Goal: Task Accomplishment & Management: Use online tool/utility

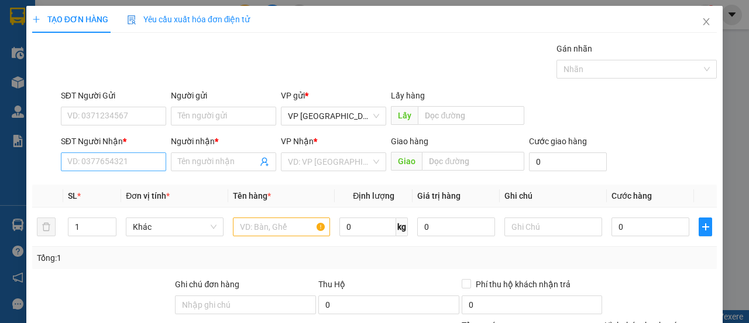
click at [121, 163] on input "SĐT Người Nhận *" at bounding box center [113, 161] width 105 height 19
click at [108, 161] on input "SĐT Người Nhận *" at bounding box center [113, 161] width 105 height 19
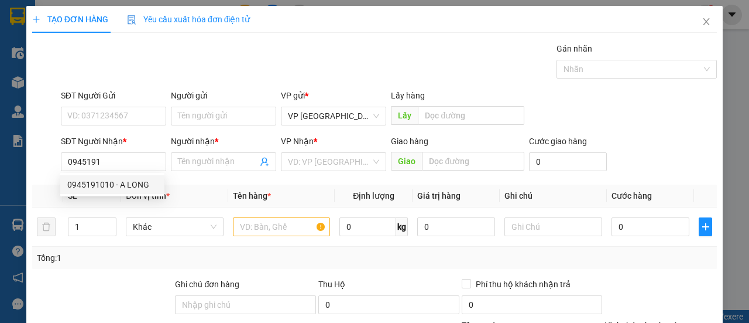
click at [111, 189] on div "0945191010 - A LONG" at bounding box center [112, 184] width 90 height 13
type input "0945191010"
type input "A LONG"
type input "150.000"
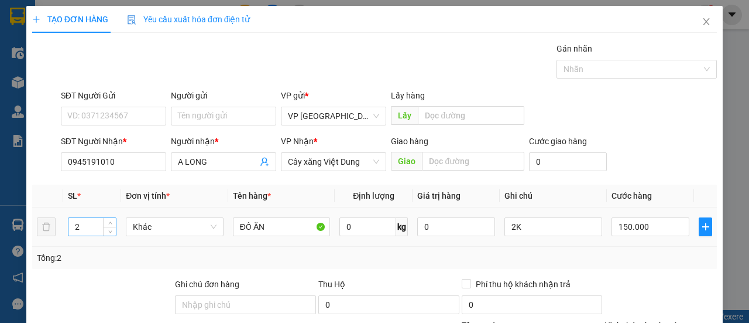
type input "0945191010"
drag, startPoint x: 84, startPoint y: 227, endPoint x: 73, endPoint y: 227, distance: 11.7
click at [73, 227] on input "2" at bounding box center [92, 227] width 48 height 18
type input "5"
click at [529, 225] on input "2K" at bounding box center [554, 226] width 98 height 19
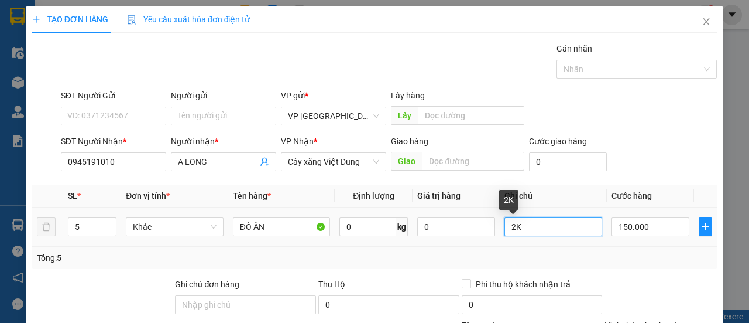
type input "2"
type input "3k+2xop"
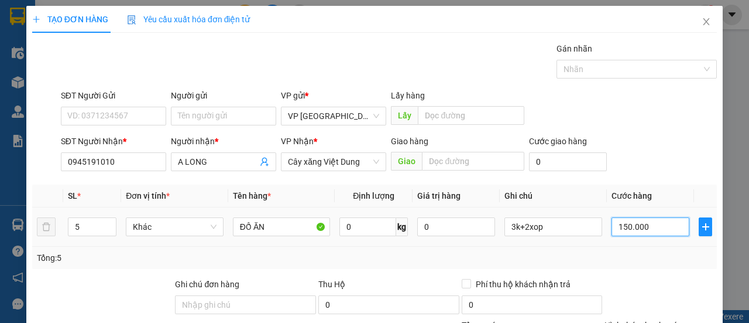
click at [629, 226] on input "150.000" at bounding box center [651, 226] width 78 height 19
type input "4"
type input "00.004"
type input "40"
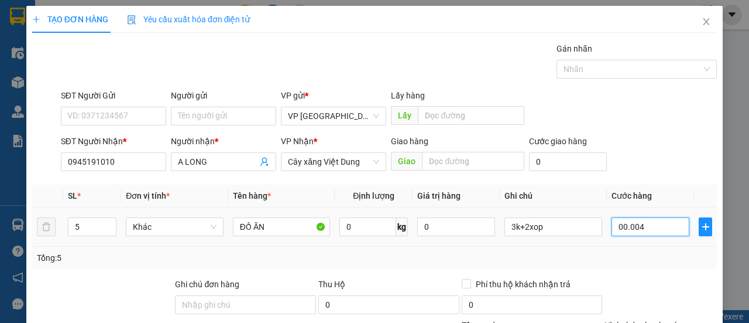
type input "40"
type input "00.000.040"
type input "40.000"
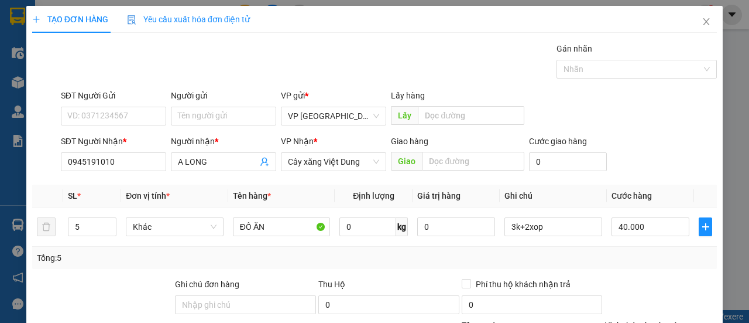
click at [647, 163] on div "SĐT Người Nhận * 0945191010 Người nhận * A LONG VP Nhận * Cây xăng Việt Dung Gi…" at bounding box center [389, 155] width 661 height 41
click at [643, 231] on input "40.000" at bounding box center [651, 226] width 78 height 19
type input "4"
type input "00.004"
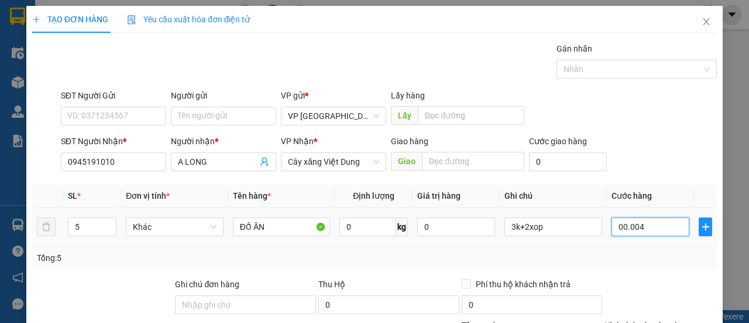
type input "40"
type input "0.000.040"
type input "400"
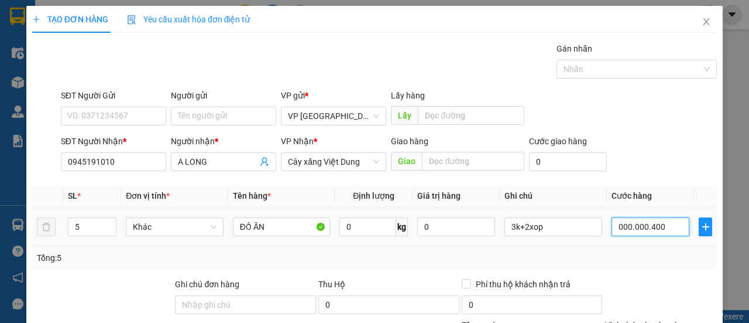
type input "000.000.400"
type input "400.000"
click at [657, 135] on div "SĐT Người Nhận * 0945191010 Người nhận * A LONG VP Nhận * Cây xăng Việt Dung Gi…" at bounding box center [389, 155] width 661 height 41
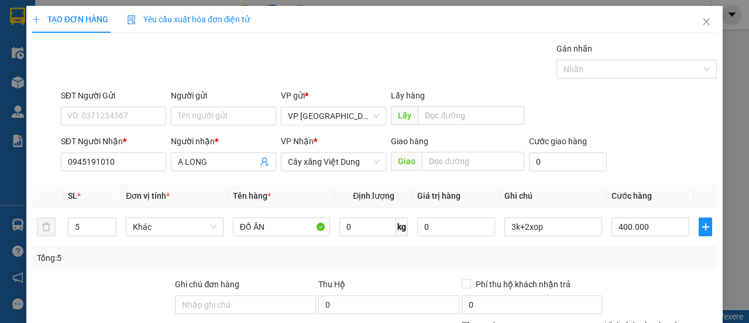
scroll to position [145, 0]
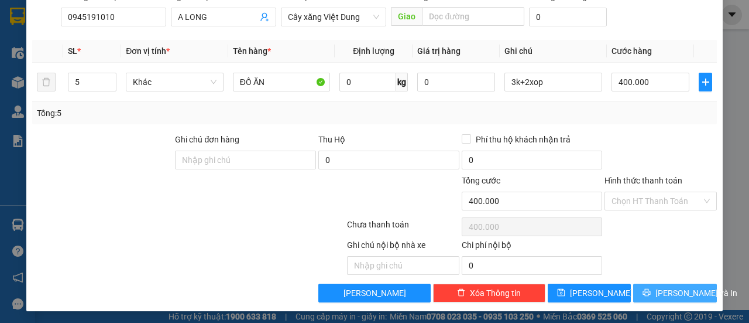
click at [683, 288] on span "[PERSON_NAME] và In" at bounding box center [697, 292] width 82 height 13
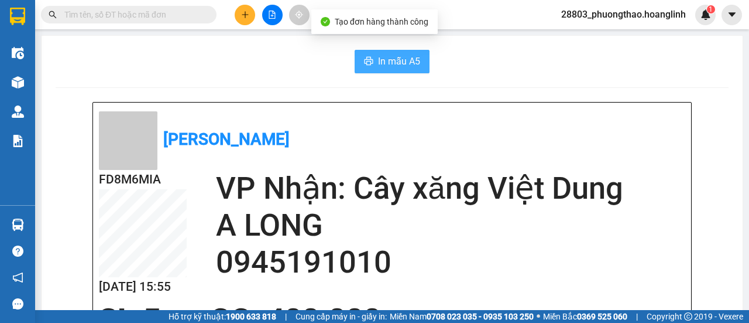
drag, startPoint x: 393, startPoint y: 64, endPoint x: 400, endPoint y: 67, distance: 7.6
click at [393, 66] on span "In mẫu A5" at bounding box center [399, 61] width 42 height 15
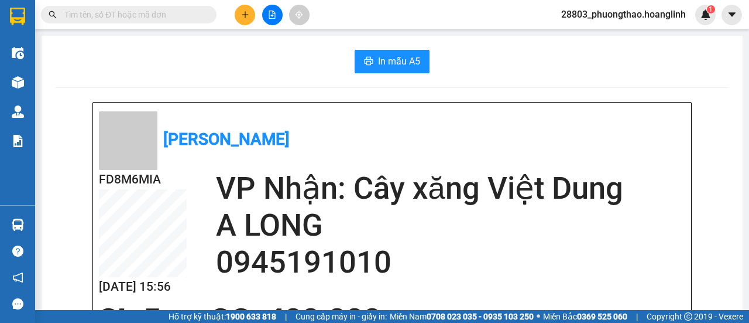
click at [247, 18] on icon "plus" at bounding box center [245, 15] width 8 height 8
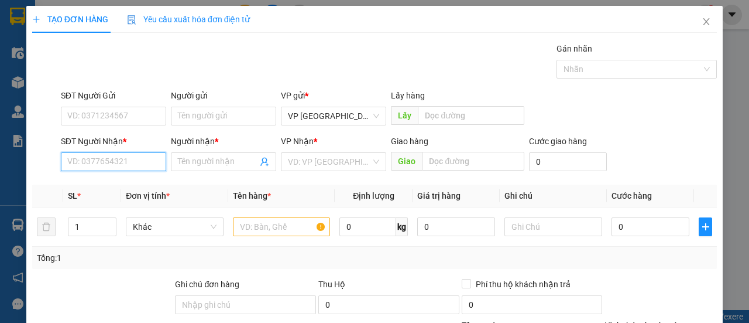
click at [121, 160] on input "SĐT Người Nhận *" at bounding box center [113, 161] width 105 height 19
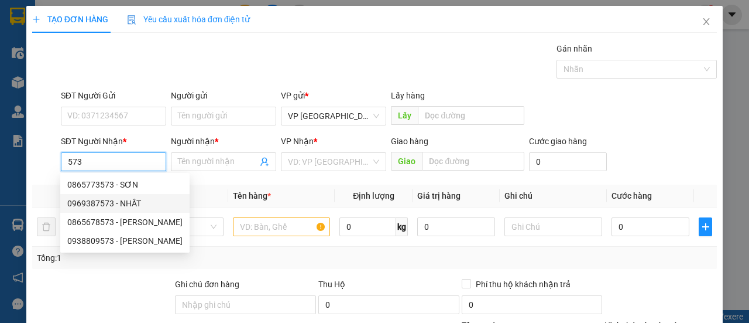
click at [117, 203] on div "0969387573 - NHẤT" at bounding box center [124, 203] width 115 height 13
type input "0969387573"
type input "NHẤT"
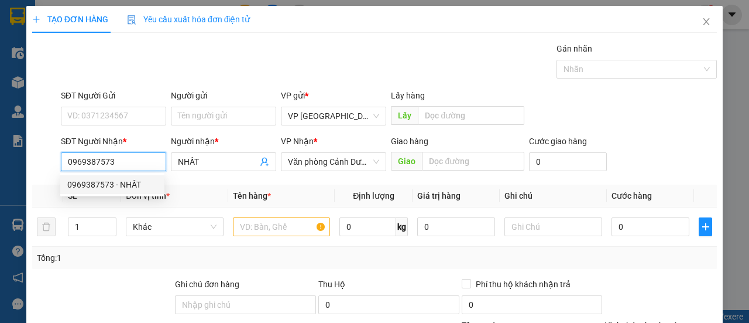
type input "50.000"
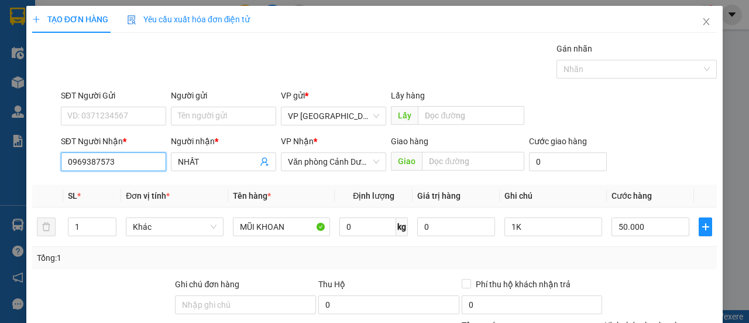
scroll to position [145, 0]
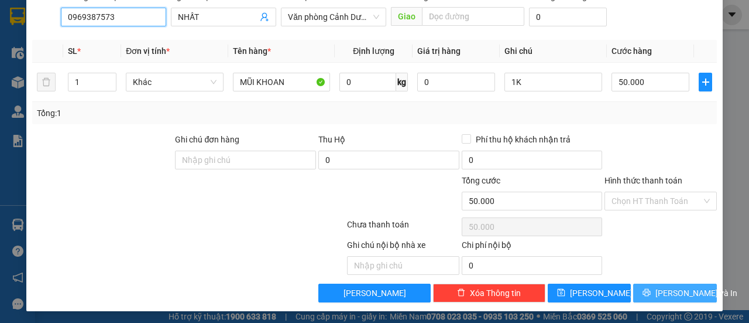
type input "0969387573"
click at [670, 286] on span "[PERSON_NAME] và In" at bounding box center [697, 292] width 82 height 13
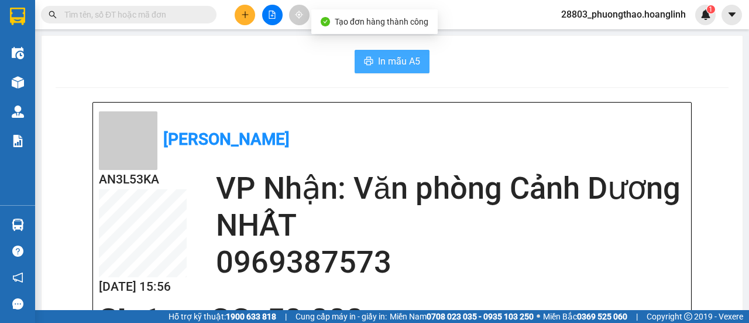
drag, startPoint x: 402, startPoint y: 56, endPoint x: 480, endPoint y: 60, distance: 78.6
click at [402, 57] on span "In mẫu A5" at bounding box center [399, 61] width 42 height 15
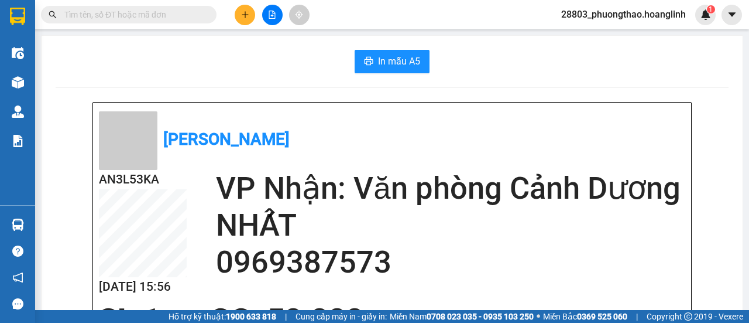
click at [251, 13] on button at bounding box center [245, 15] width 20 height 20
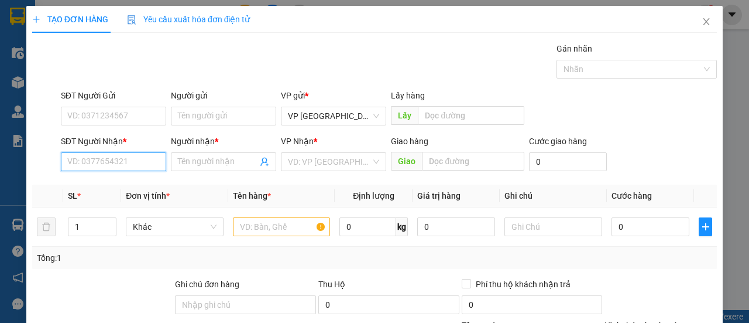
click at [131, 162] on input "SĐT Người Nhận *" at bounding box center [113, 161] width 105 height 19
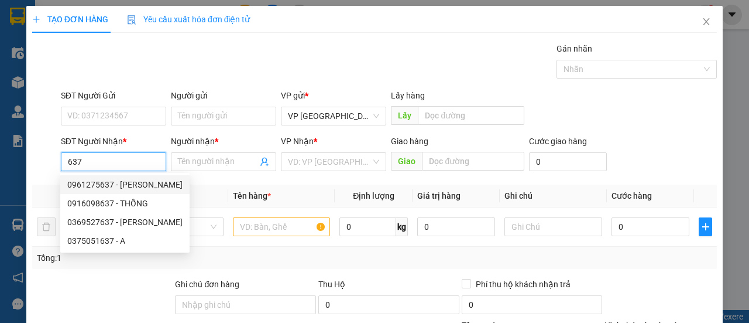
click at [136, 190] on div "0961275637 - [PERSON_NAME]" at bounding box center [124, 184] width 115 height 13
type input "0961275637"
type input "[PERSON_NAME]"
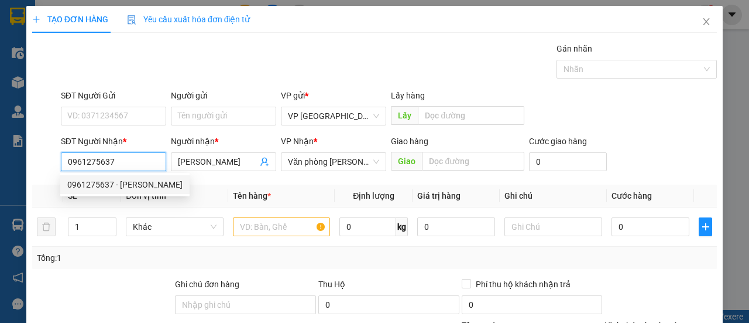
type input "100.000"
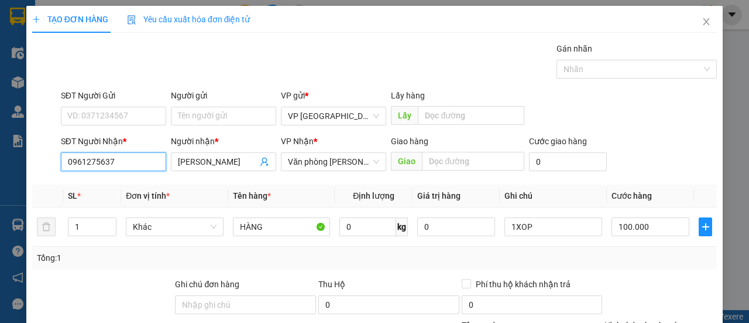
scroll to position [145, 0]
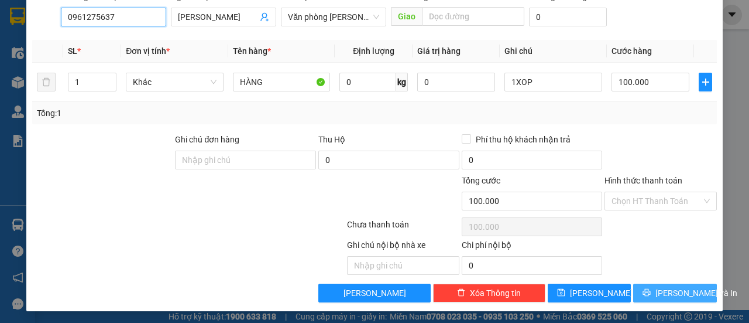
type input "0961275637"
click at [664, 292] on span "[PERSON_NAME] và In" at bounding box center [697, 292] width 82 height 13
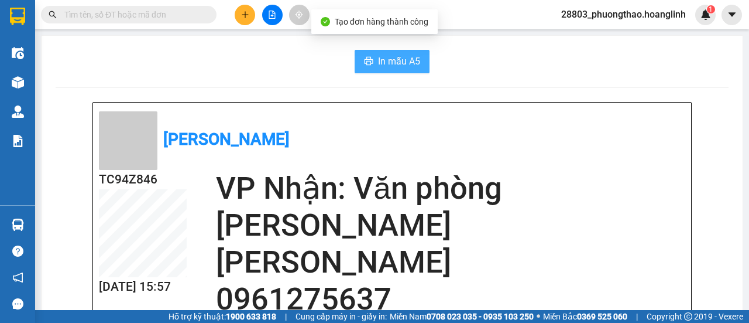
click at [398, 63] on span "In mẫu A5" at bounding box center [399, 61] width 42 height 15
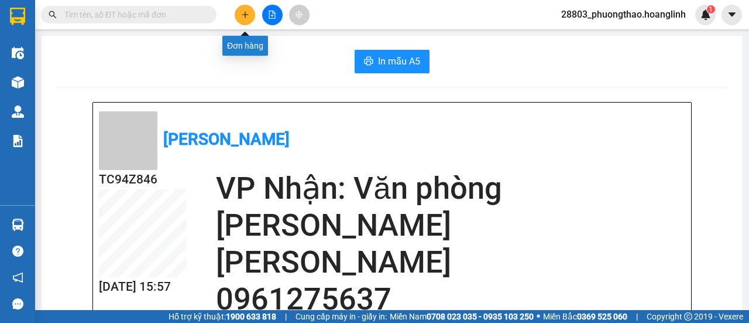
click at [242, 13] on icon "plus" at bounding box center [245, 15] width 8 height 8
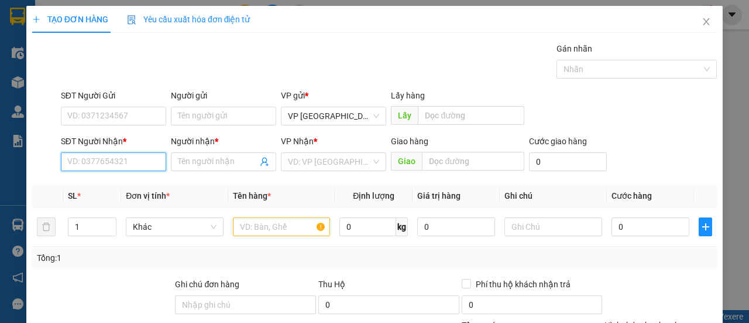
click at [116, 160] on input "SĐT Người Nhận *" at bounding box center [113, 161] width 105 height 19
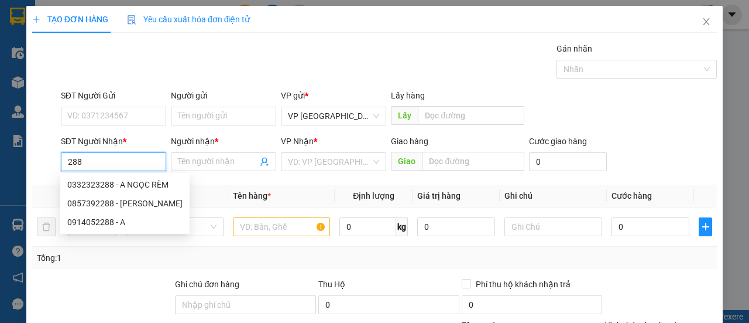
click at [125, 180] on div "0332323288 - A NGỌC RÈM" at bounding box center [124, 184] width 115 height 13
type input "0332323288"
type input "A NGỌC RÈM"
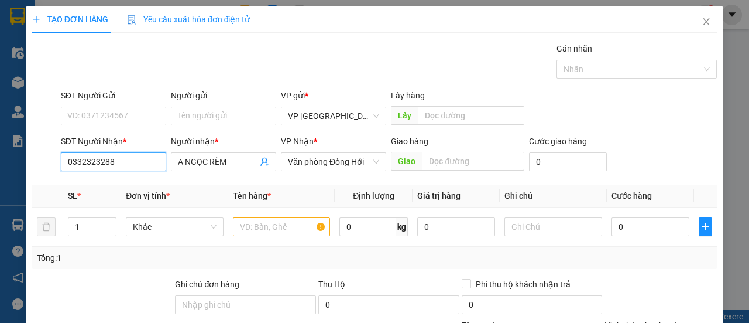
type input "150.000"
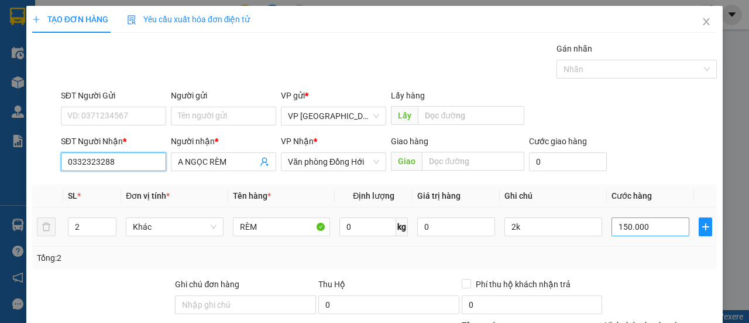
type input "0332323288"
click at [632, 228] on input "150.000" at bounding box center [651, 226] width 78 height 19
type input "2"
type input "00.002"
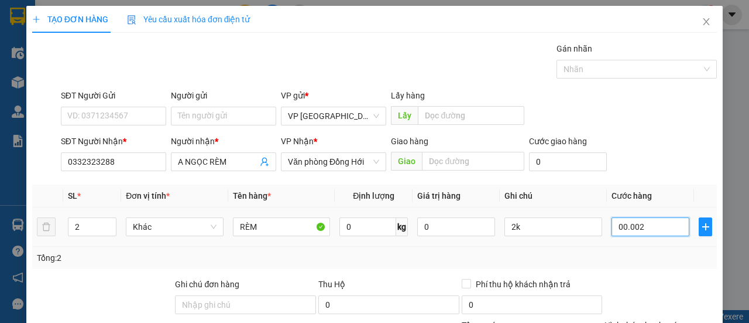
type input "20"
type input "000.000.200"
type input "200"
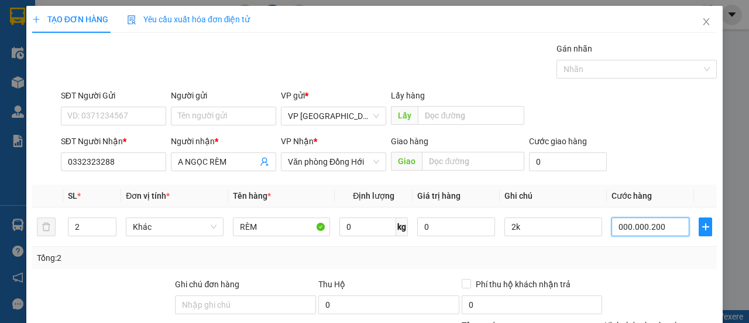
type input "000.000.200"
type input "200.000"
click at [644, 130] on form "SĐT Người Gửi VD: 0371234567 Người gửi Tên người gửi VP gửi * VP [GEOGRAPHIC_DA…" at bounding box center [374, 132] width 685 height 87
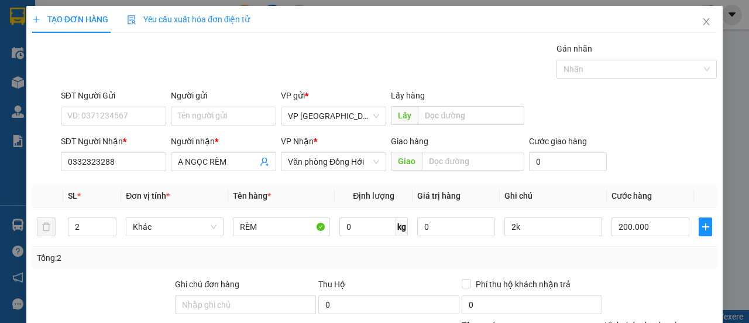
scroll to position [145, 0]
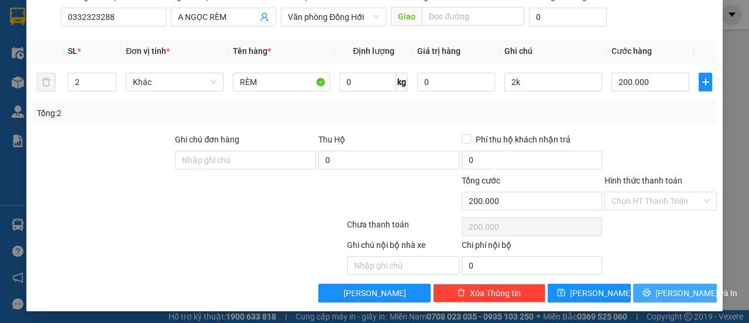
click at [656, 287] on button "[PERSON_NAME] và In" at bounding box center [675, 292] width 84 height 19
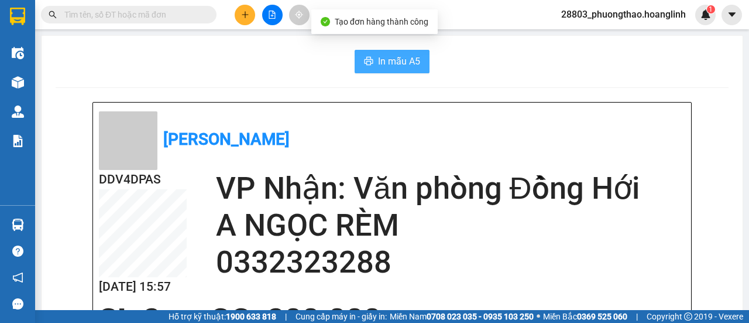
click at [407, 59] on span "In mẫu A5" at bounding box center [399, 61] width 42 height 15
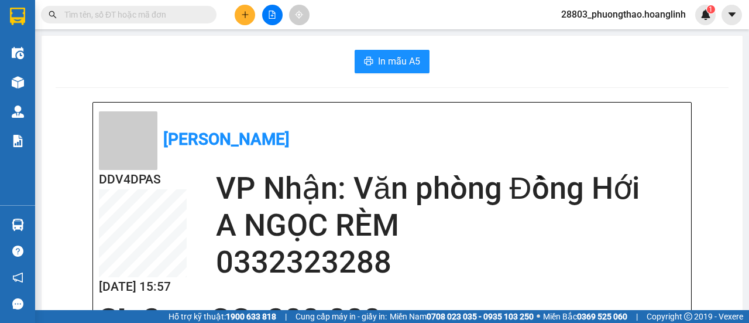
click at [243, 11] on icon "plus" at bounding box center [245, 15] width 8 height 8
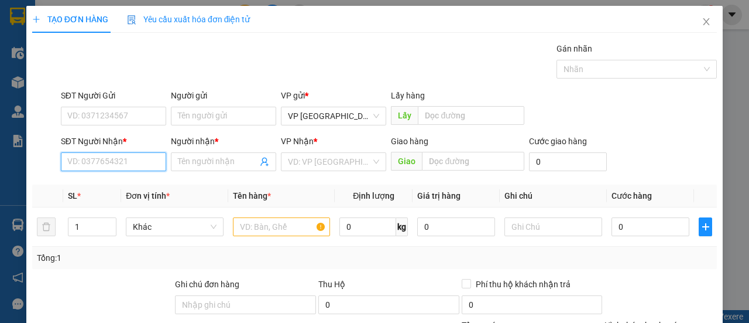
click at [141, 163] on input "SĐT Người Nhận *" at bounding box center [113, 161] width 105 height 19
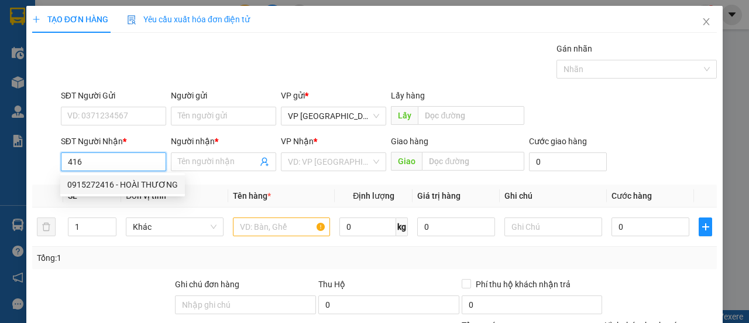
click at [158, 181] on div "0915272416 - HOÀI THƯƠNG" at bounding box center [122, 184] width 111 height 13
type input "0915272416"
type input "HOÀI THƯƠNG"
type input "150.000"
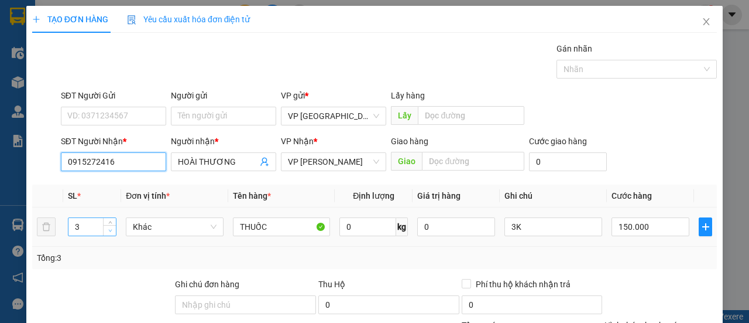
type input "0915272416"
click at [107, 225] on span "Decrease Value" at bounding box center [109, 230] width 13 height 11
type input "1"
click at [107, 225] on span "Decrease Value" at bounding box center [109, 230] width 13 height 11
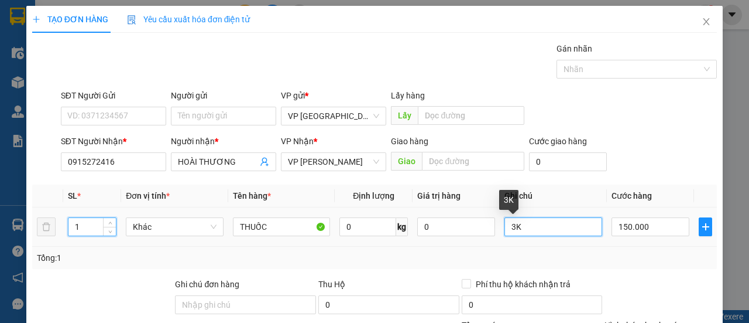
click at [507, 228] on input "3K" at bounding box center [554, 226] width 98 height 19
type input "1K"
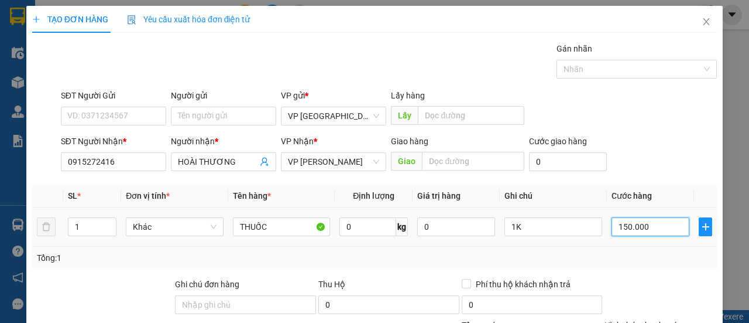
click at [632, 228] on input "150.000" at bounding box center [651, 226] width 78 height 19
type input "7"
type input "00.007"
type input "70"
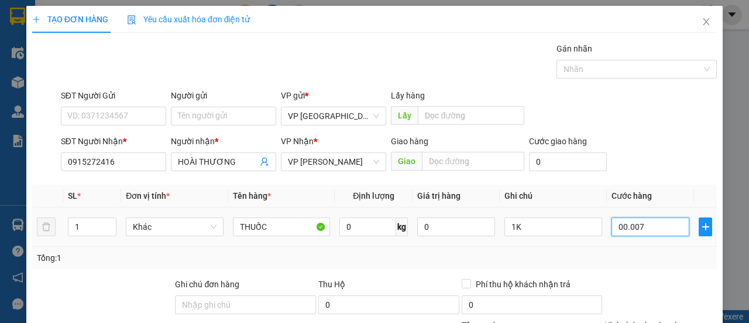
type input "70"
type input "00.000.070"
type input "70.000"
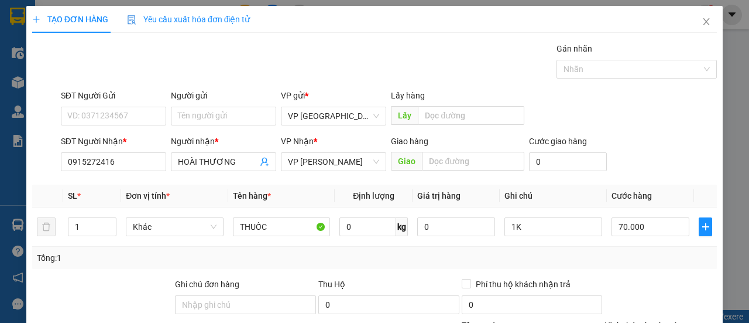
click at [632, 90] on div "SĐT Người Gửi VD: 0371234567 Người gửi Tên người gửi VP gửi * VP [GEOGRAPHIC_DA…" at bounding box center [389, 109] width 661 height 41
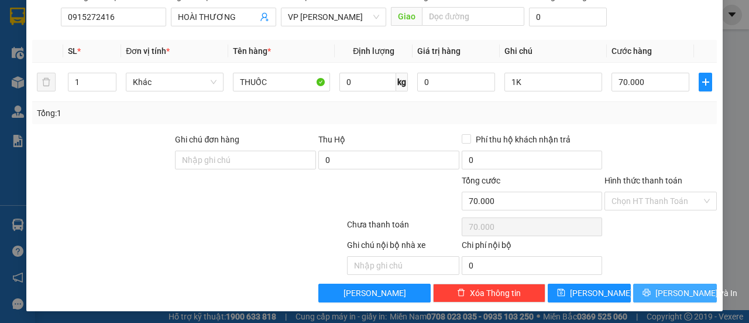
drag, startPoint x: 664, startPoint y: 291, endPoint x: 655, endPoint y: 273, distance: 20.2
click at [664, 291] on span "[PERSON_NAME] và In" at bounding box center [697, 292] width 82 height 13
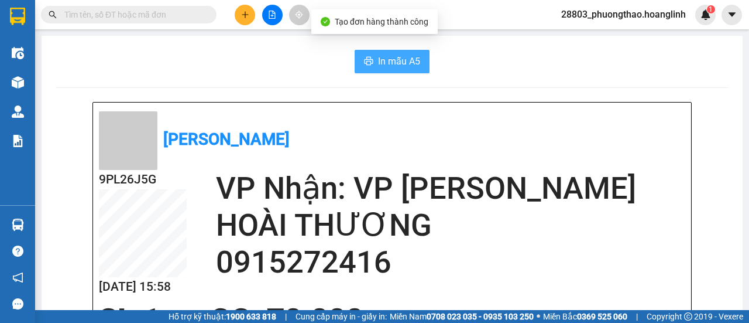
click at [407, 60] on span "In mẫu A5" at bounding box center [399, 61] width 42 height 15
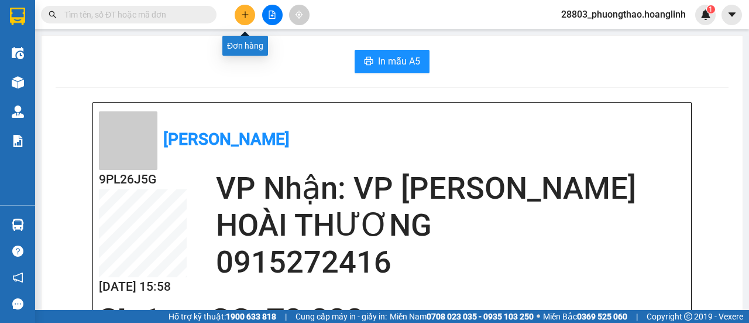
click at [242, 13] on icon "plus" at bounding box center [245, 15] width 8 height 8
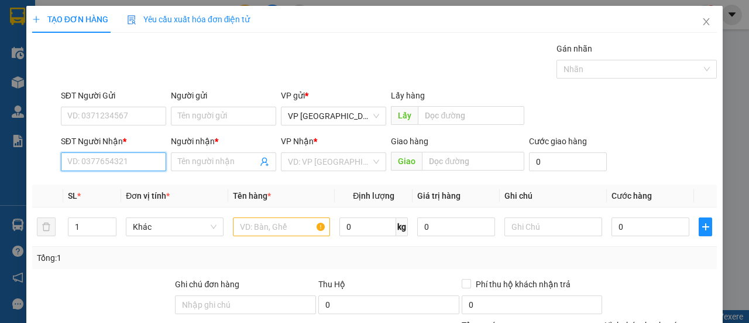
click at [89, 156] on input "SĐT Người Nhận *" at bounding box center [113, 161] width 105 height 19
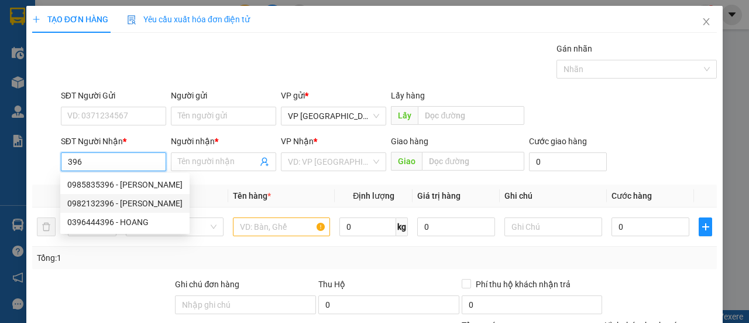
click at [121, 203] on div "0982132396 - [PERSON_NAME]" at bounding box center [124, 203] width 115 height 13
type input "0982132396"
type input "PHƯƠNG ANH"
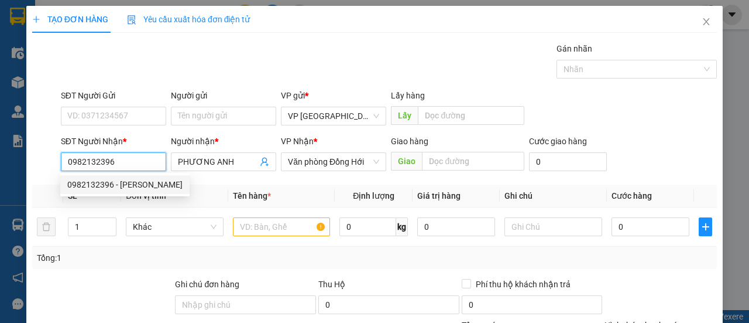
type input "50.000"
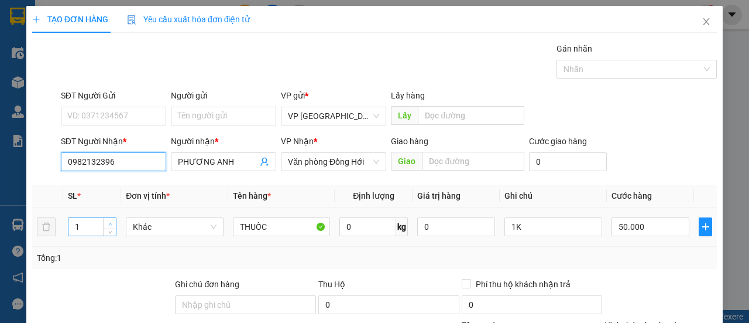
type input "0982132396"
type input "2"
click at [109, 222] on icon "up" at bounding box center [110, 224] width 4 height 4
drag, startPoint x: 494, startPoint y: 221, endPoint x: 501, endPoint y: 222, distance: 7.1
click at [497, 222] on tr "2 Khác THUỐC 0 kg 0 1K 50.000" at bounding box center [374, 226] width 685 height 39
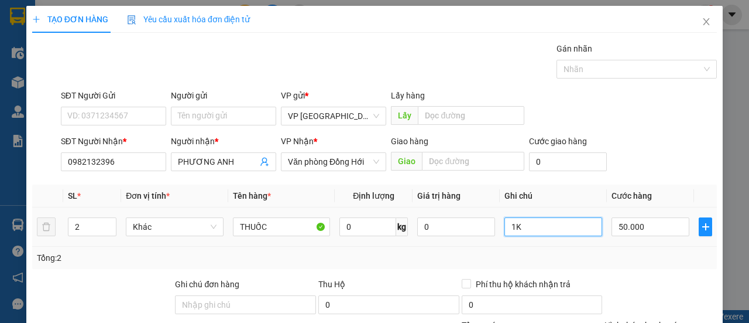
click at [505, 222] on input "1K" at bounding box center [554, 226] width 98 height 19
type input "K"
type input "1"
type input "2T"
drag, startPoint x: 639, startPoint y: 211, endPoint x: 640, endPoint y: 217, distance: 6.0
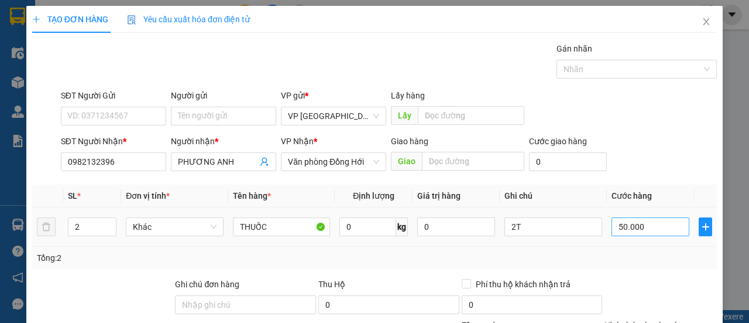
click at [640, 213] on td "50.000" at bounding box center [650, 226] width 87 height 39
click at [639, 220] on input "50.000" at bounding box center [651, 226] width 78 height 19
type input "000.001"
type input "1"
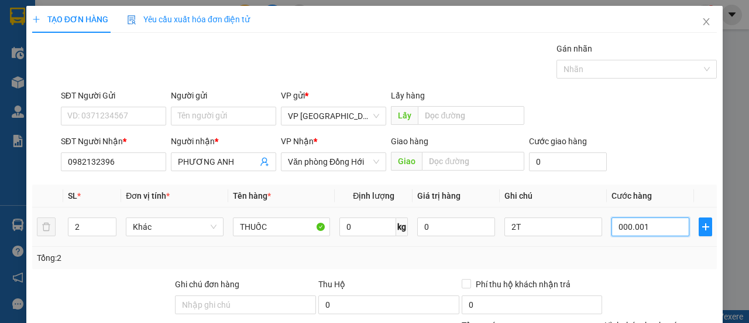
type input "12"
type input "0.000.012"
type input "120"
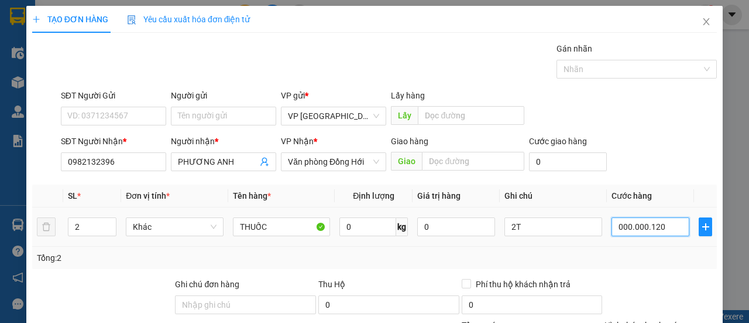
type input "00.000.120"
type input "120.000"
click at [636, 161] on div "SĐT Người Nhận * 0982132396 Người nhận * PHƯƠNG ANH VP Nhận * Văn phòng Đồng Hớ…" at bounding box center [389, 155] width 661 height 41
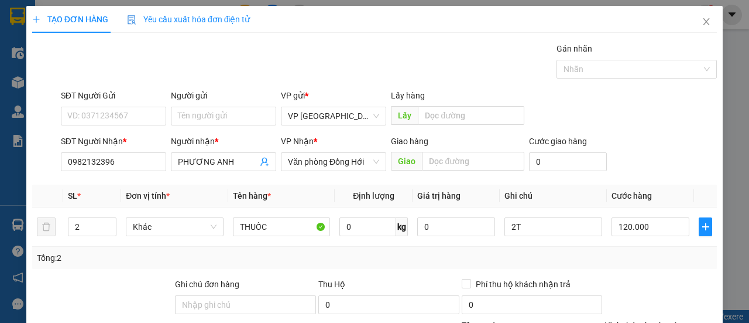
scroll to position [145, 0]
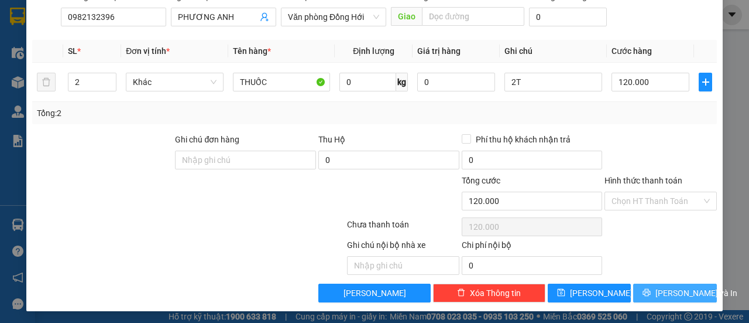
click at [653, 292] on button "[PERSON_NAME] và In" at bounding box center [675, 292] width 84 height 19
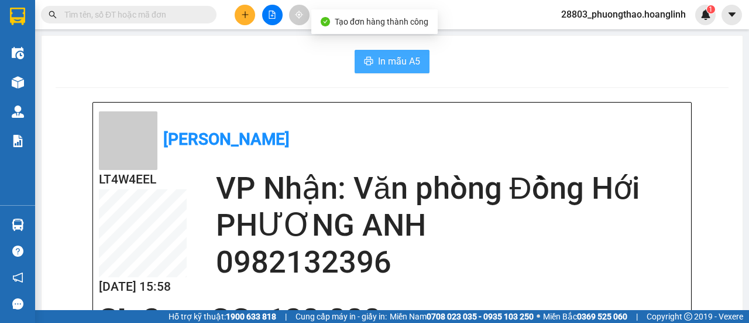
click at [392, 59] on span "In mẫu A5" at bounding box center [399, 61] width 42 height 15
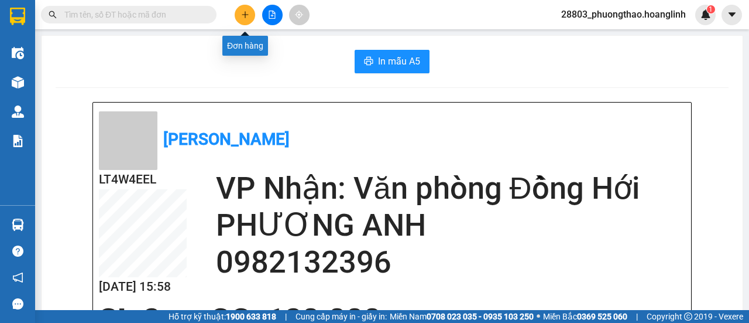
click at [249, 13] on button at bounding box center [245, 15] width 20 height 20
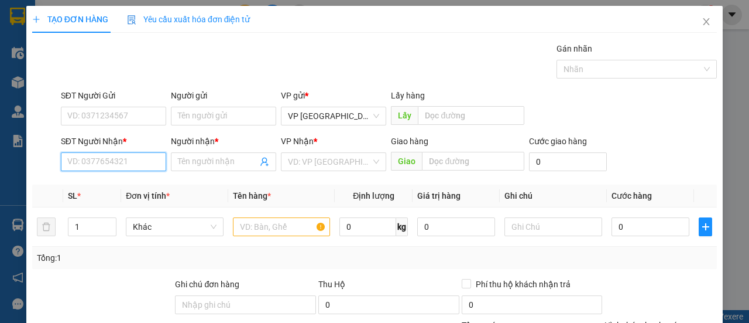
click at [149, 159] on input "SĐT Người Nhận *" at bounding box center [113, 161] width 105 height 19
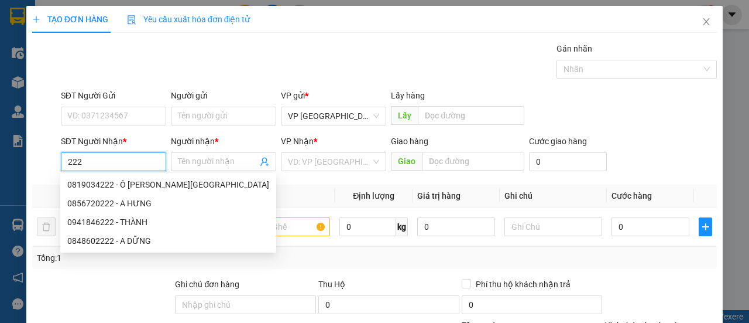
click at [65, 160] on input "222" at bounding box center [113, 161] width 105 height 19
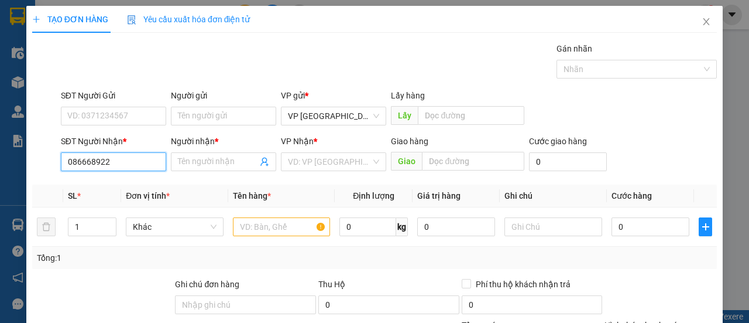
type input "0866689722"
click at [137, 181] on div "0866689722 - [PERSON_NAME]" at bounding box center [124, 184] width 115 height 13
type input "C HẰNG"
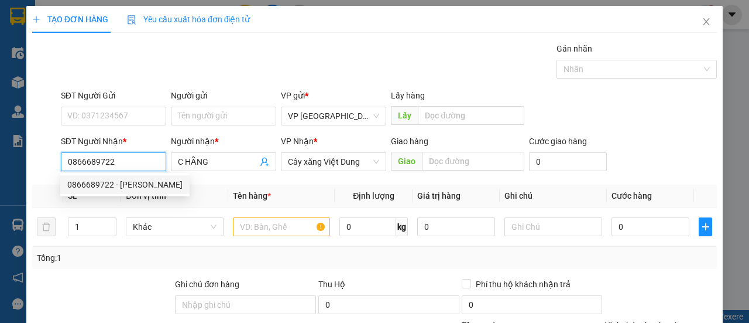
type input "100.000"
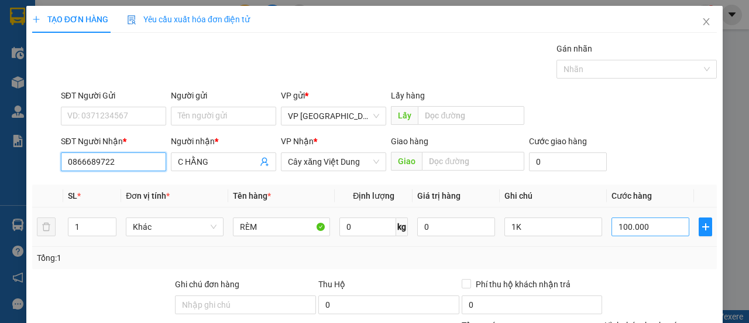
type input "0866689722"
click at [635, 227] on input "100.000" at bounding box center [651, 226] width 78 height 19
type input "5"
type input "00.005"
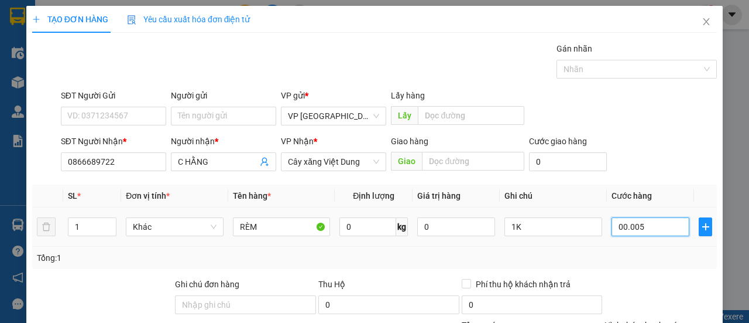
type input "50"
type input "00.000.050"
click at [611, 133] on form "SĐT Người Gửi VD: 0371234567 Người gửi Tên người gửi VP gửi * VP [GEOGRAPHIC_DA…" at bounding box center [374, 132] width 685 height 87
type input "50.000"
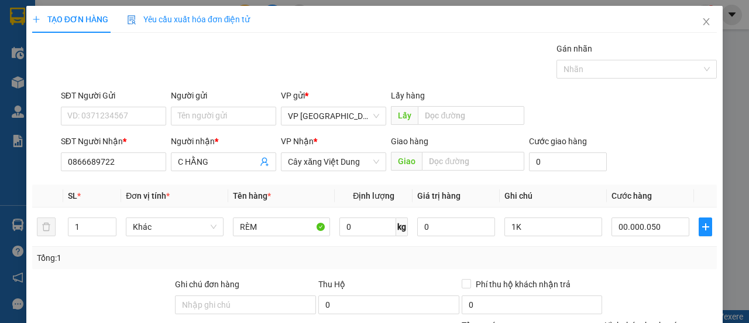
type input "50.000"
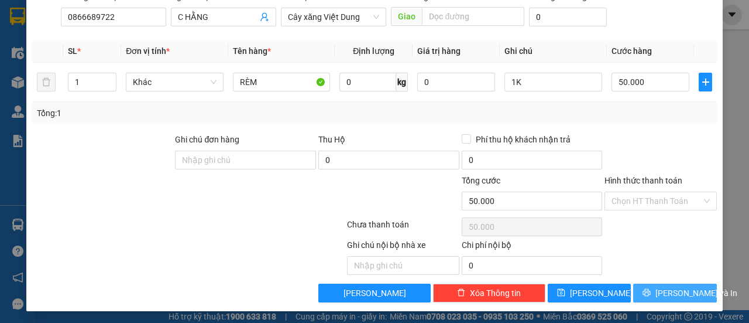
click at [671, 286] on span "[PERSON_NAME] và In" at bounding box center [697, 292] width 82 height 13
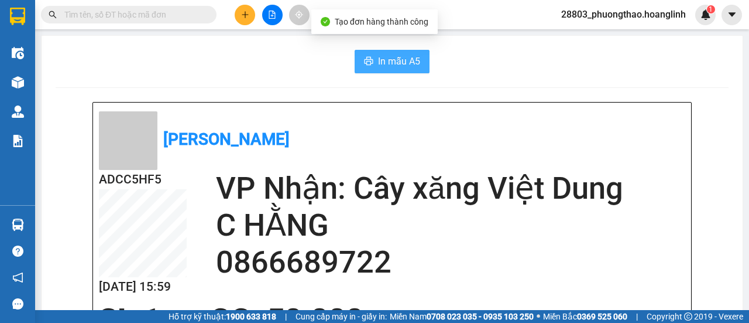
click at [391, 64] on span "In mẫu A5" at bounding box center [399, 61] width 42 height 15
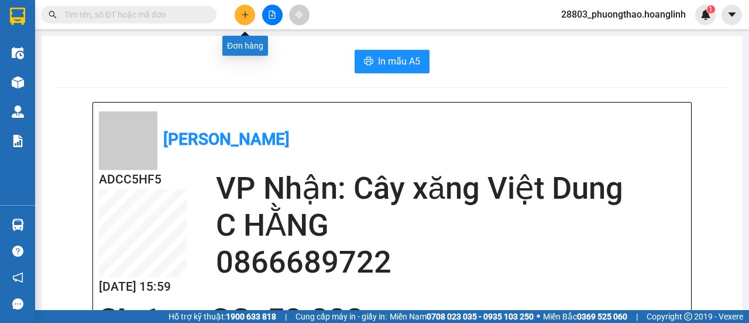
click at [248, 15] on icon "plus" at bounding box center [245, 15] width 8 height 8
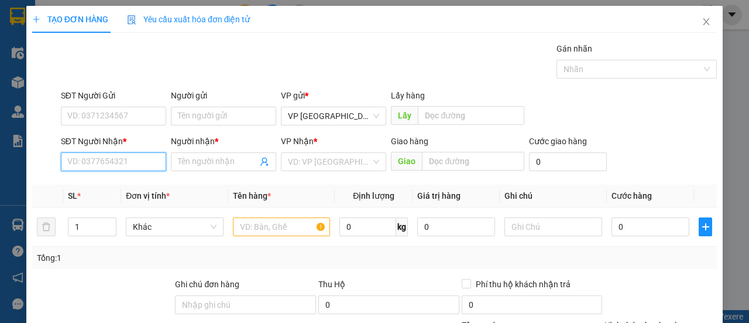
click at [129, 162] on input "SĐT Người Nhận *" at bounding box center [113, 161] width 105 height 19
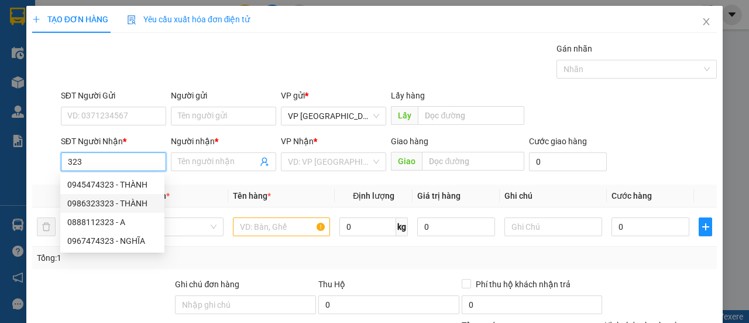
click at [129, 196] on div "0986323323 - THÀNH" at bounding box center [112, 203] width 104 height 19
type input "0986323323"
type input "THÀNH"
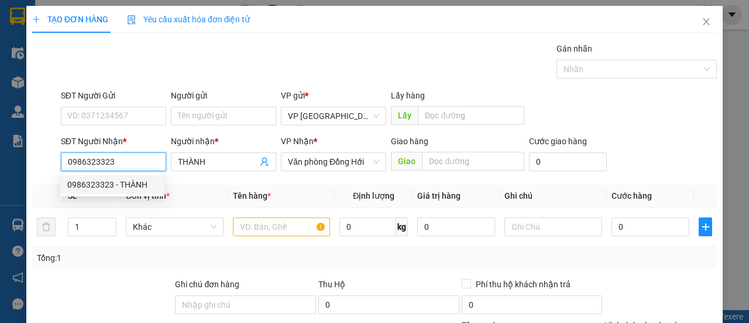
type input "50.000"
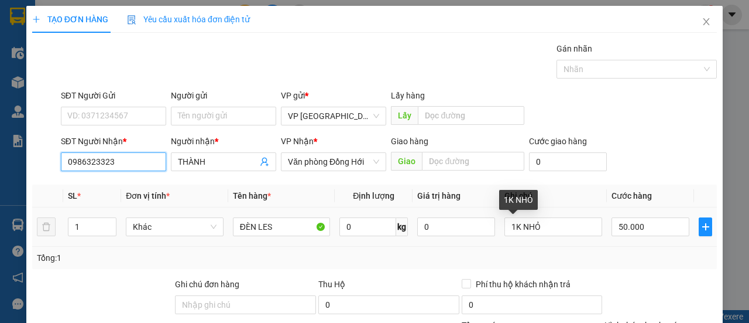
scroll to position [145, 0]
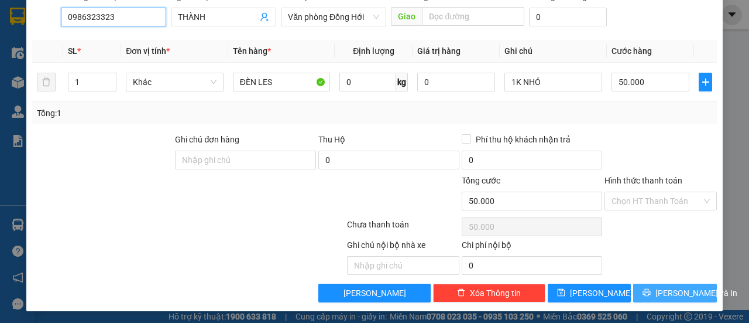
type input "0986323323"
click at [660, 290] on span "[PERSON_NAME] và In" at bounding box center [697, 292] width 82 height 13
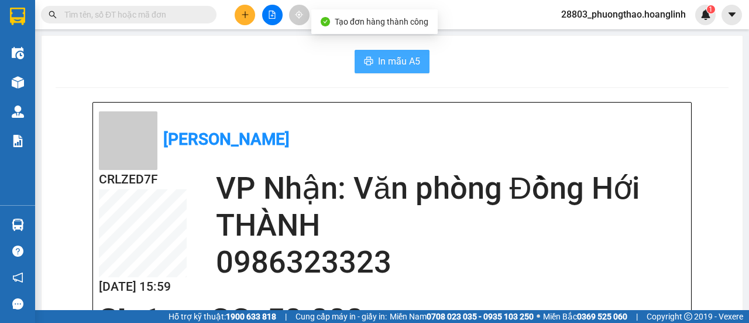
click at [406, 66] on span "In mẫu A5" at bounding box center [399, 61] width 42 height 15
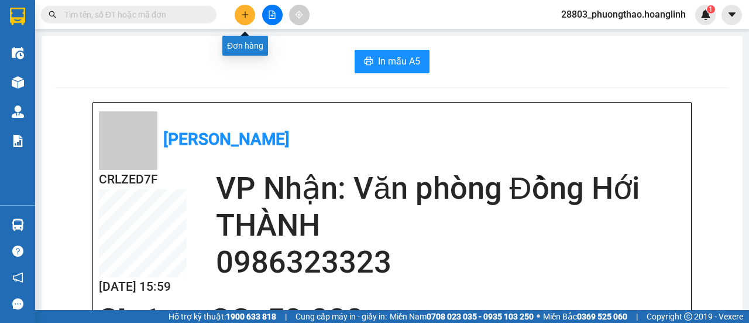
click at [244, 12] on icon "plus" at bounding box center [245, 15] width 8 height 8
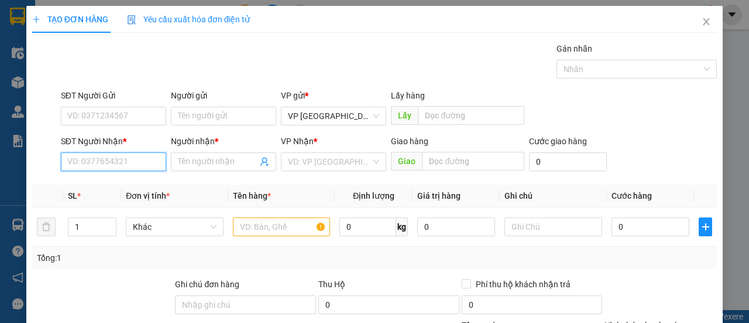
click at [118, 162] on input "SĐT Người Nhận *" at bounding box center [113, 161] width 105 height 19
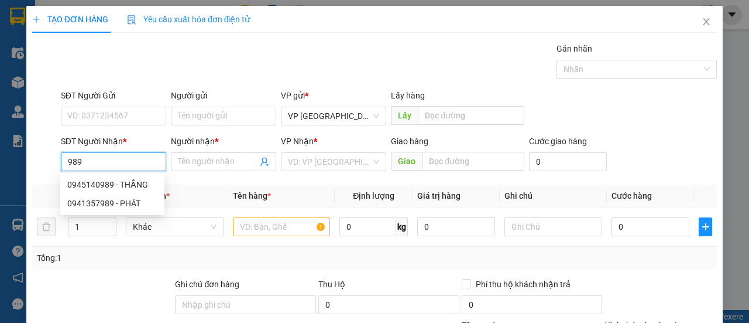
click at [135, 182] on div "0945140989 - THẮNG" at bounding box center [112, 184] width 90 height 13
type input "0945140989"
type input "THẮNG"
type input "150.000"
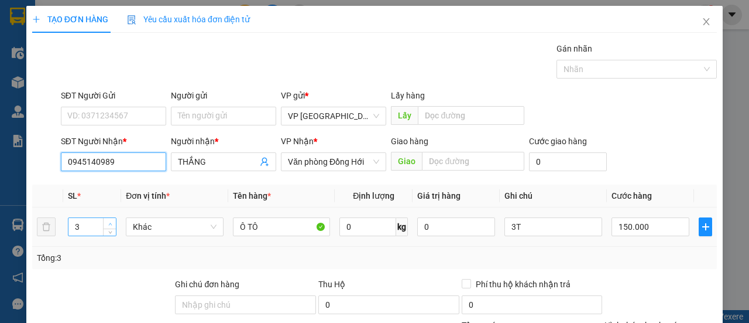
type input "0945140989"
click at [112, 220] on span "up" at bounding box center [110, 223] width 7 height 7
type input "5"
click at [112, 220] on span "up" at bounding box center [110, 223] width 7 height 7
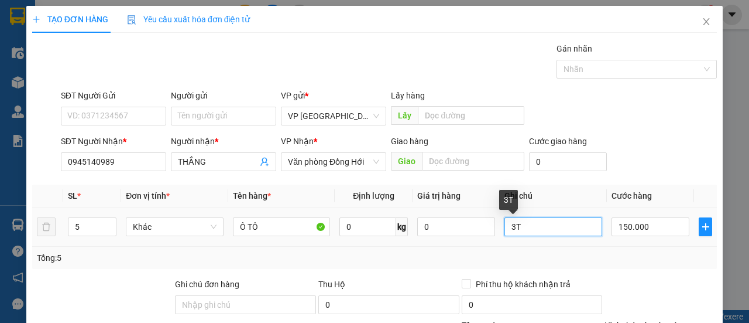
drag, startPoint x: 548, startPoint y: 228, endPoint x: 479, endPoint y: 240, distance: 70.2
click at [479, 240] on tr "5 Khác Ô TÔ 0 kg 0 3T 150.000" at bounding box center [374, 226] width 685 height 39
type input "5T"
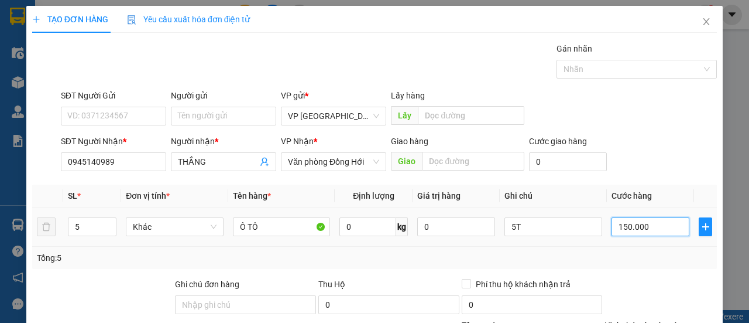
click at [618, 218] on input "150.000" at bounding box center [651, 226] width 78 height 19
type input "1"
type input "00.001"
type input "15"
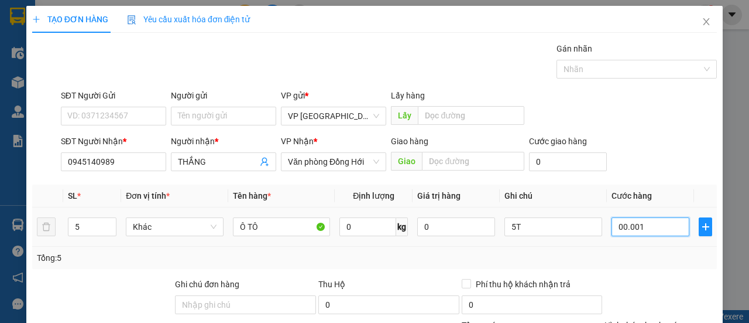
type input "15"
type input "0.000.015"
type input "1"
type input "0.000.001"
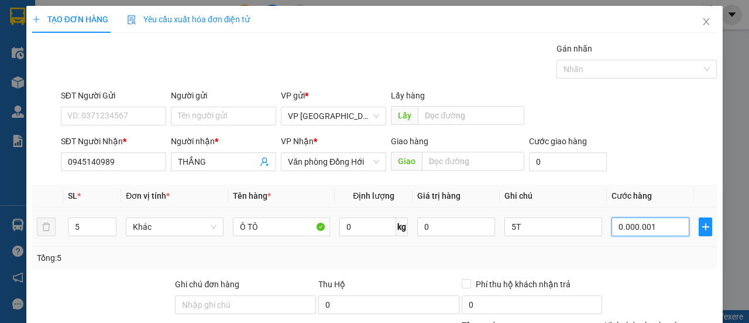
type input "0"
type input "20"
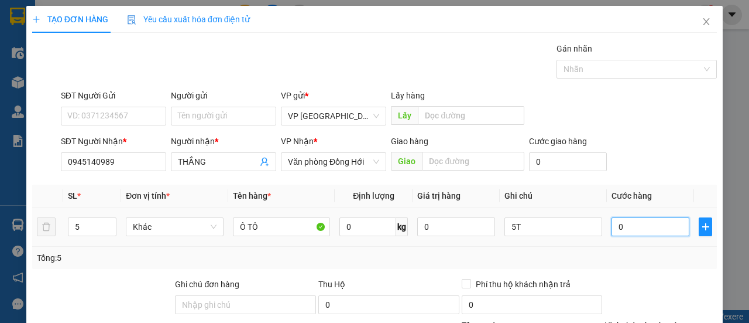
type input "20"
type input "250"
type input "2.250"
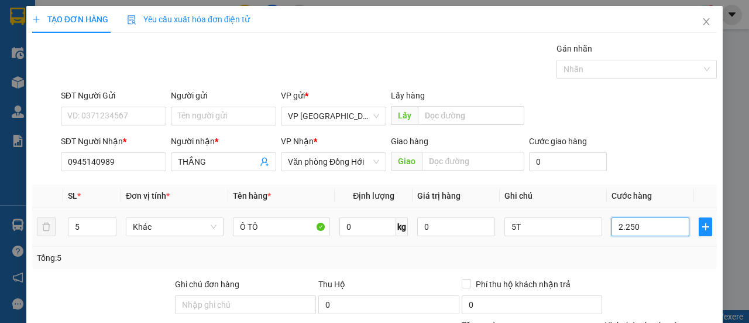
type input "2.250"
click at [618, 222] on input "2.250" at bounding box center [651, 226] width 78 height 19
type input "2.250"
type input "225"
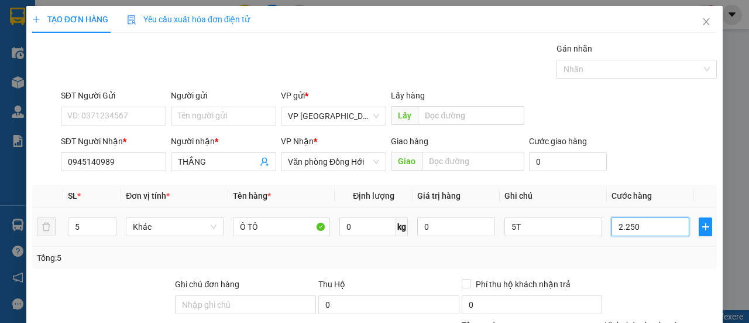
type input "225"
type input "22"
type input "2"
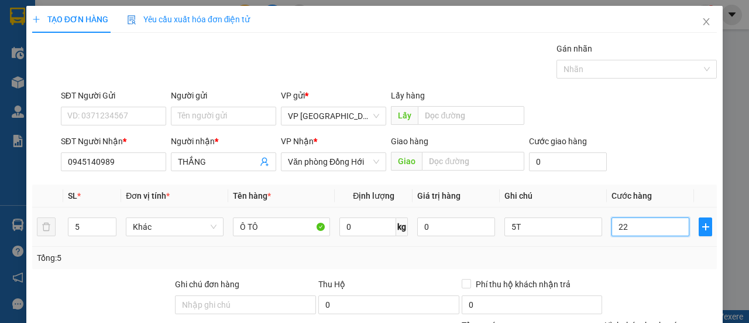
type input "2"
type input "0"
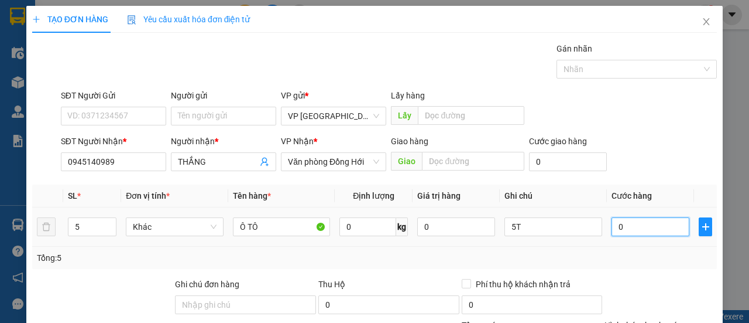
type input "20"
type input "250"
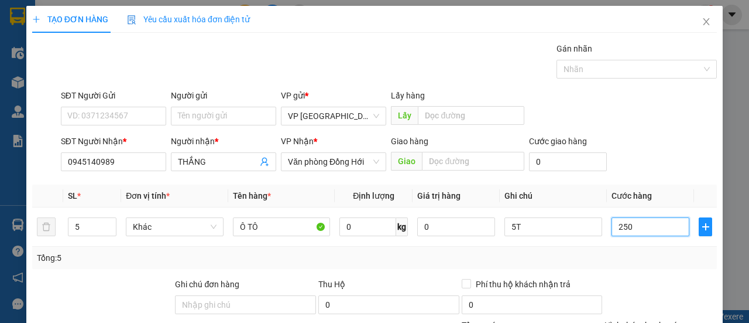
type input "250"
type input "250.000"
click at [625, 172] on div "SĐT Người Nhận * 0945140989 Người nhận * THẮNG VP Nhận * Văn phòng Đồng Hới Gia…" at bounding box center [389, 155] width 661 height 41
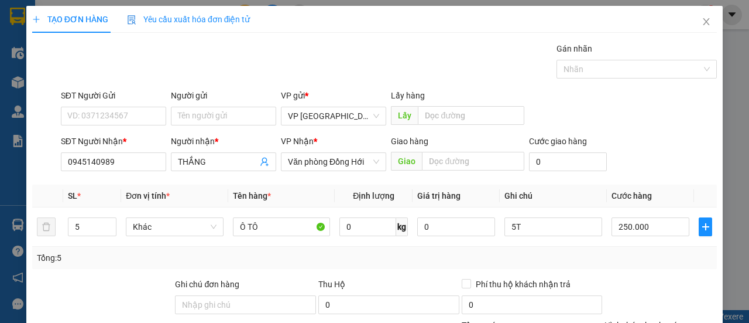
scroll to position [145, 0]
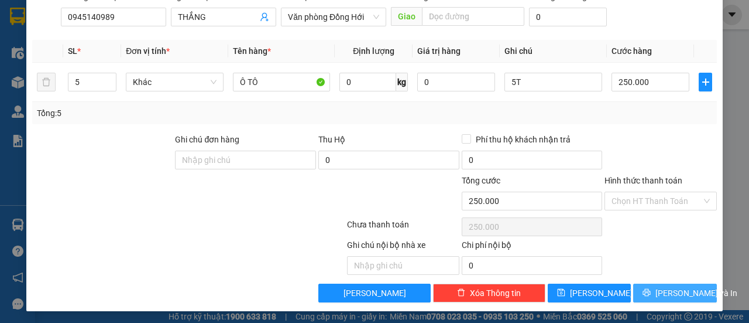
click at [680, 289] on span "[PERSON_NAME] và In" at bounding box center [697, 292] width 82 height 13
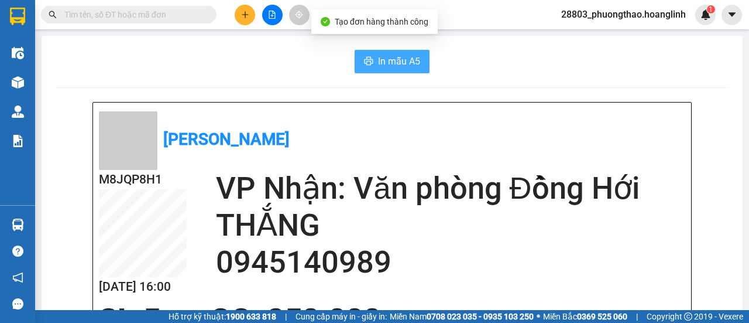
click at [389, 60] on span "In mẫu A5" at bounding box center [399, 61] width 42 height 15
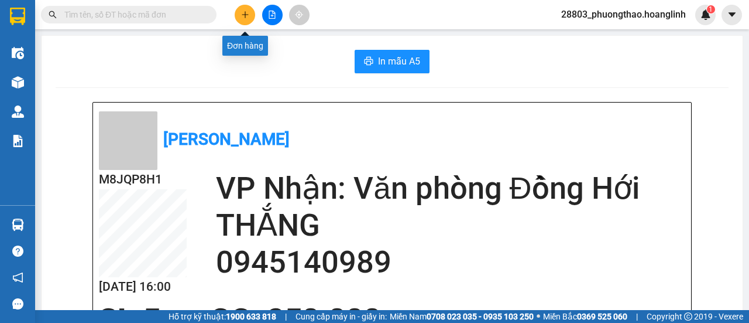
click at [242, 13] on icon "plus" at bounding box center [245, 15] width 8 height 8
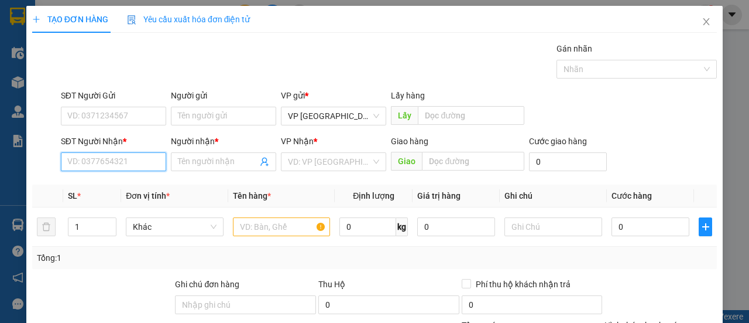
click at [121, 159] on input "SĐT Người Nhận *" at bounding box center [113, 161] width 105 height 19
click at [62, 160] on input "689" at bounding box center [113, 161] width 105 height 19
type input "0855463689"
click at [107, 179] on div "0855463689 - A QUÝ" at bounding box center [112, 184] width 90 height 13
type input "A QUÝ"
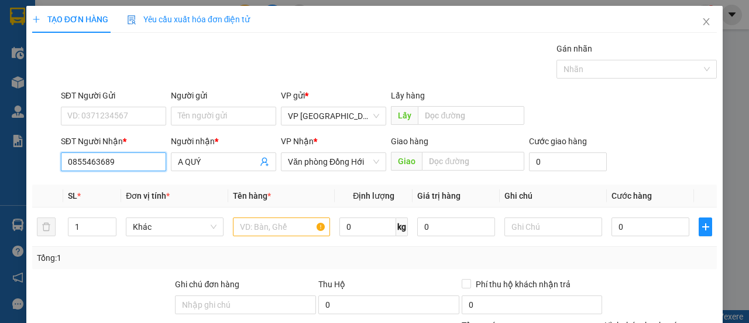
type input "100.000"
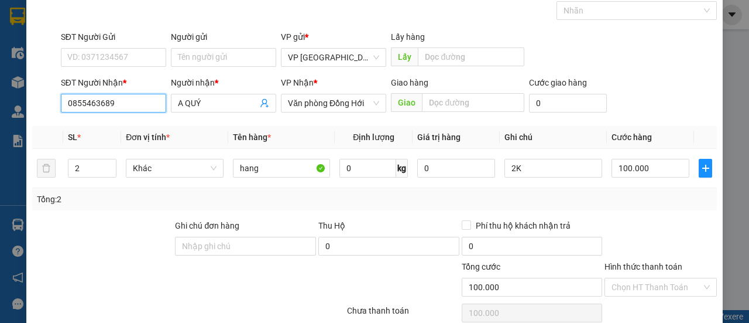
scroll to position [117, 0]
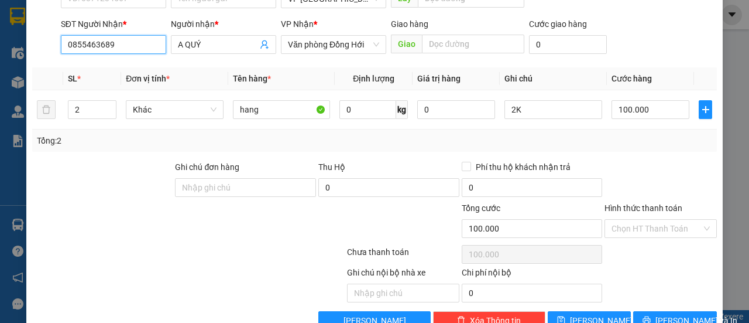
type input "0855463689"
click at [652, 309] on div "Transit Pickup Surcharge Ids Transit Deliver Surcharge Ids Transit Deliver Surc…" at bounding box center [374, 127] width 685 height 405
click at [658, 316] on span "[PERSON_NAME] và In" at bounding box center [697, 320] width 82 height 13
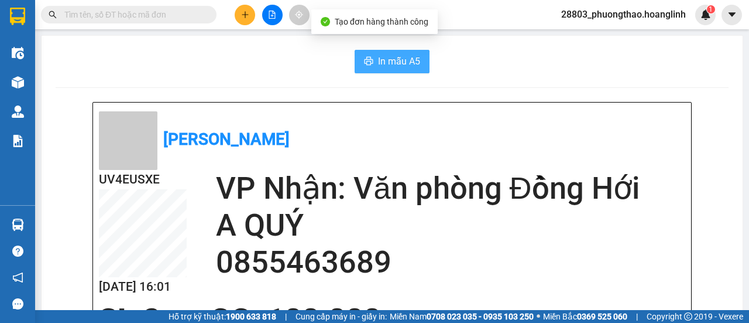
click at [397, 59] on span "In mẫu A5" at bounding box center [399, 61] width 42 height 15
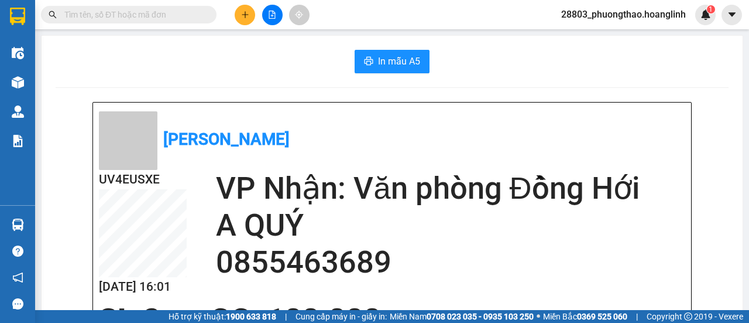
click at [246, 15] on icon "plus" at bounding box center [245, 14] width 6 height 1
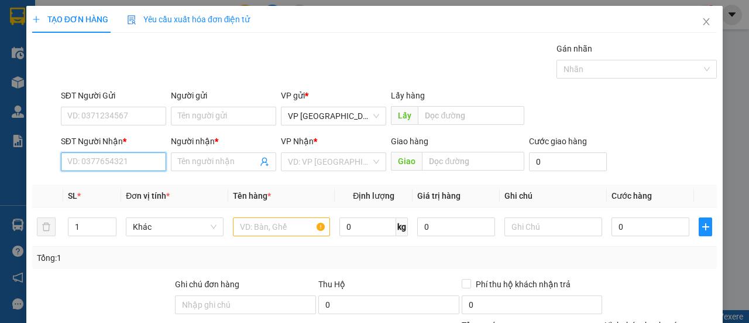
click at [106, 161] on input "SĐT Người Nhận *" at bounding box center [113, 161] width 105 height 19
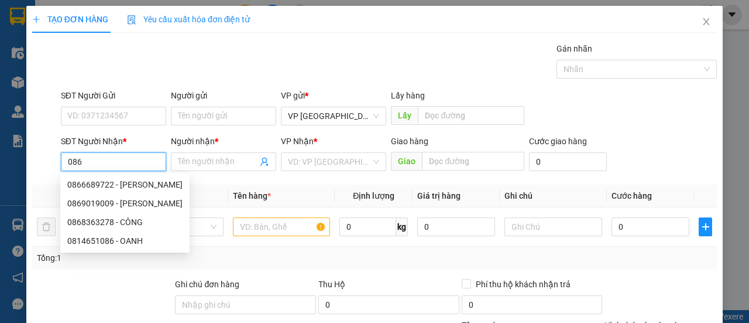
click at [112, 239] on div "0814651086 - OANH" at bounding box center [124, 240] width 115 height 13
type input "0814651086"
type input "OANH"
type input "ROON"
type input "70.000"
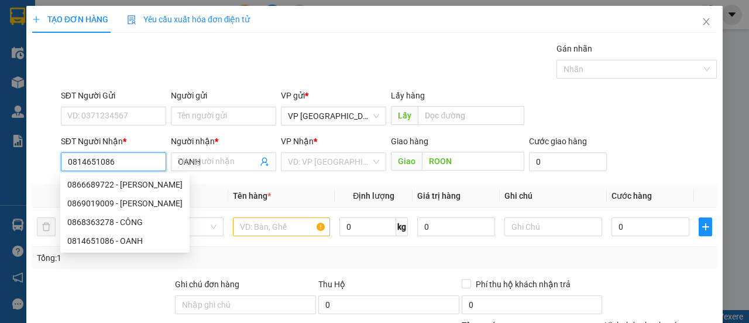
type input "70.000"
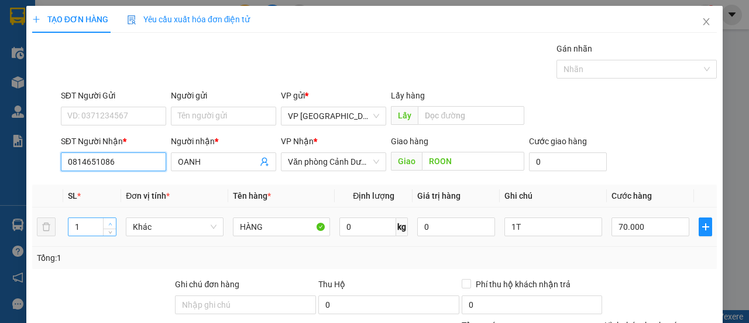
type input "0814651086"
type input "2"
click at [110, 222] on icon "up" at bounding box center [110, 224] width 4 height 4
click at [500, 225] on td "1T" at bounding box center [553, 226] width 107 height 39
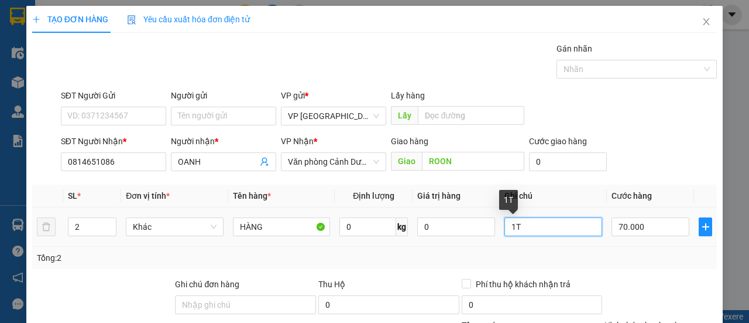
click at [505, 222] on input "1T" at bounding box center [554, 226] width 98 height 19
type input "2T"
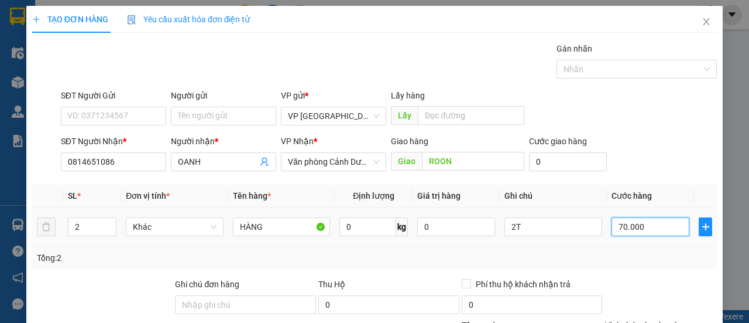
click at [642, 224] on input "70.000" at bounding box center [651, 226] width 78 height 19
type input "000.001"
type input "1"
type input "10"
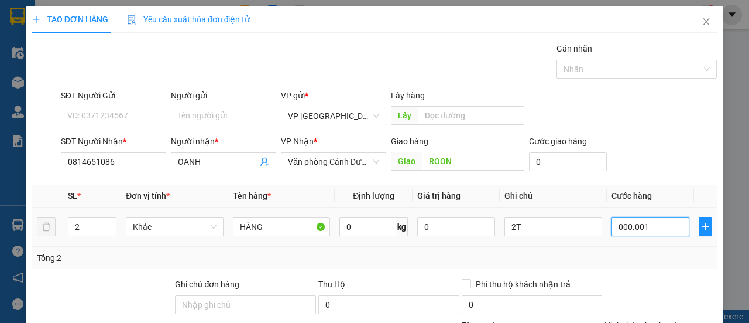
type input "10"
type input "000.000.100"
type input "100"
type input "00.000.100"
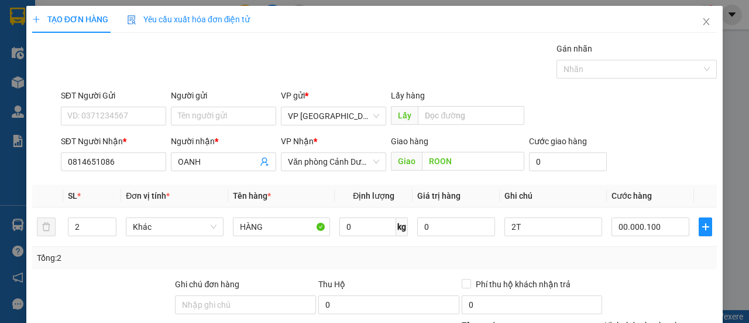
type input "100.000"
click at [624, 141] on div "SĐT Người Nhận * 0814651086 Người nhận * OANH VP Nhận * Văn phòng Cảnh [PERSON_…" at bounding box center [389, 155] width 661 height 41
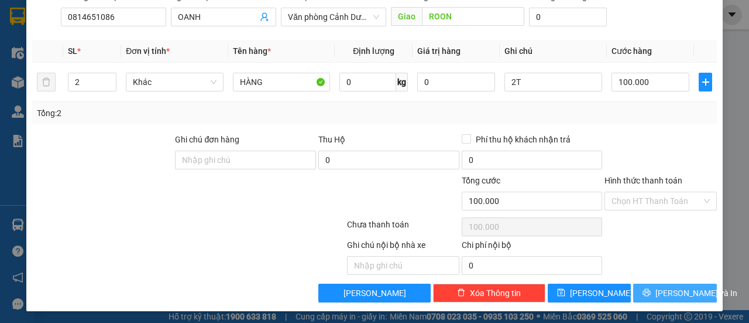
click at [670, 290] on span "[PERSON_NAME] và In" at bounding box center [697, 292] width 82 height 13
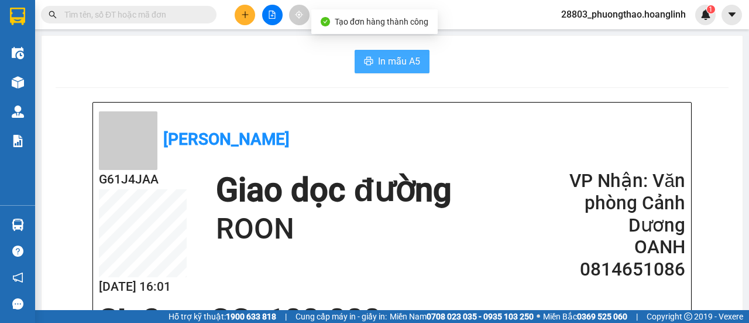
click at [407, 59] on span "In mẫu A5" at bounding box center [399, 61] width 42 height 15
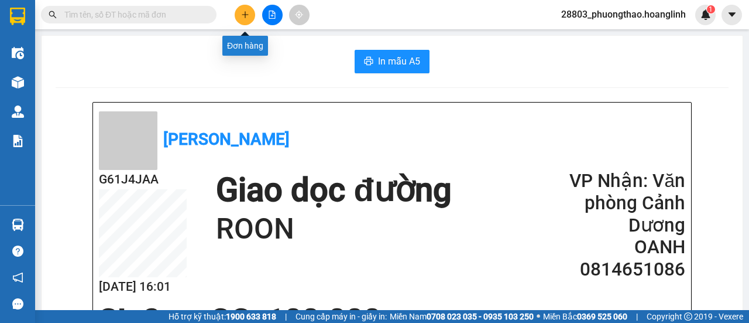
click at [253, 14] on button at bounding box center [245, 15] width 20 height 20
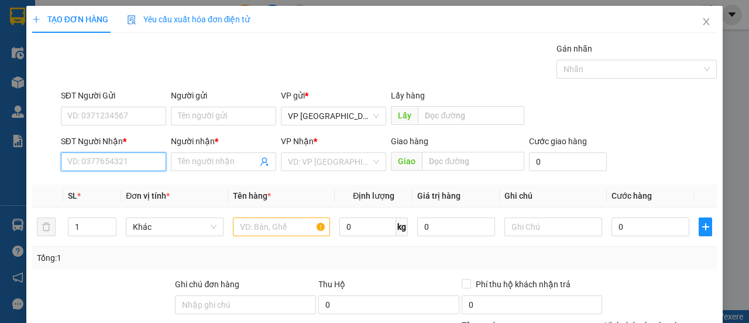
click at [122, 160] on input "SĐT Người Nhận *" at bounding box center [113, 161] width 105 height 19
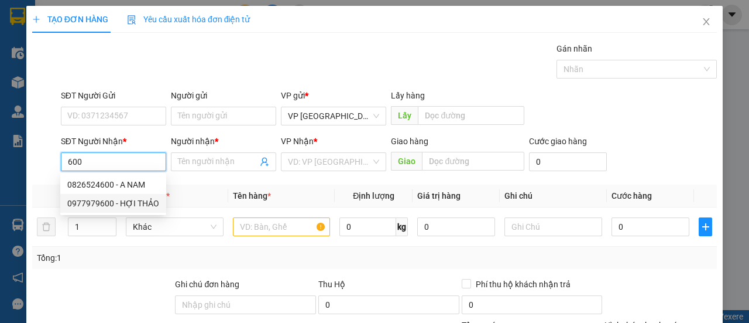
click at [122, 203] on div "0977979600 - HỢI THẢO" at bounding box center [113, 203] width 92 height 13
type input "0977979600"
type input "HỢI [PERSON_NAME]"
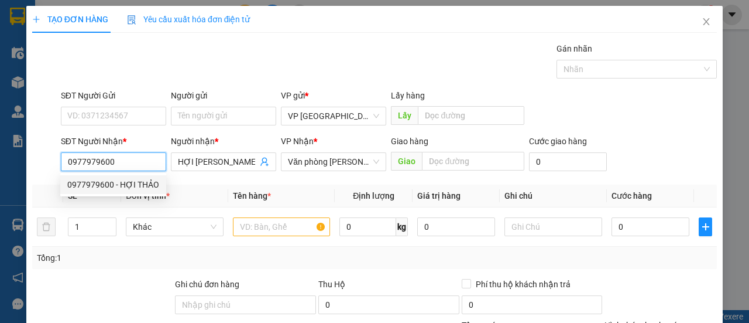
type input "60.000"
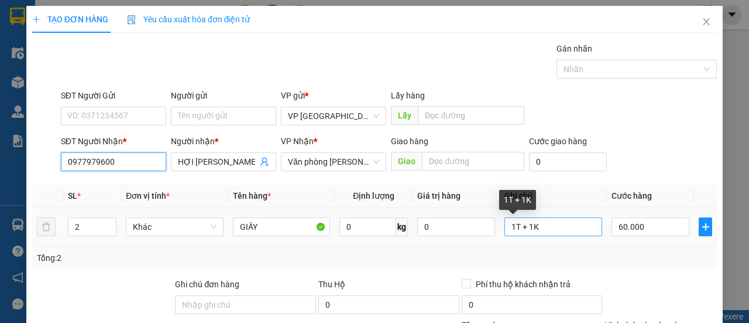
type input "0977979600"
drag, startPoint x: 509, startPoint y: 231, endPoint x: 460, endPoint y: 238, distance: 50.2
click at [460, 238] on tr "2 Khác GIẤY 0 kg 0 1T + 1K 60.000" at bounding box center [374, 226] width 685 height 39
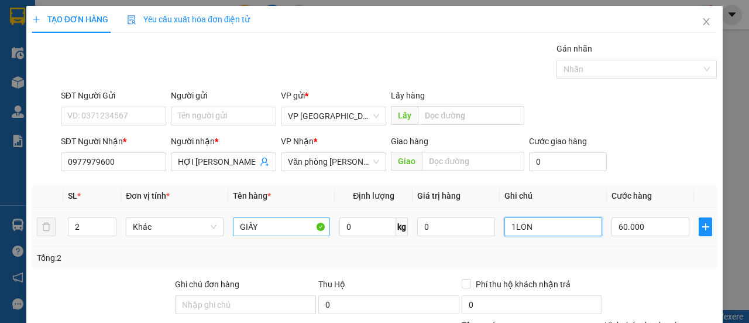
type input "1LON"
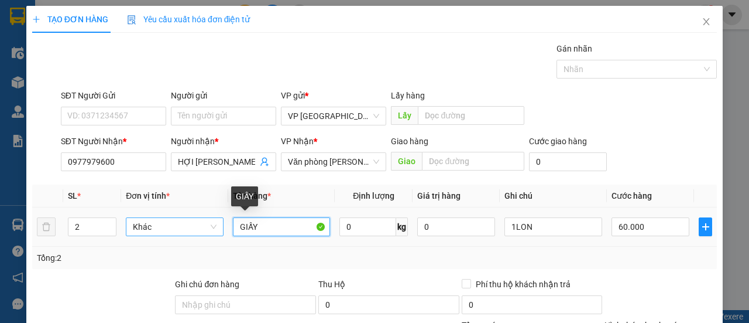
drag, startPoint x: 280, startPoint y: 220, endPoint x: 181, endPoint y: 231, distance: 100.1
click at [181, 231] on tr "2 Khác GIẤY 0 kg 0 1LON 60.000" at bounding box center [374, 226] width 685 height 39
type input "SƠN"
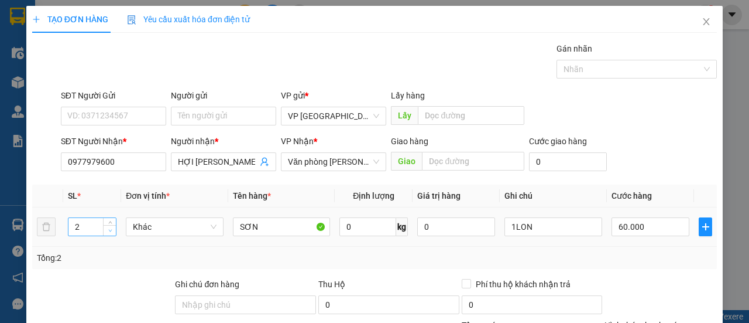
click at [108, 230] on icon "down" at bounding box center [110, 230] width 4 height 4
type input "1"
click at [621, 227] on input "60.000" at bounding box center [651, 226] width 78 height 19
type input "2"
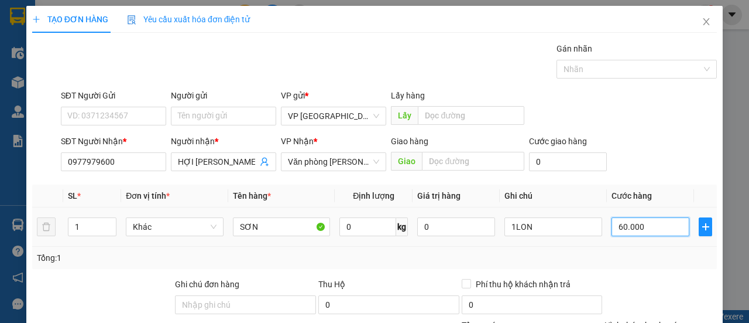
type input "00.002"
type input "20"
type input "0.000.020"
drag, startPoint x: 734, startPoint y: 108, endPoint x: 682, endPoint y: 132, distance: 57.4
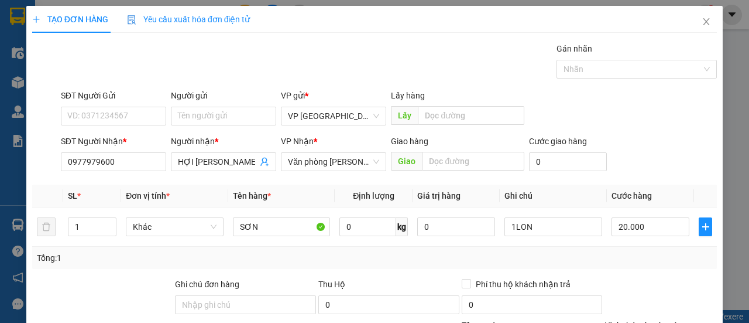
click at [725, 113] on div "TẠO ĐƠN HÀNG Yêu cầu xuất hóa đơn điện tử Transit Pickup Surcharge Ids Transit …" at bounding box center [374, 161] width 749 height 323
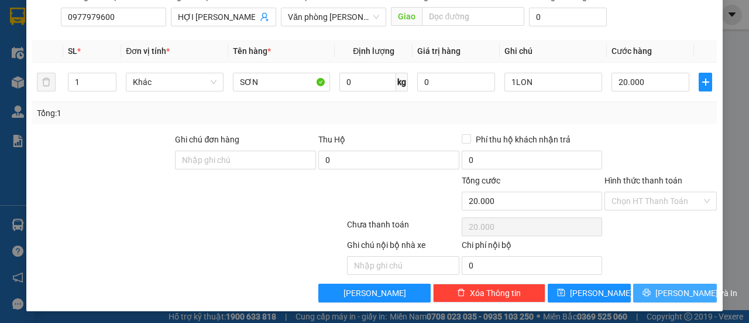
click at [666, 286] on span "[PERSON_NAME] và In" at bounding box center [697, 292] width 82 height 13
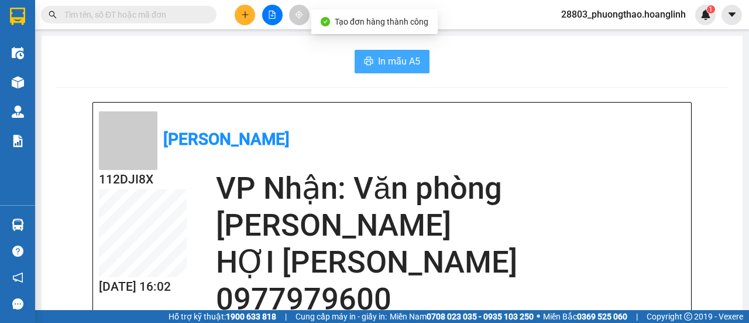
click at [391, 64] on span "In mẫu A5" at bounding box center [399, 61] width 42 height 15
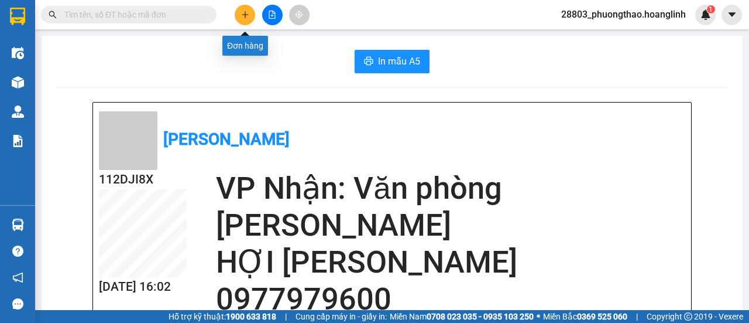
click at [241, 13] on icon "plus" at bounding box center [245, 15] width 8 height 8
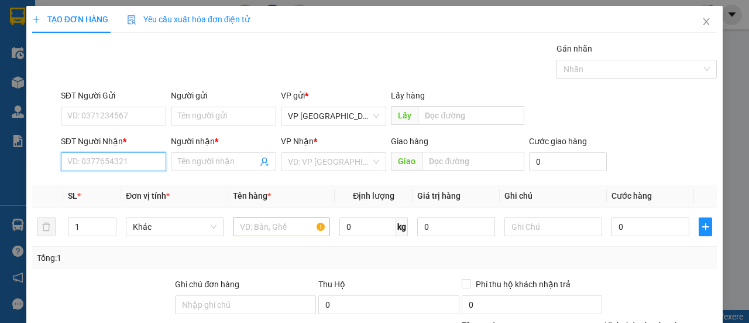
click at [115, 166] on input "SĐT Người Nhận *" at bounding box center [113, 161] width 105 height 19
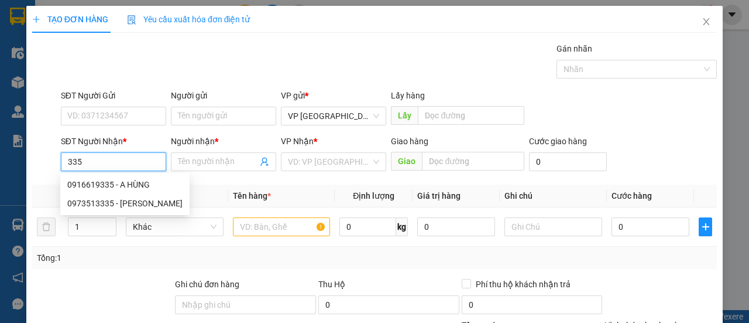
click at [118, 183] on div "0916619335 - A HÙNG" at bounding box center [124, 184] width 115 height 13
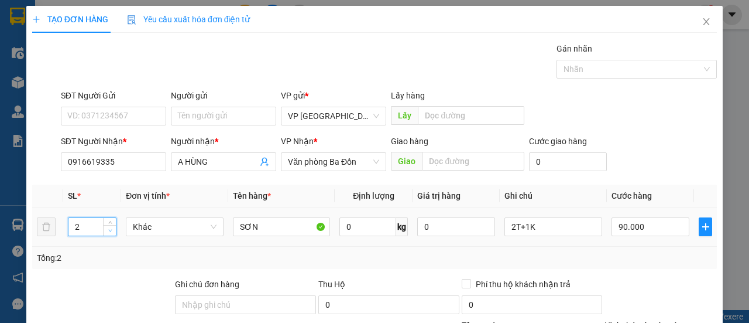
click at [111, 231] on icon "down" at bounding box center [110, 230] width 4 height 4
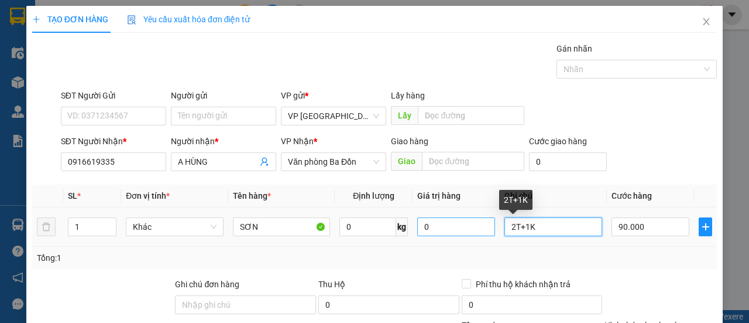
drag, startPoint x: 521, startPoint y: 227, endPoint x: 480, endPoint y: 233, distance: 41.5
click at [480, 233] on tr "1 Khác SƠN 0 kg 0 2T+1K 90.000" at bounding box center [374, 226] width 685 height 39
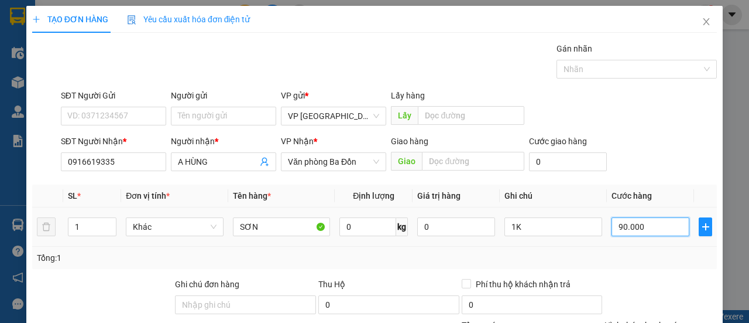
click at [641, 226] on input "90.000" at bounding box center [651, 226] width 78 height 19
click at [646, 91] on div "SĐT Người Gửi VD: 0371234567 Người gửi Tên người gửi VP gửi * VP [GEOGRAPHIC_DA…" at bounding box center [389, 109] width 661 height 41
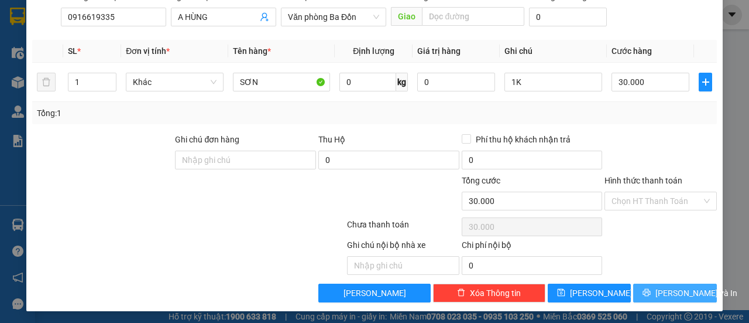
click at [670, 287] on span "[PERSON_NAME] và In" at bounding box center [697, 292] width 82 height 13
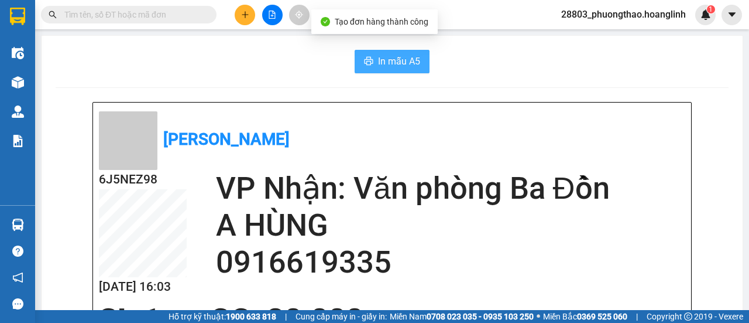
click at [404, 59] on span "In mẫu A5" at bounding box center [399, 61] width 42 height 15
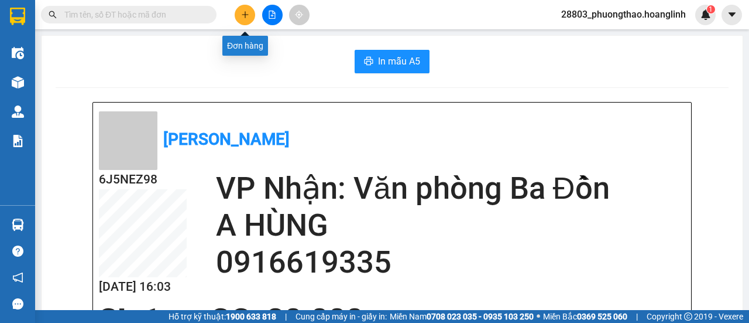
click at [251, 16] on button at bounding box center [245, 15] width 20 height 20
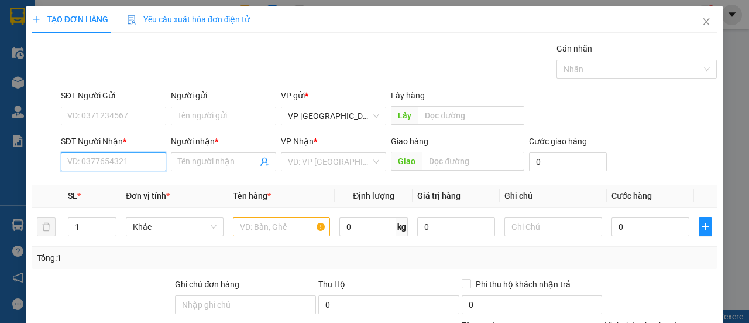
click at [72, 166] on input "SĐT Người Nhận *" at bounding box center [113, 161] width 105 height 19
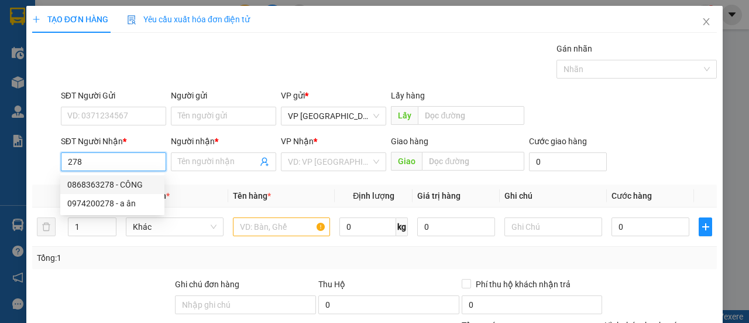
click at [95, 181] on div "0868363278 - CÔNG" at bounding box center [112, 184] width 90 height 13
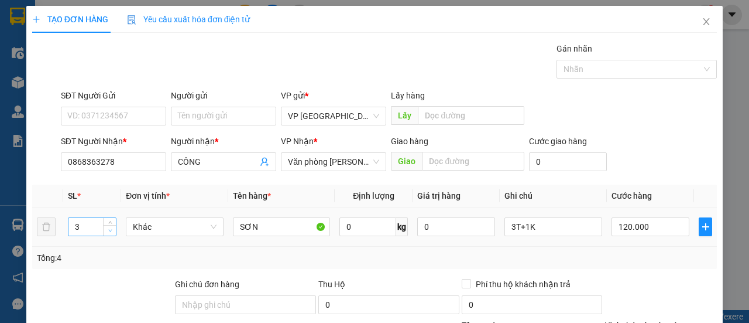
click at [109, 231] on icon "down" at bounding box center [110, 230] width 4 height 4
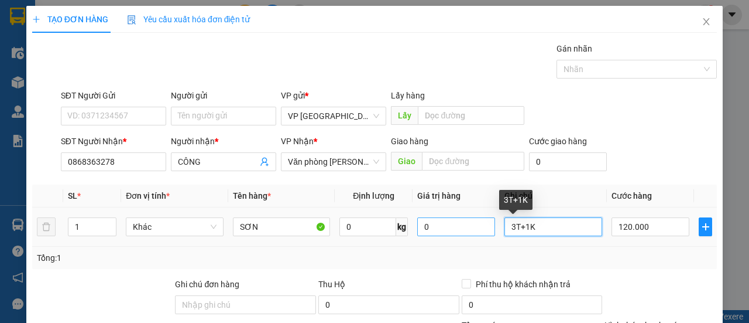
drag, startPoint x: 533, startPoint y: 223, endPoint x: 453, endPoint y: 234, distance: 81.0
click at [454, 234] on tr "1 Khác SƠN 0 kg 0 3T+1K 120.000" at bounding box center [374, 226] width 685 height 39
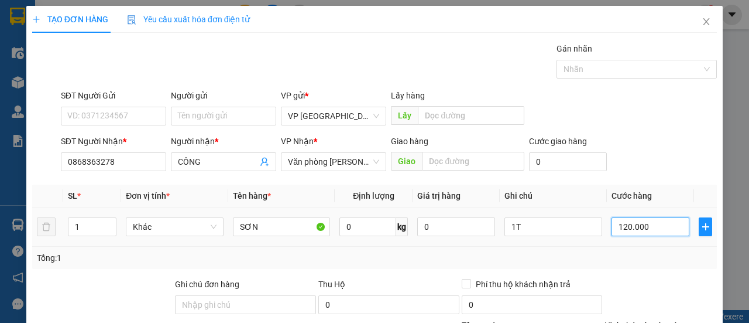
click at [646, 231] on input "120.000" at bounding box center [651, 226] width 78 height 19
click at [629, 144] on div "SĐT Người Nhận * 0868363278 Người nhận * CÔNG VP Nhận * Văn phòng Lệ Thủy Giao …" at bounding box center [389, 155] width 661 height 41
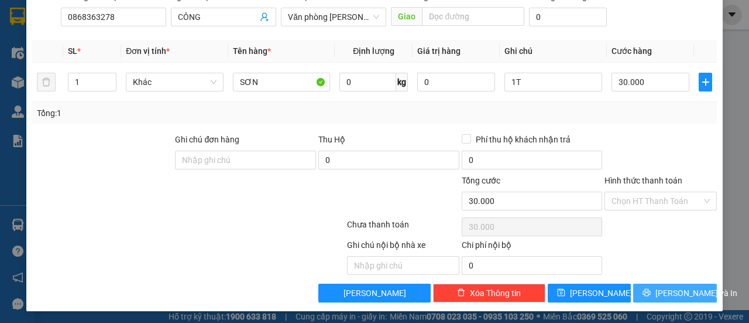
click at [659, 290] on span "[PERSON_NAME] và In" at bounding box center [697, 292] width 82 height 13
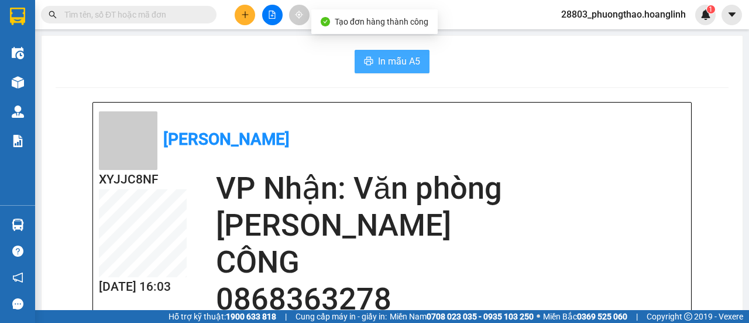
click at [385, 54] on span "In mẫu A5" at bounding box center [399, 61] width 42 height 15
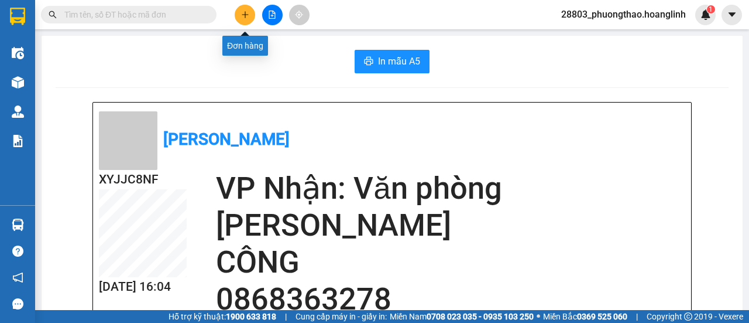
click at [251, 12] on button at bounding box center [245, 15] width 20 height 20
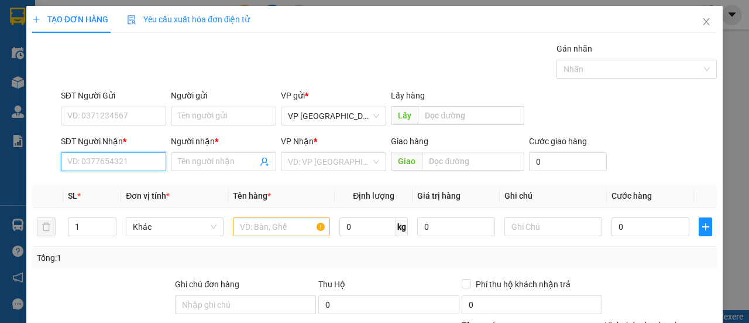
click at [129, 153] on input "SĐT Người Nhận *" at bounding box center [113, 161] width 105 height 19
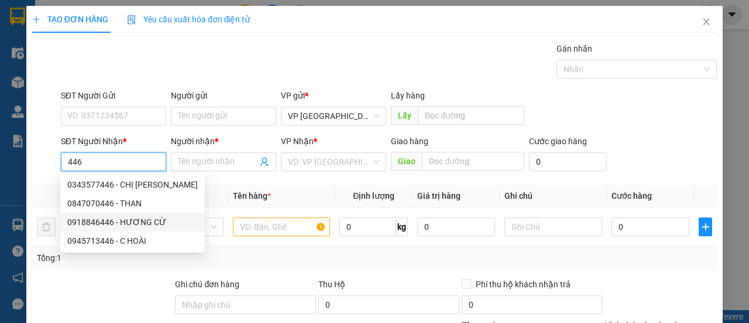
click at [133, 222] on div "0918846446 - HƯƠNG CỪ" at bounding box center [132, 221] width 131 height 13
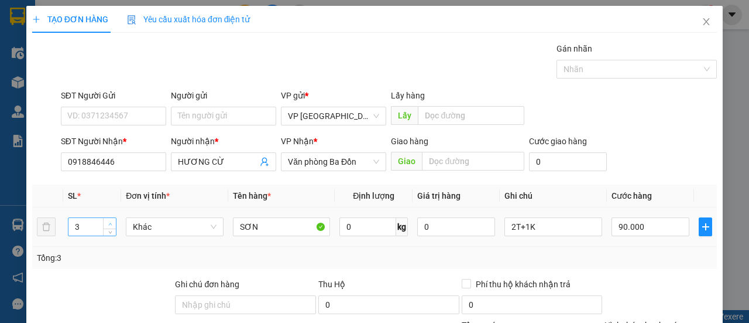
click at [104, 222] on span "Increase Value" at bounding box center [109, 223] width 13 height 11
click at [104, 223] on span "Increase Value" at bounding box center [109, 223] width 13 height 11
drag, startPoint x: 547, startPoint y: 226, endPoint x: 482, endPoint y: 235, distance: 65.0
click at [482, 235] on tr "6 Khác SƠN 0 kg 0 2T+1K 90.000" at bounding box center [374, 226] width 685 height 39
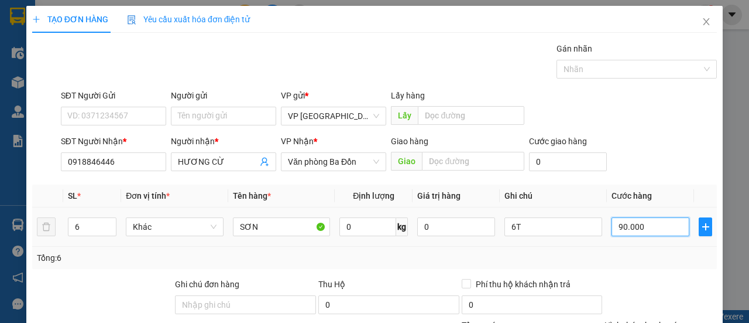
click at [612, 224] on input "90.000" at bounding box center [651, 226] width 78 height 19
click at [658, 182] on div "Transit Pickup Surcharge Ids Transit Deliver Surcharge Ids Transit Deliver Surc…" at bounding box center [374, 244] width 685 height 405
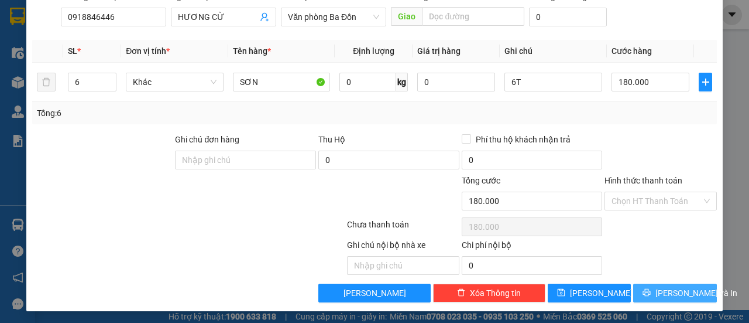
click at [665, 287] on span "[PERSON_NAME] và In" at bounding box center [697, 292] width 82 height 13
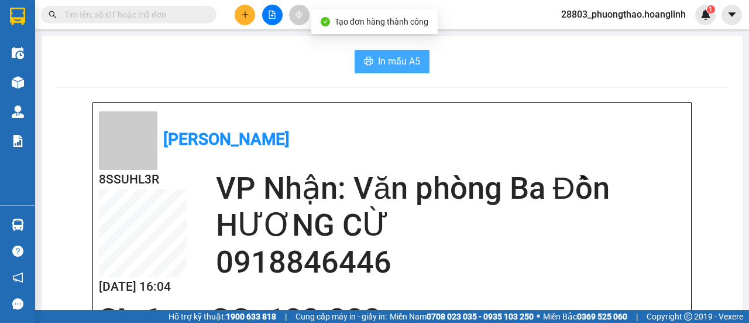
click at [407, 61] on span "In mẫu A5" at bounding box center [399, 61] width 42 height 15
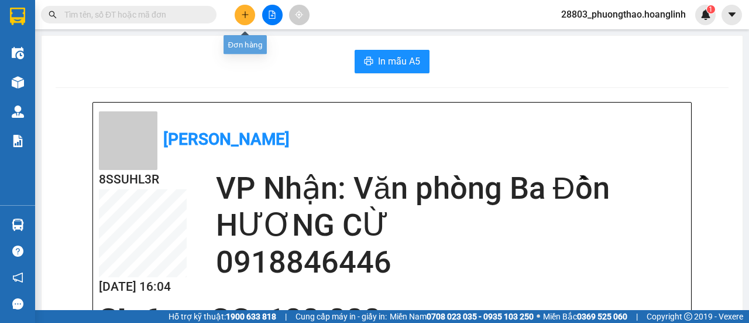
click at [247, 15] on icon "plus" at bounding box center [245, 14] width 6 height 1
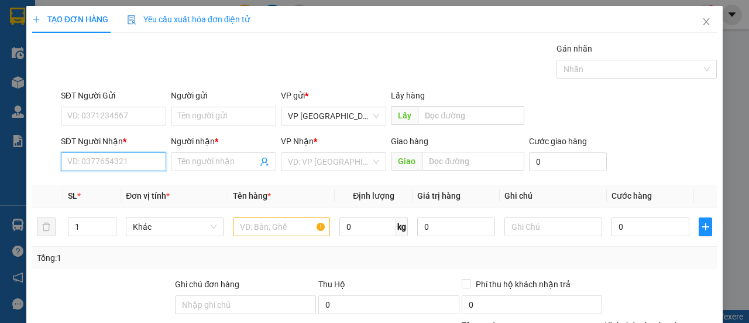
click at [136, 162] on input "SĐT Người Nhận *" at bounding box center [113, 161] width 105 height 19
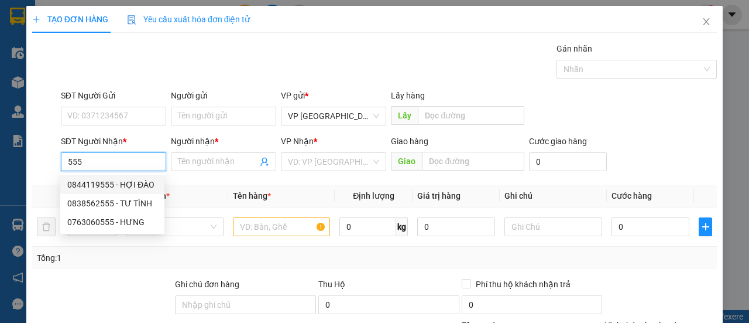
click at [137, 182] on div "0844119555 - HỢI ĐÀO" at bounding box center [112, 184] width 90 height 13
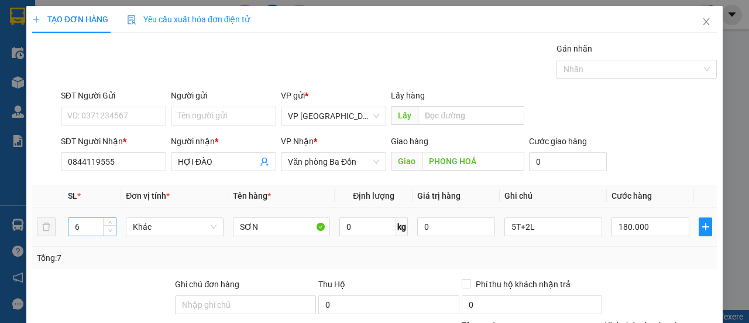
click at [109, 230] on icon "down" at bounding box center [110, 231] width 4 height 2
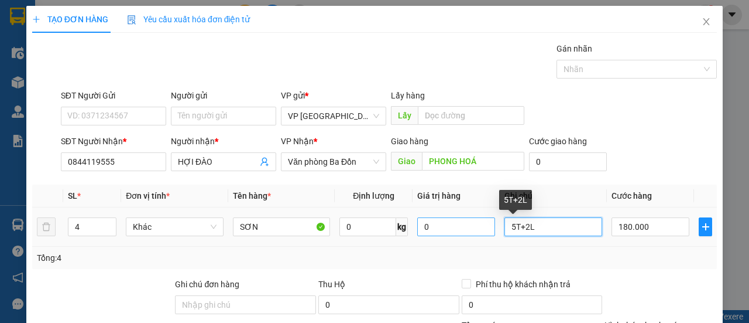
drag, startPoint x: 536, startPoint y: 229, endPoint x: 478, endPoint y: 231, distance: 57.4
click at [478, 231] on tr "4 Khác SƠN 0 kg 0 5T+2L 180.000" at bounding box center [374, 226] width 685 height 39
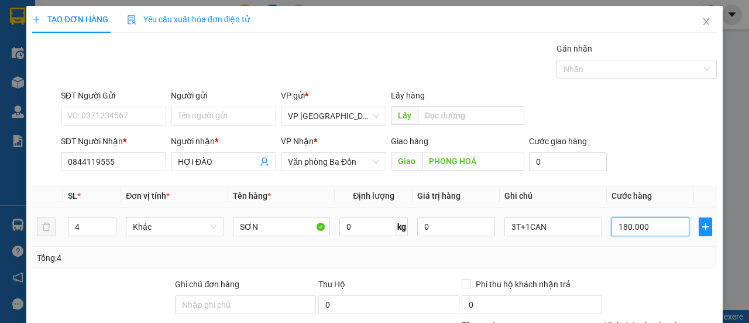
click at [632, 221] on input "180.000" at bounding box center [651, 226] width 78 height 19
click at [630, 99] on div "SĐT Người Gửi VD: 0371234567 Người gửi Tên người gửi VP gửi * VP [GEOGRAPHIC_DA…" at bounding box center [389, 109] width 661 height 41
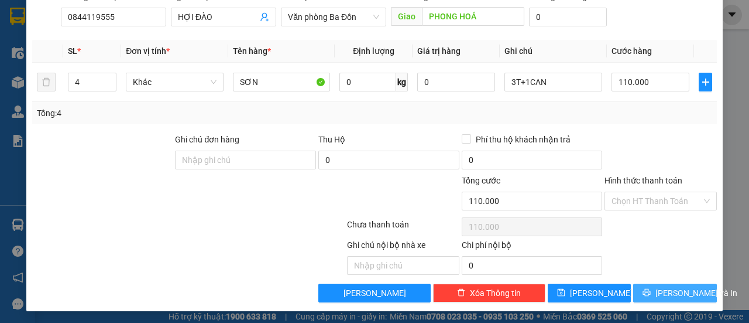
click at [664, 289] on span "[PERSON_NAME] và In" at bounding box center [697, 292] width 82 height 13
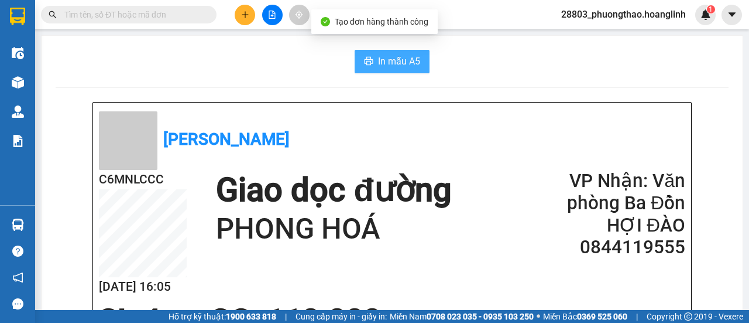
click at [378, 58] on span "In mẫu A5" at bounding box center [399, 61] width 42 height 15
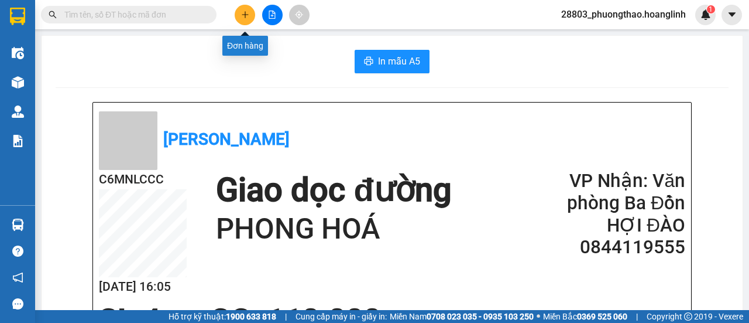
click at [244, 12] on icon "plus" at bounding box center [245, 15] width 8 height 8
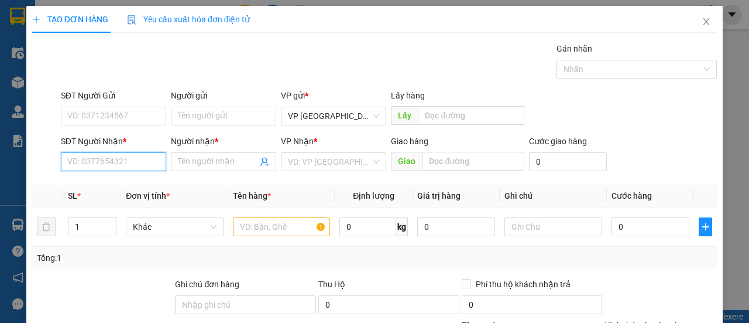
click at [144, 161] on input "SĐT Người Nhận *" at bounding box center [113, 161] width 105 height 19
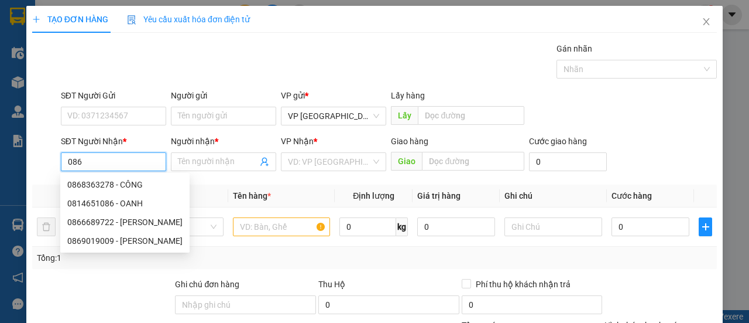
click at [131, 198] on div "0814651086 - OANH" at bounding box center [124, 203] width 115 height 13
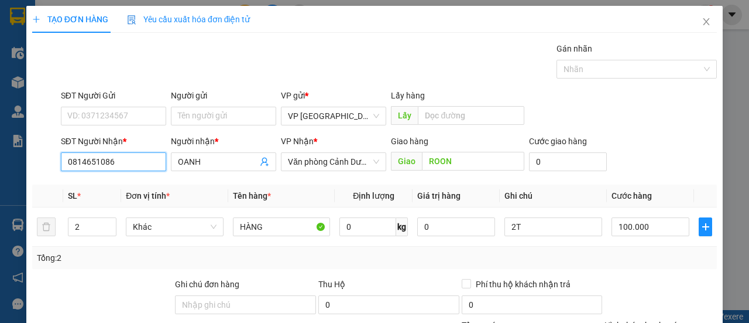
scroll to position [145, 0]
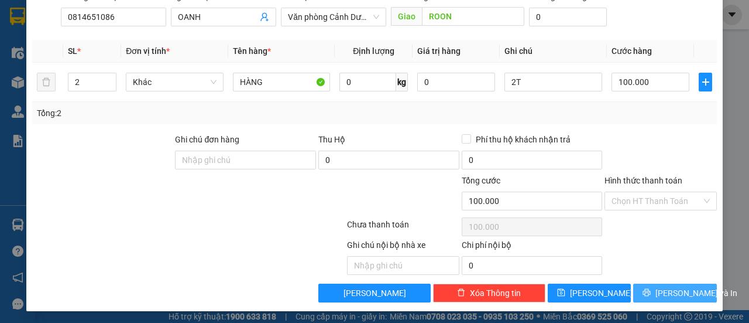
click at [643, 283] on button "[PERSON_NAME] và In" at bounding box center [675, 292] width 84 height 19
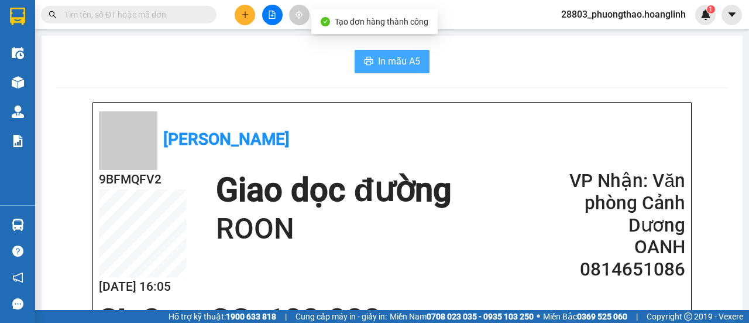
click at [398, 51] on button "In mẫu A5" at bounding box center [392, 61] width 75 height 23
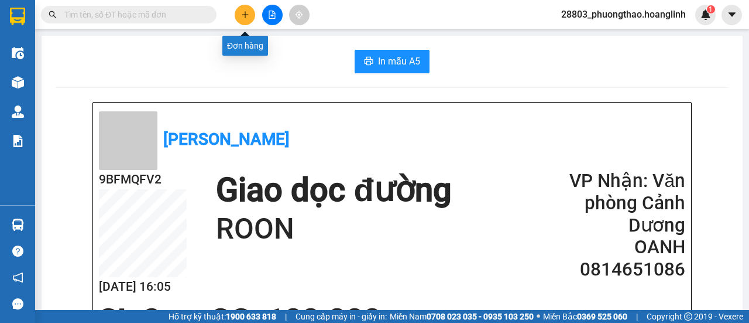
click at [245, 15] on icon "plus" at bounding box center [245, 15] width 8 height 8
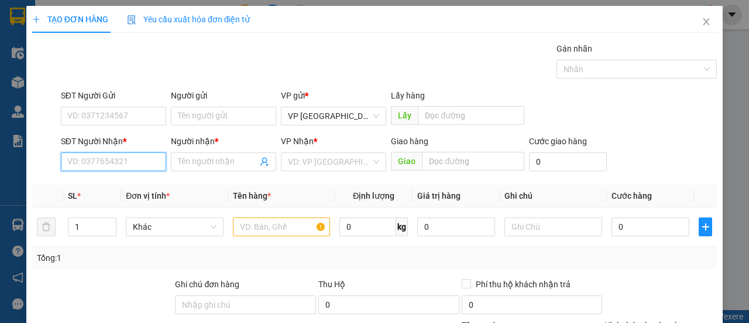
click at [124, 161] on input "SĐT Người Nhận *" at bounding box center [113, 161] width 105 height 19
click at [141, 191] on div "0961003900 - VŨ" at bounding box center [112, 184] width 104 height 19
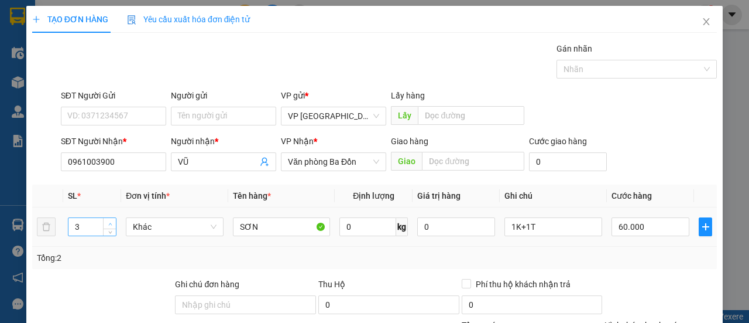
click at [111, 223] on icon "up" at bounding box center [110, 224] width 4 height 4
drag, startPoint x: 543, startPoint y: 224, endPoint x: 443, endPoint y: 240, distance: 100.9
click at [443, 240] on tr "3 Khác SƠN 0 kg 0 1K+1T 60.000" at bounding box center [374, 226] width 685 height 39
click at [637, 230] on input "60.000" at bounding box center [651, 226] width 78 height 19
click at [638, 133] on form "SĐT Người Gửi VD: 0371234567 Người gửi Tên người gửi VP gửi * VP [GEOGRAPHIC_DA…" at bounding box center [374, 132] width 685 height 87
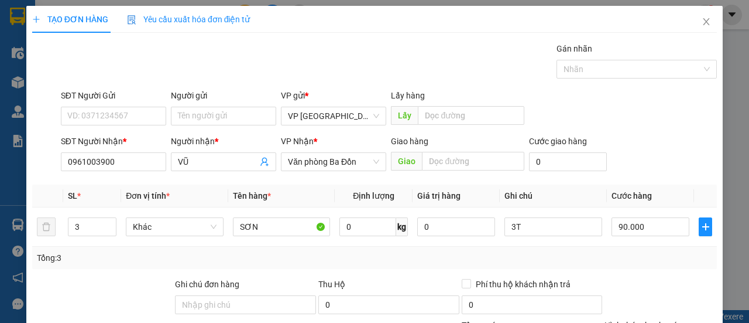
scroll to position [145, 0]
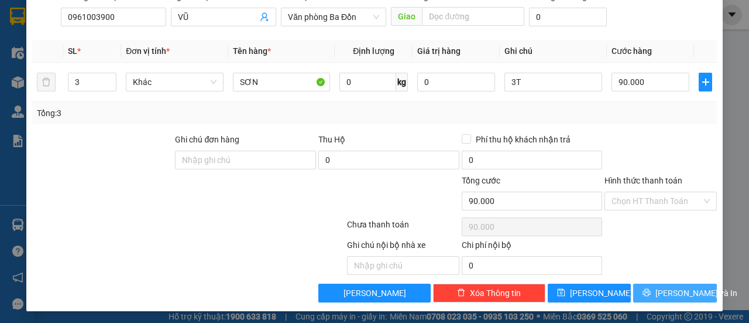
click at [660, 286] on span "[PERSON_NAME] và In" at bounding box center [697, 292] width 82 height 13
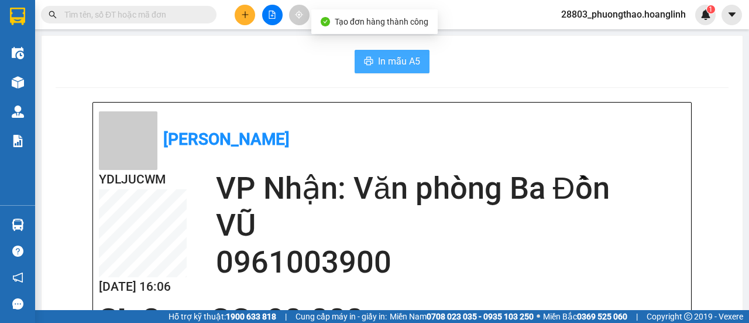
click at [365, 65] on icon "printer" at bounding box center [369, 61] width 9 height 8
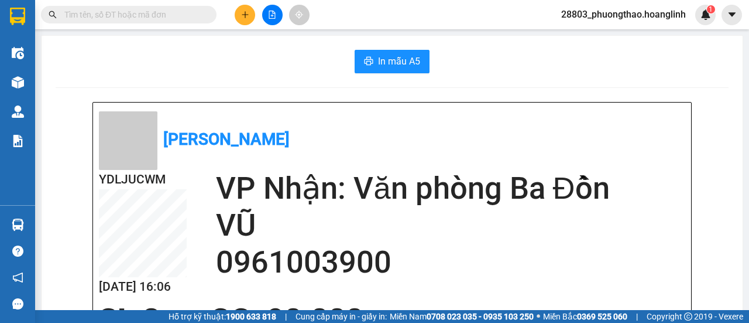
click at [243, 11] on icon "plus" at bounding box center [245, 15] width 8 height 8
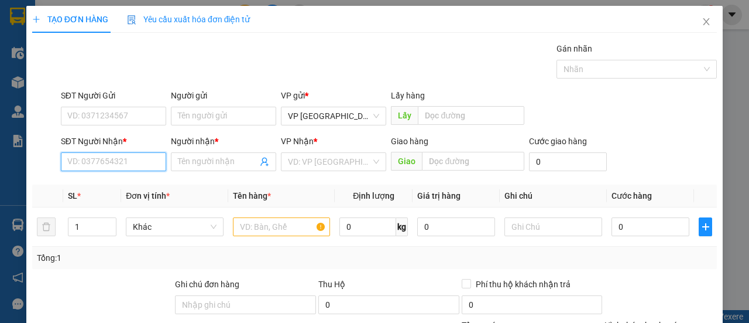
click at [138, 153] on input "SĐT Người Nhận *" at bounding box center [113, 161] width 105 height 19
click at [125, 181] on div "0877992195 - A SỎI" at bounding box center [112, 184] width 90 height 13
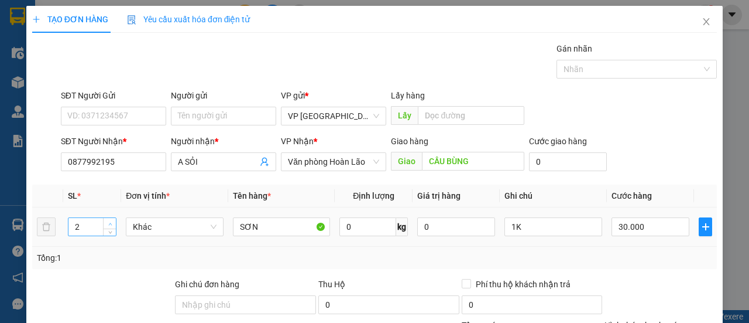
click at [110, 223] on icon "up" at bounding box center [110, 223] width 4 height 2
click at [108, 231] on icon "down" at bounding box center [110, 230] width 4 height 4
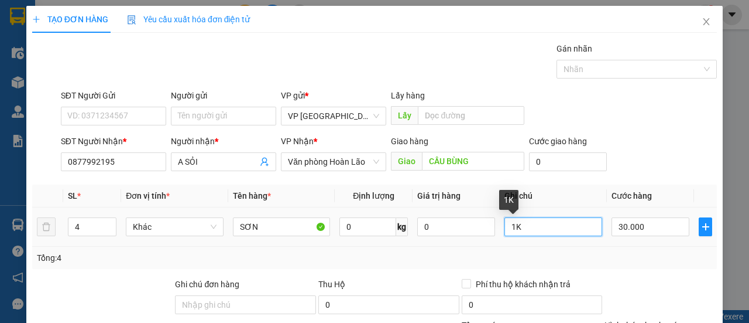
drag, startPoint x: 533, startPoint y: 224, endPoint x: 479, endPoint y: 237, distance: 56.0
click at [481, 237] on tr "4 Khác SƠN 0 kg 0 1K 30.000" at bounding box center [374, 226] width 685 height 39
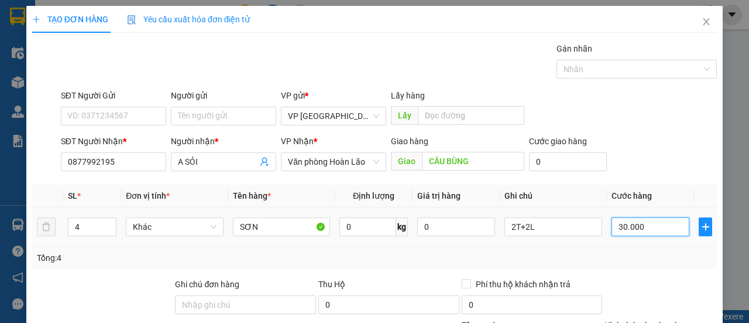
click at [639, 224] on input "30.000" at bounding box center [651, 226] width 78 height 19
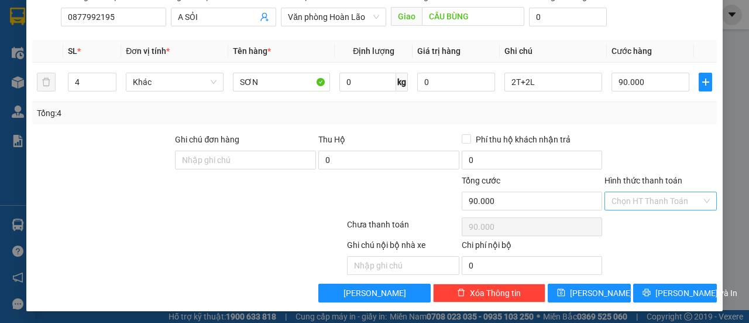
click at [625, 192] on input "Hình thức thanh toán" at bounding box center [657, 201] width 90 height 18
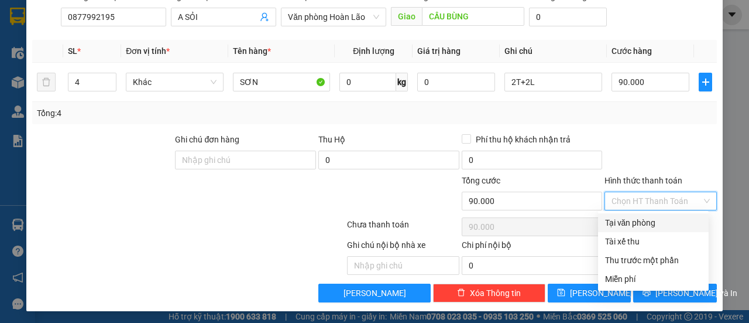
click at [632, 224] on div "Tại văn phòng" at bounding box center [653, 222] width 97 height 13
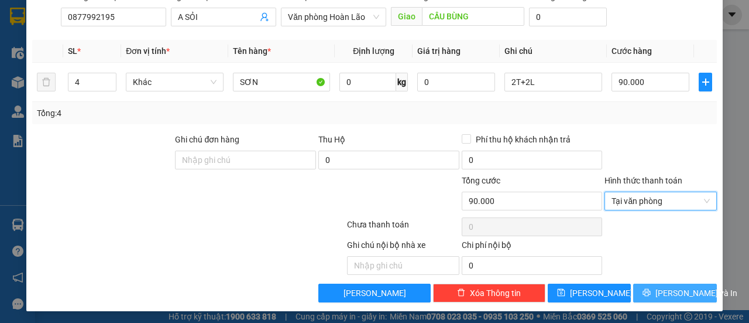
click at [658, 289] on span "[PERSON_NAME] và In" at bounding box center [697, 292] width 82 height 13
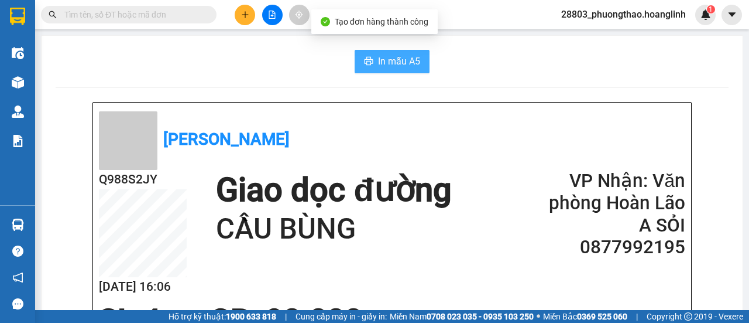
drag, startPoint x: 403, startPoint y: 62, endPoint x: 415, endPoint y: 64, distance: 11.8
click at [403, 63] on span "In mẫu A5" at bounding box center [399, 61] width 42 height 15
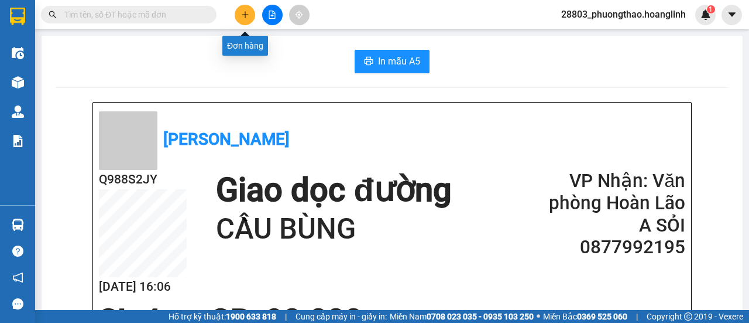
click at [247, 11] on icon "plus" at bounding box center [245, 15] width 8 height 8
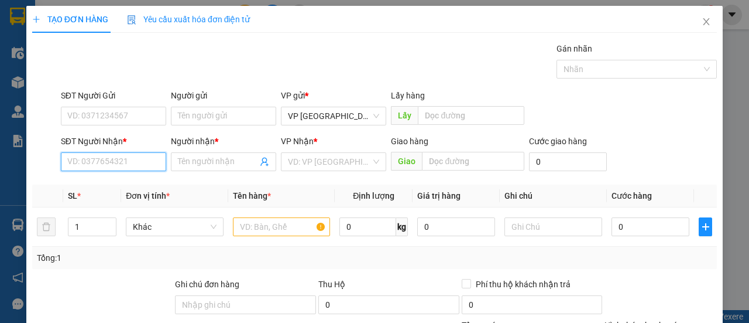
click at [115, 152] on input "SĐT Người Nhận *" at bounding box center [113, 161] width 105 height 19
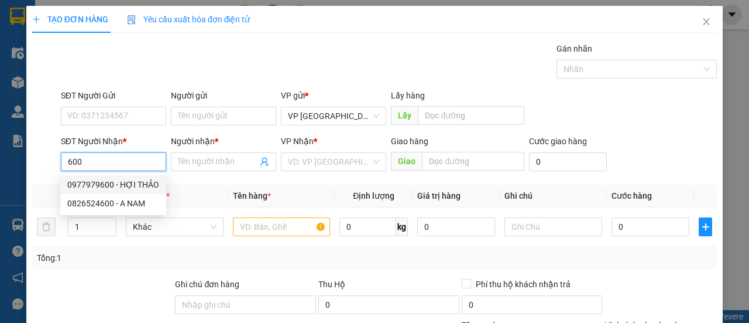
click at [119, 181] on div "0977979600 - HỢI THẢO" at bounding box center [113, 184] width 92 height 13
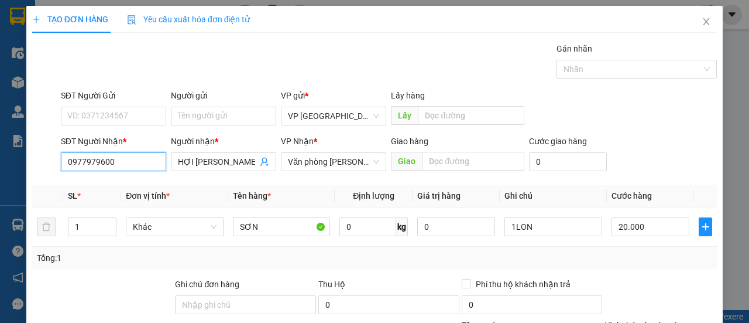
scroll to position [145, 0]
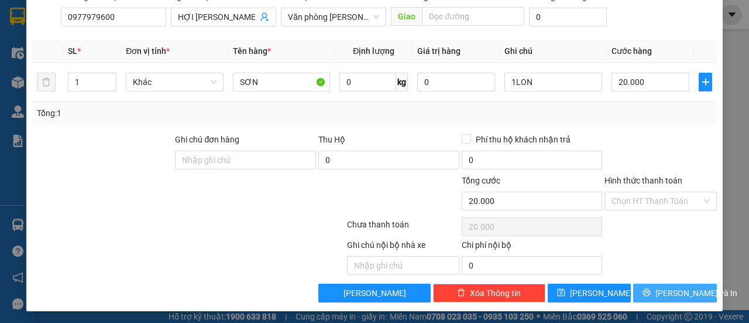
click at [653, 294] on button "[PERSON_NAME] và In" at bounding box center [675, 292] width 84 height 19
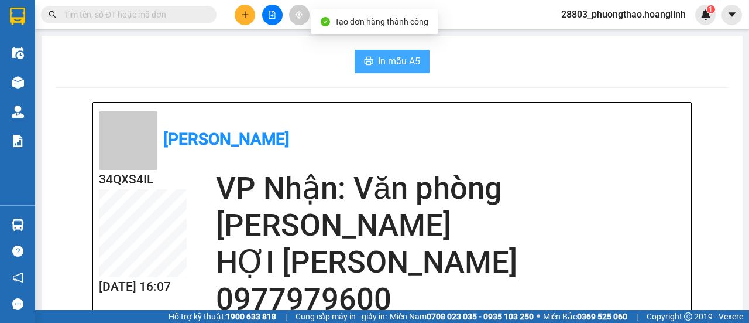
click at [392, 55] on span "In mẫu A5" at bounding box center [399, 61] width 42 height 15
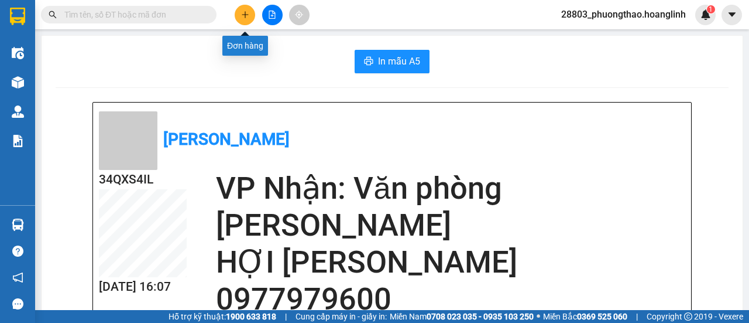
click at [239, 16] on button at bounding box center [245, 15] width 20 height 20
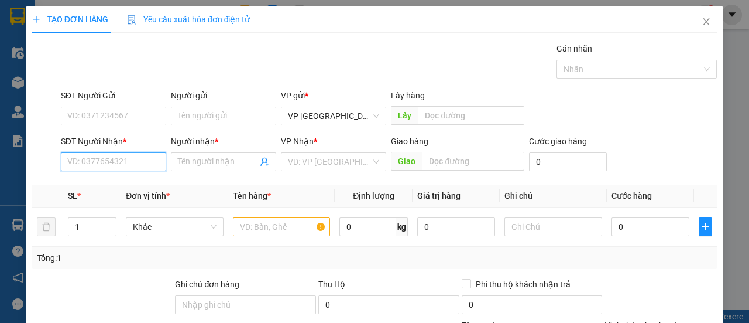
click at [131, 165] on input "SĐT Người Nhận *" at bounding box center [113, 161] width 105 height 19
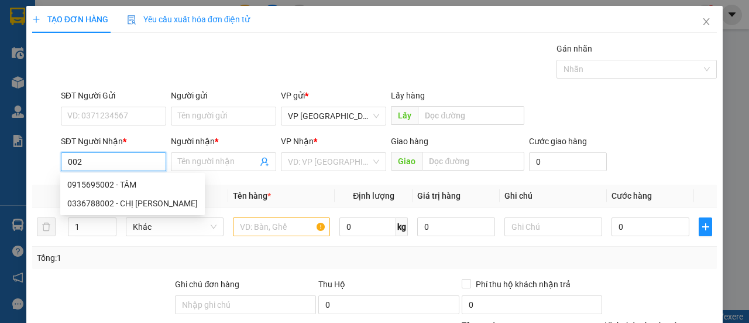
click at [127, 180] on div "0915695002 - TÂM" at bounding box center [132, 184] width 131 height 13
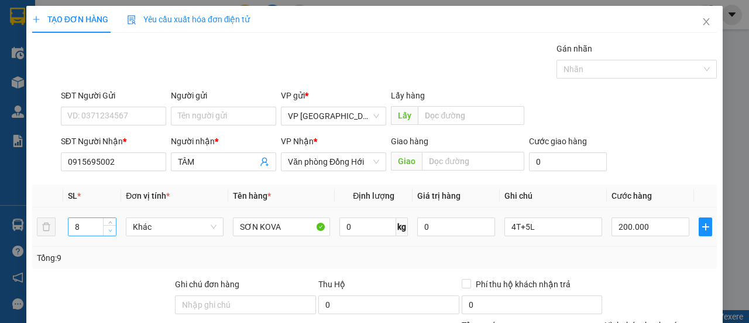
click at [111, 227] on span "down" at bounding box center [110, 230] width 7 height 7
click at [549, 222] on input "4T+5L" at bounding box center [554, 226] width 98 height 19
click at [644, 225] on input "200.000" at bounding box center [651, 226] width 78 height 19
click at [637, 167] on div "SĐT Người Nhận * 0915695002 Người nhận * TÂM VP Nhận * Văn phòng Đồng Hới Giao …" at bounding box center [389, 155] width 661 height 41
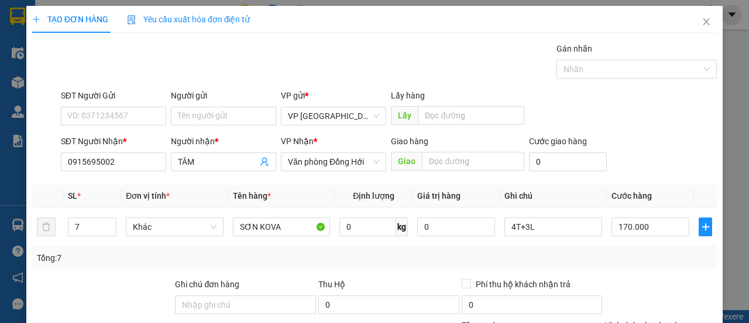
scroll to position [145, 0]
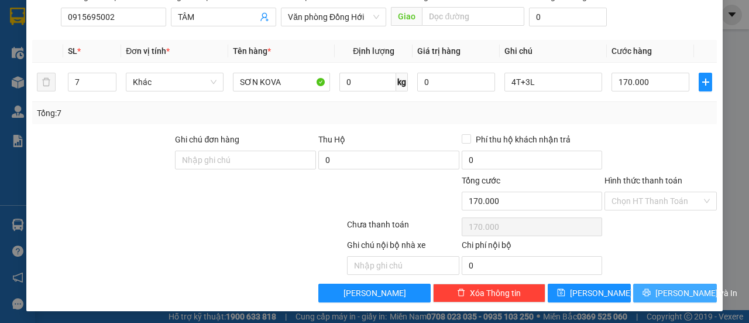
click at [655, 290] on button "[PERSON_NAME] và In" at bounding box center [675, 292] width 84 height 19
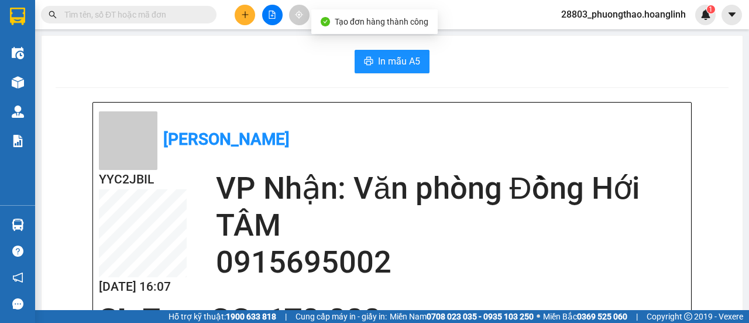
click at [426, 63] on div "In mẫu A5" at bounding box center [392, 61] width 673 height 23
drag, startPoint x: 404, startPoint y: 64, endPoint x: 443, endPoint y: 74, distance: 39.9
click at [404, 65] on span "In mẫu A5" at bounding box center [399, 61] width 42 height 15
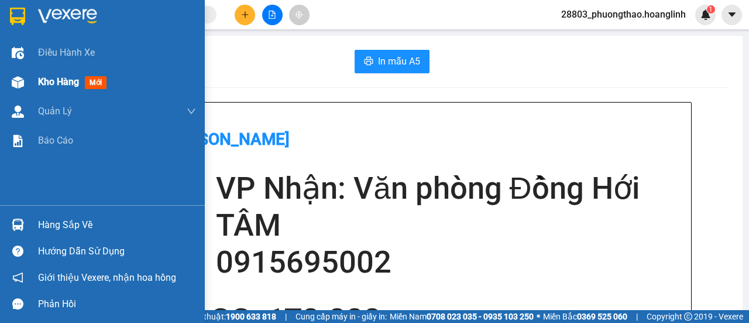
drag, startPoint x: 59, startPoint y: 76, endPoint x: 66, endPoint y: 74, distance: 6.9
click at [60, 76] on span "Kho hàng" at bounding box center [58, 81] width 41 height 11
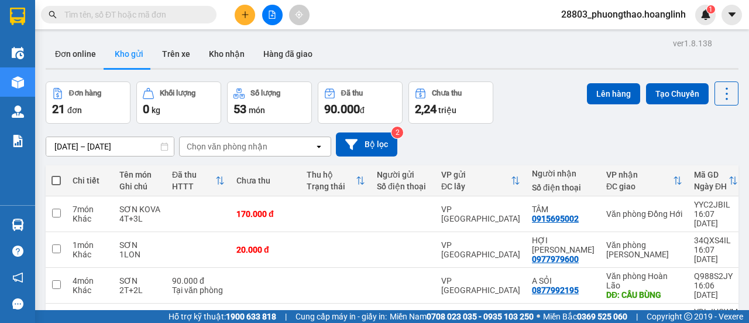
click at [181, 13] on input "text" at bounding box center [133, 14] width 138 height 13
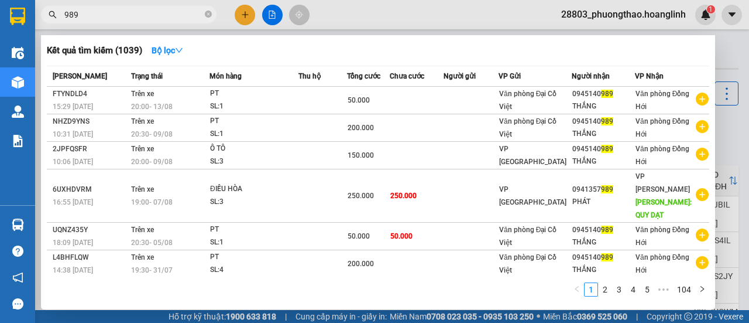
click at [204, 15] on span "989" at bounding box center [129, 15] width 176 height 18
click at [211, 11] on icon "close-circle" at bounding box center [208, 14] width 7 height 7
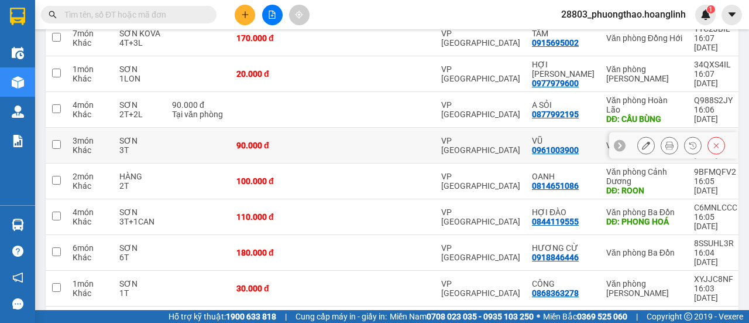
scroll to position [213, 0]
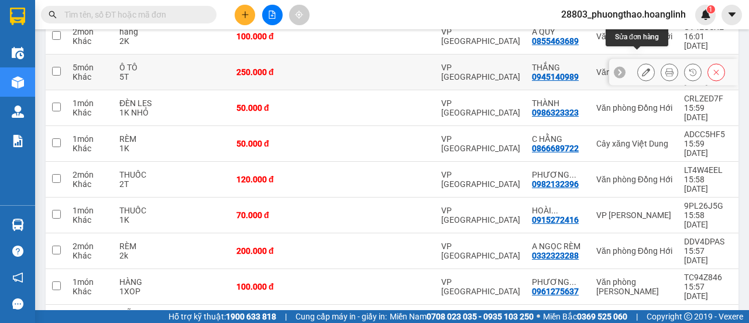
click at [638, 62] on button at bounding box center [646, 72] width 16 height 20
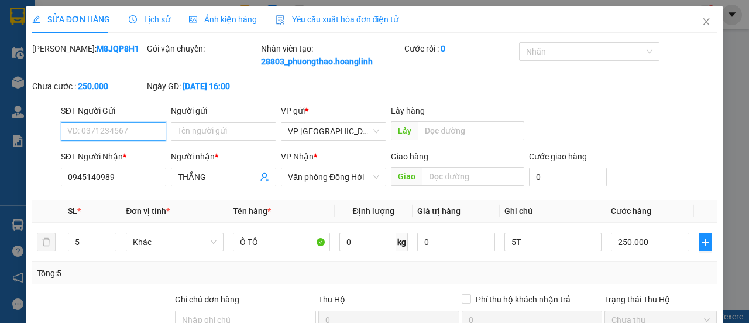
scroll to position [117, 0]
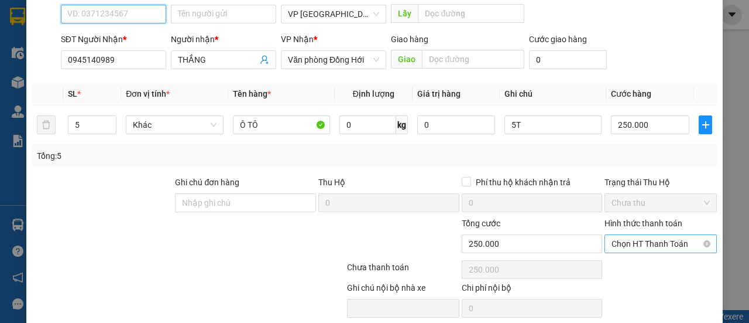
click at [632, 252] on span "Chọn HT Thanh Toán" at bounding box center [661, 244] width 98 height 18
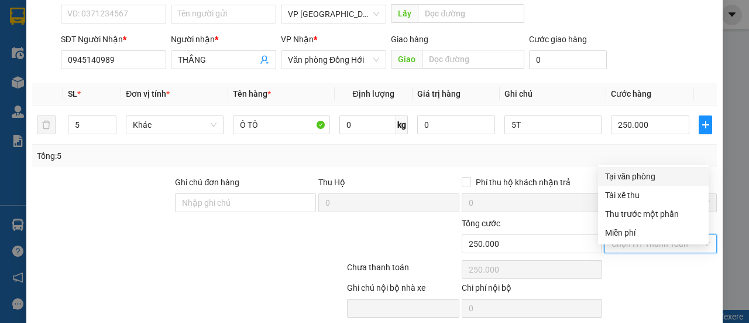
click at [616, 177] on div "Tại văn phòng" at bounding box center [653, 176] width 97 height 13
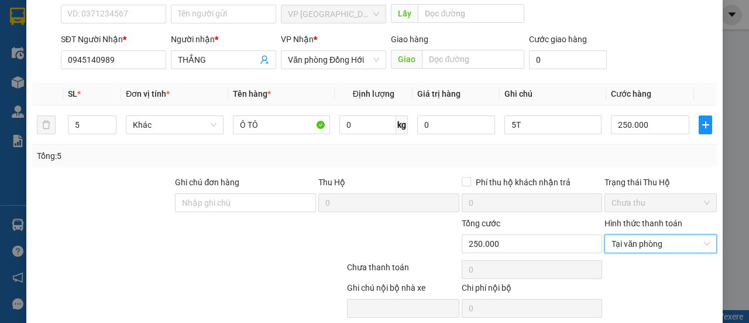
scroll to position [173, 0]
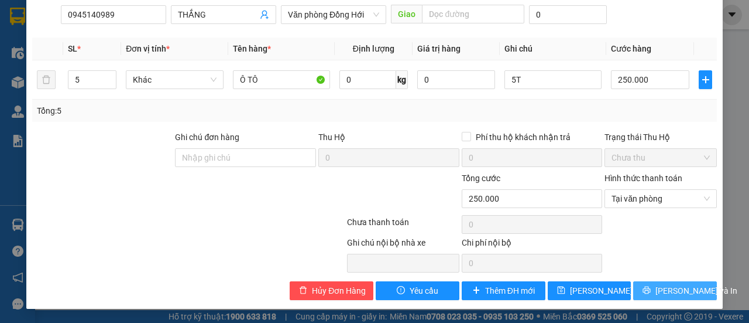
drag, startPoint x: 656, startPoint y: 286, endPoint x: 643, endPoint y: 256, distance: 33.3
click at [657, 286] on button "[PERSON_NAME] và In" at bounding box center [675, 290] width 84 height 19
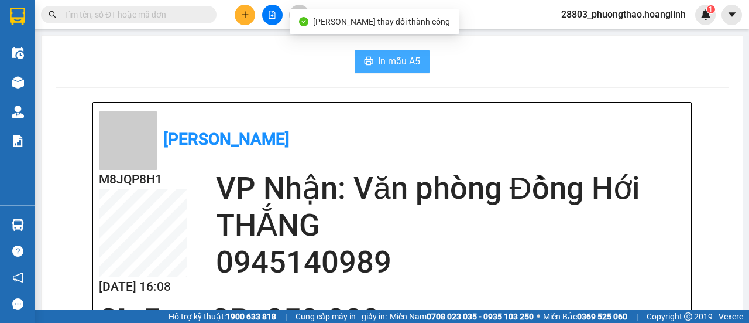
click at [400, 64] on span "In mẫu A5" at bounding box center [399, 61] width 42 height 15
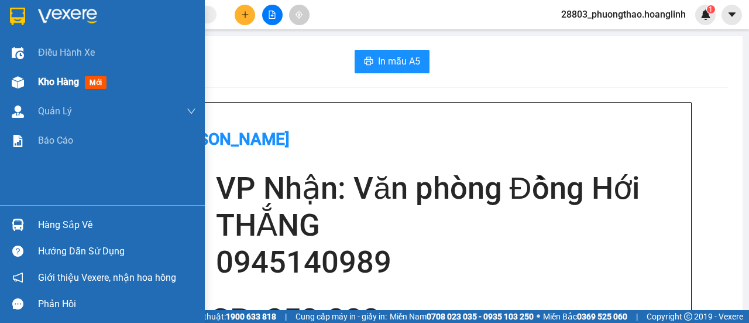
click at [18, 78] on img at bounding box center [18, 82] width 12 height 12
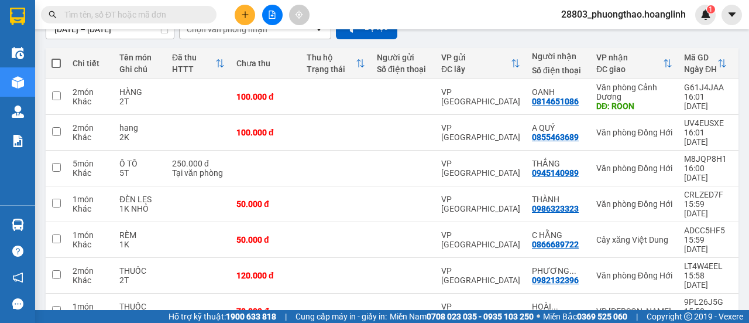
scroll to position [222, 0]
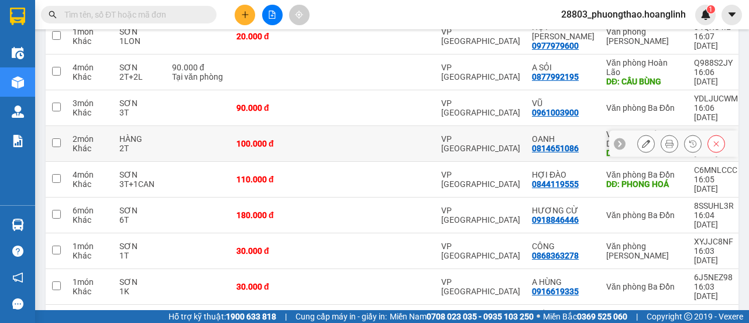
scroll to position [0, 0]
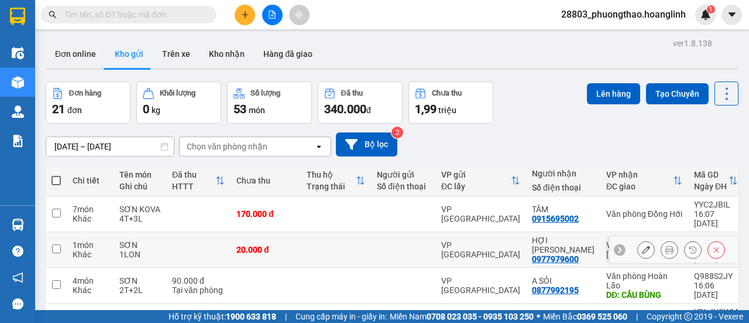
click at [713, 245] on icon at bounding box center [717, 249] width 8 height 8
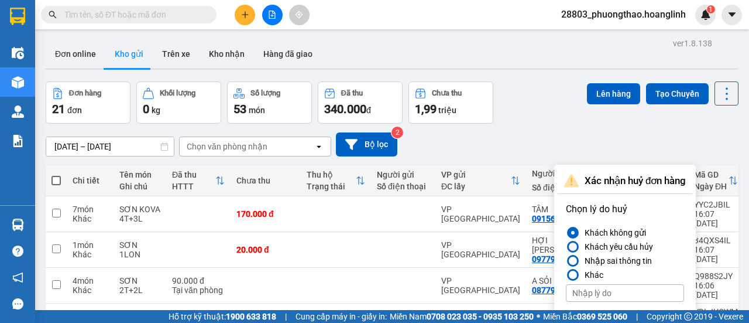
scroll to position [213, 0]
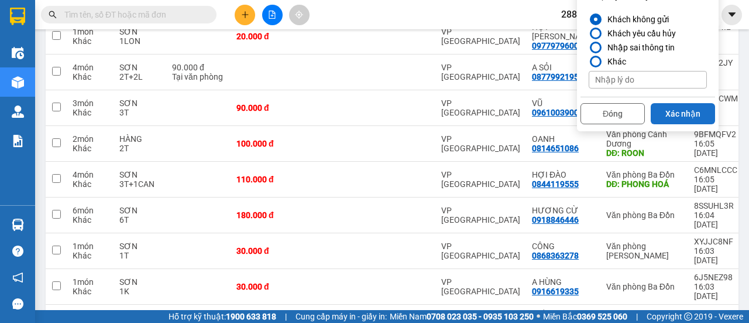
click at [677, 112] on button "Xác nhận" at bounding box center [683, 113] width 64 height 21
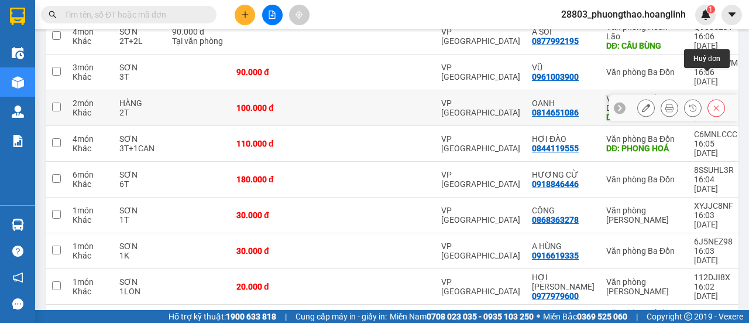
click at [713, 104] on icon at bounding box center [717, 108] width 8 height 8
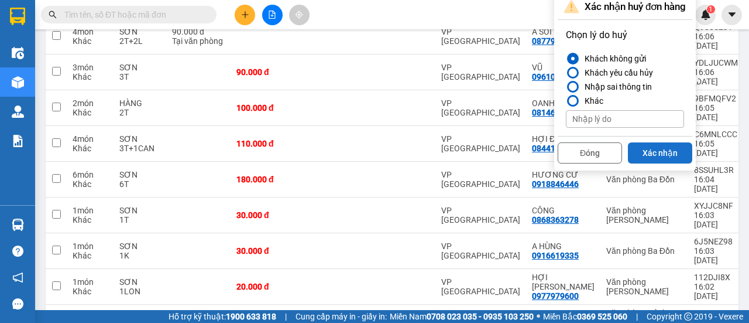
click at [669, 147] on button "Xác nhận" at bounding box center [660, 152] width 64 height 21
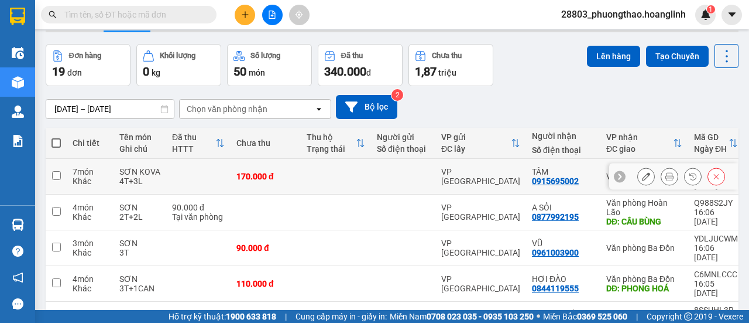
scroll to position [96, 0]
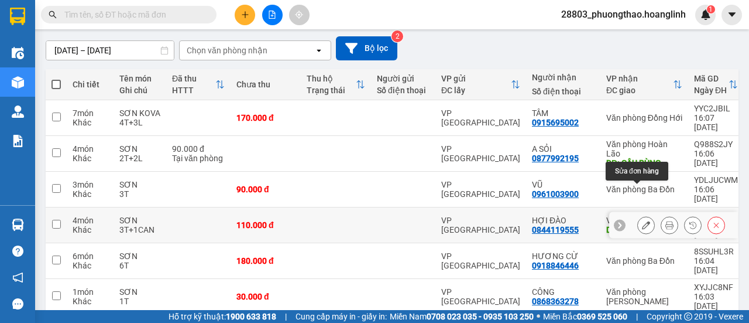
click at [642, 215] on button at bounding box center [646, 225] width 16 height 20
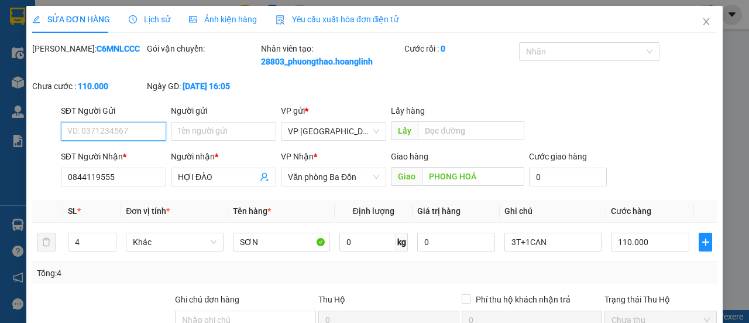
scroll to position [117, 0]
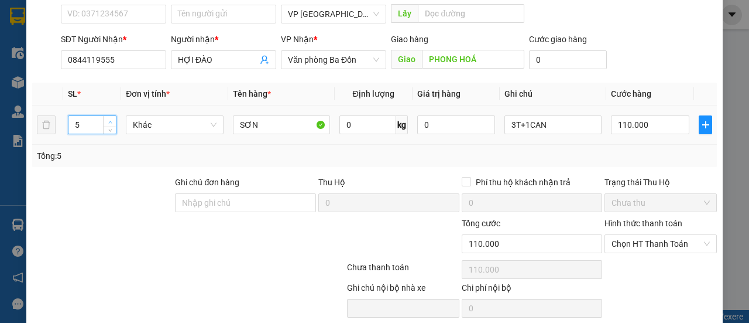
click at [107, 126] on span "Increase Value" at bounding box center [109, 121] width 13 height 11
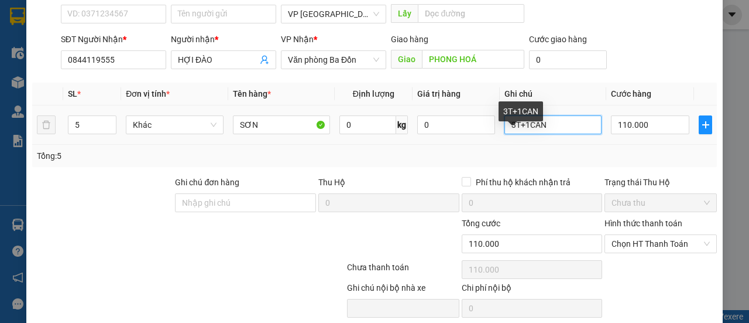
click at [564, 134] on input "3T+1CAN" at bounding box center [553, 124] width 97 height 19
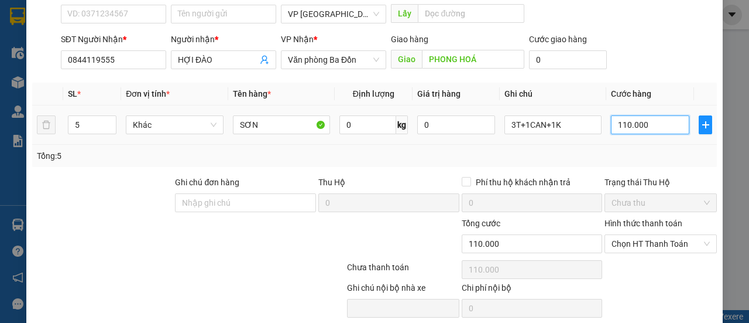
click at [665, 134] on input "110.000" at bounding box center [650, 124] width 78 height 19
click at [671, 68] on div "SĐT Người Nhận * 0844119555 Người nhận * HỢI ĐÀO VP Nhận * Văn phòng Ba Đồn Gia…" at bounding box center [389, 53] width 661 height 41
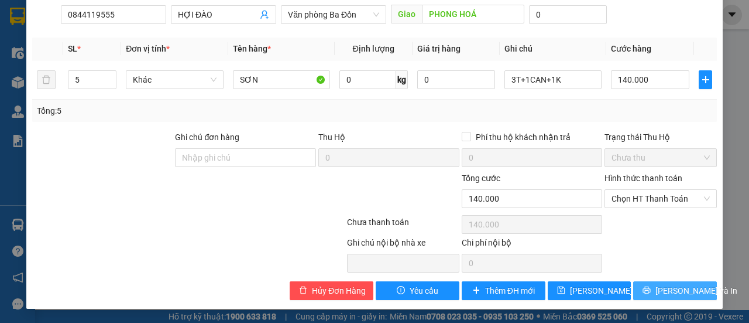
drag, startPoint x: 652, startPoint y: 289, endPoint x: 633, endPoint y: 276, distance: 22.7
click at [653, 289] on button "[PERSON_NAME] và In" at bounding box center [675, 290] width 84 height 19
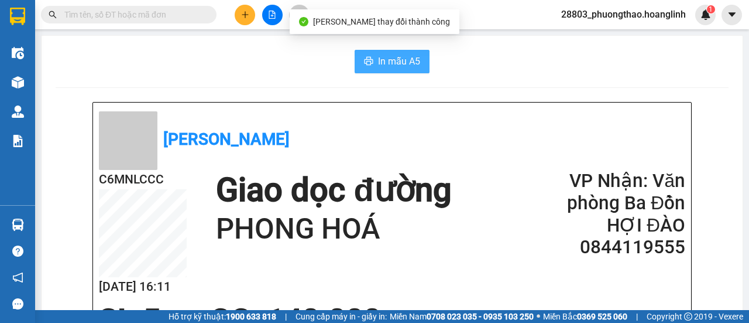
click at [393, 65] on span "In mẫu A5" at bounding box center [399, 61] width 42 height 15
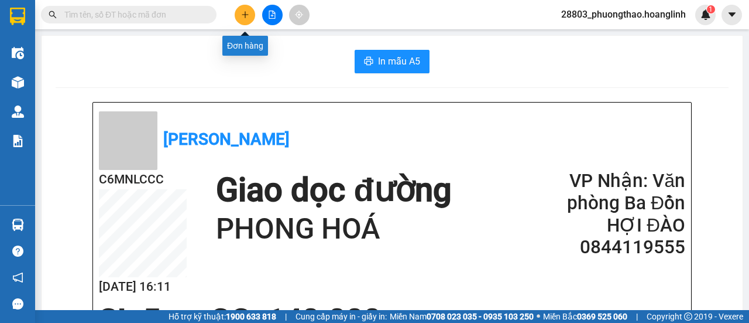
click at [245, 12] on icon "plus" at bounding box center [245, 15] width 8 height 8
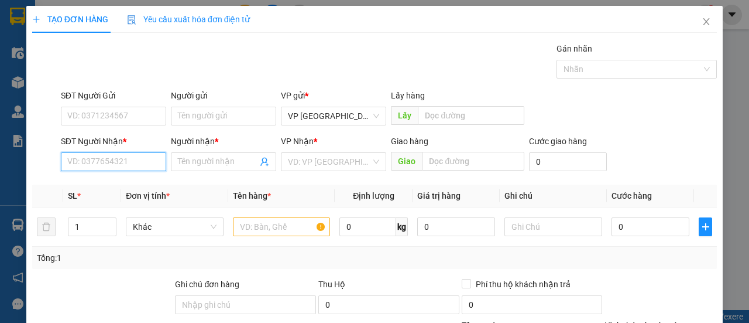
click at [132, 162] on input "SĐT Người Nhận *" at bounding box center [113, 161] width 105 height 19
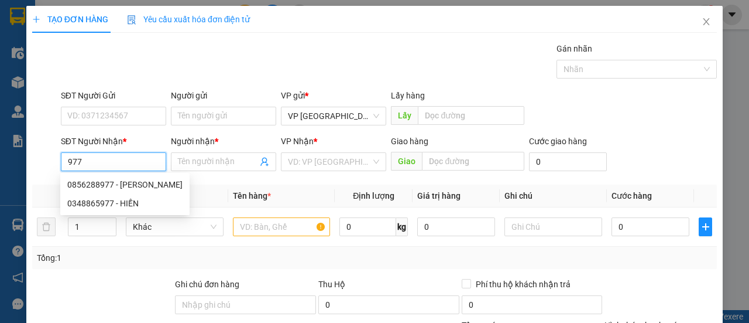
click at [133, 179] on div "0856288977 - [PERSON_NAME]" at bounding box center [124, 184] width 115 height 13
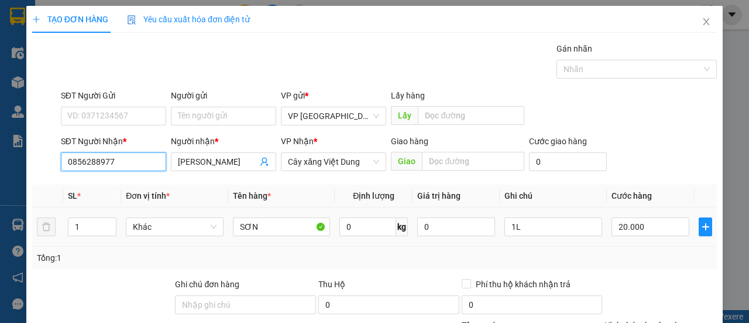
scroll to position [117, 0]
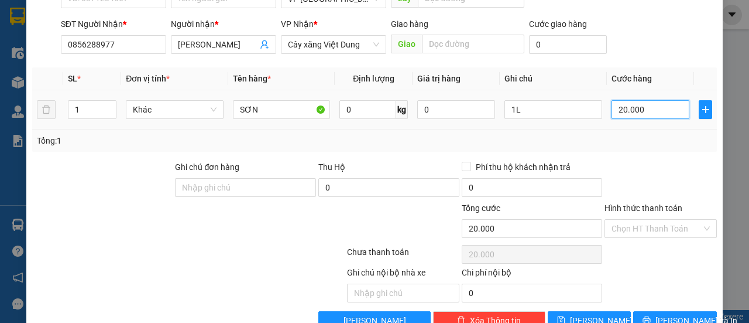
click at [638, 105] on input "20.000" at bounding box center [651, 109] width 78 height 19
click at [430, 127] on td "0" at bounding box center [456, 109] width 87 height 39
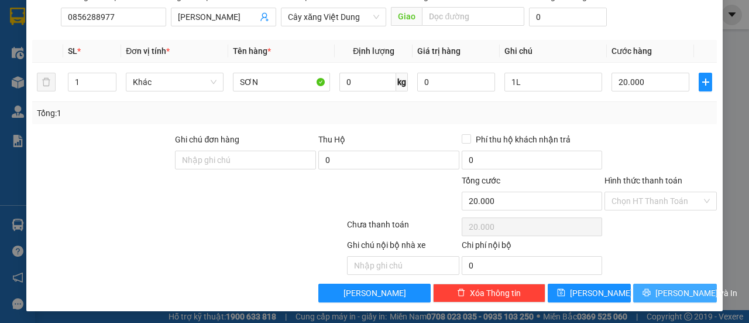
click at [645, 290] on button "[PERSON_NAME] và In" at bounding box center [675, 292] width 84 height 19
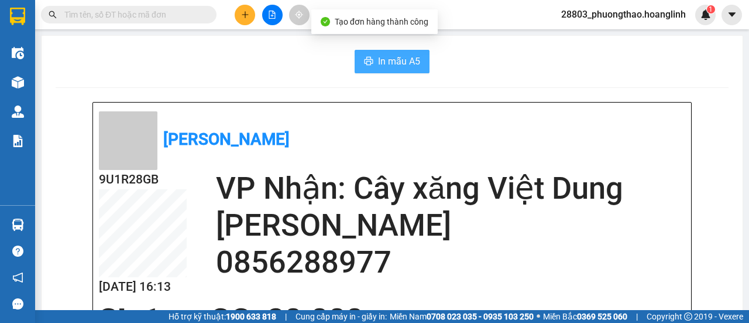
drag, startPoint x: 407, startPoint y: 55, endPoint x: 426, endPoint y: 65, distance: 21.2
click at [407, 56] on span "In mẫu A5" at bounding box center [399, 61] width 42 height 15
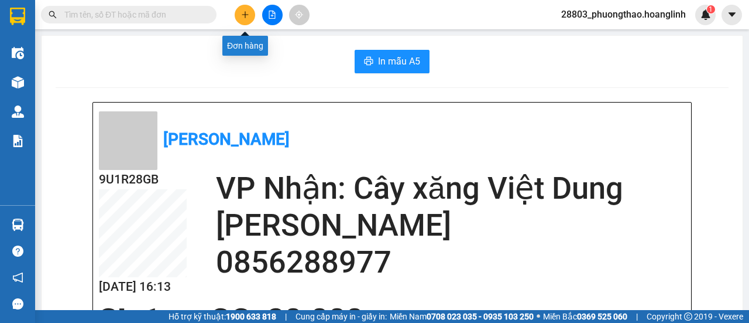
click at [245, 16] on icon "plus" at bounding box center [245, 15] width 8 height 8
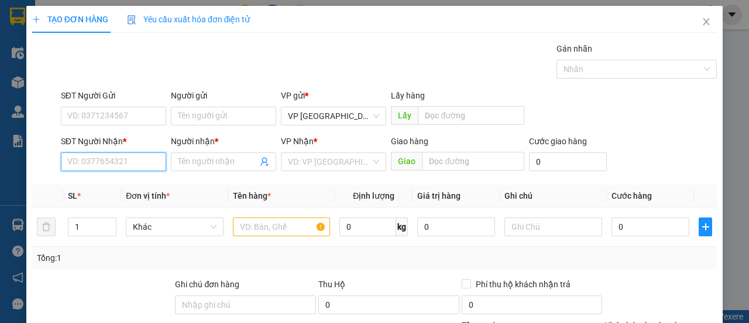
click at [102, 162] on input "SĐT Người Nhận *" at bounding box center [113, 161] width 105 height 19
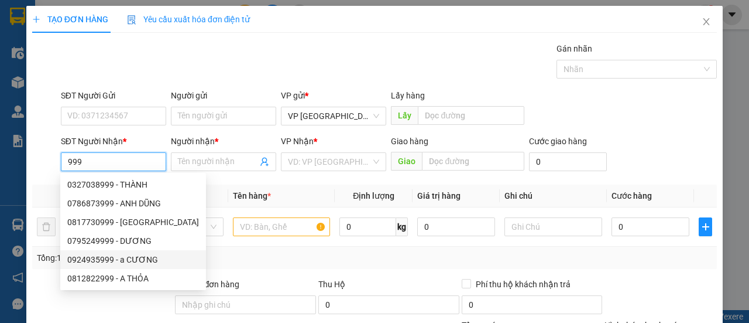
click at [148, 259] on div "0924935999 - a CƯƠNG" at bounding box center [133, 259] width 132 height 13
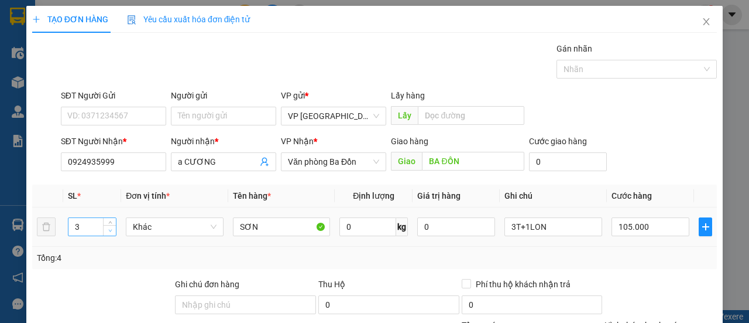
click at [111, 229] on icon "down" at bounding box center [110, 230] width 4 height 4
click at [509, 225] on input "3T+1LON" at bounding box center [554, 226] width 98 height 19
click at [646, 229] on input "105.000" at bounding box center [651, 226] width 78 height 19
click at [665, 115] on div "SĐT Người Gửi VD: 0371234567 Người gửi Tên người gửi VP gửi * VP [GEOGRAPHIC_DA…" at bounding box center [389, 109] width 661 height 41
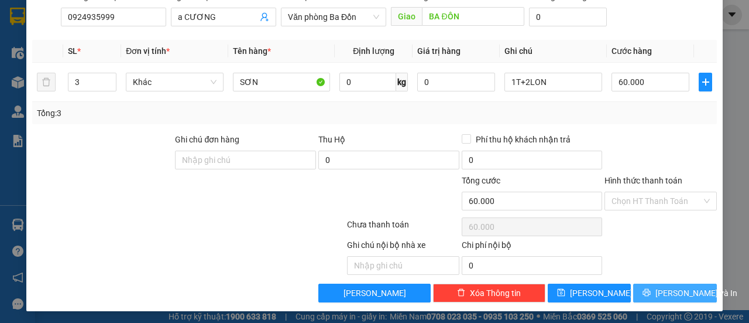
click at [648, 296] on button "[PERSON_NAME] và In" at bounding box center [675, 292] width 84 height 19
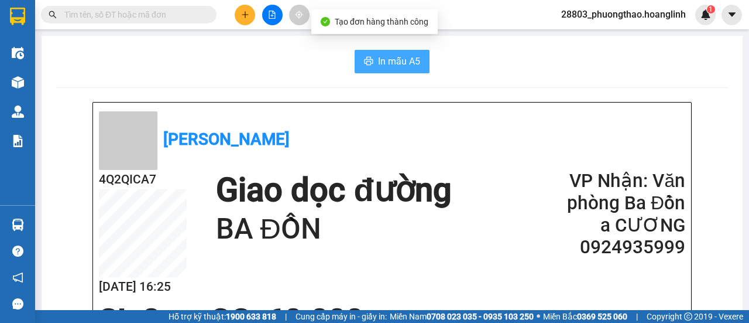
click at [402, 56] on span "In mẫu A5" at bounding box center [399, 61] width 42 height 15
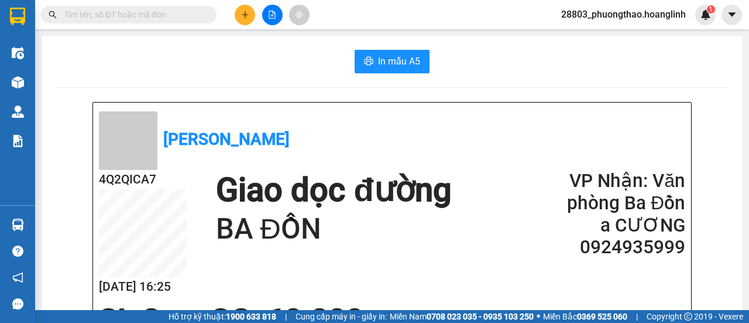
click at [247, 11] on icon "plus" at bounding box center [245, 15] width 8 height 8
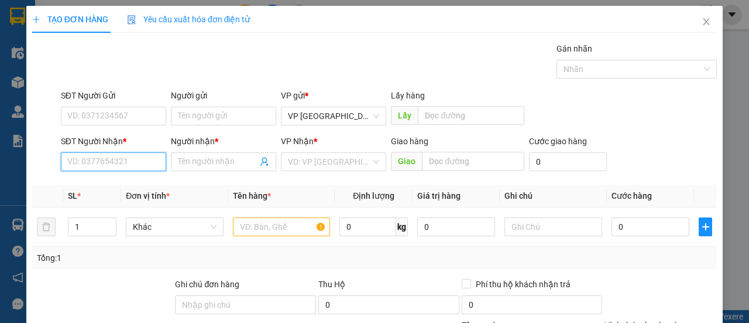
click at [89, 160] on input "SĐT Người Nhận *" at bounding box center [113, 161] width 105 height 19
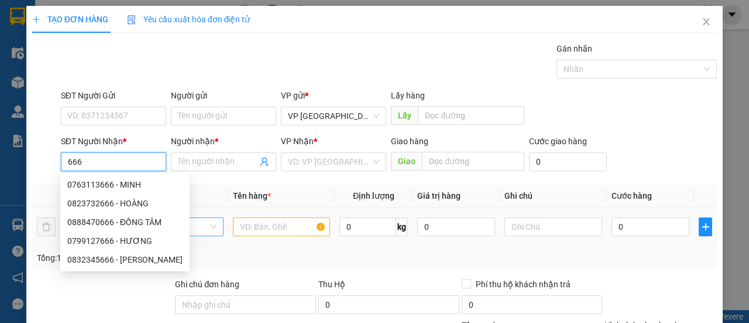
click at [130, 222] on div "0888470666 - ĐỒNG TÂM" at bounding box center [124, 221] width 115 height 13
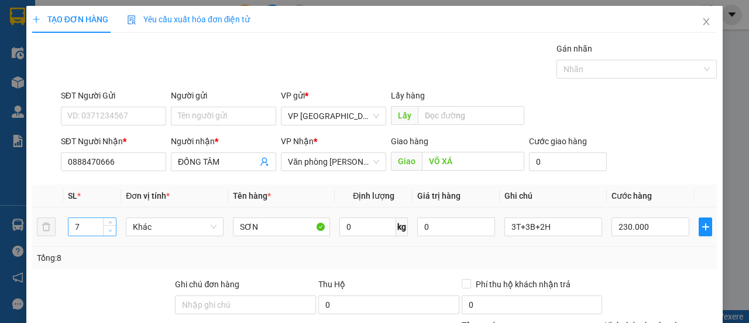
click at [112, 228] on span "down" at bounding box center [110, 230] width 7 height 7
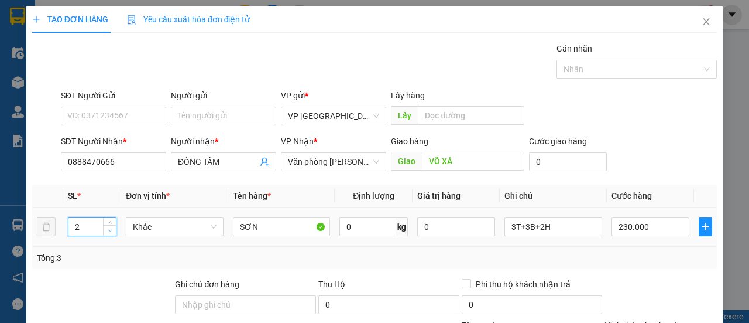
click at [112, 228] on span "down" at bounding box center [110, 230] width 7 height 7
click at [104, 230] on span "Decrease Value" at bounding box center [109, 230] width 13 height 11
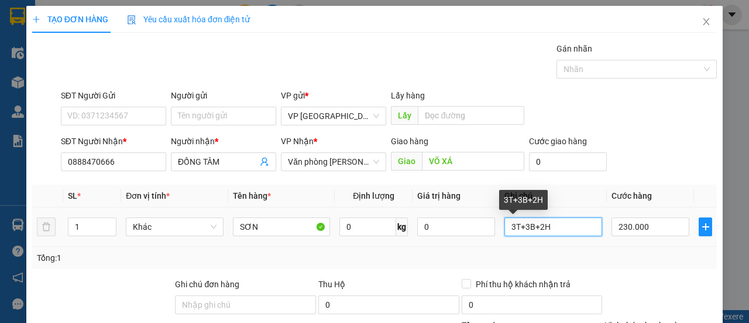
drag, startPoint x: 568, startPoint y: 228, endPoint x: 412, endPoint y: 243, distance: 156.5
click at [413, 245] on tr "1 Khác SƠN 0 kg 0 3T+3B+2H 230.000" at bounding box center [374, 226] width 685 height 39
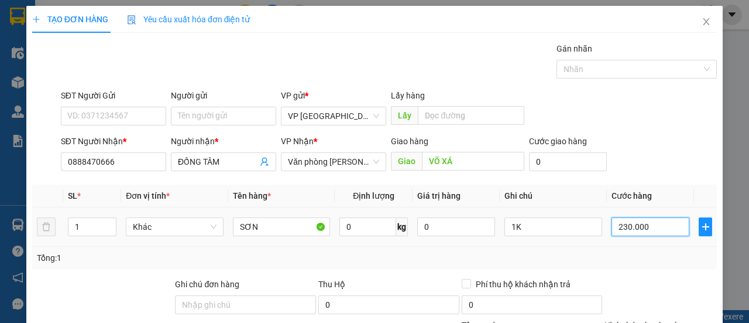
click at [625, 230] on input "230.000" at bounding box center [651, 226] width 78 height 19
click at [630, 172] on div "SĐT Người Nhận * 0888470666 Người nhận * ĐỒNG TÂM VP Nhận * Văn phòng Lệ Thủy G…" at bounding box center [389, 155] width 661 height 41
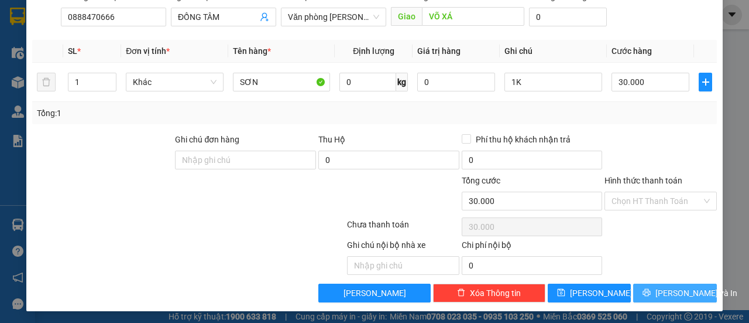
click at [655, 297] on button "[PERSON_NAME] và In" at bounding box center [675, 292] width 84 height 19
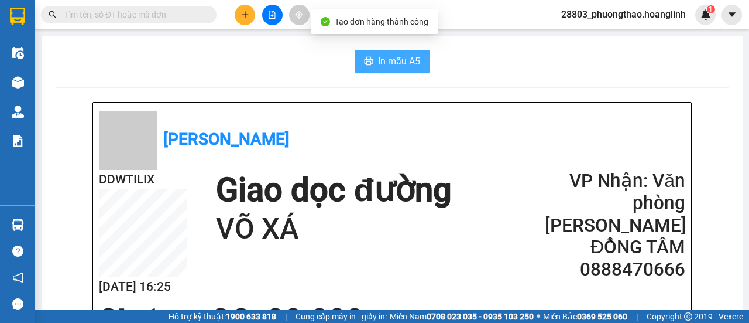
click at [368, 58] on icon "printer" at bounding box center [368, 60] width 9 height 9
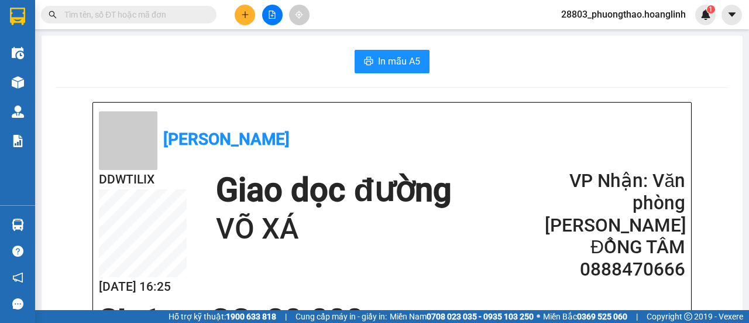
click at [246, 11] on icon "plus" at bounding box center [245, 15] width 8 height 8
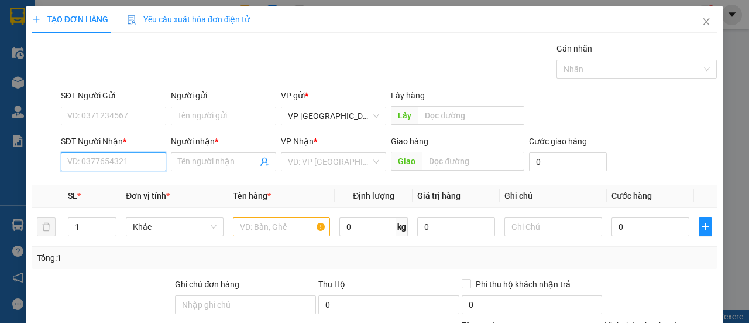
click at [129, 167] on input "SĐT Người Nhận *" at bounding box center [113, 161] width 105 height 19
click at [120, 168] on input "SĐT Người Nhận *" at bounding box center [113, 161] width 105 height 19
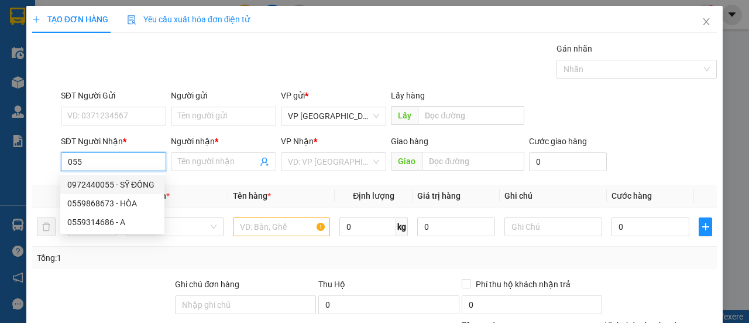
click at [135, 181] on div "0972440055 - SỸ ĐỒNG" at bounding box center [112, 184] width 90 height 13
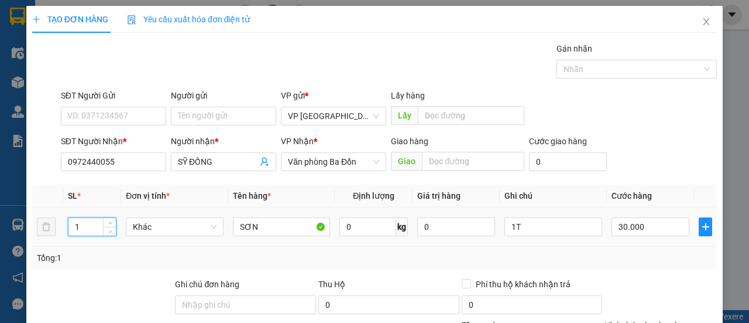
click at [88, 229] on input "1" at bounding box center [92, 227] width 48 height 18
drag, startPoint x: 80, startPoint y: 225, endPoint x: 100, endPoint y: 225, distance: 19.3
click at [81, 225] on input "51" at bounding box center [92, 227] width 48 height 18
click at [511, 223] on input "1T" at bounding box center [554, 226] width 98 height 19
click at [659, 224] on input "30.000" at bounding box center [651, 226] width 78 height 19
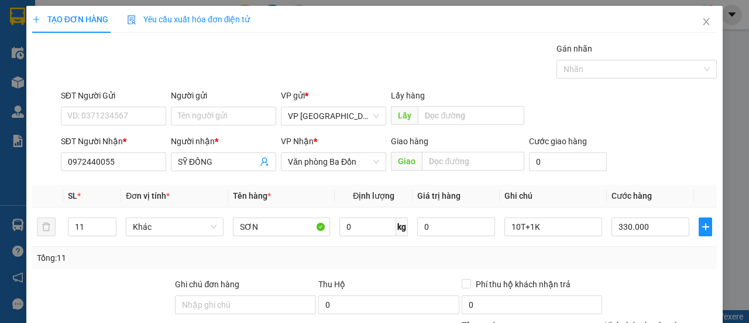
click at [638, 78] on div "Gán nhãn Nhãn" at bounding box center [637, 62] width 160 height 41
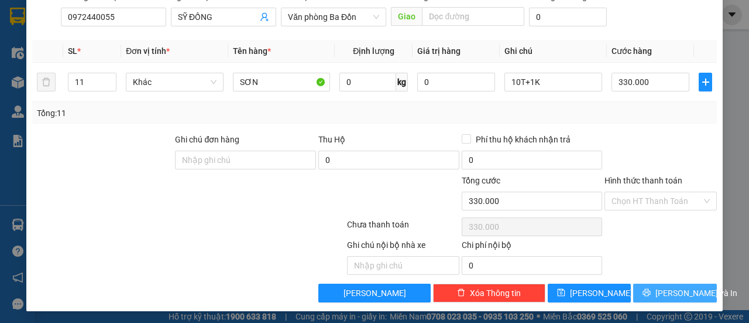
click at [659, 287] on span "[PERSON_NAME] và In" at bounding box center [697, 292] width 82 height 13
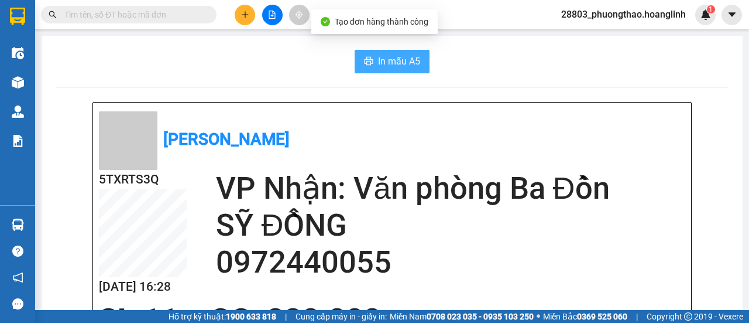
click at [416, 60] on button "In mẫu A5" at bounding box center [392, 61] width 75 height 23
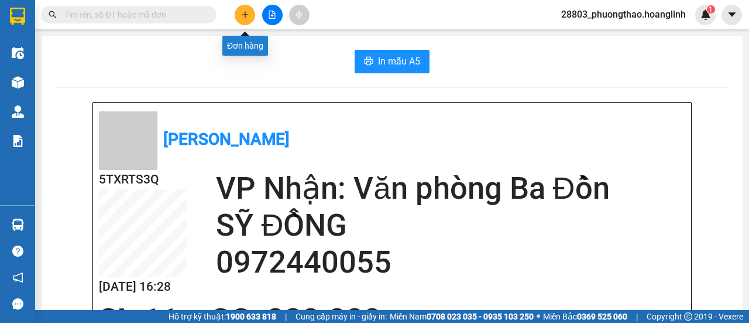
click at [246, 13] on icon "plus" at bounding box center [245, 15] width 8 height 8
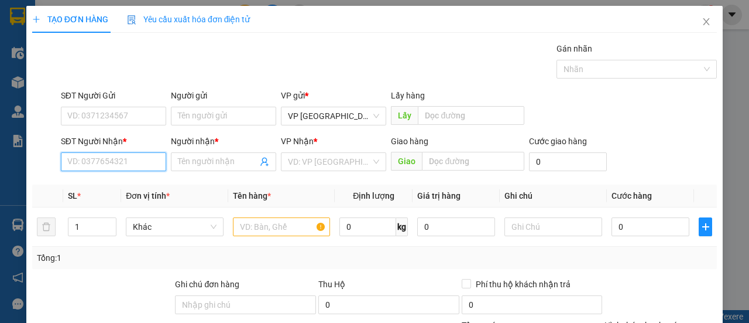
click at [108, 156] on input "SĐT Người Nhận *" at bounding box center [113, 161] width 105 height 19
click at [101, 188] on div "0911441369 - ANH DUNG" at bounding box center [114, 184] width 94 height 13
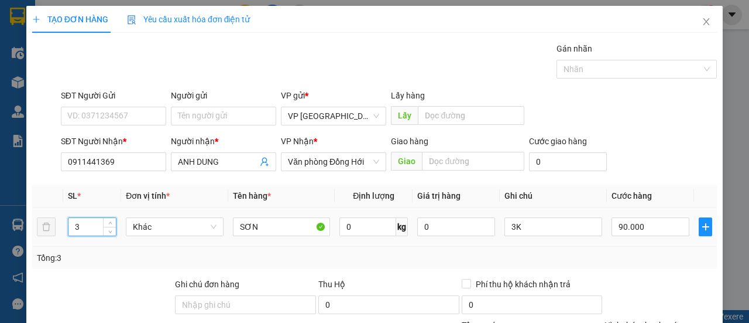
drag, startPoint x: 93, startPoint y: 229, endPoint x: 55, endPoint y: 230, distance: 37.5
click at [57, 230] on tr "3 Khác SƠN 0 kg 0 3K 90.000" at bounding box center [374, 226] width 685 height 39
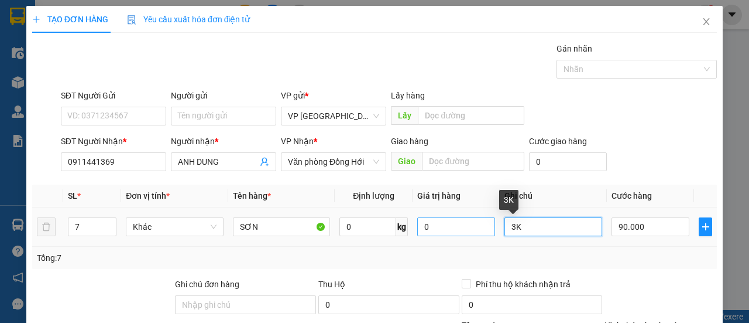
drag, startPoint x: 514, startPoint y: 225, endPoint x: 481, endPoint y: 231, distance: 33.3
click at [484, 231] on tr "7 Khác SƠN 0 kg 0 3K 90.000" at bounding box center [374, 226] width 685 height 39
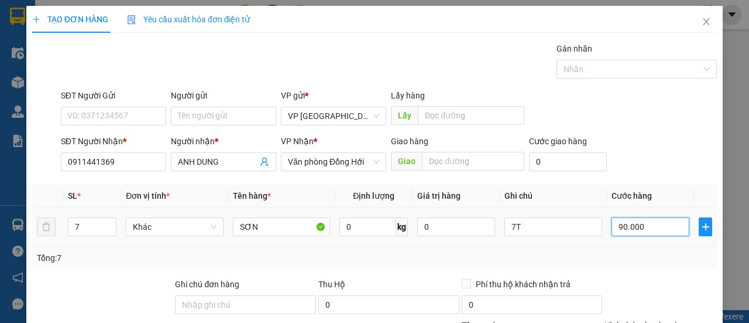
click at [644, 224] on input "90.000" at bounding box center [651, 226] width 78 height 19
drag, startPoint x: 590, startPoint y: 269, endPoint x: 611, endPoint y: 268, distance: 21.1
click at [593, 269] on div "Transit Pickup Surcharge Ids Transit Deliver Surcharge Ids Transit Deliver Surc…" at bounding box center [374, 244] width 685 height 405
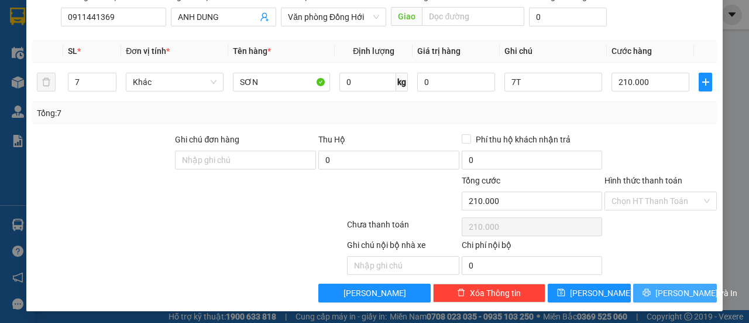
drag, startPoint x: 660, startPoint y: 290, endPoint x: 653, endPoint y: 275, distance: 16.5
click at [660, 290] on span "[PERSON_NAME] và In" at bounding box center [697, 292] width 82 height 13
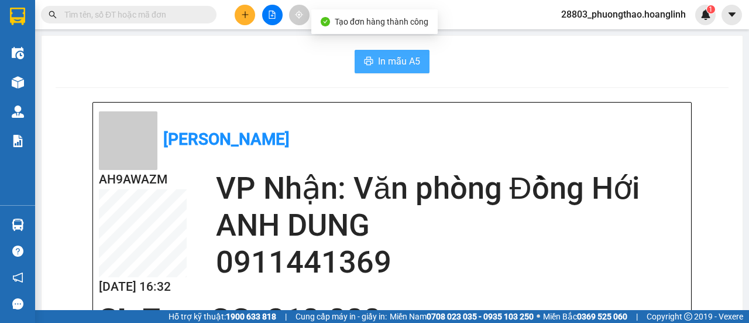
click at [383, 71] on button "In mẫu A5" at bounding box center [392, 61] width 75 height 23
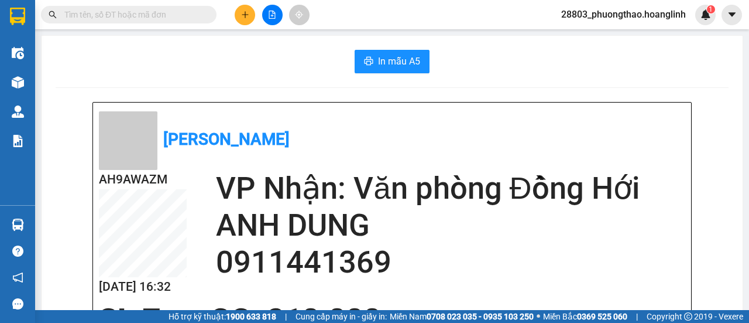
click at [252, 11] on button at bounding box center [245, 15] width 20 height 20
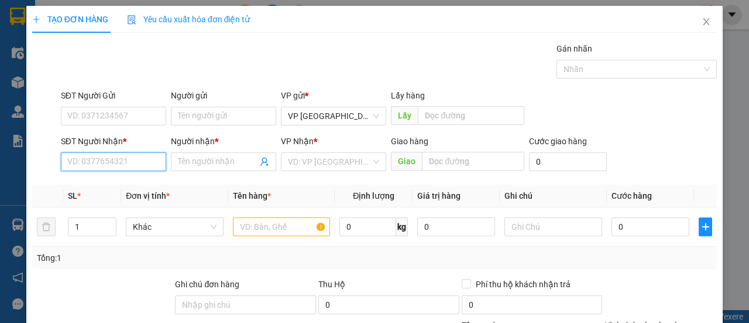
click at [77, 159] on input "SĐT Người Nhận *" at bounding box center [113, 161] width 105 height 19
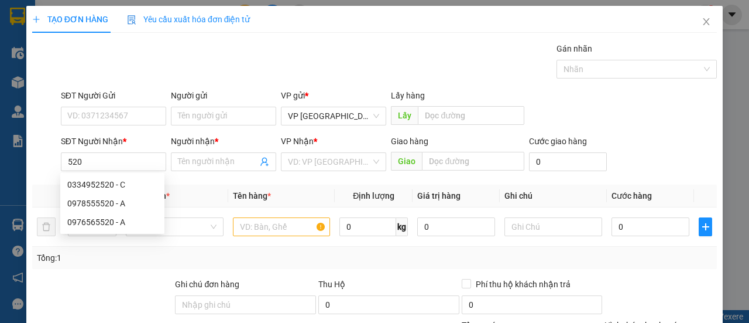
click at [276, 72] on div "Gán nhãn Nhãn" at bounding box center [389, 62] width 661 height 41
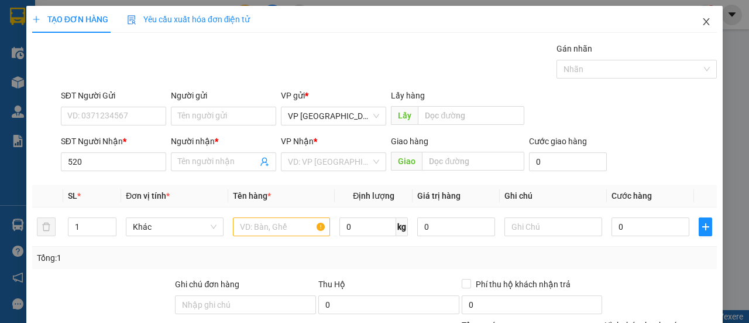
click at [702, 23] on icon "close" at bounding box center [706, 21] width 9 height 9
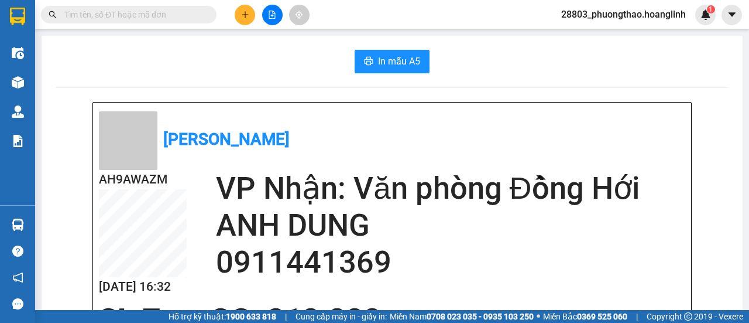
click at [245, 12] on icon "plus" at bounding box center [245, 14] width 1 height 6
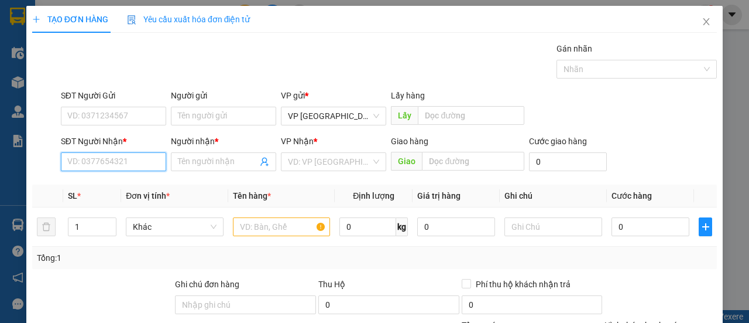
click at [117, 156] on input "SĐT Người Nhận *" at bounding box center [113, 161] width 105 height 19
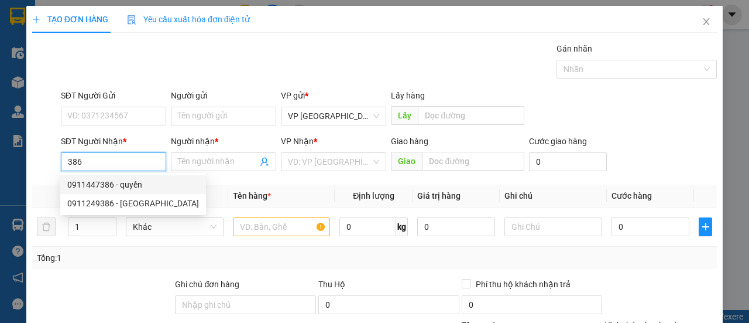
click at [122, 181] on div "0911447386 - quyền" at bounding box center [133, 184] width 132 height 13
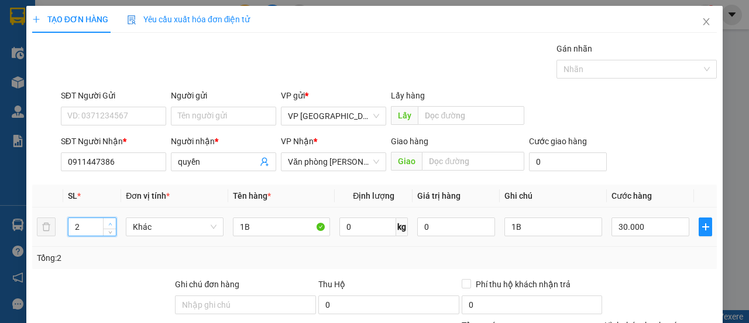
click at [115, 220] on span "Increase Value" at bounding box center [109, 223] width 13 height 11
drag, startPoint x: 276, startPoint y: 228, endPoint x: 226, endPoint y: 231, distance: 50.4
click at [228, 231] on td "1B" at bounding box center [281, 226] width 107 height 39
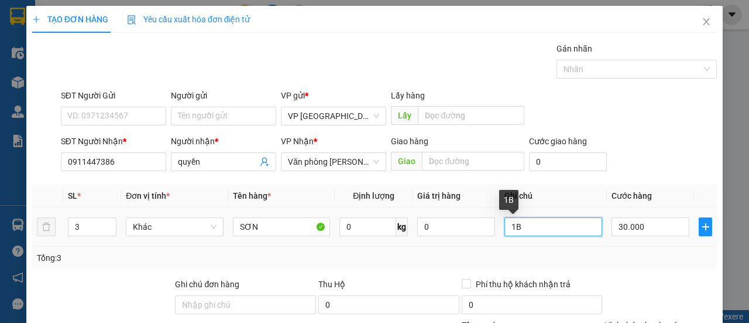
click at [540, 222] on input "1B" at bounding box center [554, 226] width 98 height 19
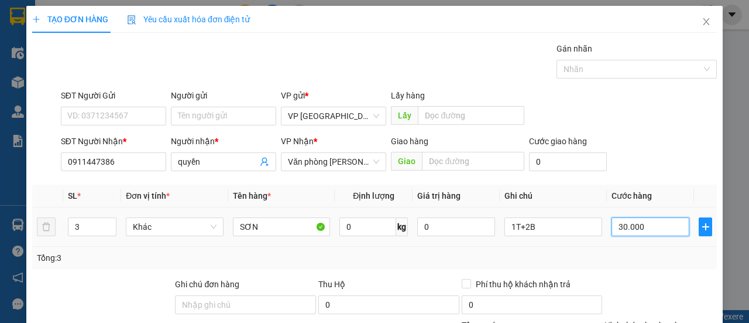
click at [659, 230] on input "30.000" at bounding box center [651, 226] width 78 height 19
click at [651, 155] on div "SĐT Người Nhận * 0911447386 Người nhận * quyền VP Nhận * Văn phòng Lệ Thủy Giao…" at bounding box center [389, 155] width 661 height 41
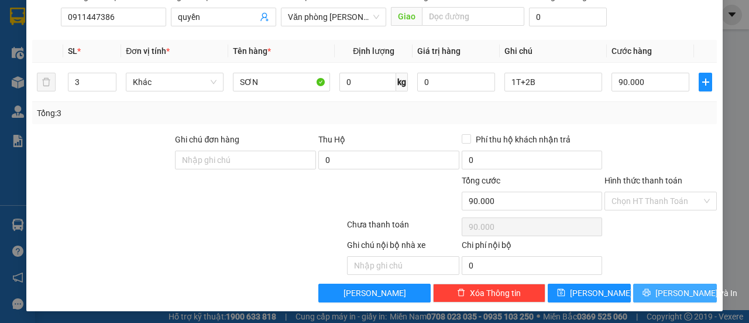
click at [655, 289] on button "[PERSON_NAME] và In" at bounding box center [675, 292] width 84 height 19
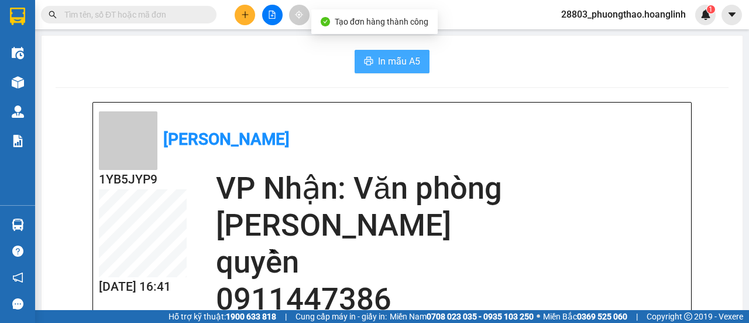
click at [384, 61] on span "In mẫu A5" at bounding box center [399, 61] width 42 height 15
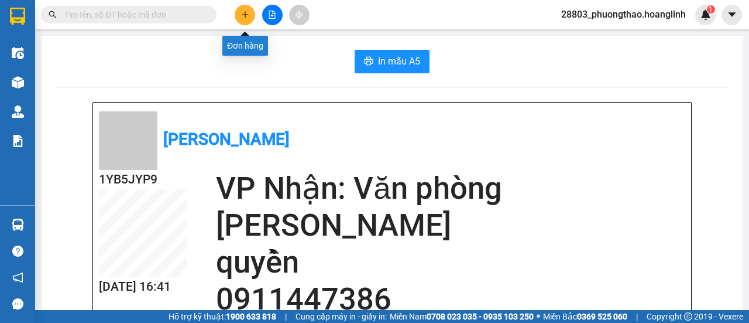
click at [241, 13] on icon "plus" at bounding box center [245, 15] width 8 height 8
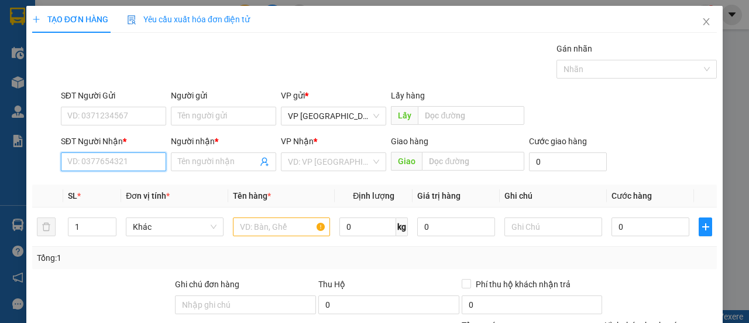
click at [128, 154] on input "SĐT Người Nhận *" at bounding box center [113, 161] width 105 height 19
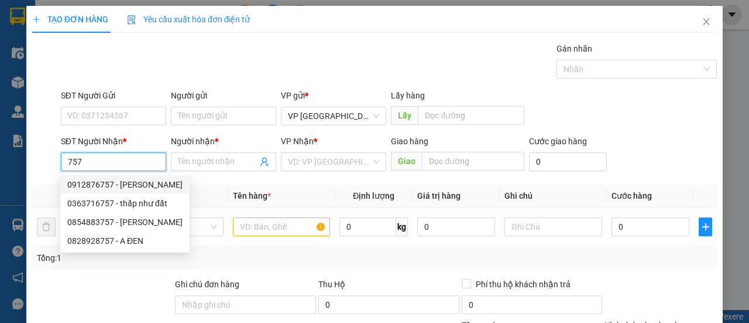
click at [146, 189] on div "0912876757 - [PERSON_NAME]" at bounding box center [124, 184] width 115 height 13
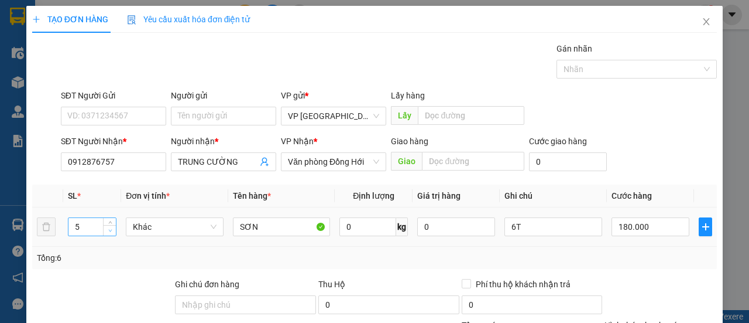
click at [109, 228] on icon "down" at bounding box center [110, 230] width 4 height 4
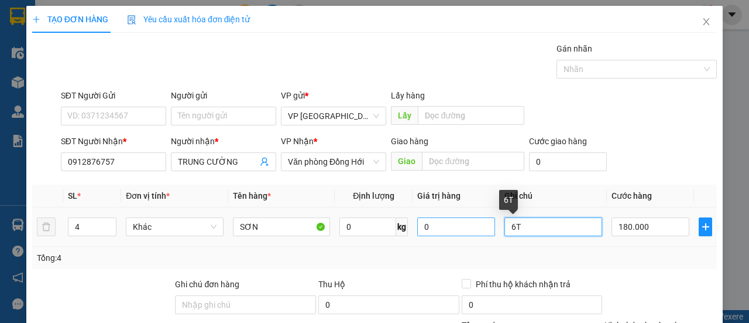
drag, startPoint x: 526, startPoint y: 227, endPoint x: 465, endPoint y: 232, distance: 61.1
click at [465, 232] on tr "4 Khác SƠN 0 kg 0 6T 180.000" at bounding box center [374, 226] width 685 height 39
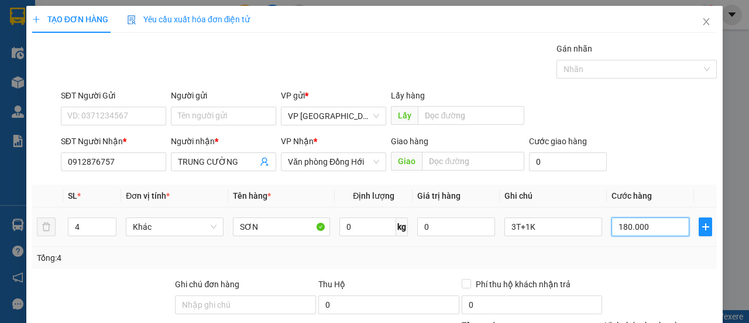
click at [629, 220] on input "180.000" at bounding box center [651, 226] width 78 height 19
click at [632, 165] on div "SĐT Người Nhận * 0912876757 Người nhận * TRUNG CƯỜNG VP Nhận * Văn phòng Đồng H…" at bounding box center [389, 155] width 661 height 41
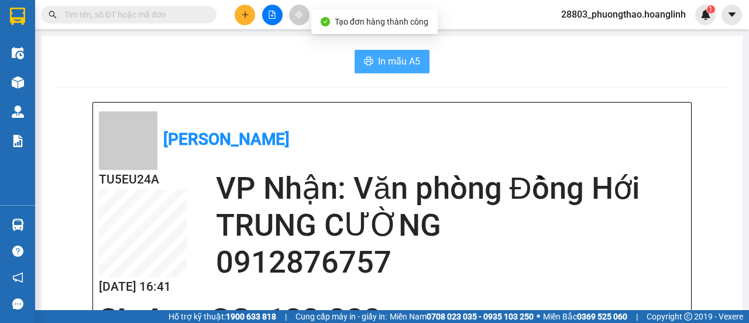
click at [385, 63] on span "In mẫu A5" at bounding box center [399, 61] width 42 height 15
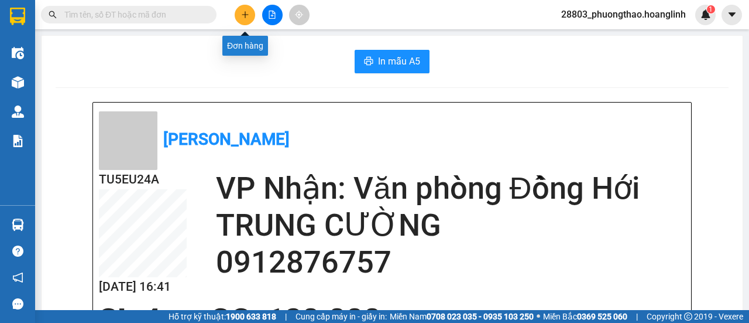
click at [248, 14] on icon "plus" at bounding box center [245, 15] width 8 height 8
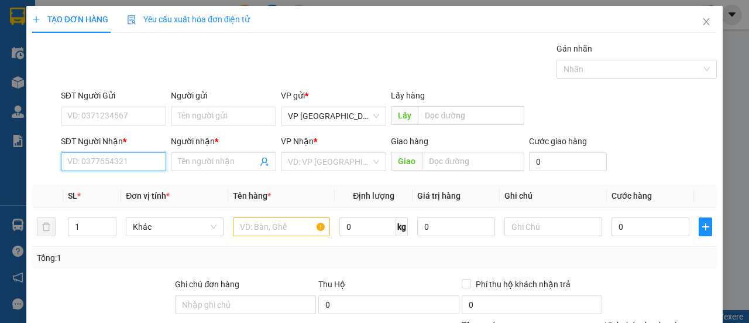
click at [104, 160] on input "SĐT Người Nhận *" at bounding box center [113, 161] width 105 height 19
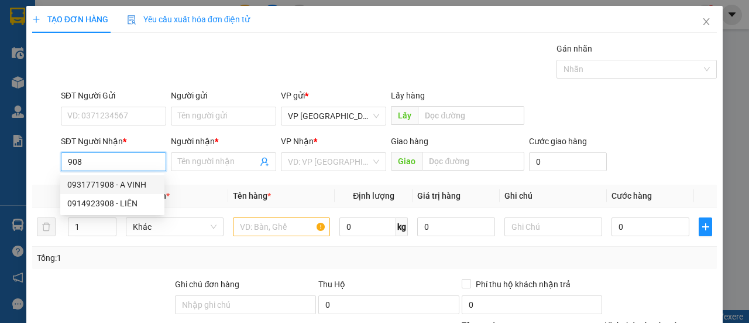
click at [134, 183] on div "0931771908 - A VINH" at bounding box center [112, 184] width 90 height 13
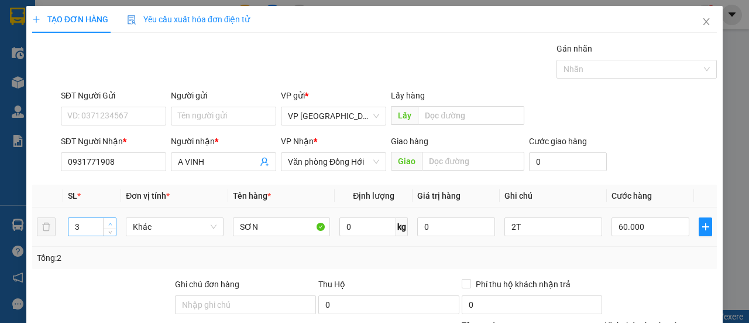
click at [110, 222] on icon "up" at bounding box center [110, 224] width 4 height 4
click at [505, 225] on input "2T" at bounding box center [554, 226] width 98 height 19
click at [630, 230] on input "60.000" at bounding box center [651, 226] width 78 height 19
drag, startPoint x: 662, startPoint y: 229, endPoint x: 566, endPoint y: 237, distance: 95.8
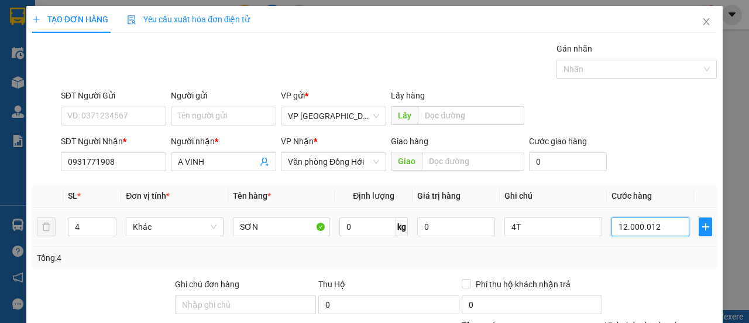
click at [566, 237] on tr "4 Khác SƠN 0 kg 0 4T 12.000.012" at bounding box center [374, 226] width 685 height 39
click at [645, 135] on div "SĐT Người Nhận * 0931771908 Người nhận * A VINH VP Nhận * Văn phòng Đồng Hới Gi…" at bounding box center [389, 155] width 661 height 41
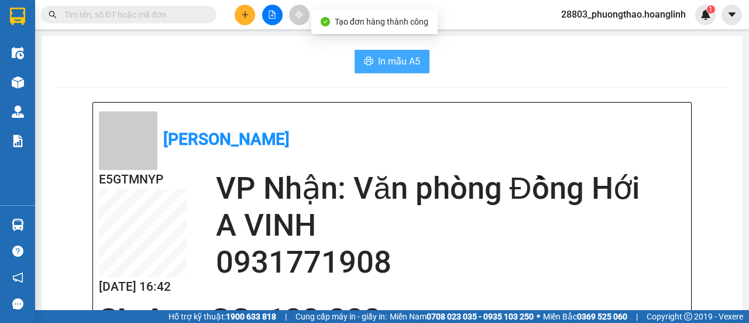
click at [409, 65] on span "In mẫu A5" at bounding box center [399, 61] width 42 height 15
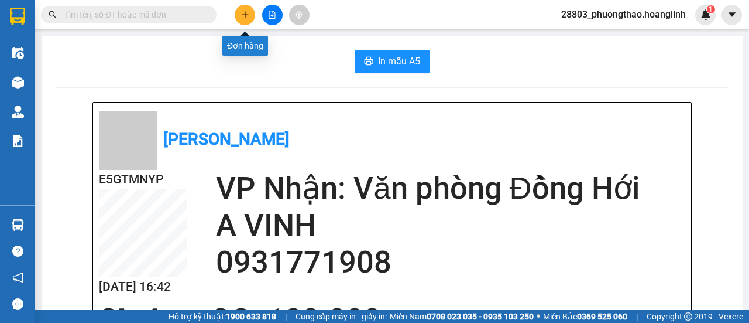
click at [248, 17] on icon "plus" at bounding box center [245, 15] width 8 height 8
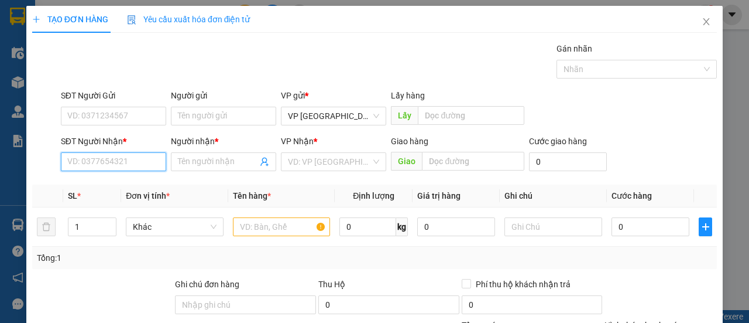
click at [120, 165] on input "SĐT Người Nhận *" at bounding box center [113, 161] width 105 height 19
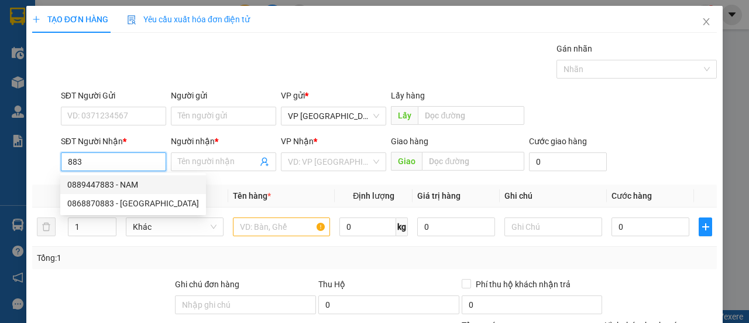
click at [122, 182] on div "0889447883 - NAM" at bounding box center [133, 184] width 132 height 13
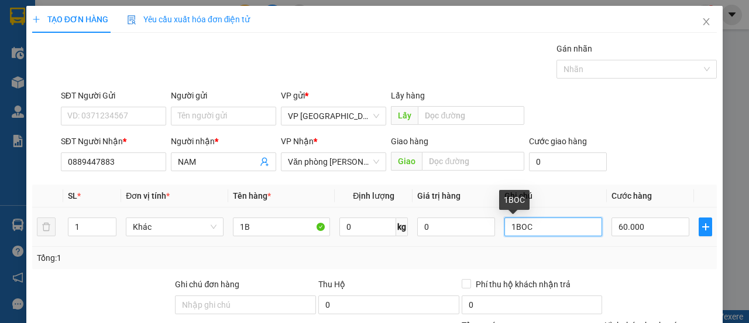
click at [537, 229] on input "1BOC" at bounding box center [554, 226] width 98 height 19
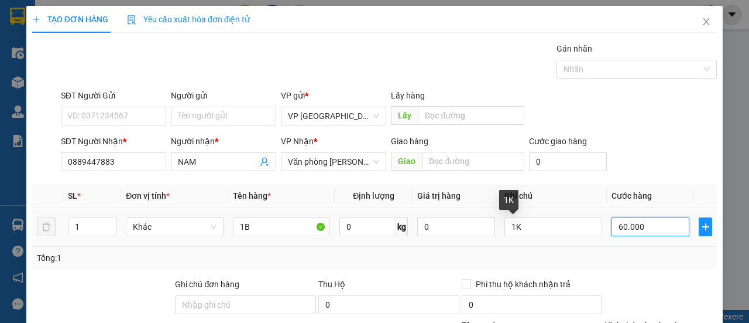
click at [623, 228] on input "60.000" at bounding box center [651, 226] width 78 height 19
click at [607, 132] on form "SĐT Người Gửi VD: 0371234567 Người gửi Tên người gửi VP gửi * VP [GEOGRAPHIC_DA…" at bounding box center [374, 132] width 685 height 87
click at [669, 280] on div "Transit Pickup Surcharge Ids Transit Deliver Surcharge Ids Transit Deliver Surc…" at bounding box center [374, 244] width 685 height 405
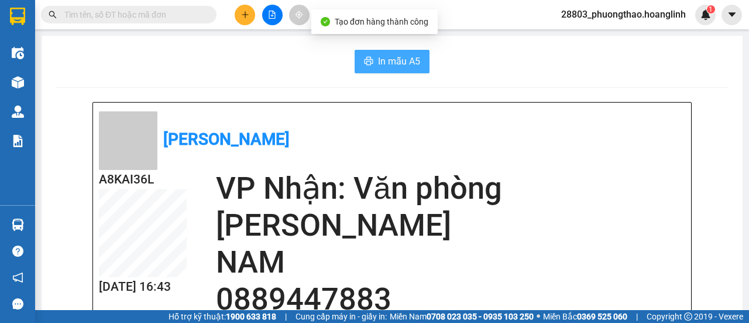
click at [412, 57] on span "In mẫu A5" at bounding box center [399, 61] width 42 height 15
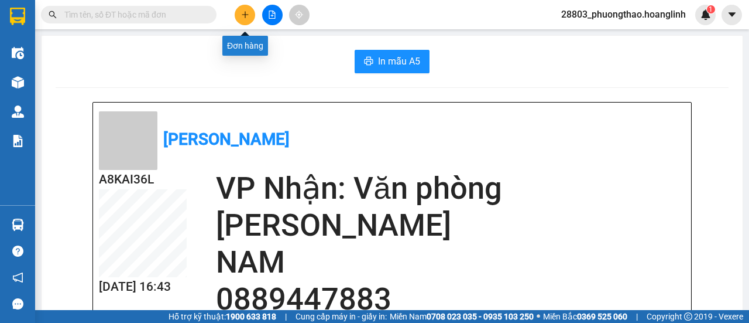
click at [246, 15] on icon "plus" at bounding box center [245, 15] width 8 height 8
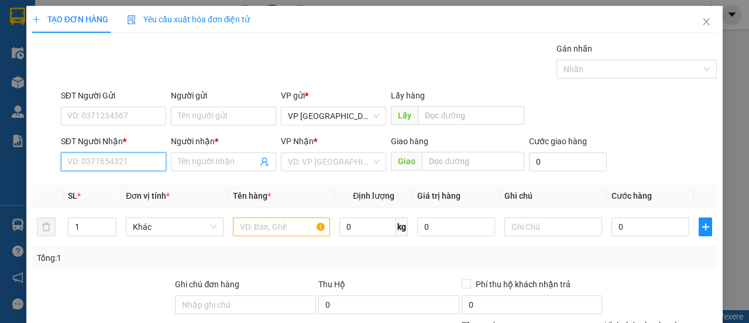
click at [139, 163] on input "SĐT Người Nhận *" at bounding box center [113, 161] width 105 height 19
click at [136, 186] on div "0916021368 - LÝ" at bounding box center [112, 184] width 90 height 13
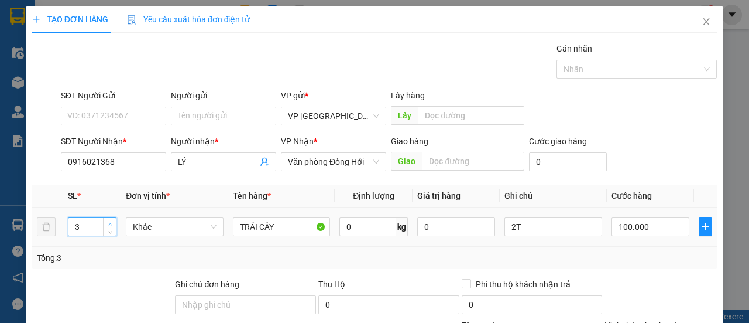
click at [111, 222] on icon "up" at bounding box center [110, 224] width 4 height 4
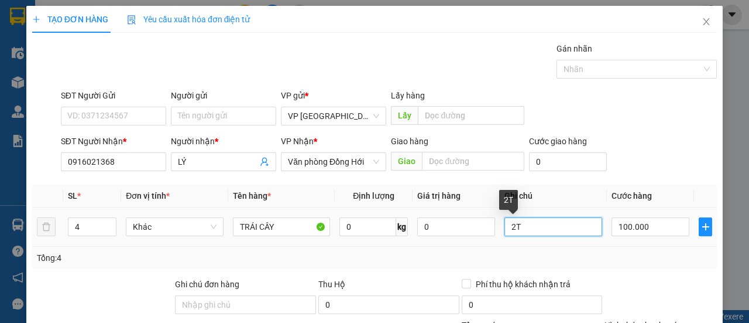
drag, startPoint x: 546, startPoint y: 230, endPoint x: 486, endPoint y: 238, distance: 60.3
click at [487, 239] on tr "4 Khác TRÁI CÂY 0 kg 0 2T 100.000" at bounding box center [374, 226] width 685 height 39
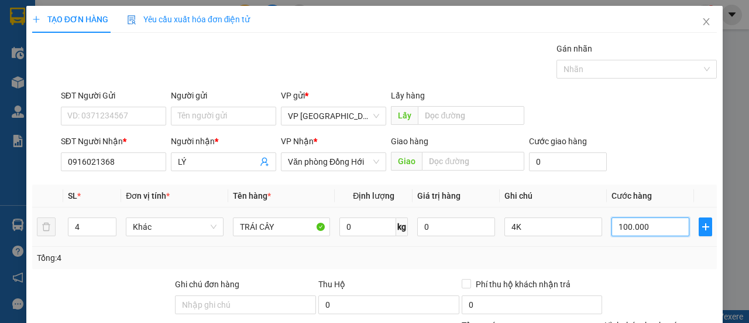
click at [612, 218] on input "100.000" at bounding box center [651, 226] width 78 height 19
click at [644, 156] on div "SĐT Người Nhận * 0916021368 Người nhận * LÝ VP Nhận * Văn phòng Đồng Hới Giao h…" at bounding box center [389, 155] width 661 height 41
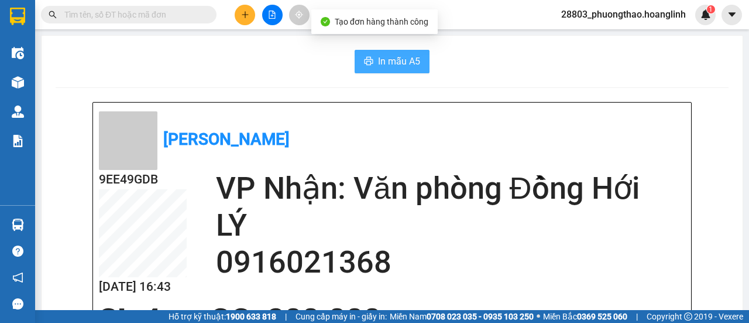
click at [397, 68] on button "In mẫu A5" at bounding box center [392, 61] width 75 height 23
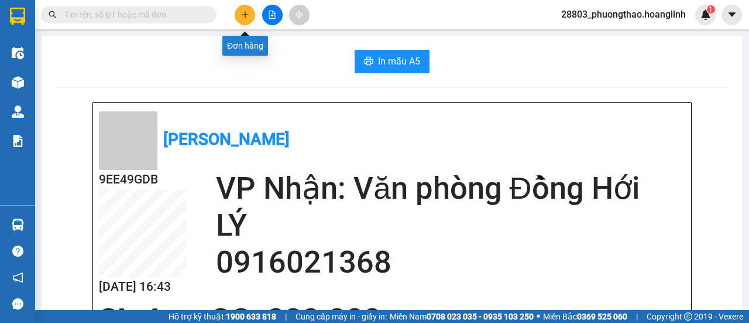
click at [245, 12] on icon "plus" at bounding box center [245, 15] width 8 height 8
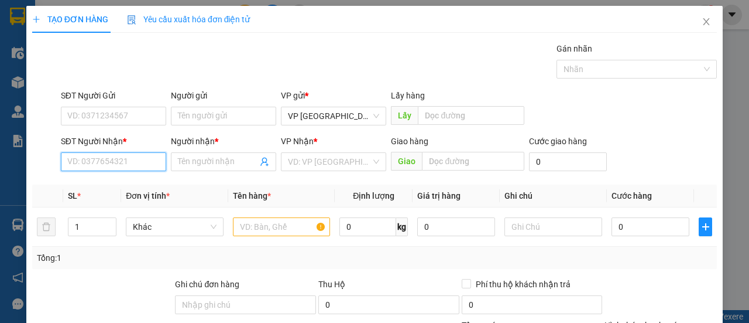
click at [145, 163] on input "SĐT Người Nhận *" at bounding box center [113, 161] width 105 height 19
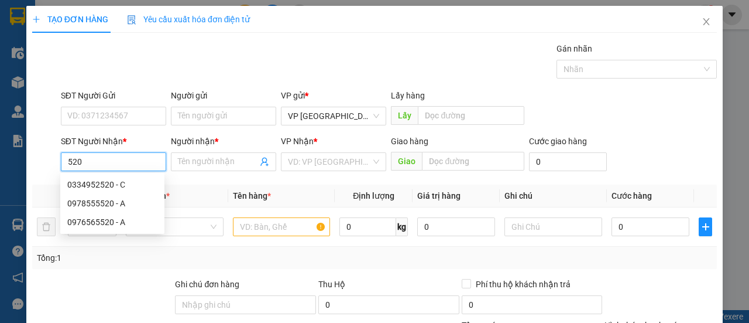
click at [65, 159] on input "520" at bounding box center [113, 161] width 105 height 19
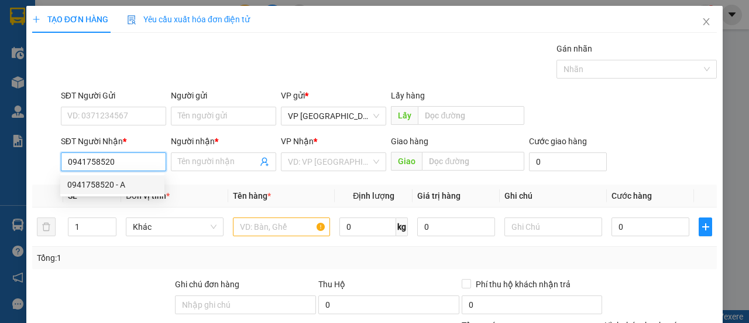
click at [122, 184] on div "0941758520 - A" at bounding box center [112, 184] width 90 height 13
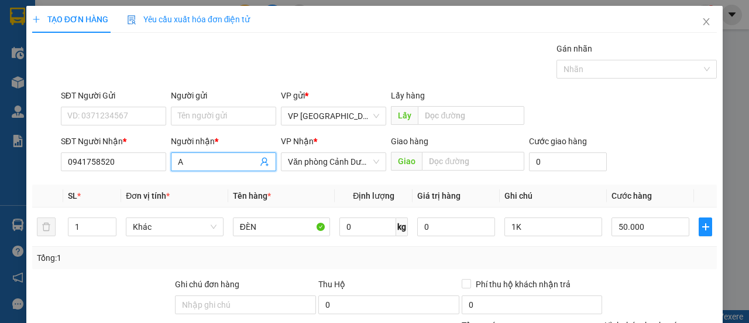
drag, startPoint x: 201, startPoint y: 163, endPoint x: 161, endPoint y: 176, distance: 42.6
click at [161, 176] on div "Transit Pickup Surcharge Ids Transit Deliver Surcharge Ids Transit Deliver Surc…" at bounding box center [374, 244] width 685 height 405
drag, startPoint x: 666, startPoint y: 289, endPoint x: 662, endPoint y: 284, distance: 6.2
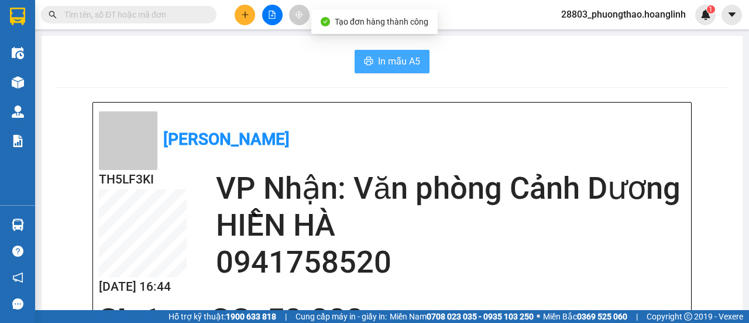
click at [409, 70] on button "In mẫu A5" at bounding box center [392, 61] width 75 height 23
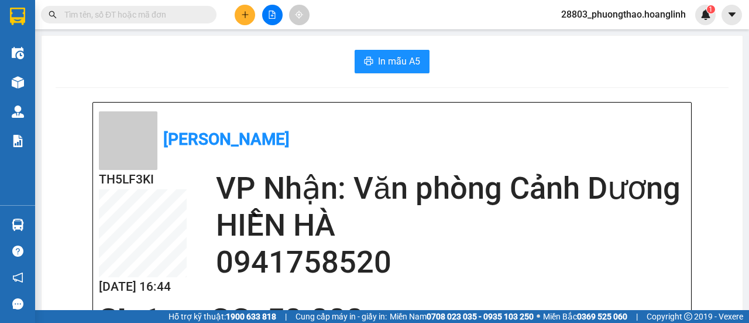
drag, startPoint x: 648, startPoint y: 56, endPoint x: 653, endPoint y: 51, distance: 7.0
click at [648, 56] on div "In mẫu A5" at bounding box center [392, 61] width 673 height 23
click at [249, 8] on button at bounding box center [245, 15] width 20 height 20
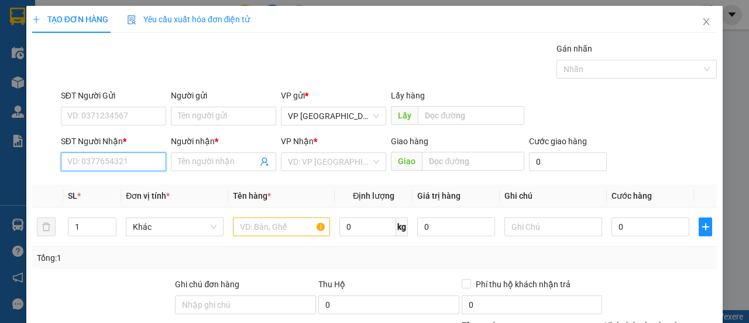
click at [125, 160] on input "SĐT Người Nhận *" at bounding box center [113, 161] width 105 height 19
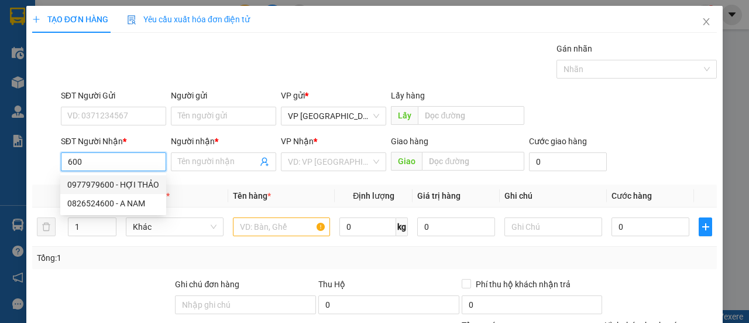
click at [135, 180] on div "0977979600 - HỢI THẢO" at bounding box center [113, 184] width 92 height 13
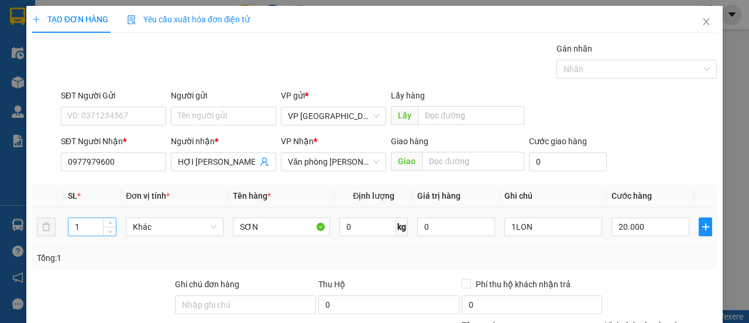
click at [98, 230] on input "1" at bounding box center [92, 227] width 48 height 18
drag, startPoint x: 553, startPoint y: 230, endPoint x: 478, endPoint y: 241, distance: 75.7
click at [478, 241] on tr "17 Khác SƠN 0 kg 0 1LON 20.000" at bounding box center [374, 226] width 685 height 39
click at [642, 233] on input "20.000" at bounding box center [651, 226] width 78 height 19
click at [650, 172] on div "SĐT Người Nhận * 0977979600 Người nhận * HỢI THẢO VP Nhận * Văn phòng Lệ Thủy G…" at bounding box center [389, 155] width 661 height 41
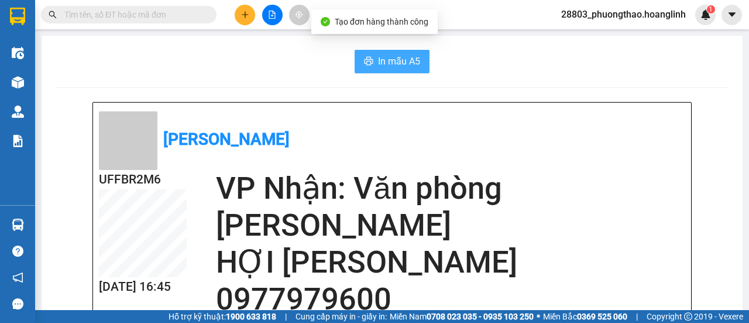
click at [393, 67] on span "In mẫu A5" at bounding box center [399, 61] width 42 height 15
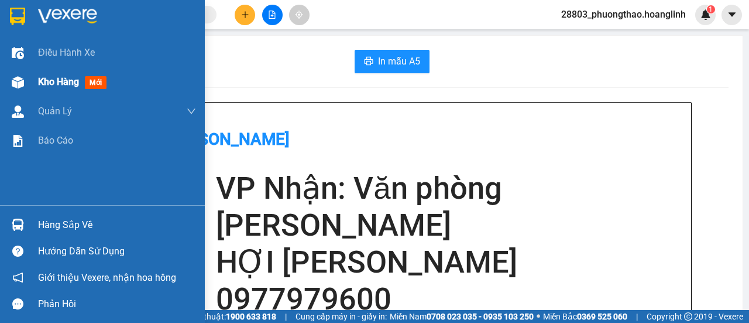
click at [42, 80] on span "Kho hàng" at bounding box center [58, 81] width 41 height 11
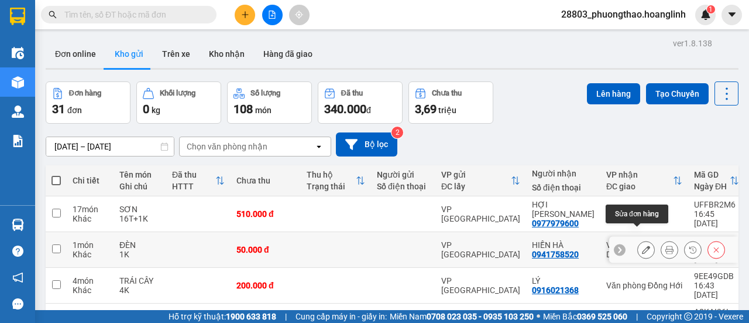
click at [642, 245] on icon at bounding box center [646, 249] width 8 height 8
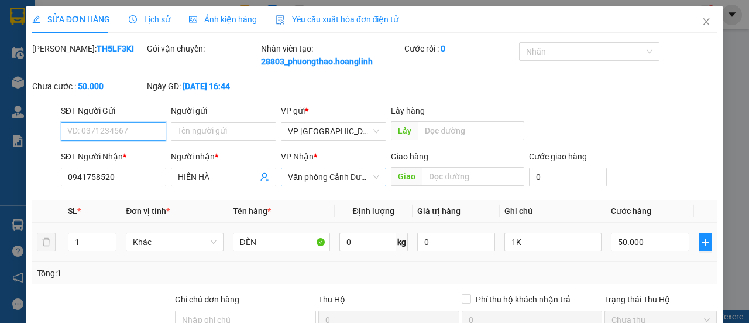
click at [359, 186] on span "Văn phòng Cảnh Dương" at bounding box center [333, 177] width 91 height 18
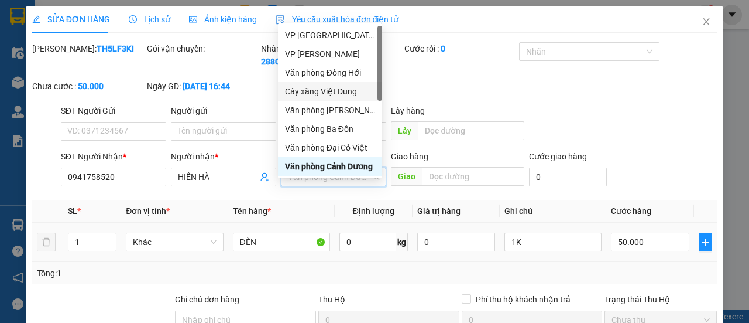
click at [350, 91] on div "Cây xăng Việt Dung" at bounding box center [330, 91] width 90 height 13
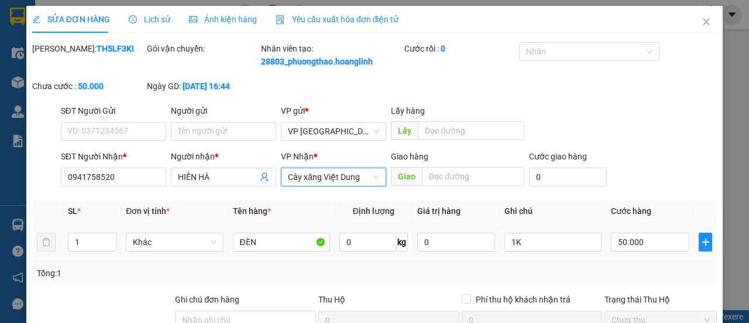
click at [575, 104] on div "[PERSON_NAME]: TH5LF3KI Gói vận chuyển: Nhân viên tạo: 28803_phuongthao.hoangli…" at bounding box center [374, 73] width 687 height 62
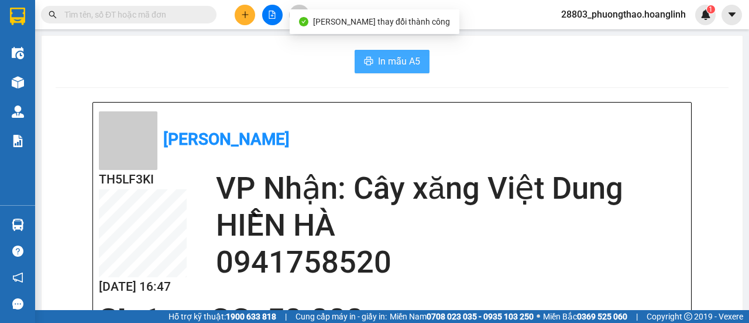
click at [372, 59] on button "In mẫu A5" at bounding box center [392, 61] width 75 height 23
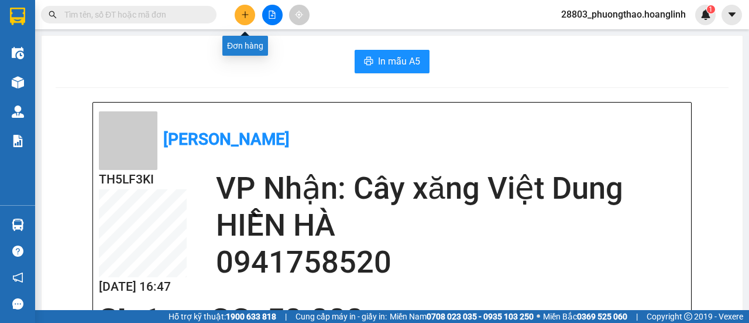
click at [239, 15] on button at bounding box center [245, 15] width 20 height 20
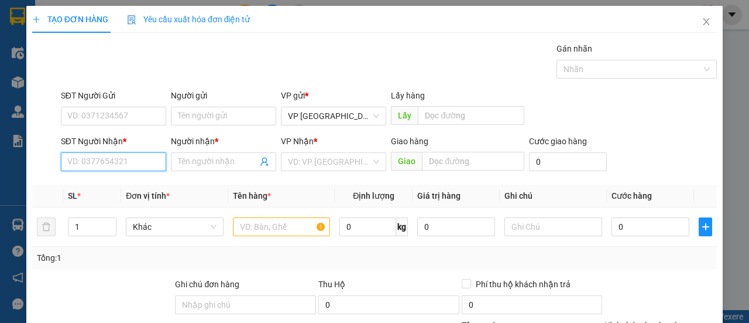
click at [111, 152] on input "SĐT Người Nhận *" at bounding box center [113, 161] width 105 height 19
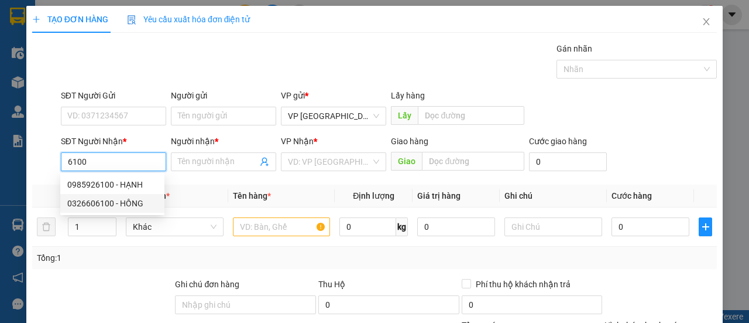
click at [95, 204] on div "0326606100 - HỒNG" at bounding box center [112, 203] width 90 height 13
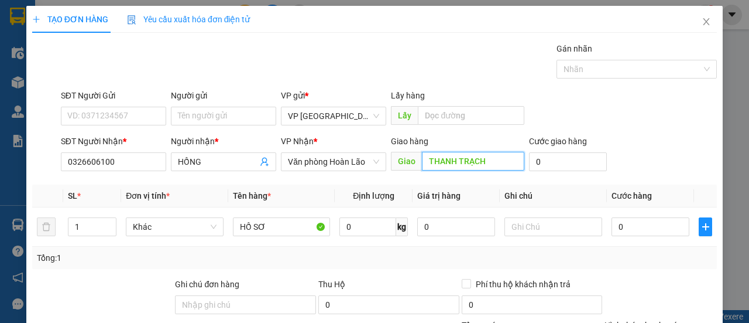
click at [484, 162] on input "THANH TRẠCH" at bounding box center [473, 161] width 102 height 19
drag, startPoint x: 466, startPoint y: 187, endPoint x: 499, endPoint y: 173, distance: 36.0
click at [469, 183] on div "Transit Pickup Surcharge Ids Transit Deliver Surcharge Ids Transit Deliver Surc…" at bounding box center [374, 244] width 685 height 405
click at [489, 162] on input "THANH TRẠCH" at bounding box center [473, 161] width 102 height 19
click at [465, 183] on div "Transit Pickup Surcharge Ids Transit Deliver Surcharge Ids Transit Deliver Surc…" at bounding box center [374, 244] width 685 height 405
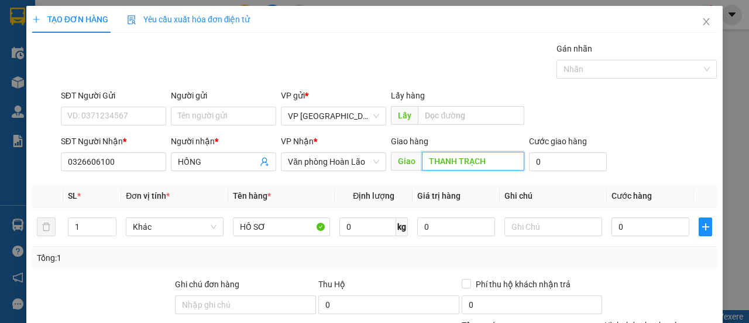
click at [484, 160] on input "THANH TRẠCH" at bounding box center [473, 161] width 102 height 19
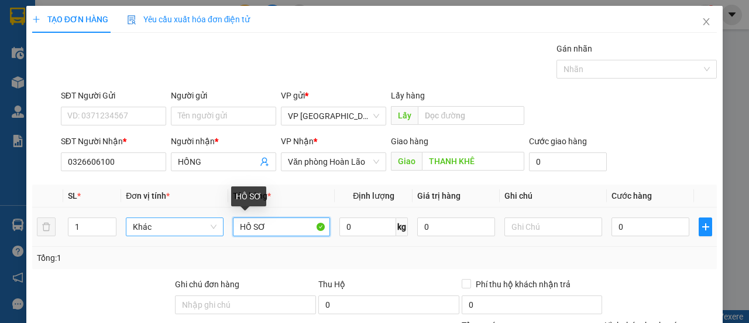
drag, startPoint x: 263, startPoint y: 226, endPoint x: 185, endPoint y: 217, distance: 79.0
click at [181, 237] on tr "1 Khác HỒ SƠ 0 kg 0 0" at bounding box center [374, 226] width 685 height 39
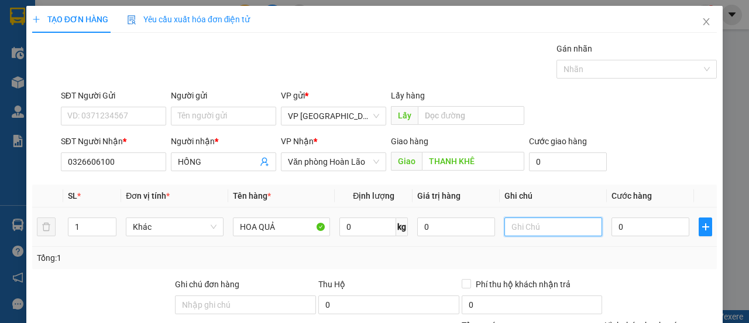
drag, startPoint x: 530, startPoint y: 230, endPoint x: 525, endPoint y: 220, distance: 12.1
click at [528, 225] on input "text" at bounding box center [554, 226] width 98 height 19
click at [636, 220] on input "0" at bounding box center [651, 226] width 78 height 19
click at [633, 249] on div "Tổng: 1" at bounding box center [374, 257] width 685 height 22
drag, startPoint x: 636, startPoint y: 200, endPoint x: 642, endPoint y: 211, distance: 12.3
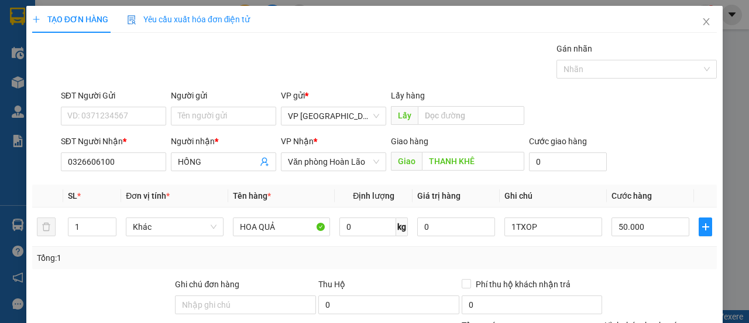
drag, startPoint x: 661, startPoint y: 293, endPoint x: 659, endPoint y: 287, distance: 6.3
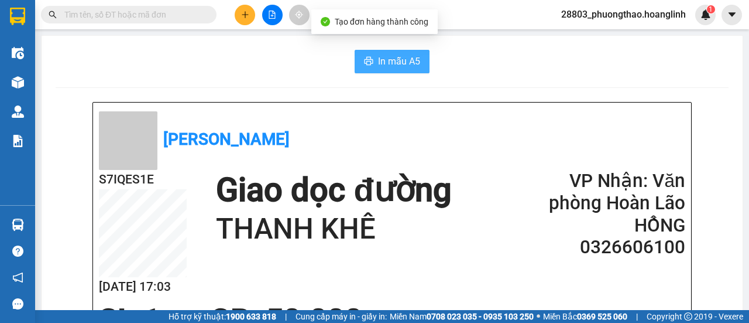
click at [412, 64] on span "In mẫu A5" at bounding box center [399, 61] width 42 height 15
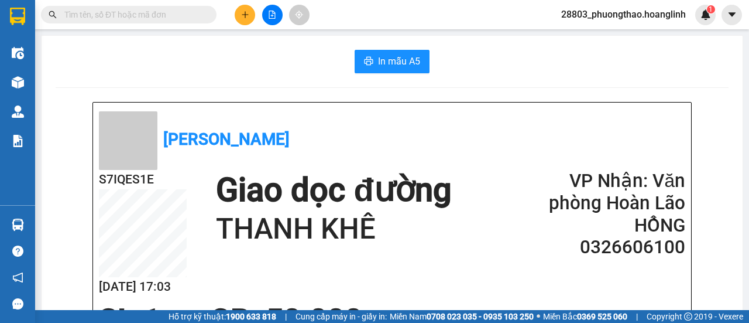
click at [247, 10] on button at bounding box center [245, 15] width 20 height 20
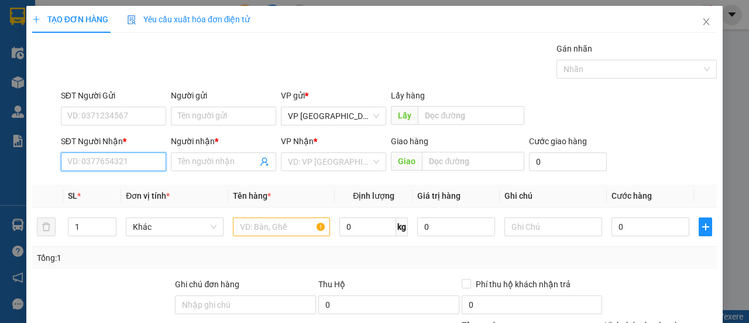
click at [91, 157] on input "SĐT Người Nhận *" at bounding box center [113, 161] width 105 height 19
click at [698, 15] on span "Close" at bounding box center [706, 22] width 33 height 33
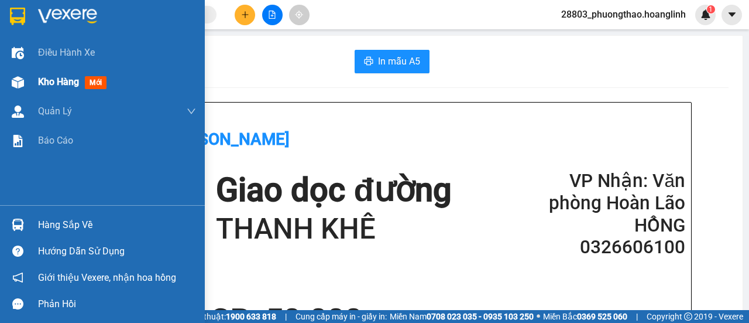
click at [52, 78] on span "Kho hàng" at bounding box center [58, 81] width 41 height 11
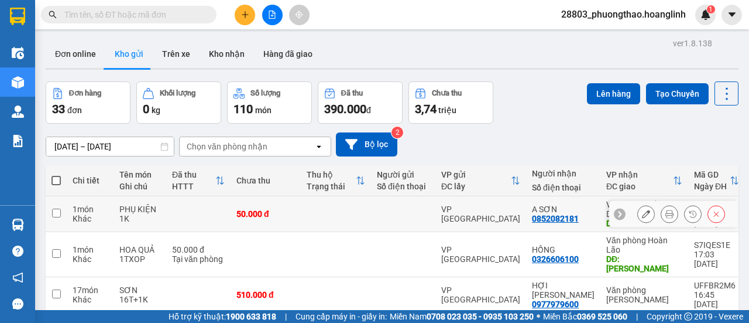
click at [666, 214] on icon at bounding box center [670, 214] width 8 height 8
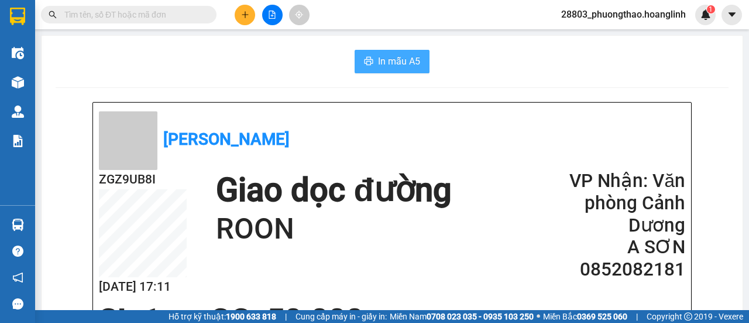
drag, startPoint x: 397, startPoint y: 59, endPoint x: 399, endPoint y: 74, distance: 15.4
click at [397, 59] on span "In mẫu A5" at bounding box center [399, 61] width 42 height 15
click at [242, 12] on icon "plus" at bounding box center [245, 15] width 8 height 8
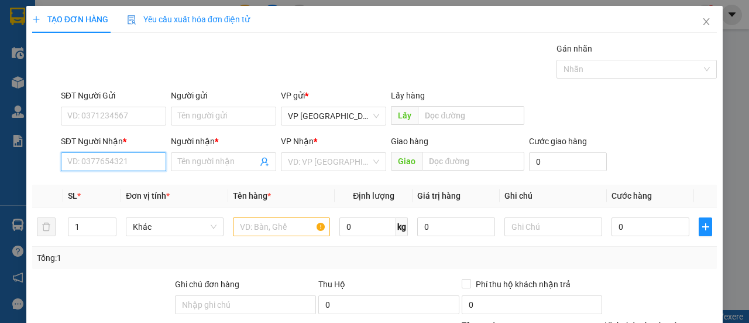
click at [133, 161] on input "SĐT Người Nhận *" at bounding box center [113, 161] width 105 height 19
click at [128, 182] on div "0812618789 - DŨNG" at bounding box center [112, 184] width 90 height 13
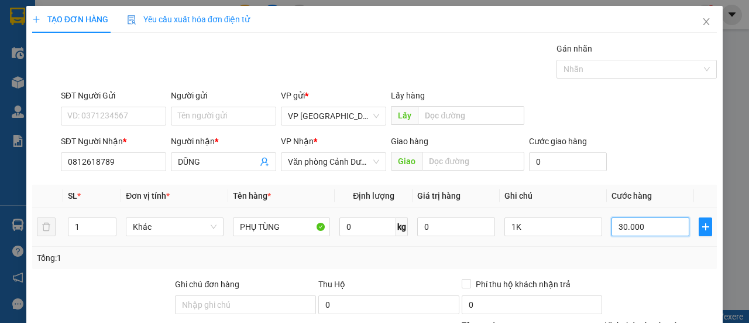
click at [652, 224] on input "30.000" at bounding box center [651, 226] width 78 height 19
click at [625, 160] on div "SĐT Người Nhận * 0812618789 Người nhận * DŨNG VP Nhận * Văn phòng Cảnh [PERSON_…" at bounding box center [389, 155] width 661 height 41
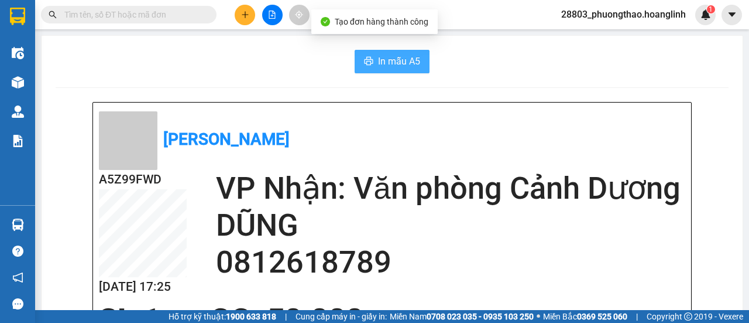
click at [403, 68] on button "In mẫu A5" at bounding box center [392, 61] width 75 height 23
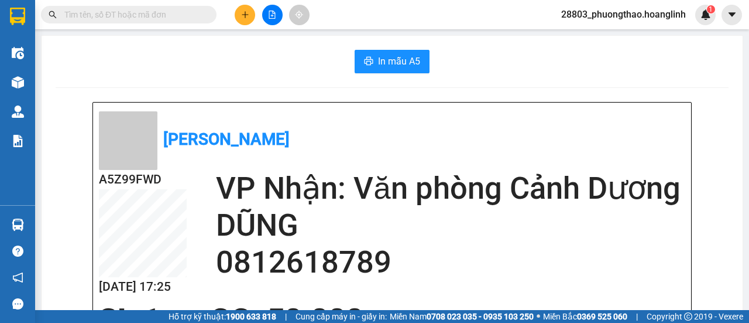
click at [247, 8] on button at bounding box center [245, 15] width 20 height 20
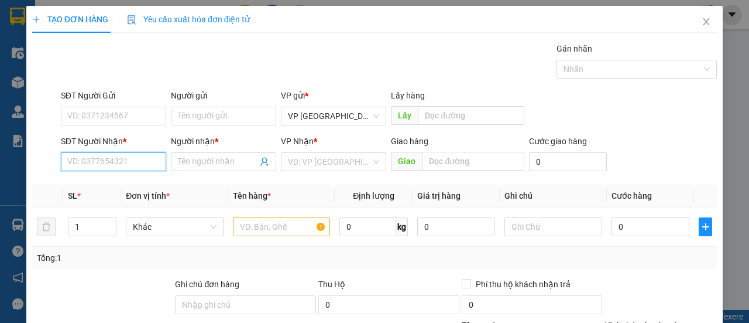
click at [135, 163] on input "SĐT Người Nhận *" at bounding box center [113, 161] width 105 height 19
click at [118, 181] on div "0917424107 - [PERSON_NAME]" at bounding box center [124, 184] width 115 height 13
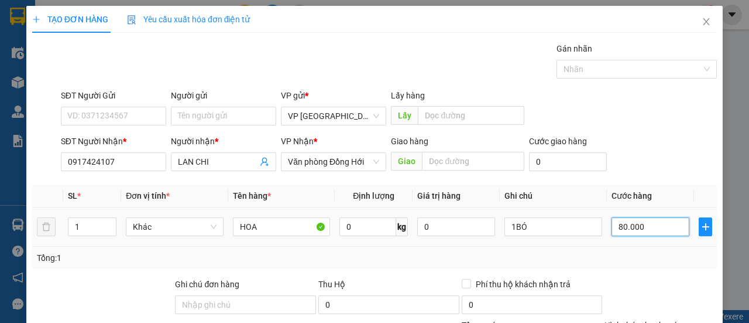
click at [649, 222] on input "80.000" at bounding box center [651, 226] width 78 height 19
click at [689, 152] on div "SĐT Người Nhận * 0917424107 Người nhận * LAN CHI VP Nhận * Văn phòng Đồng Hới G…" at bounding box center [389, 155] width 661 height 41
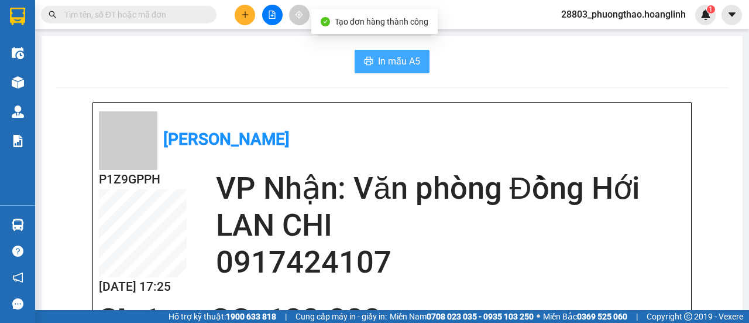
click at [385, 57] on span "In mẫu A5" at bounding box center [399, 61] width 42 height 15
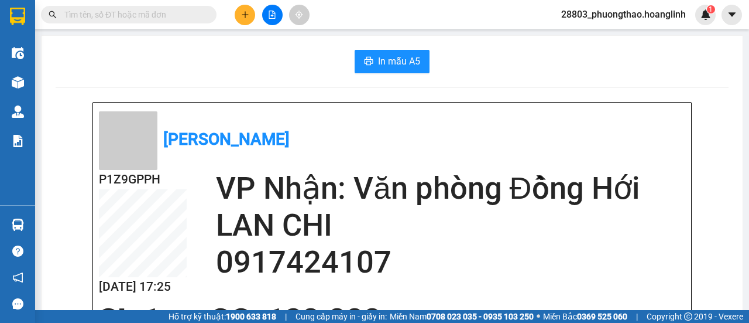
click at [244, 15] on icon "plus" at bounding box center [245, 15] width 8 height 8
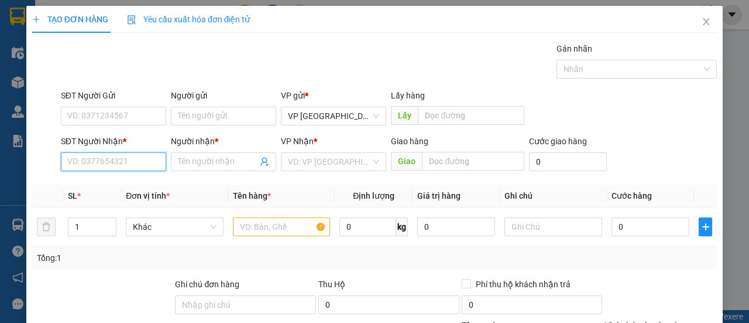
click at [142, 157] on input "SĐT Người Nhận *" at bounding box center [113, 161] width 105 height 19
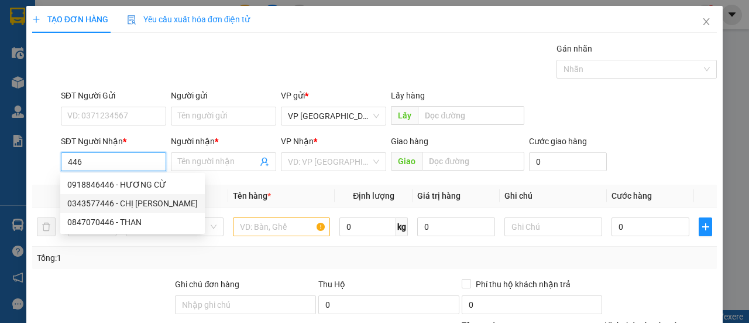
click at [125, 210] on div "0343577446 - CHỊ [PERSON_NAME]" at bounding box center [132, 203] width 145 height 19
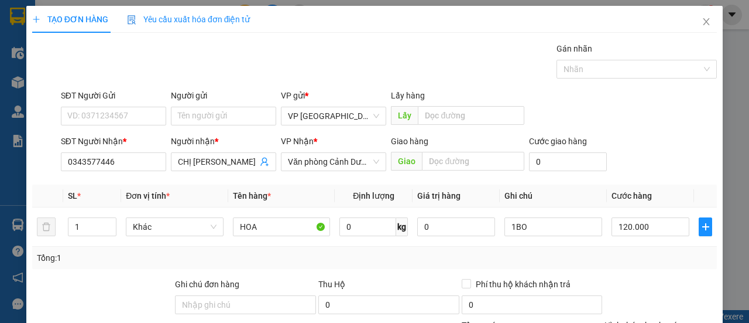
click at [625, 149] on div "SĐT Người Nhận * 0343577446 Người nhận * CHỊ HƯƠNG VP Nhận * Văn phòng Cảnh [PE…" at bounding box center [389, 155] width 661 height 41
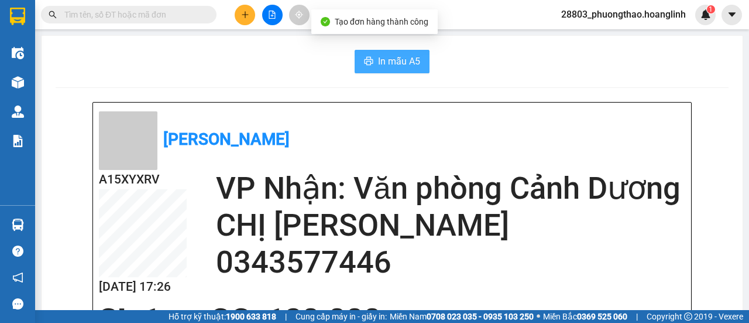
click at [390, 56] on span "In mẫu A5" at bounding box center [399, 61] width 42 height 15
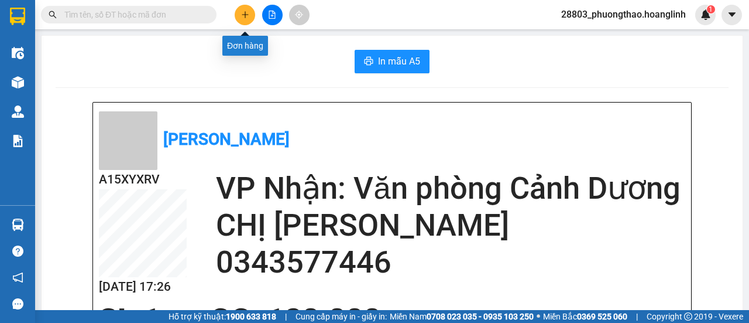
click at [245, 12] on icon "plus" at bounding box center [245, 14] width 1 height 6
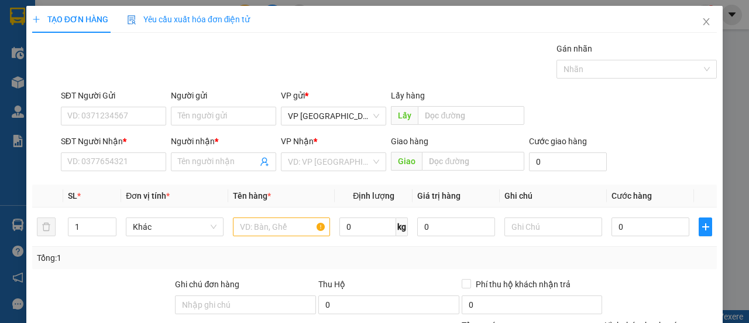
click at [132, 151] on div "SĐT Người Nhận *" at bounding box center [113, 144] width 105 height 18
click at [131, 155] on input "SĐT Người Nhận *" at bounding box center [113, 161] width 105 height 19
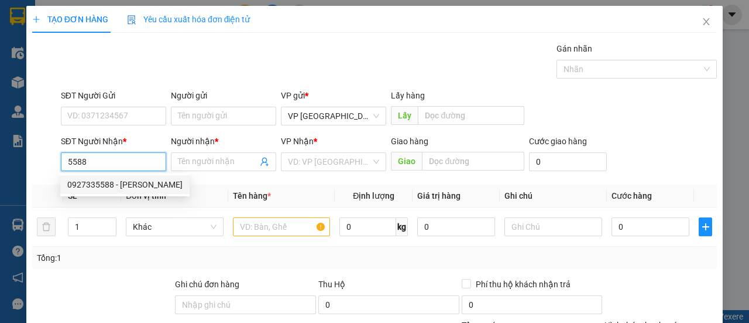
click at [130, 181] on div "0927335588 - [PERSON_NAME]" at bounding box center [124, 184] width 115 height 13
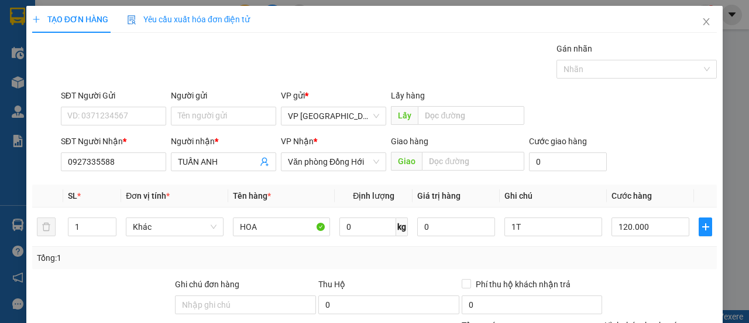
click at [642, 168] on div "SĐT Người Nhận * 0927335588 Người nhận * TUẤN ANH VP Nhận * Văn phòng Đồng Hới …" at bounding box center [389, 155] width 661 height 41
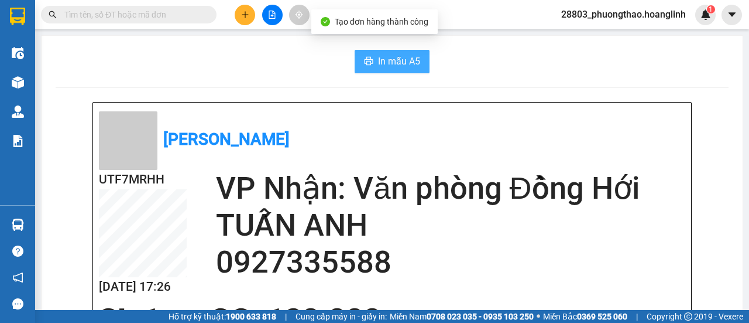
click at [378, 63] on span "In mẫu A5" at bounding box center [399, 61] width 42 height 15
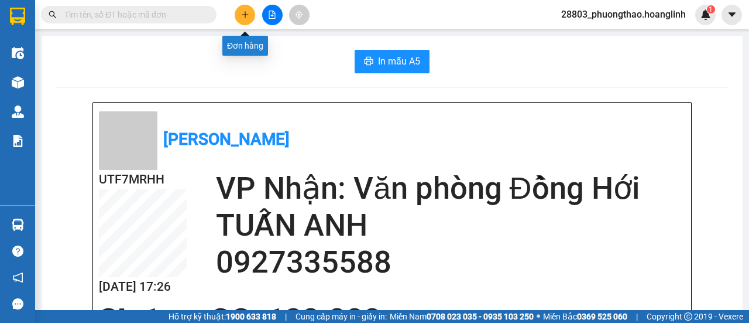
click at [239, 11] on button at bounding box center [245, 15] width 20 height 20
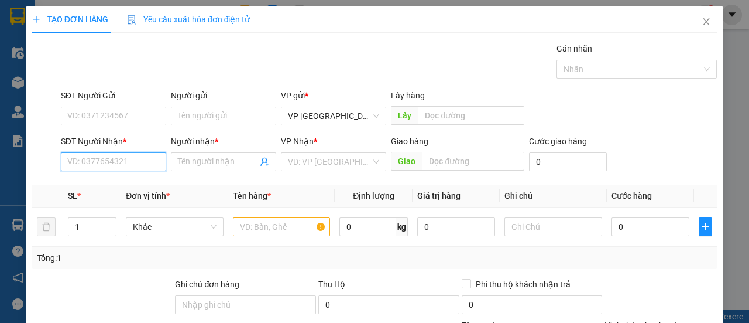
click at [119, 152] on input "SĐT Người Nhận *" at bounding box center [113, 161] width 105 height 19
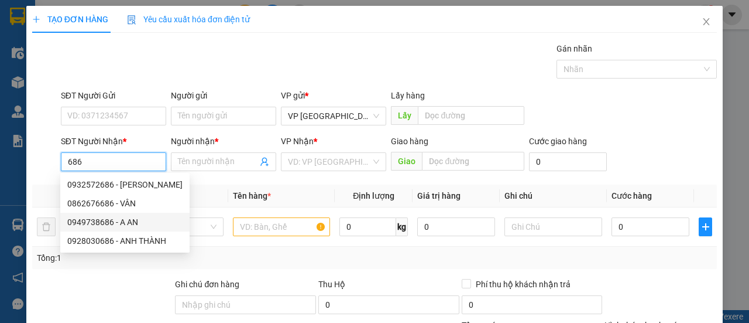
click at [139, 214] on div "0949738686 - A AN" at bounding box center [124, 222] width 129 height 19
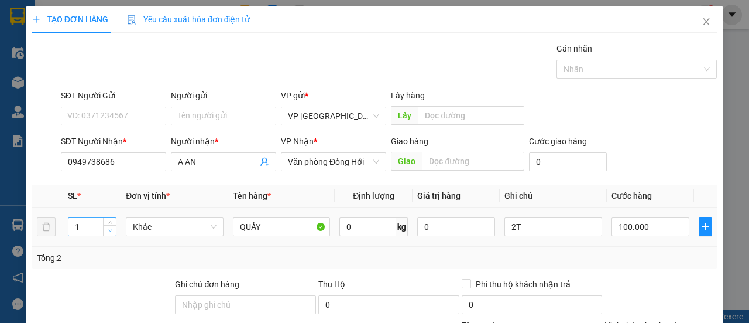
click at [103, 228] on span "Decrease Value" at bounding box center [109, 230] width 13 height 11
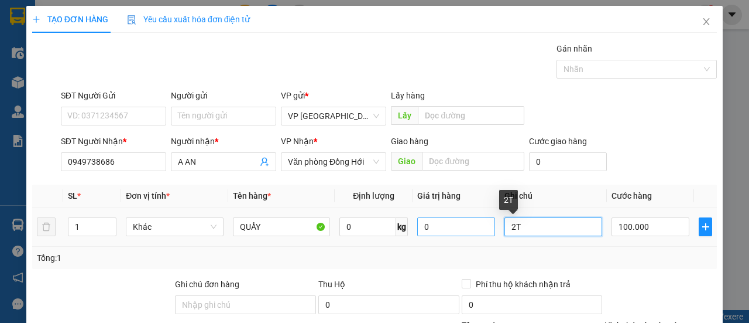
drag, startPoint x: 522, startPoint y: 227, endPoint x: 468, endPoint y: 231, distance: 54.6
click at [468, 231] on tr "1 Khác QUẨY 0 kg 0 2T 100.000" at bounding box center [374, 226] width 685 height 39
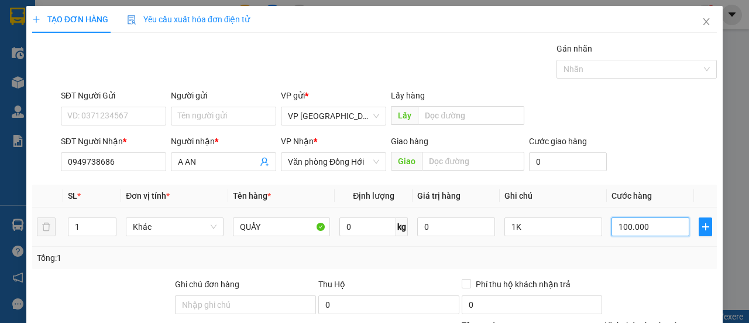
click at [641, 224] on input "100.000" at bounding box center [651, 226] width 78 height 19
click at [656, 160] on div "SĐT Người Nhận * 0949738686 Người nhận * A AN VP Nhận * Văn phòng Đồng Hới Giao…" at bounding box center [389, 155] width 661 height 41
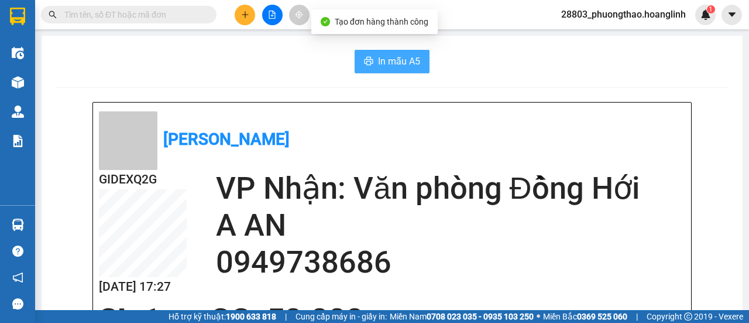
click at [386, 60] on span "In mẫu A5" at bounding box center [399, 61] width 42 height 15
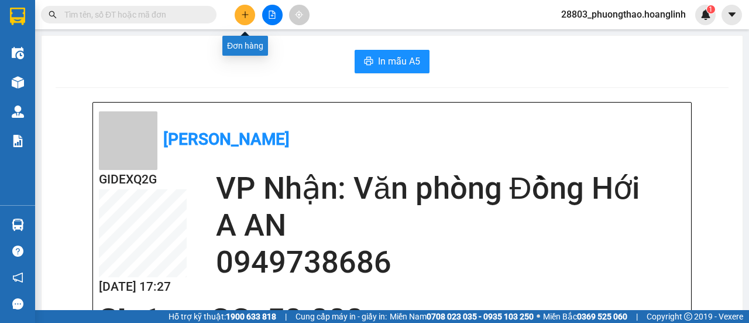
click at [244, 16] on icon "plus" at bounding box center [245, 15] width 8 height 8
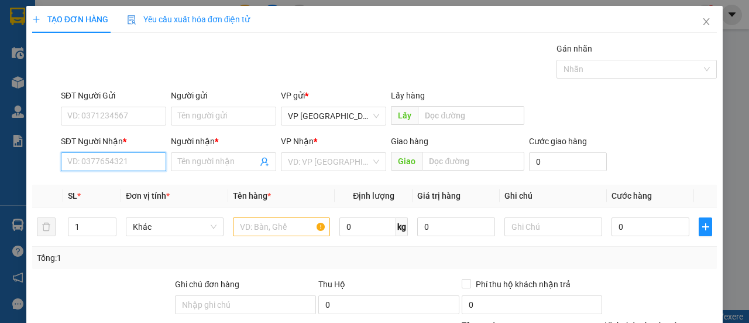
click at [124, 157] on input "SĐT Người Nhận *" at bounding box center [113, 161] width 105 height 19
click at [124, 184] on div "0989172174 - TUẤN" at bounding box center [112, 184] width 90 height 13
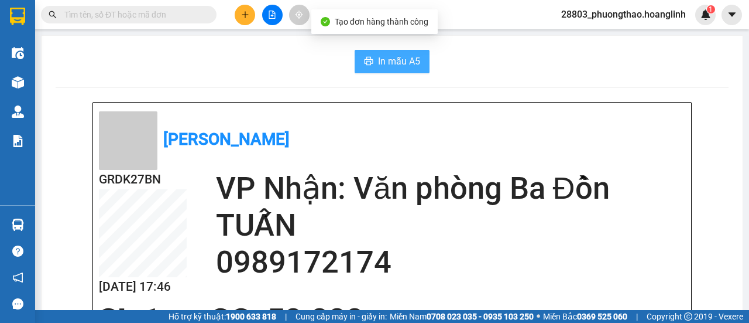
click at [388, 52] on button "In mẫu A5" at bounding box center [392, 61] width 75 height 23
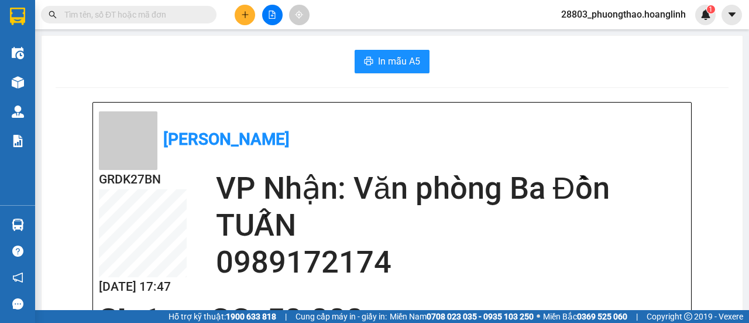
click at [245, 12] on icon "plus" at bounding box center [245, 15] width 8 height 8
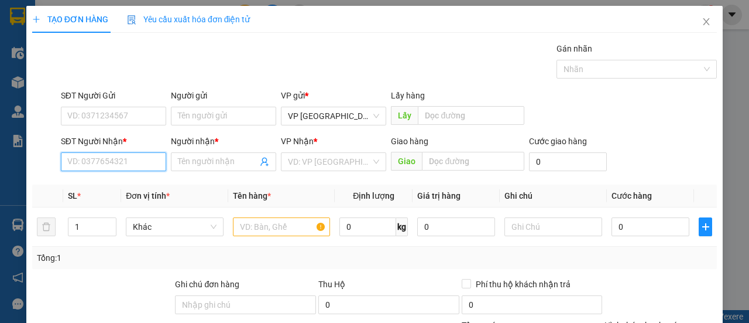
click at [110, 160] on input "SĐT Người Nhận *" at bounding box center [113, 161] width 105 height 19
click at [100, 189] on div "0339264725 - OANH" at bounding box center [112, 184] width 90 height 13
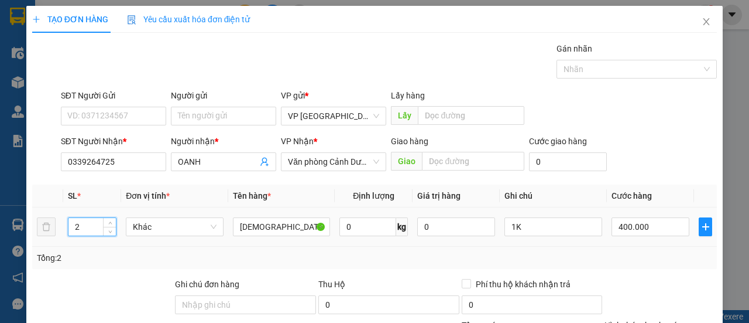
click at [89, 234] on input "2" at bounding box center [92, 227] width 48 height 18
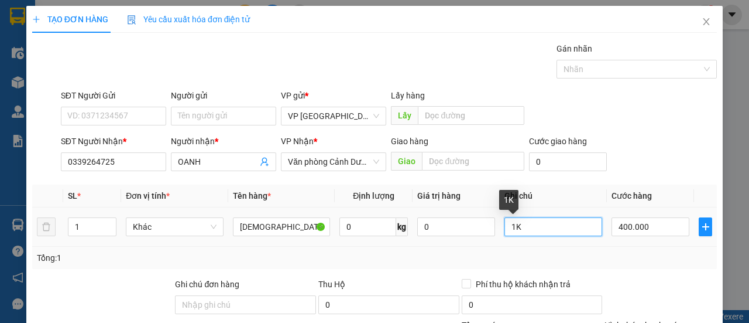
click at [552, 227] on input "1K" at bounding box center [554, 226] width 98 height 19
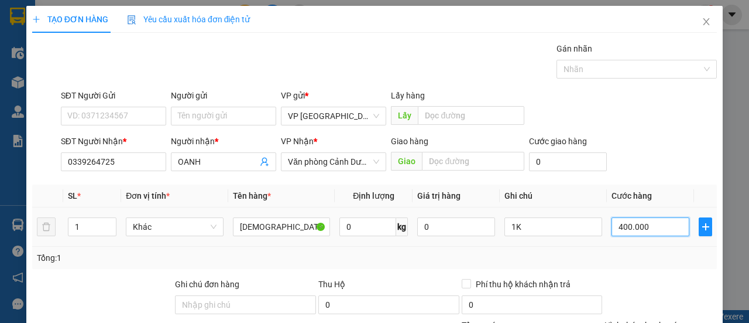
click at [645, 228] on input "400.000" at bounding box center [651, 226] width 78 height 19
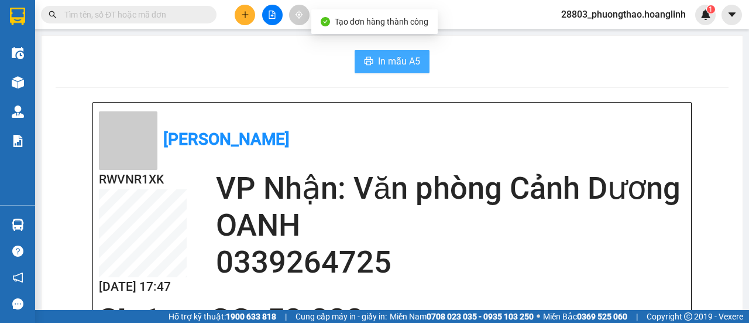
click at [400, 58] on span "In mẫu A5" at bounding box center [399, 61] width 42 height 15
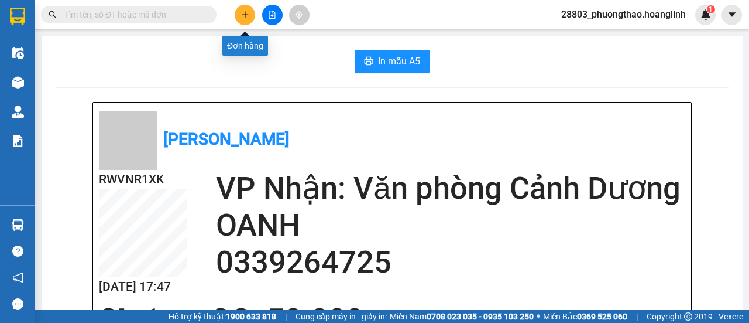
click at [249, 18] on button at bounding box center [245, 15] width 20 height 20
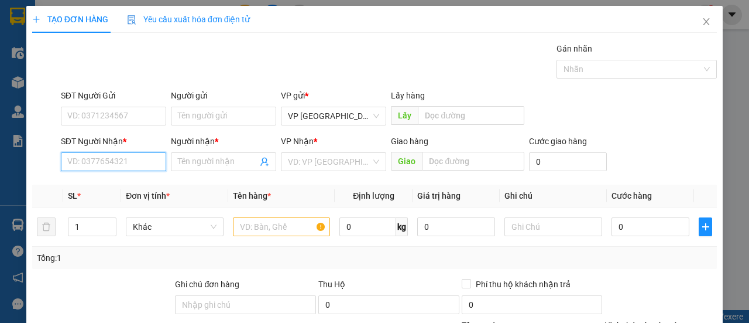
click at [138, 157] on input "SĐT Người Nhận *" at bounding box center [113, 161] width 105 height 19
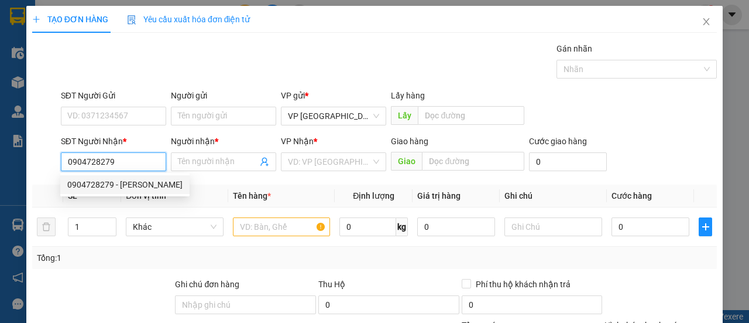
click at [128, 185] on div "0904728279 - [PERSON_NAME]" at bounding box center [124, 184] width 115 height 13
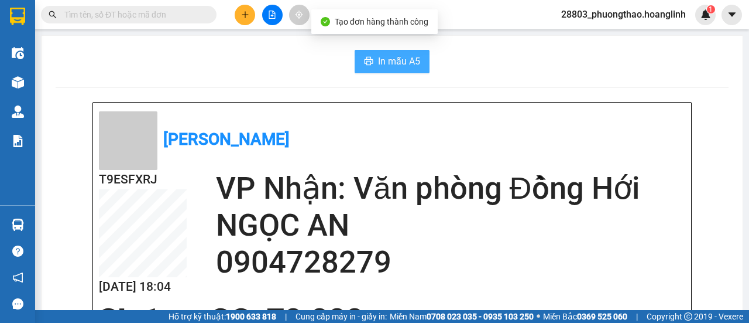
click at [379, 56] on span "In mẫu A5" at bounding box center [399, 61] width 42 height 15
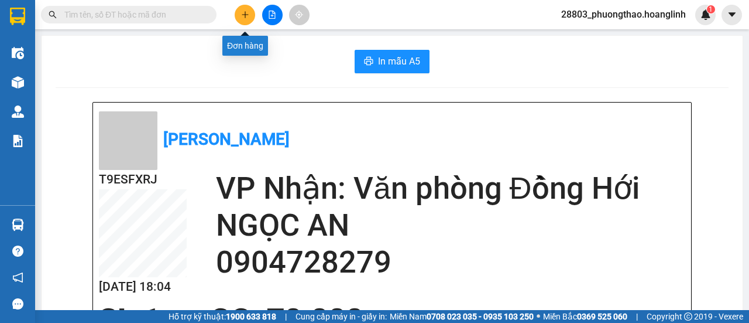
click at [244, 11] on icon "plus" at bounding box center [245, 15] width 8 height 8
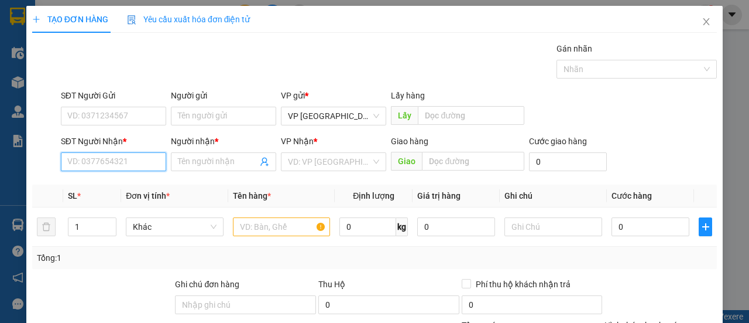
click at [107, 157] on input "SĐT Người Nhận *" at bounding box center [113, 161] width 105 height 19
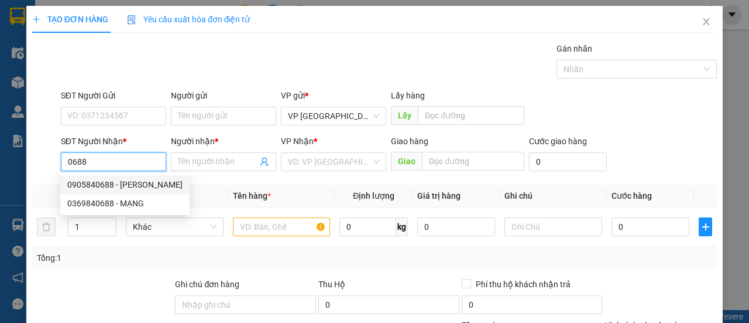
click at [119, 186] on div "0905840688 - [PERSON_NAME]" at bounding box center [124, 184] width 115 height 13
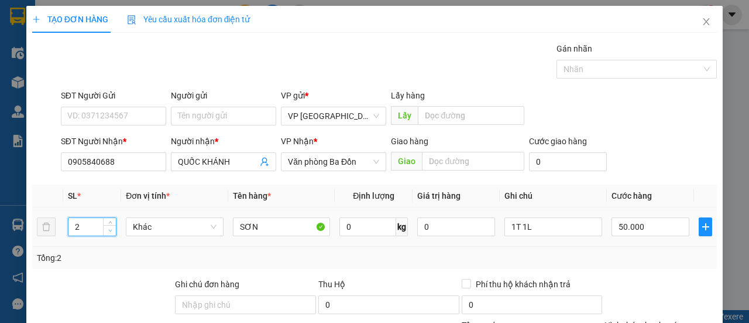
click at [102, 224] on input "2" at bounding box center [92, 227] width 48 height 18
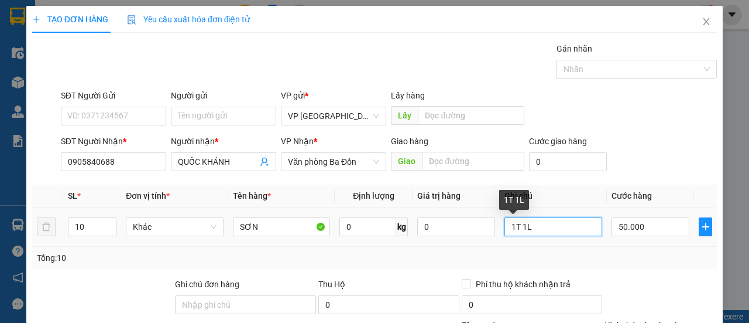
click at [546, 227] on input "1T 1L" at bounding box center [554, 226] width 98 height 19
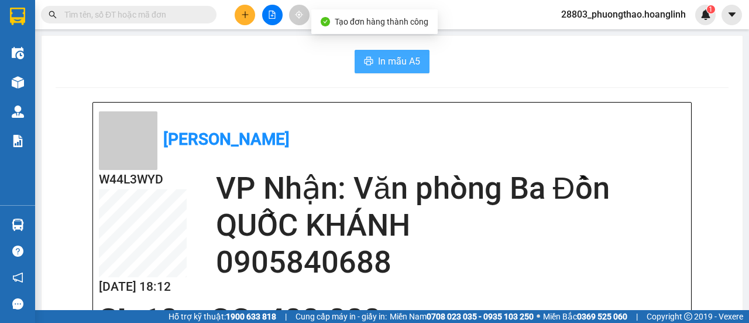
click at [400, 58] on span "In mẫu A5" at bounding box center [399, 61] width 42 height 15
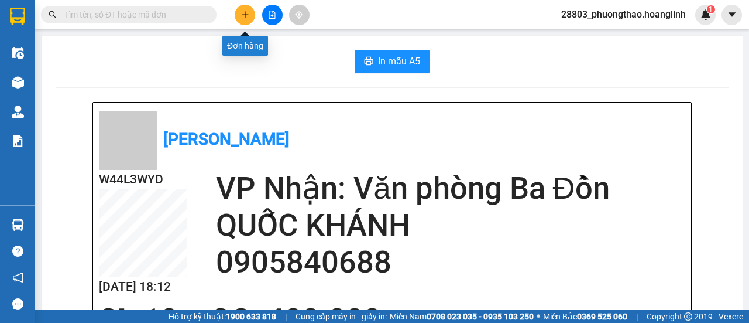
click at [241, 15] on button at bounding box center [245, 15] width 20 height 20
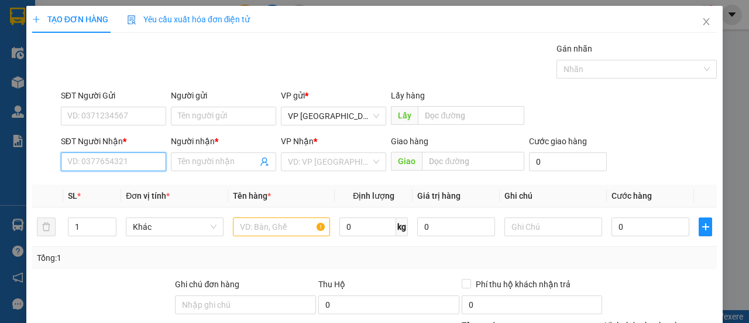
click at [97, 159] on input "SĐT Người Nhận *" at bounding box center [113, 161] width 105 height 19
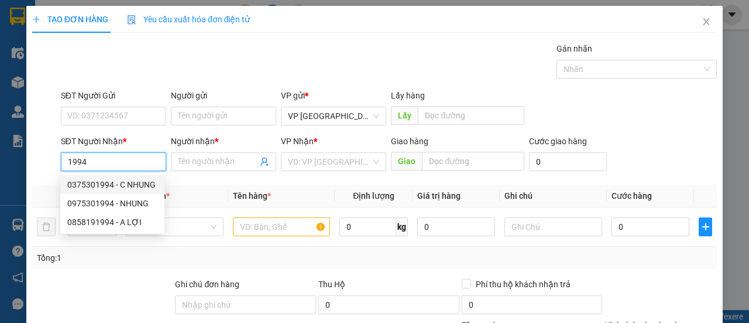
click at [107, 182] on div "0375301994 - C NHUNG" at bounding box center [112, 184] width 90 height 13
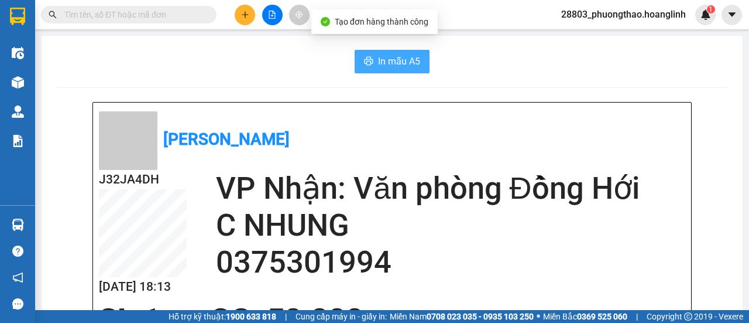
click at [391, 62] on span "In mẫu A5" at bounding box center [399, 61] width 42 height 15
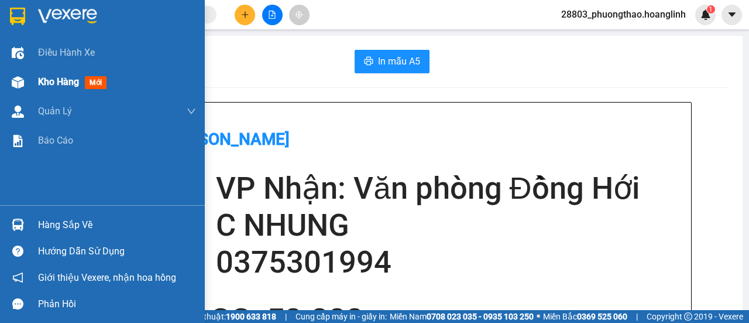
click at [44, 81] on span "Kho hàng" at bounding box center [58, 81] width 41 height 11
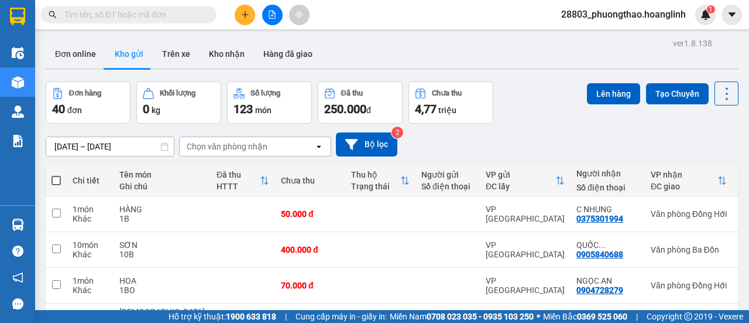
click at [243, 139] on div "Chọn văn phòng nhận" at bounding box center [247, 146] width 135 height 19
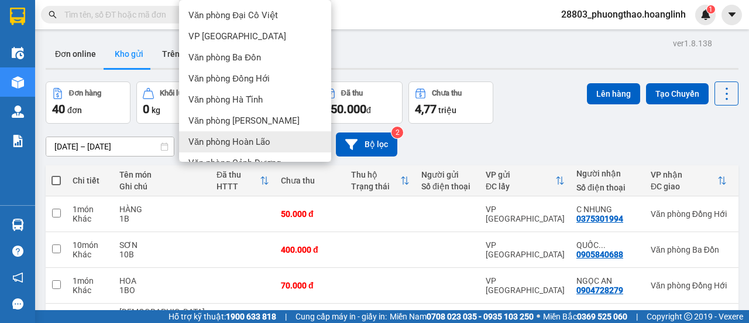
click at [249, 143] on span "Văn phòng Hoàn Lão" at bounding box center [230, 142] width 82 height 12
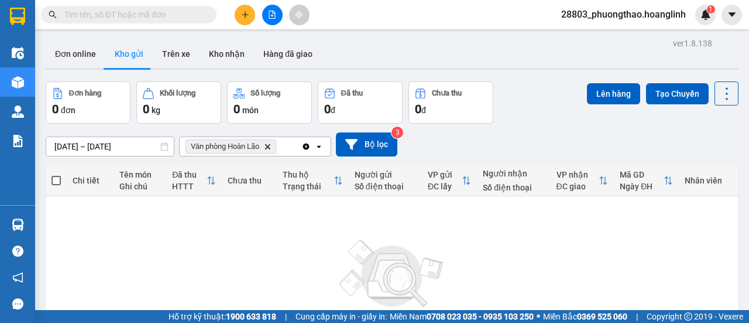
click at [324, 147] on div "Clear all open" at bounding box center [316, 146] width 29 height 19
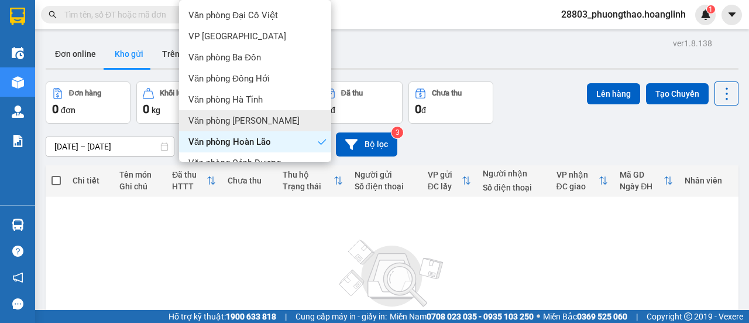
drag, startPoint x: 289, startPoint y: 122, endPoint x: 292, endPoint y: 133, distance: 11.1
click at [289, 124] on div "Văn phòng [PERSON_NAME]" at bounding box center [255, 120] width 152 height 21
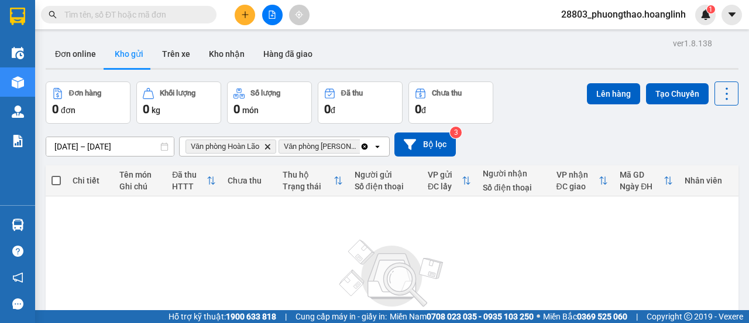
click at [374, 142] on icon "open" at bounding box center [377, 146] width 9 height 9
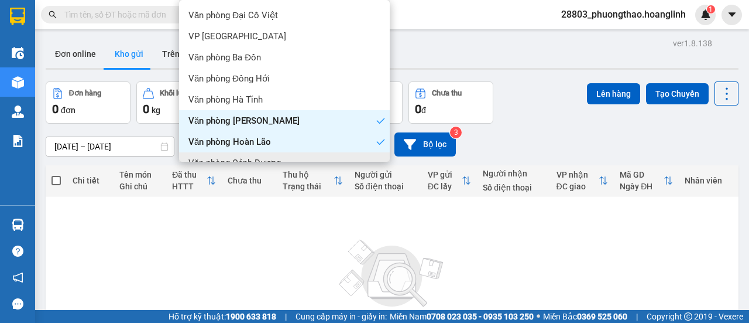
click at [278, 157] on span "Văn phòng Cảnh Dương" at bounding box center [235, 163] width 93 height 12
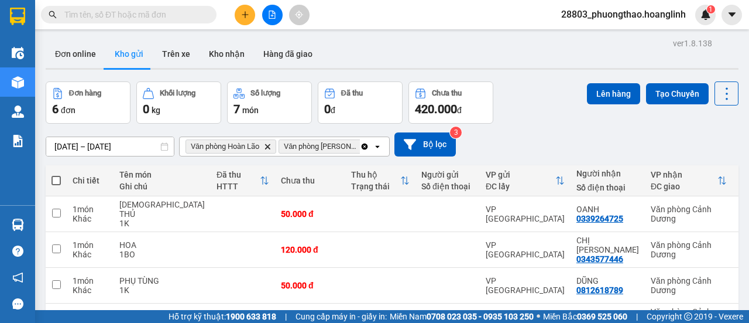
click at [379, 145] on icon "open" at bounding box center [377, 146] width 9 height 9
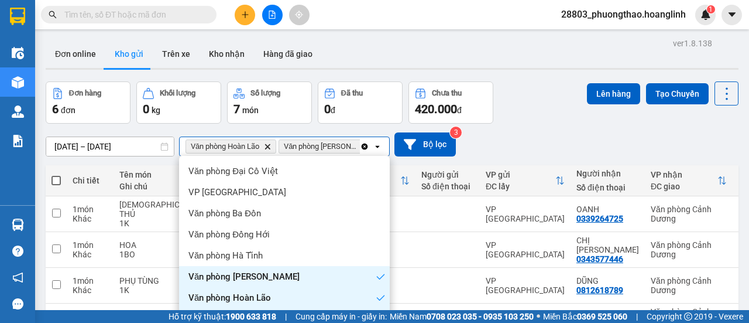
drag, startPoint x: 256, startPoint y: 164, endPoint x: 225, endPoint y: 164, distance: 31.0
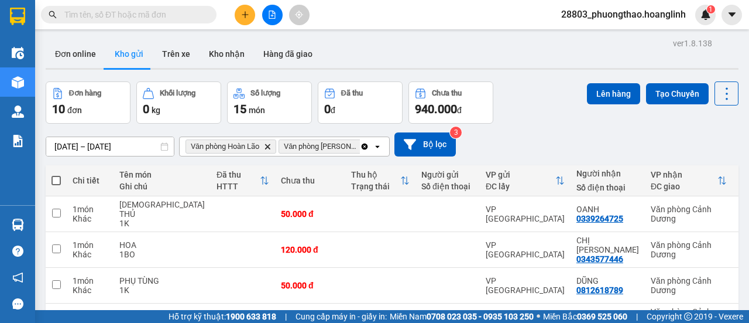
click at [53, 174] on label at bounding box center [56, 180] width 9 height 12
click at [56, 174] on input "checkbox" at bounding box center [56, 174] width 0 height 0
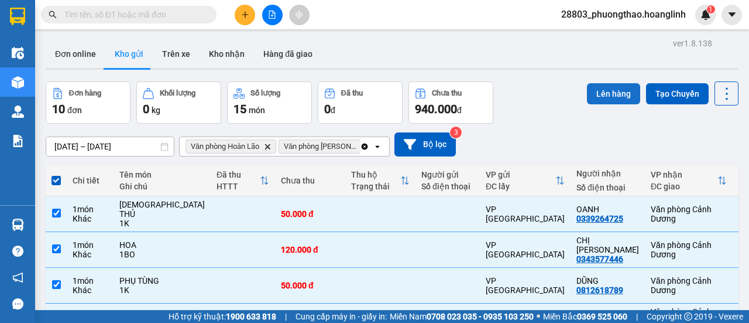
click at [592, 93] on button "Lên hàng" at bounding box center [613, 93] width 53 height 21
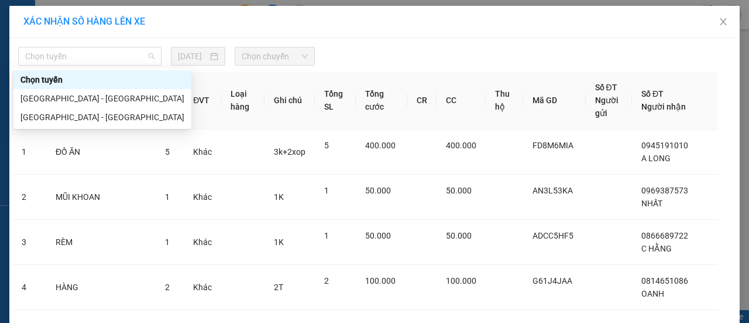
drag, startPoint x: 96, startPoint y: 56, endPoint x: 104, endPoint y: 94, distance: 39.4
click at [97, 56] on span "Chọn tuyến" at bounding box center [89, 56] width 129 height 18
click at [97, 115] on div "[GEOGRAPHIC_DATA] - [GEOGRAPHIC_DATA]" at bounding box center [102, 117] width 164 height 13
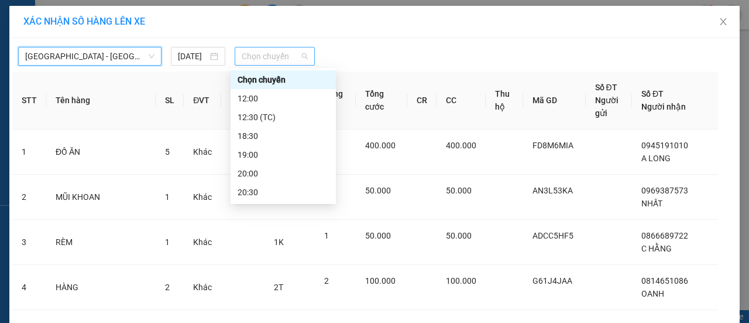
click at [256, 58] on span "Chọn chuyến" at bounding box center [275, 56] width 66 height 18
click at [271, 135] on div "18:30" at bounding box center [283, 135] width 91 height 13
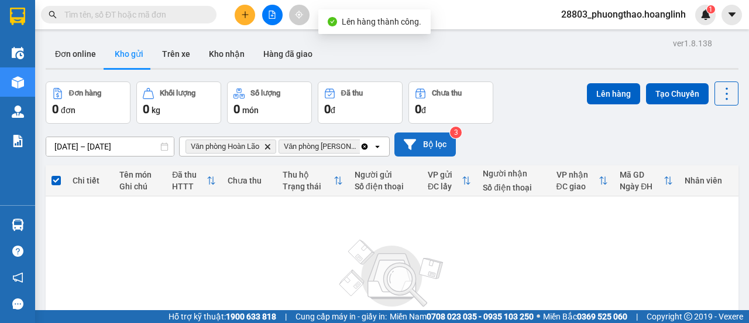
click at [366, 143] on icon "Clear all" at bounding box center [364, 146] width 9 height 9
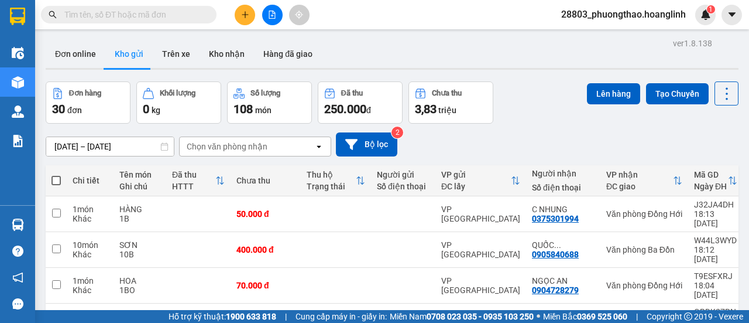
click at [242, 145] on div "Chọn văn phòng nhận" at bounding box center [227, 147] width 81 height 12
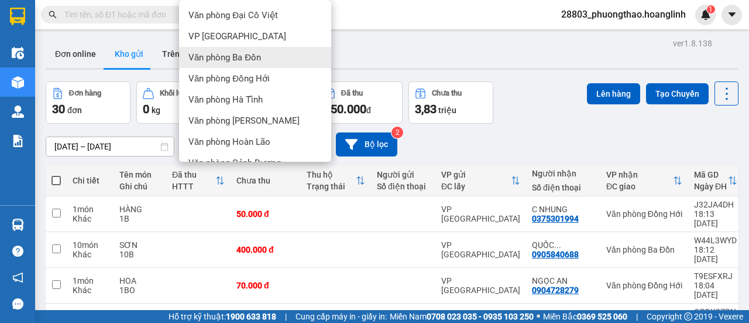
click at [285, 63] on div "Văn phòng Ba Đồn" at bounding box center [255, 57] width 152 height 21
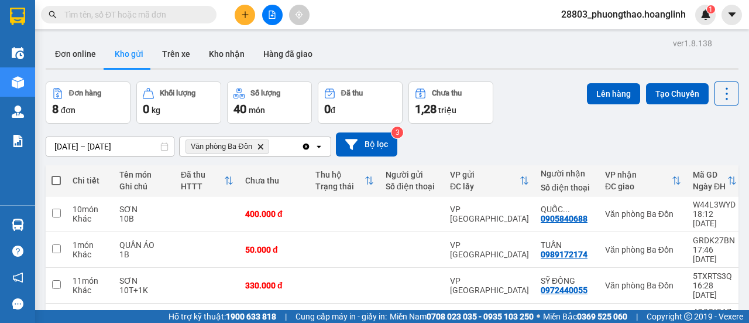
click at [317, 142] on icon "open" at bounding box center [318, 146] width 9 height 9
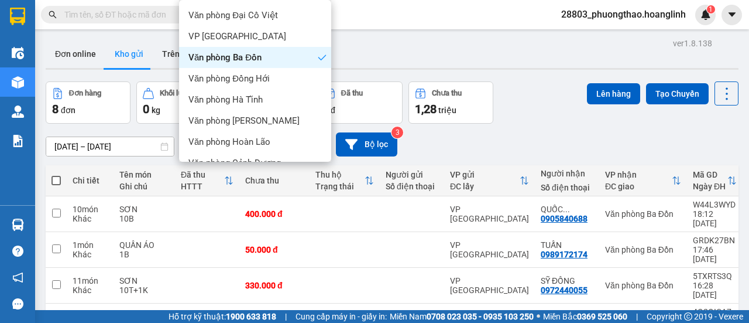
click at [234, 215] on div "VP [PERSON_NAME]" at bounding box center [255, 225] width 152 height 21
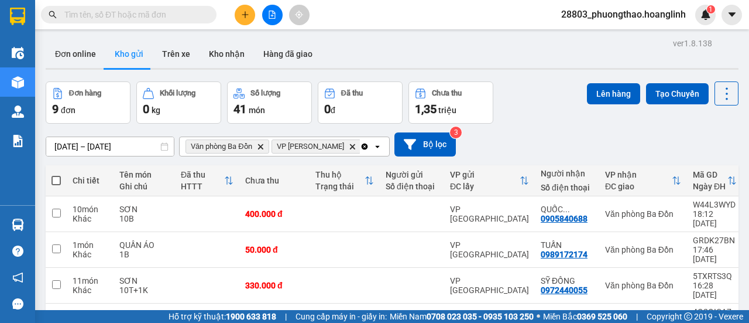
click at [60, 181] on span at bounding box center [56, 180] width 9 height 9
click at [56, 174] on input "checkbox" at bounding box center [56, 174] width 0 height 0
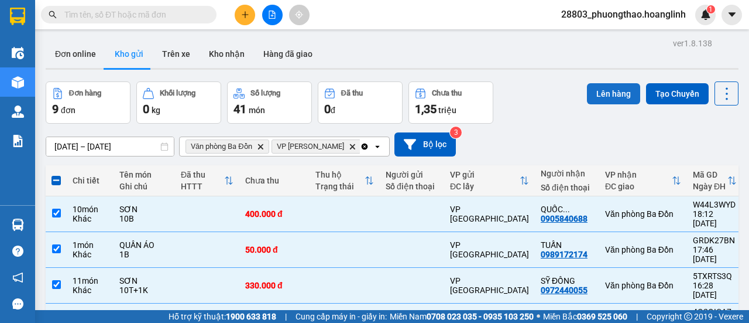
click at [607, 93] on button "Lên hàng" at bounding box center [613, 93] width 53 height 21
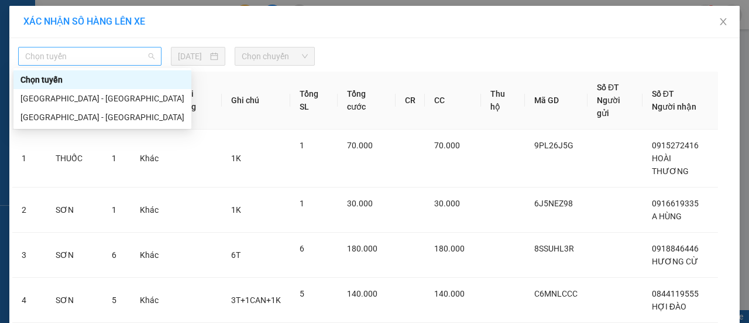
click at [120, 58] on span "Chọn tuyến" at bounding box center [89, 56] width 129 height 18
click at [93, 119] on div "[GEOGRAPHIC_DATA] - [GEOGRAPHIC_DATA]" at bounding box center [102, 117] width 164 height 13
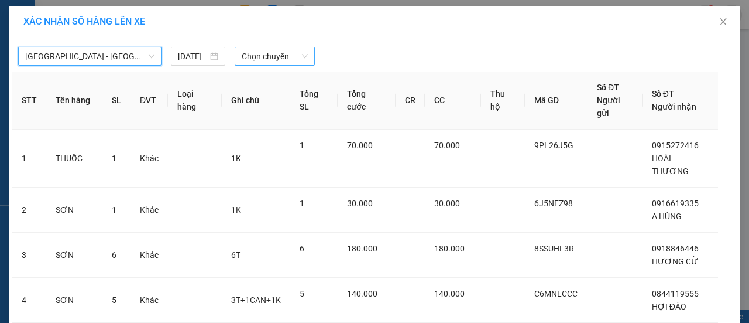
click at [294, 53] on span "Chọn chuyến" at bounding box center [275, 56] width 66 height 18
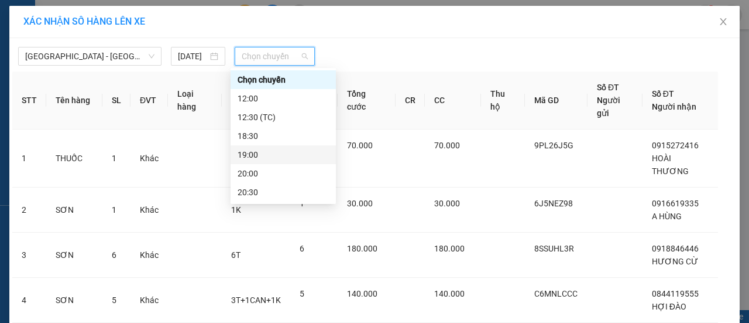
click at [255, 152] on div "19:00" at bounding box center [283, 154] width 91 height 13
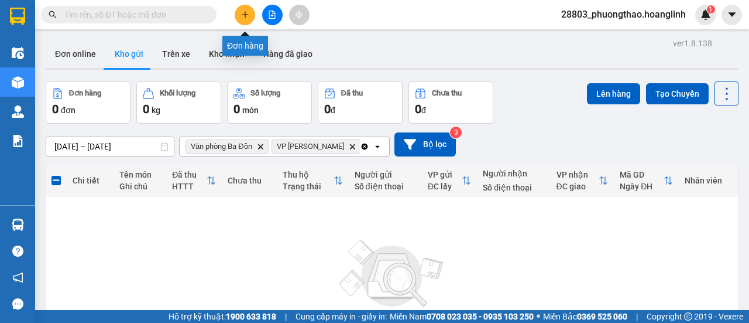
click at [246, 17] on icon "plus" at bounding box center [245, 15] width 8 height 8
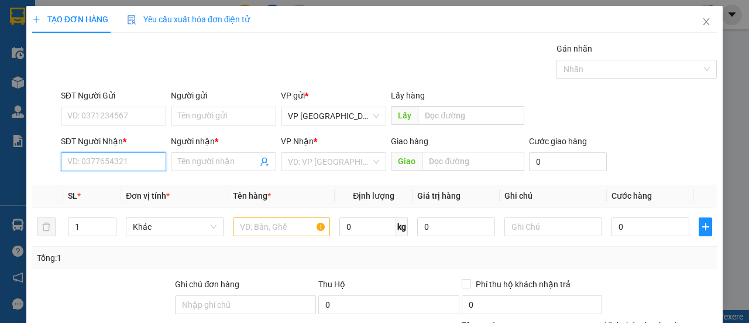
click at [135, 156] on input "SĐT Người Nhận *" at bounding box center [113, 161] width 105 height 19
click at [137, 182] on div "0386003589 - A QUẢ" at bounding box center [112, 184] width 90 height 13
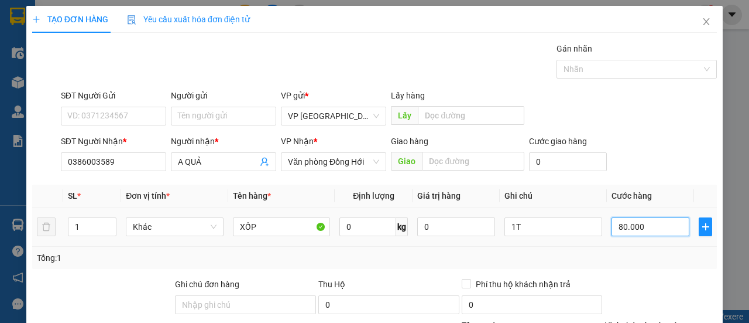
click at [636, 235] on input "80.000" at bounding box center [651, 226] width 78 height 19
click at [650, 172] on div "SĐT Người Nhận * 0386003589 Người nhận * A QUẢ VP Nhận * Văn phòng Đồng Hới Gia…" at bounding box center [389, 155] width 661 height 41
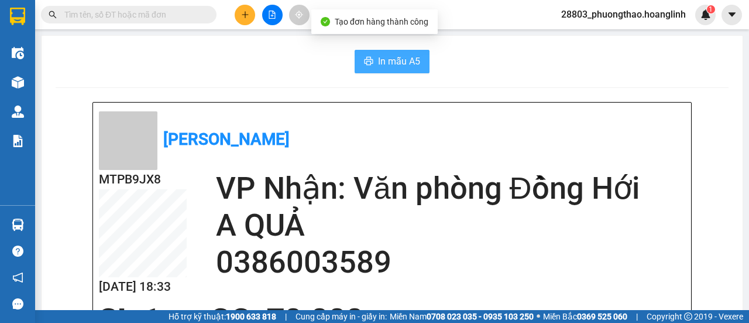
click at [389, 66] on span "In mẫu A5" at bounding box center [399, 61] width 42 height 15
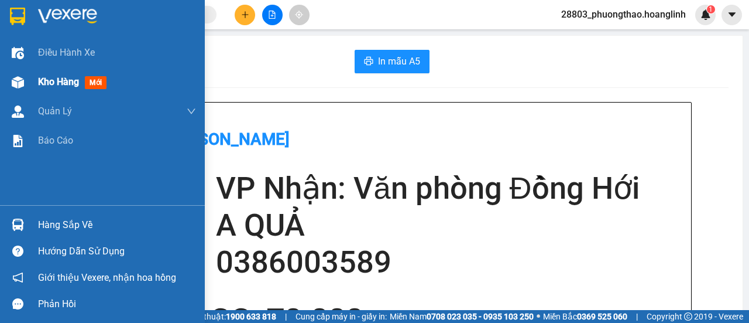
drag, startPoint x: 59, startPoint y: 85, endPoint x: 115, endPoint y: 85, distance: 55.6
click at [60, 85] on span "Kho hàng" at bounding box center [58, 81] width 41 height 11
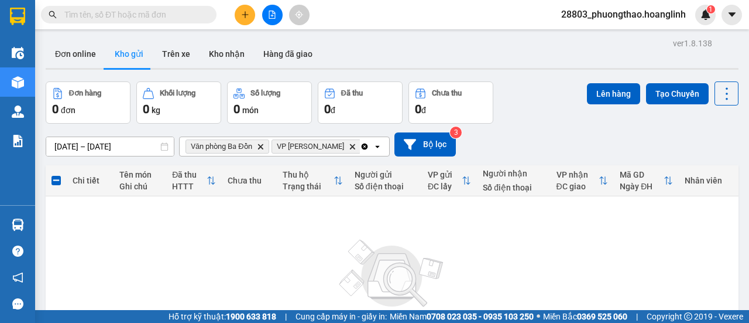
click at [360, 149] on icon "Clear all" at bounding box center [364, 146] width 9 height 9
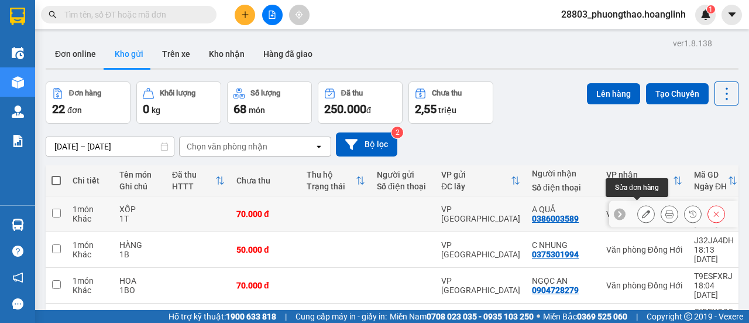
click at [642, 211] on icon at bounding box center [646, 214] width 8 height 8
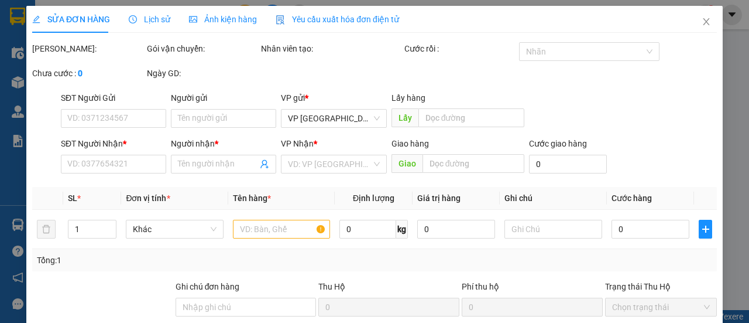
click at [632, 210] on th "Cước hàng" at bounding box center [651, 198] width 88 height 23
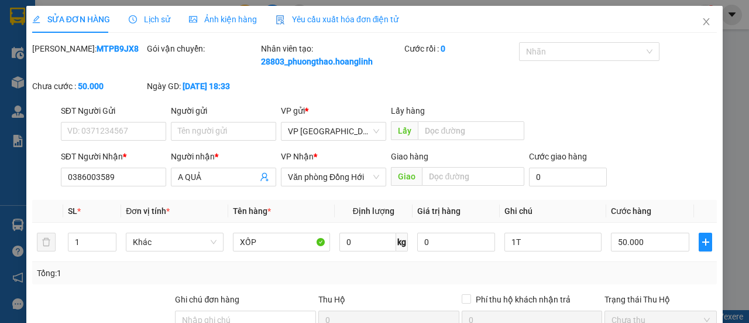
click at [696, 205] on div "Total Paid Fee 0 Total UnPaid Fee 70.000 Cash Collection Total Fee Mã ĐH: MTPB9…" at bounding box center [374, 252] width 685 height 420
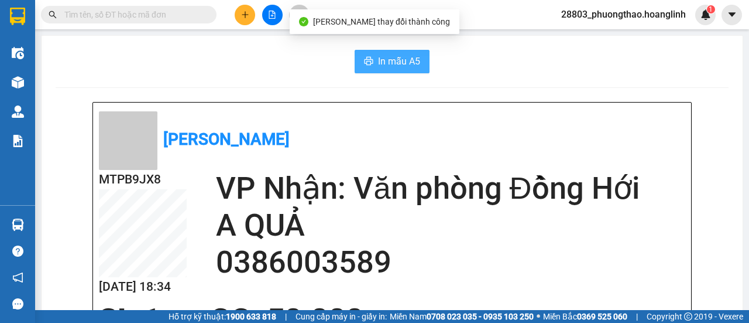
click at [407, 62] on span "In mẫu A5" at bounding box center [399, 61] width 42 height 15
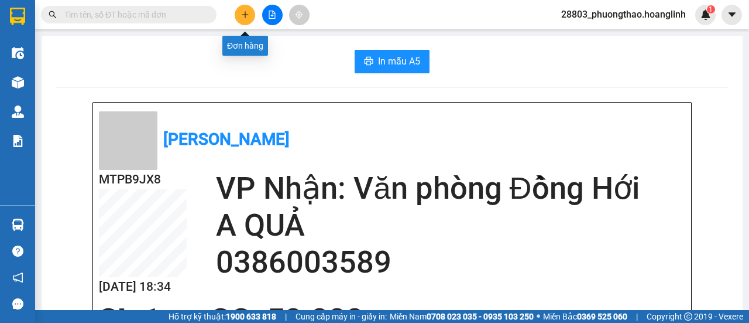
click at [238, 20] on button at bounding box center [245, 15] width 20 height 20
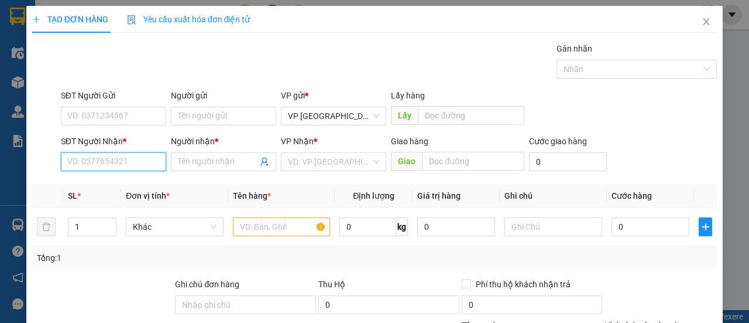
click at [91, 158] on input "SĐT Người Nhận *" at bounding box center [113, 161] width 105 height 19
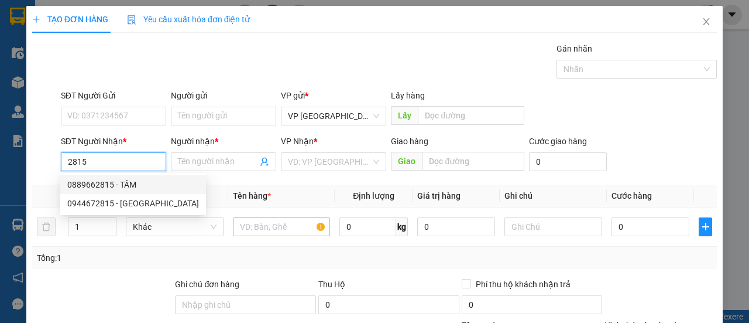
click at [94, 184] on div "0889662815 - TÂM" at bounding box center [133, 184] width 132 height 13
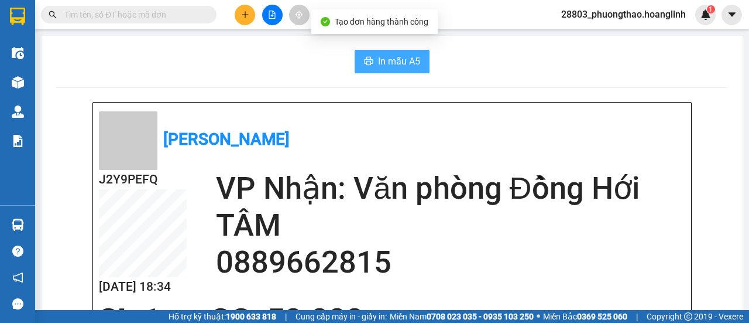
click at [415, 63] on span "In mẫu A5" at bounding box center [399, 61] width 42 height 15
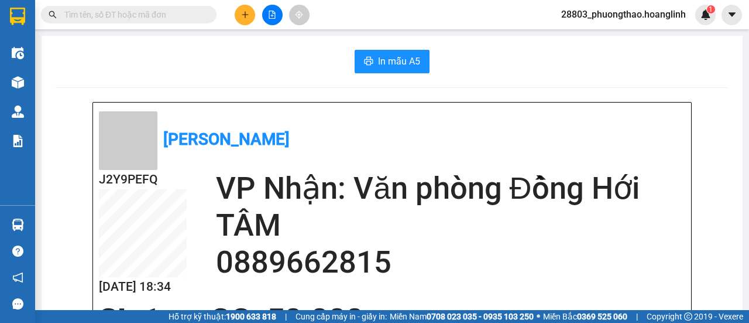
click at [249, 8] on button at bounding box center [245, 15] width 20 height 20
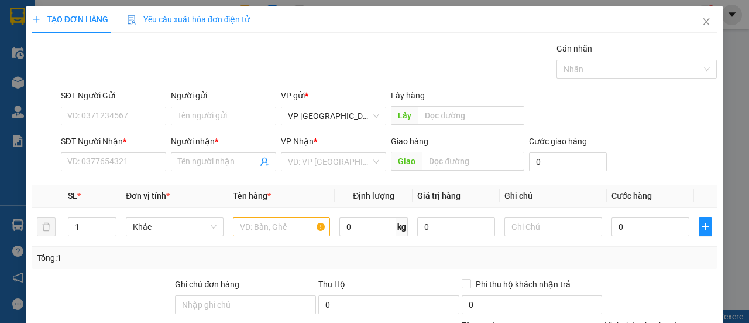
click at [119, 150] on div "SĐT Người Nhận *" at bounding box center [113, 144] width 105 height 18
click at [106, 170] on div "SĐT Người Nhận * VD: 0377654321" at bounding box center [113, 155] width 105 height 41
click at [122, 162] on input "SĐT Người Nhận *" at bounding box center [113, 161] width 105 height 19
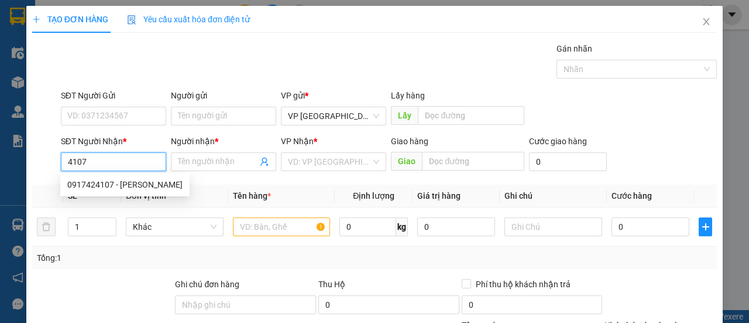
drag, startPoint x: 91, startPoint y: 187, endPoint x: 129, endPoint y: 184, distance: 38.1
click at [91, 187] on div "0917424107 - [PERSON_NAME]" at bounding box center [124, 184] width 115 height 13
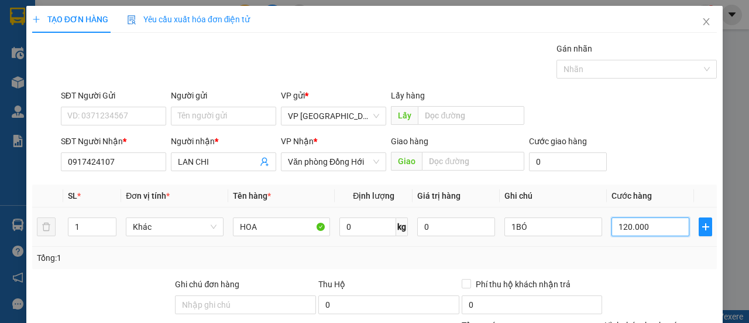
click at [624, 223] on input "120.000" at bounding box center [651, 226] width 78 height 19
click at [685, 177] on div "Transit Pickup Surcharge Ids Transit Deliver Surcharge Ids Transit Deliver Surc…" at bounding box center [374, 244] width 685 height 405
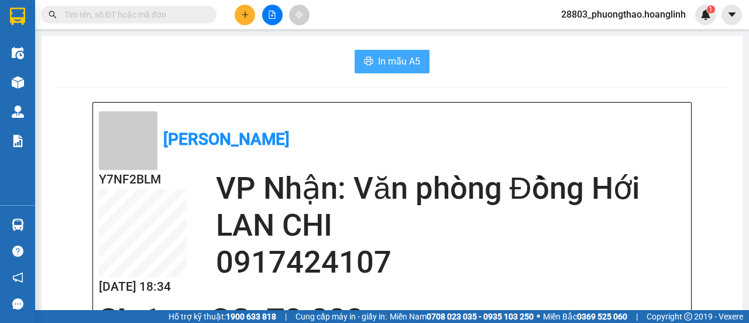
click at [423, 64] on button "In mẫu A5" at bounding box center [392, 61] width 75 height 23
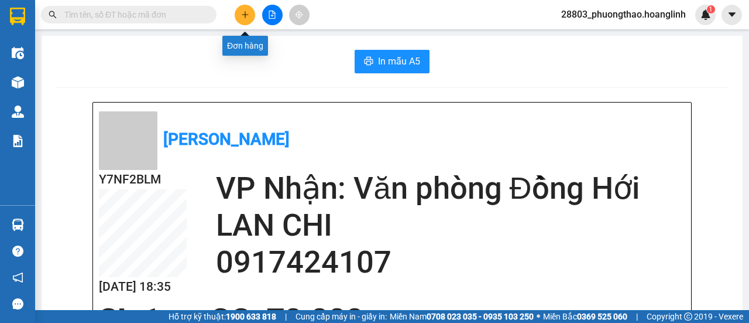
click at [241, 10] on button at bounding box center [245, 15] width 20 height 20
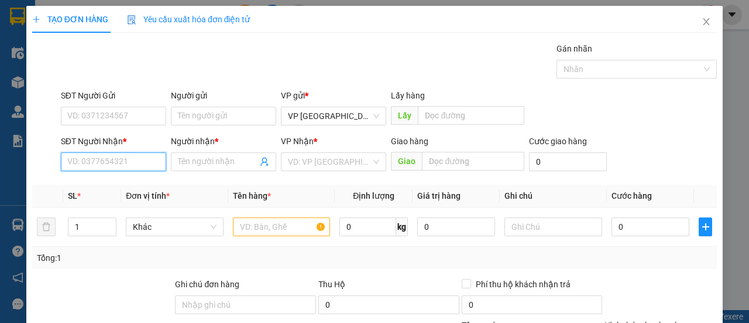
click at [113, 160] on input "SĐT Người Nhận *" at bounding box center [113, 161] width 105 height 19
click at [101, 161] on input "03490909831" at bounding box center [113, 161] width 105 height 19
click at [134, 162] on input "0349090831" at bounding box center [113, 161] width 105 height 19
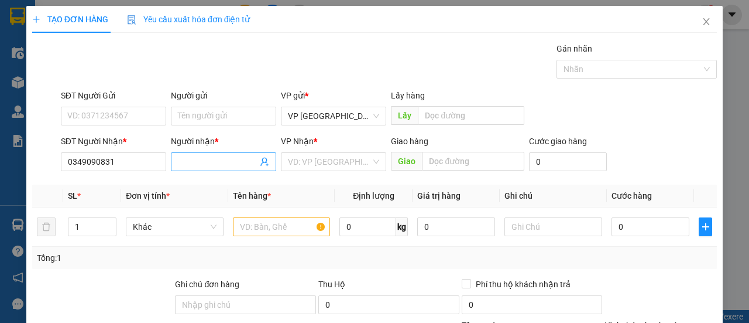
click at [221, 166] on input "Người nhận *" at bounding box center [218, 161] width 80 height 13
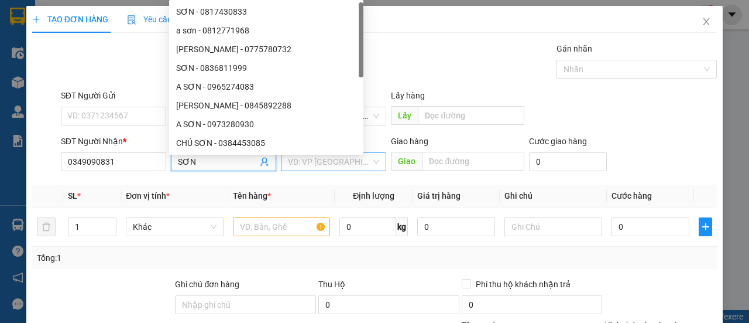
click at [349, 160] on input "search" at bounding box center [329, 162] width 83 height 18
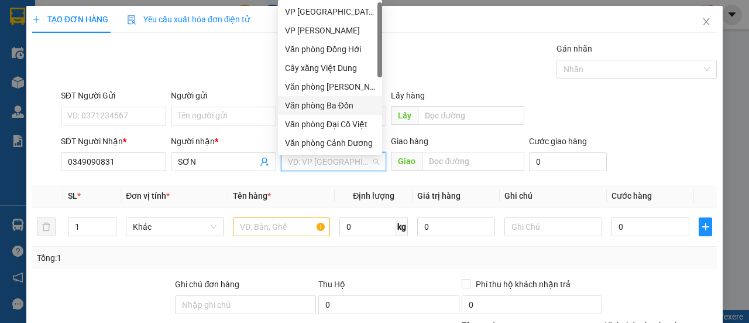
click at [351, 102] on div "Văn phòng Ba Đồn" at bounding box center [330, 105] width 90 height 13
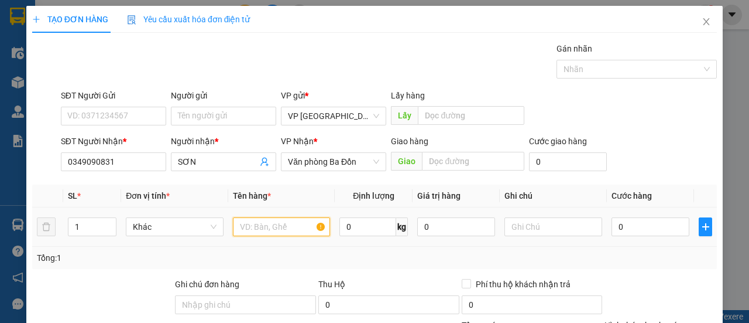
click at [266, 220] on input "text" at bounding box center [282, 226] width 98 height 19
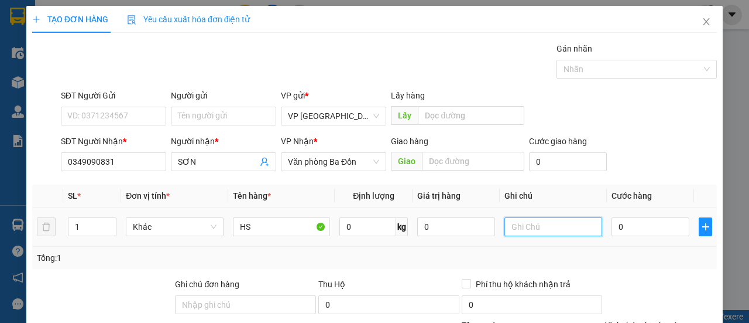
click at [551, 227] on input "text" at bounding box center [554, 226] width 98 height 19
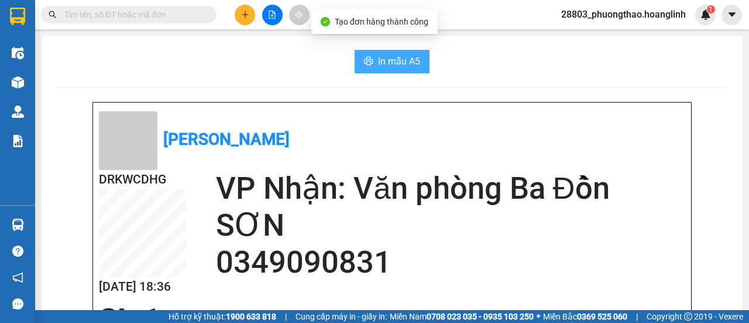
click at [393, 65] on span "In mẫu A5" at bounding box center [399, 61] width 42 height 15
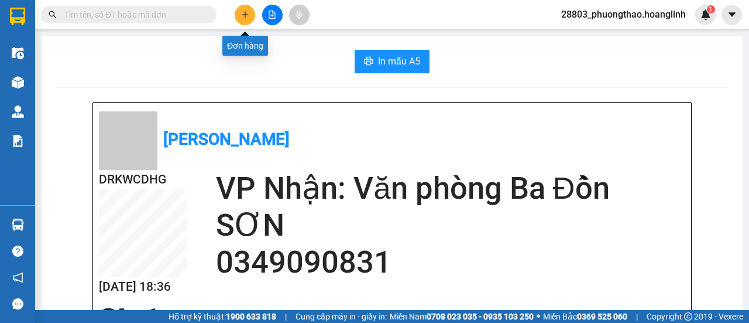
click at [241, 13] on icon "plus" at bounding box center [245, 15] width 8 height 8
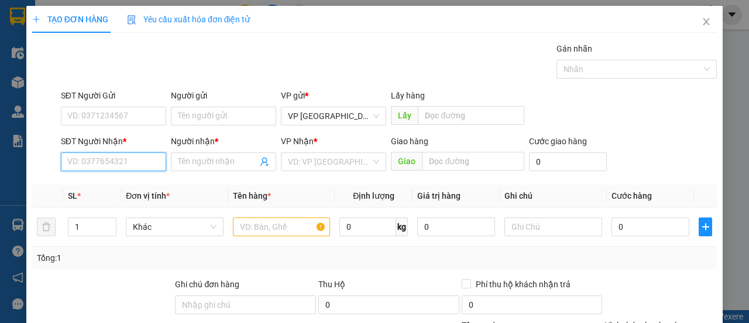
click at [101, 163] on input "SĐT Người Nhận *" at bounding box center [113, 161] width 105 height 19
click at [144, 157] on input "0326841016" at bounding box center [113, 161] width 105 height 19
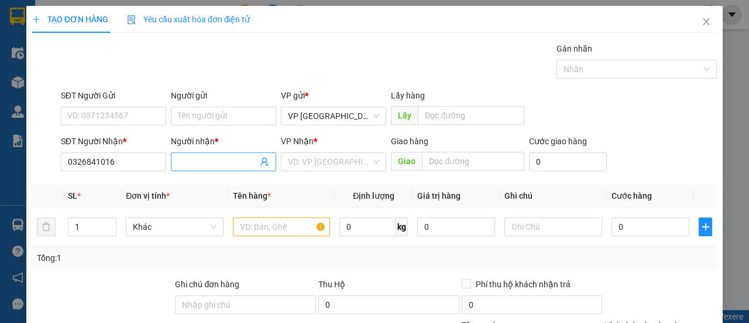
click at [226, 166] on input "Người nhận *" at bounding box center [218, 161] width 80 height 13
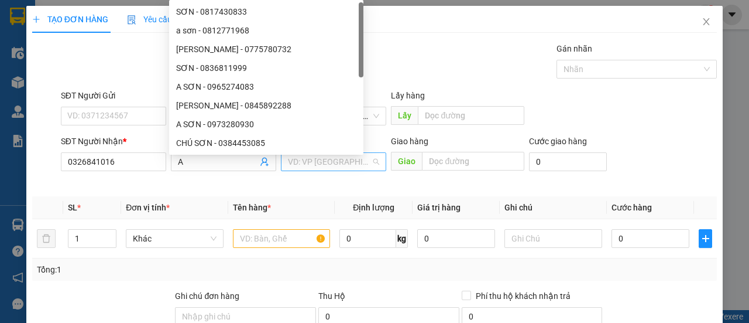
click at [327, 155] on input "search" at bounding box center [329, 162] width 83 height 18
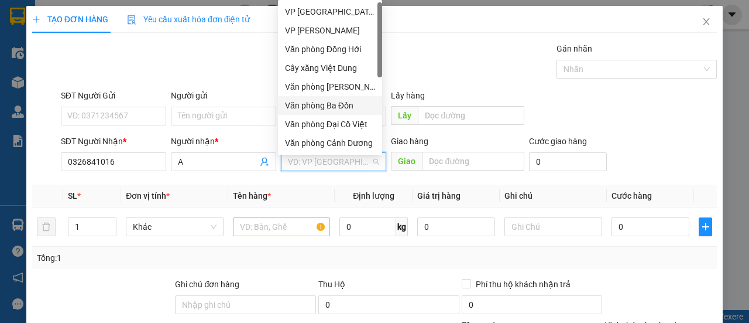
drag, startPoint x: 354, startPoint y: 107, endPoint x: 397, endPoint y: 134, distance: 51.0
click at [354, 107] on div "Văn phòng Ba Đồn" at bounding box center [330, 105] width 90 height 13
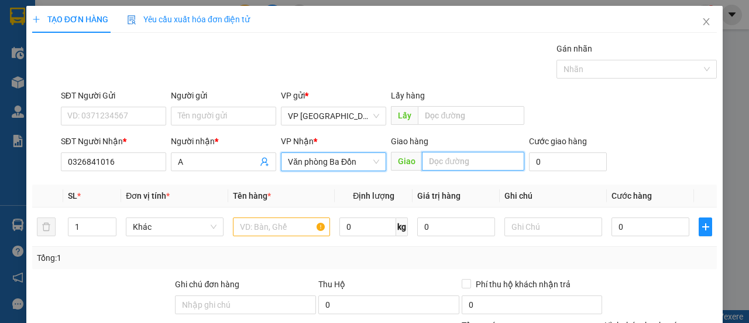
click at [483, 162] on input "text" at bounding box center [473, 161] width 102 height 19
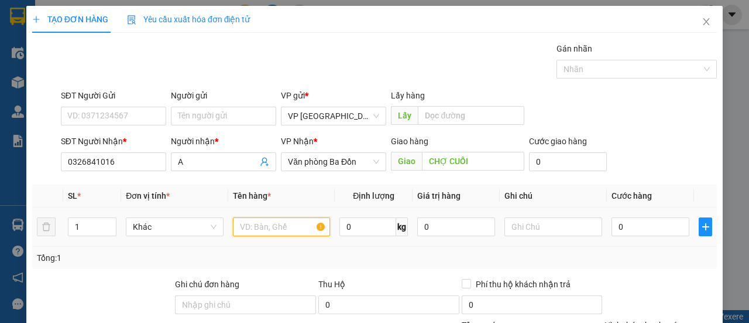
click at [254, 227] on input "text" at bounding box center [282, 226] width 98 height 19
click at [531, 215] on td at bounding box center [553, 226] width 107 height 39
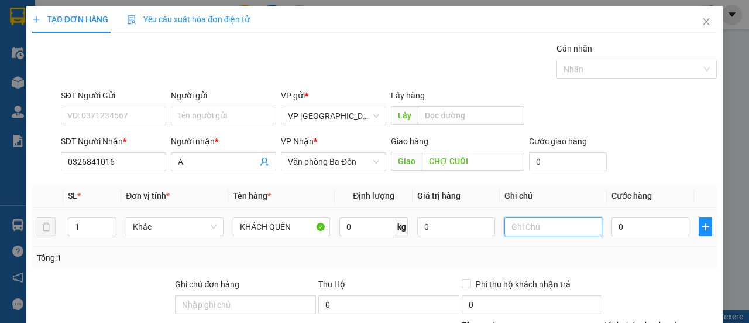
click at [532, 220] on input "text" at bounding box center [554, 226] width 98 height 19
drag, startPoint x: 637, startPoint y: 222, endPoint x: 624, endPoint y: 278, distance: 57.1
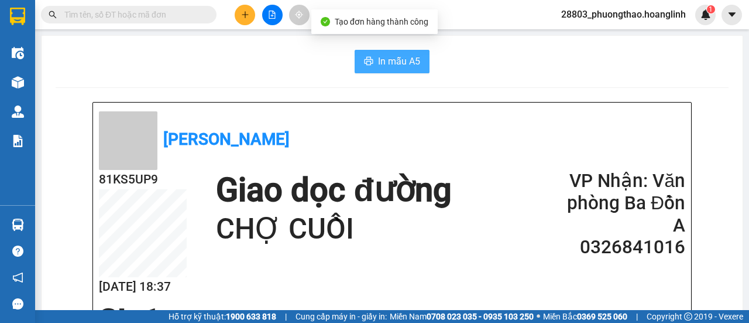
click at [383, 62] on span "In mẫu A5" at bounding box center [399, 61] width 42 height 15
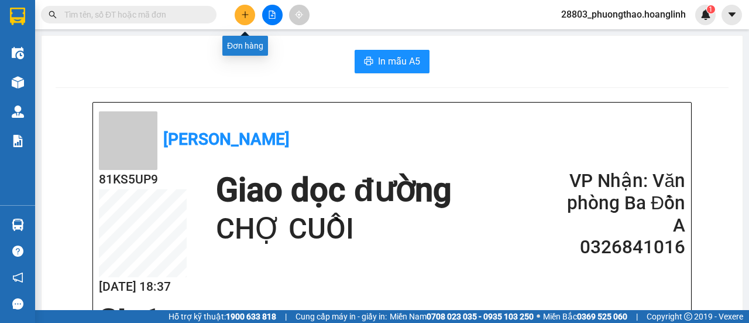
click at [241, 12] on icon "plus" at bounding box center [245, 15] width 8 height 8
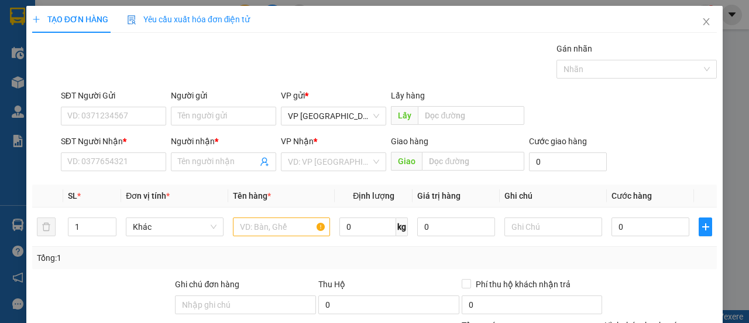
click at [114, 147] on div "SĐT Người Nhận *" at bounding box center [113, 144] width 105 height 18
click at [110, 160] on input "SĐT Người Nhận *" at bounding box center [113, 161] width 105 height 19
click at [114, 162] on input "6643" at bounding box center [113, 161] width 105 height 19
click at [67, 164] on input "6643" at bounding box center [113, 161] width 105 height 19
click at [244, 153] on div "Người nhận * Tên người nhận" at bounding box center [223, 155] width 105 height 41
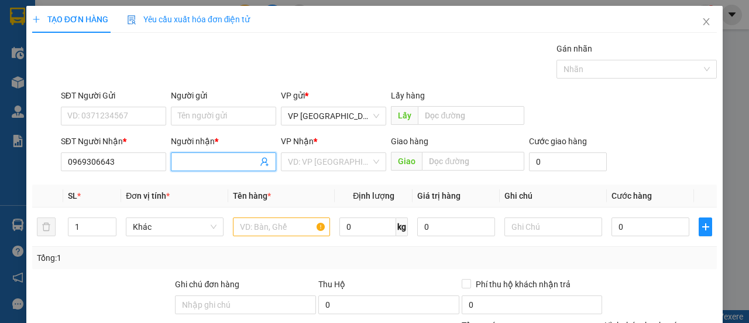
click at [241, 159] on input "Người nhận *" at bounding box center [218, 161] width 80 height 13
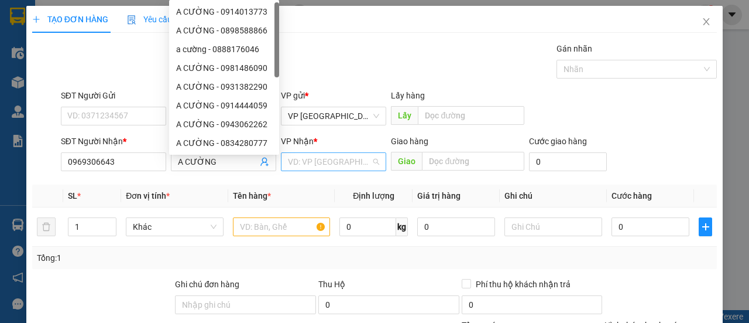
click at [341, 165] on input "search" at bounding box center [329, 162] width 83 height 18
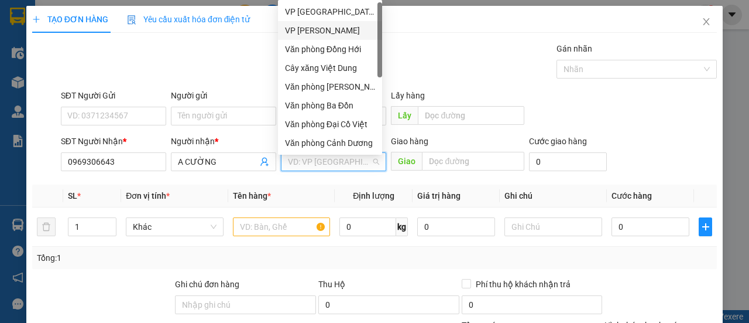
drag, startPoint x: 352, startPoint y: 38, endPoint x: 349, endPoint y: 47, distance: 9.5
click at [349, 47] on div "VP [PERSON_NAME] VP [PERSON_NAME] Văn phòng Đồng Hới Cây xăng Việt Dung Văn phò…" at bounding box center [330, 95] width 104 height 187
click at [349, 49] on div "Văn phòng Đồng Hới" at bounding box center [330, 49] width 90 height 13
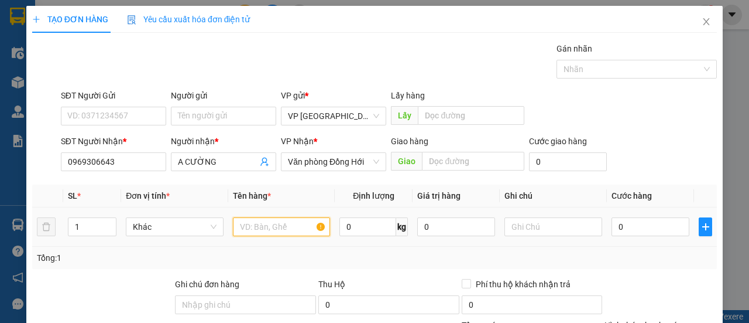
click at [261, 231] on input "text" at bounding box center [282, 226] width 98 height 19
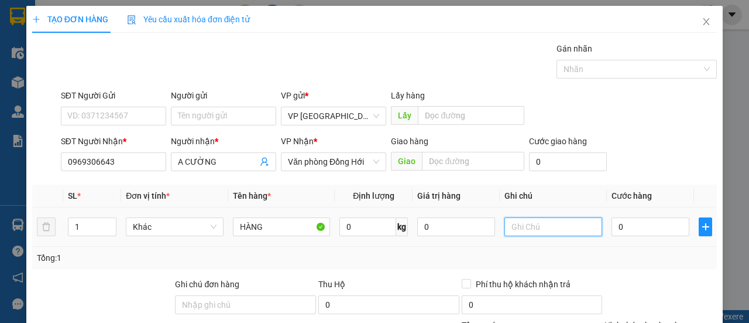
click at [519, 226] on input "text" at bounding box center [554, 226] width 98 height 19
drag, startPoint x: 536, startPoint y: 222, endPoint x: 513, endPoint y: 228, distance: 24.3
click at [513, 228] on input "1 CÂY" at bounding box center [554, 226] width 98 height 19
click at [636, 221] on input "0" at bounding box center [651, 226] width 78 height 19
click at [642, 193] on span "Cước hàng" at bounding box center [632, 195] width 40 height 9
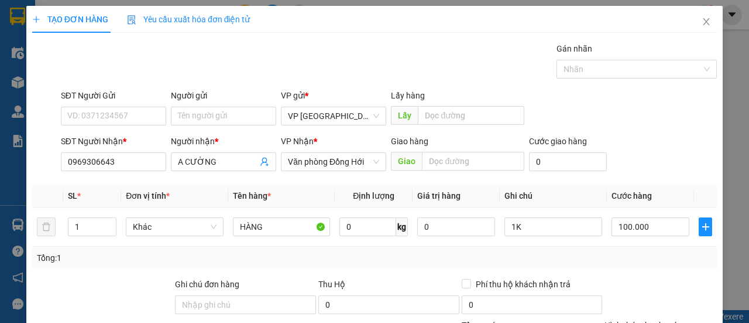
drag, startPoint x: 659, startPoint y: 220, endPoint x: 662, endPoint y: 255, distance: 35.2
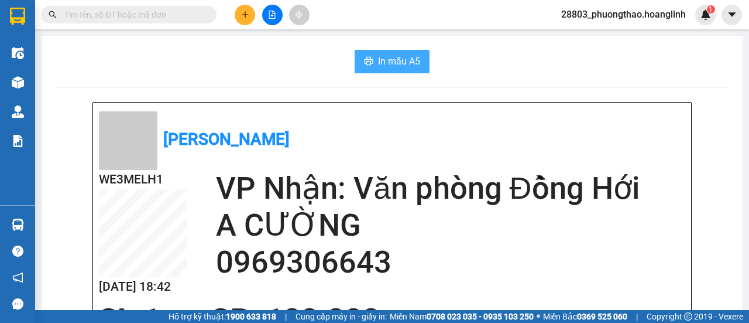
click at [388, 61] on span "In mẫu A5" at bounding box center [399, 61] width 42 height 15
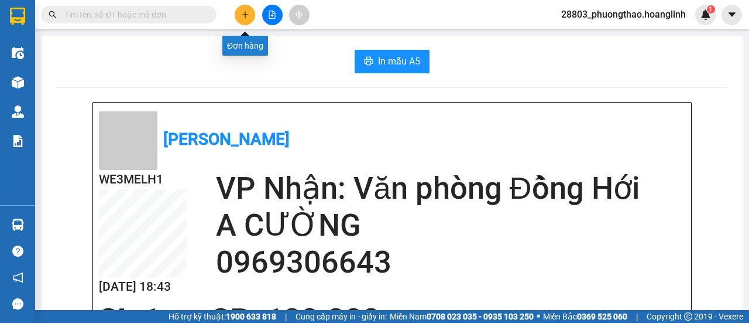
click at [246, 11] on icon "plus" at bounding box center [245, 15] width 8 height 8
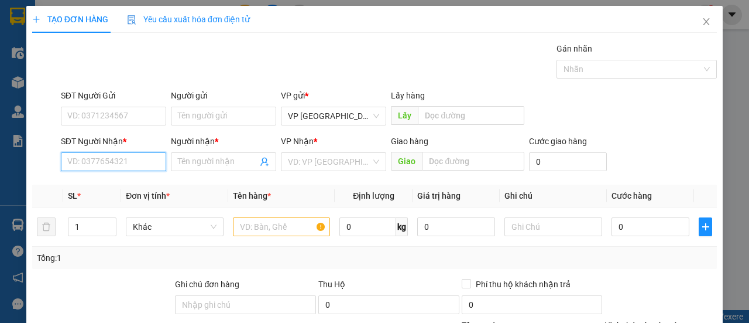
click at [131, 165] on input "SĐT Người Nhận *" at bounding box center [113, 161] width 105 height 19
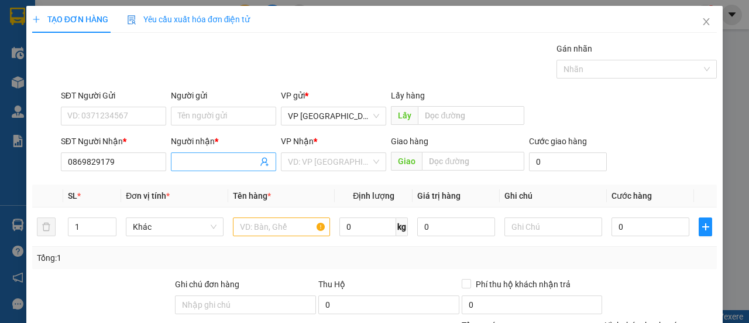
click at [214, 159] on input "Người nhận *" at bounding box center [218, 161] width 80 height 13
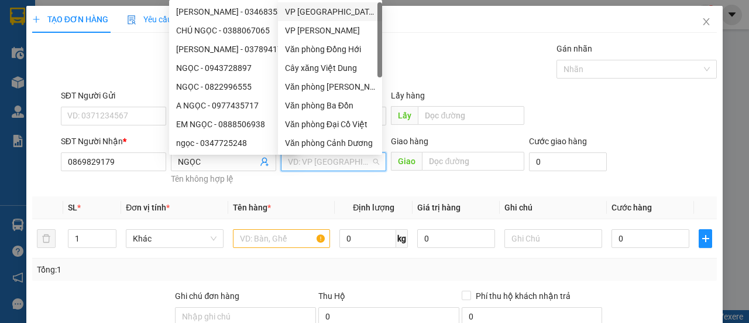
click at [305, 160] on input "search" at bounding box center [329, 162] width 83 height 18
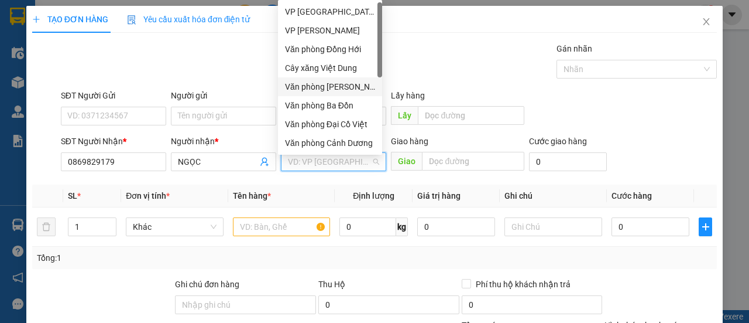
click at [340, 90] on div "Văn phòng [PERSON_NAME]" at bounding box center [330, 86] width 90 height 13
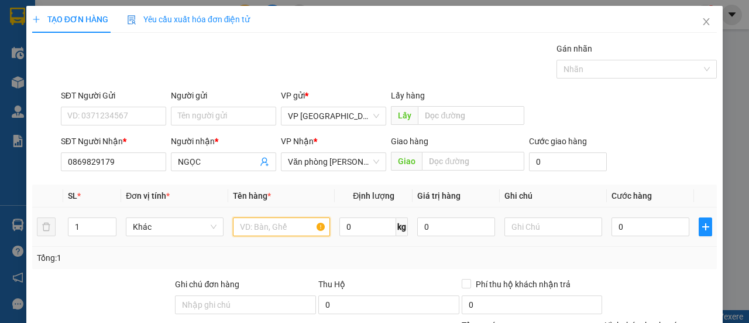
drag, startPoint x: 280, startPoint y: 227, endPoint x: 273, endPoint y: 221, distance: 9.1
click at [279, 227] on input "text" at bounding box center [282, 226] width 98 height 19
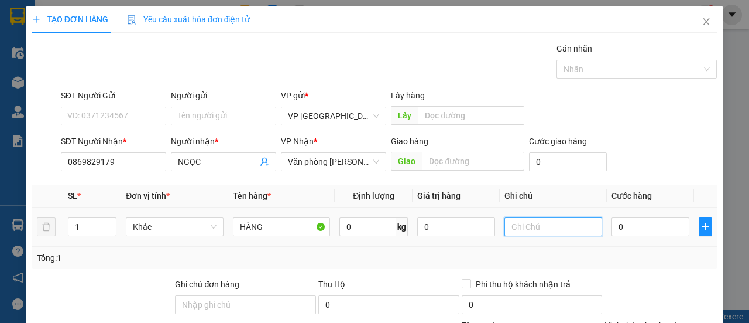
click at [519, 222] on input "text" at bounding box center [554, 226] width 98 height 19
click at [632, 228] on input "0" at bounding box center [651, 226] width 78 height 19
click at [657, 179] on div "Transit Pickup Surcharge Ids Transit Deliver Surcharge Ids Transit Deliver Surc…" at bounding box center [374, 244] width 685 height 405
drag, startPoint x: 656, startPoint y: 289, endPoint x: 548, endPoint y: 213, distance: 131.9
click at [649, 279] on div "Transit Pickup Surcharge Ids Transit Deliver Surcharge Ids Transit Deliver Surc…" at bounding box center [374, 244] width 685 height 405
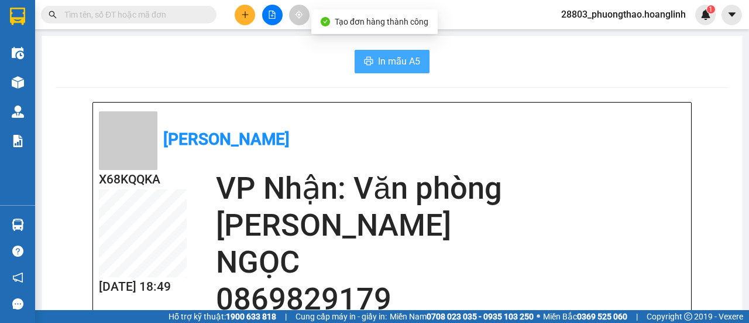
click at [386, 50] on button "In mẫu A5" at bounding box center [392, 61] width 75 height 23
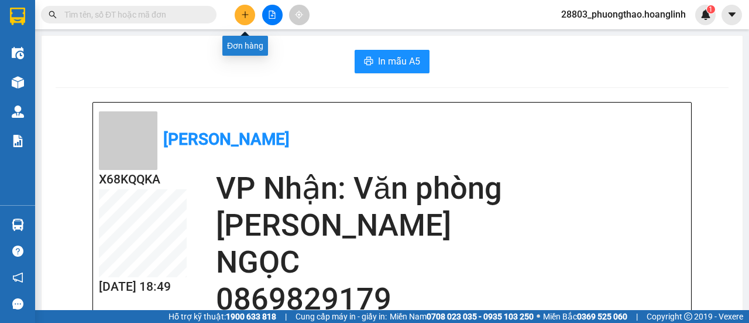
click at [240, 13] on button at bounding box center [245, 15] width 20 height 20
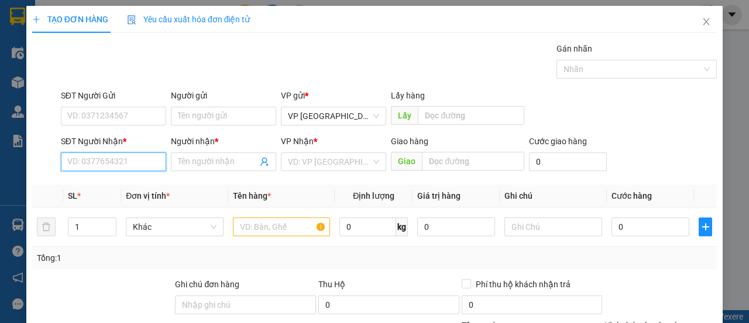
click at [129, 161] on input "SĐT Người Nhận *" at bounding box center [113, 161] width 105 height 19
click at [111, 165] on input "5217" at bounding box center [113, 161] width 105 height 19
click at [107, 166] on input "5217" at bounding box center [113, 161] width 105 height 19
drag, startPoint x: 107, startPoint y: 165, endPoint x: 0, endPoint y: 137, distance: 110.0
click at [0, 137] on div "TẠO ĐƠN HÀNG Yêu cầu xuất hóa đơn điện tử Transit Pickup Surcharge Ids Transit …" at bounding box center [374, 161] width 749 height 323
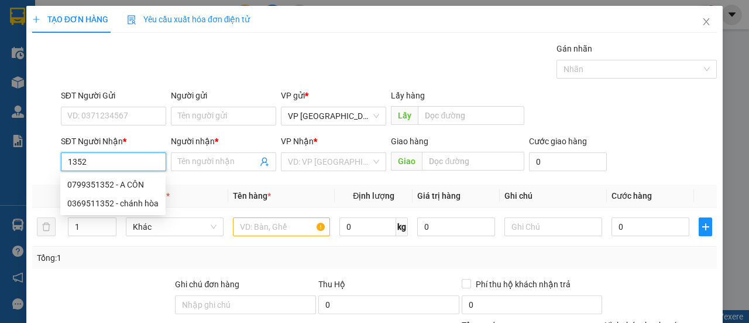
drag, startPoint x: 97, startPoint y: 166, endPoint x: 0, endPoint y: 142, distance: 100.1
click at [0, 142] on div "TẠO ĐƠN HÀNG Yêu cầu xuất hóa đơn điện tử Transit Pickup Surcharge Ids Transit …" at bounding box center [374, 161] width 749 height 323
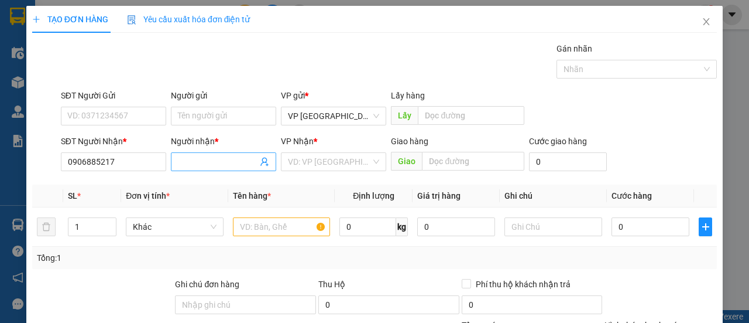
click at [207, 169] on span at bounding box center [223, 161] width 105 height 19
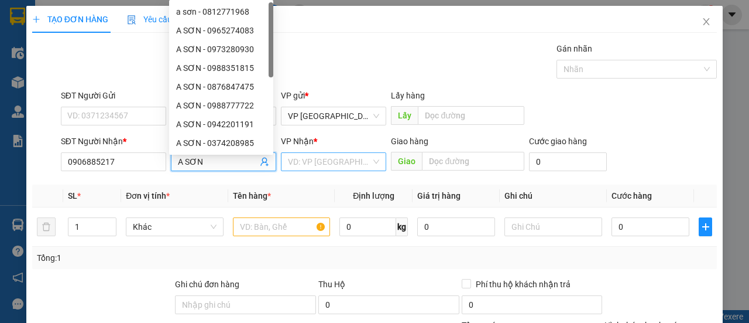
click at [345, 164] on input "search" at bounding box center [329, 162] width 83 height 18
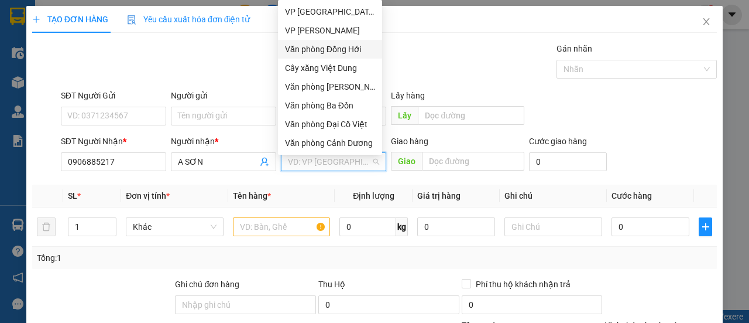
click at [332, 51] on div "Văn phòng Đồng Hới" at bounding box center [330, 49] width 90 height 13
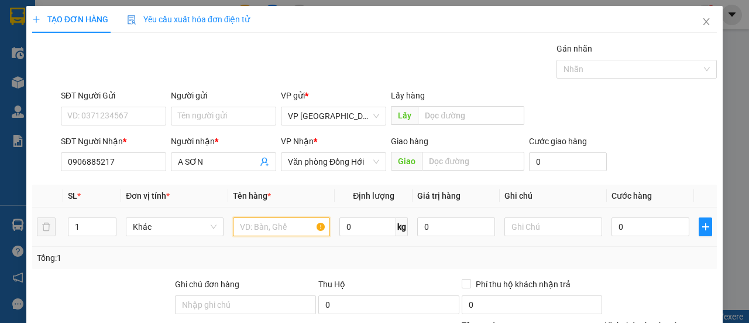
click at [260, 222] on input "text" at bounding box center [282, 226] width 98 height 19
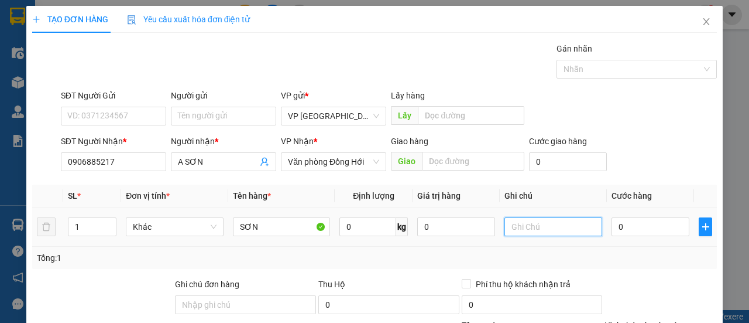
click at [533, 221] on input "text" at bounding box center [554, 226] width 98 height 19
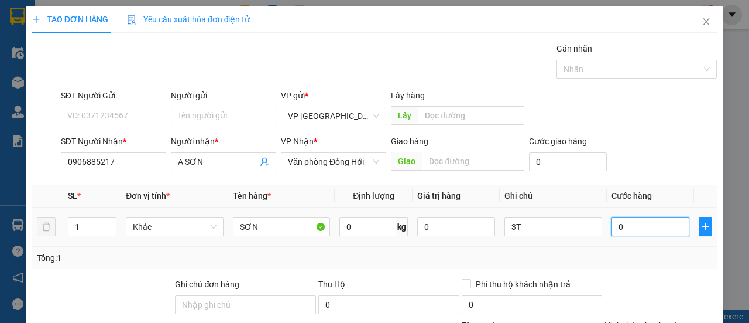
click at [647, 232] on input "0" at bounding box center [651, 226] width 78 height 19
drag, startPoint x: 592, startPoint y: 147, endPoint x: 613, endPoint y: 150, distance: 20.8
click at [601, 148] on div "Cước giao hàng 0" at bounding box center [568, 155] width 83 height 41
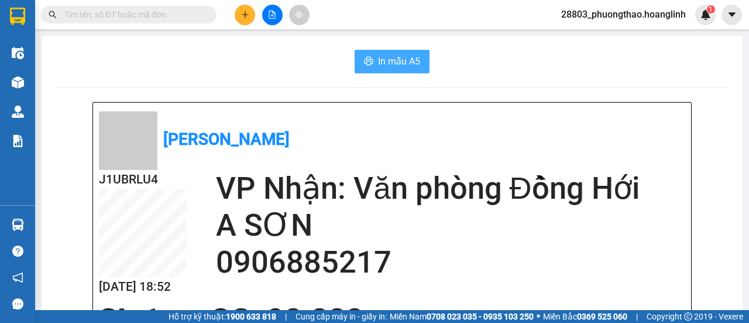
click at [377, 70] on button "In mẫu A5" at bounding box center [392, 61] width 75 height 23
click at [244, 12] on icon "plus" at bounding box center [245, 15] width 8 height 8
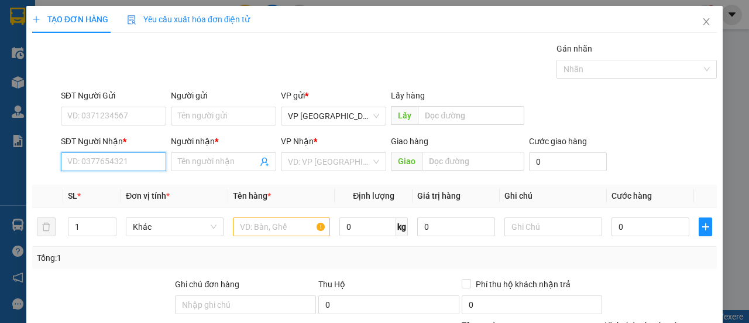
click at [131, 163] on input "SĐT Người Nhận *" at bounding box center [113, 161] width 105 height 19
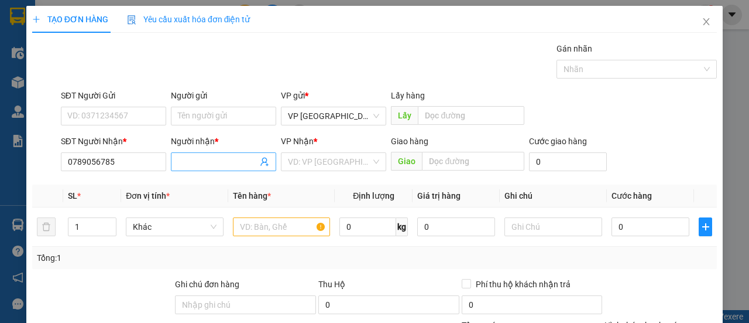
click at [218, 165] on input "Người nhận *" at bounding box center [218, 161] width 80 height 13
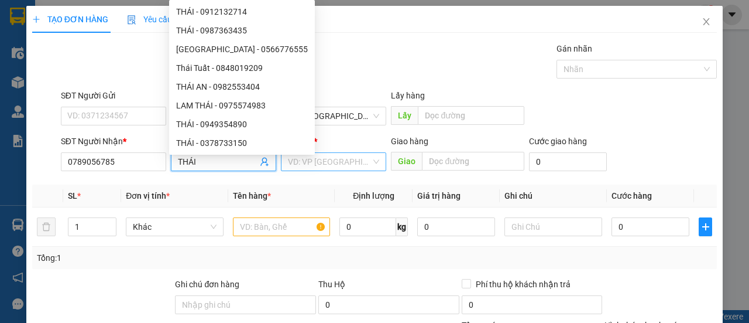
click at [364, 165] on input "search" at bounding box center [329, 162] width 83 height 18
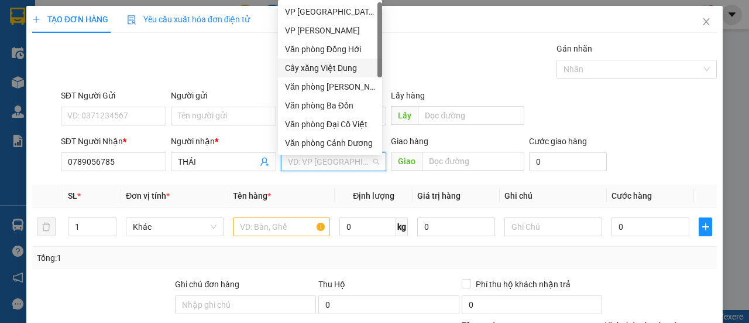
click at [356, 70] on div "Cây xăng Việt Dung" at bounding box center [330, 67] width 90 height 13
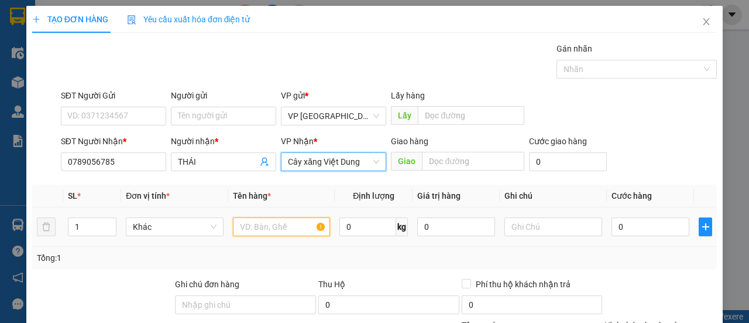
click at [259, 231] on input "text" at bounding box center [282, 226] width 98 height 19
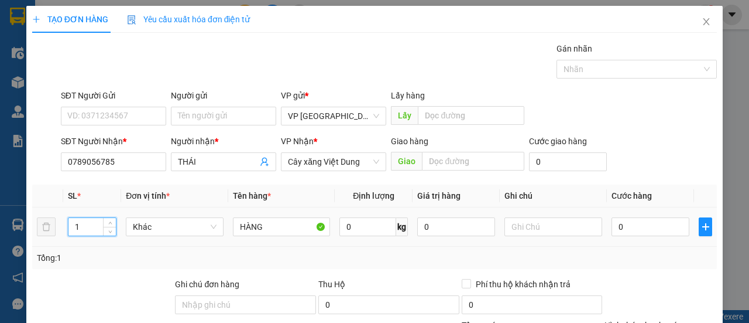
drag, startPoint x: 83, startPoint y: 221, endPoint x: 66, endPoint y: 227, distance: 18.5
click at [68, 227] on input "1" at bounding box center [92, 227] width 48 height 18
click at [581, 235] on input "text" at bounding box center [554, 226] width 98 height 19
click at [640, 227] on input "0" at bounding box center [651, 226] width 78 height 19
drag, startPoint x: 660, startPoint y: 163, endPoint x: 664, endPoint y: 154, distance: 10.2
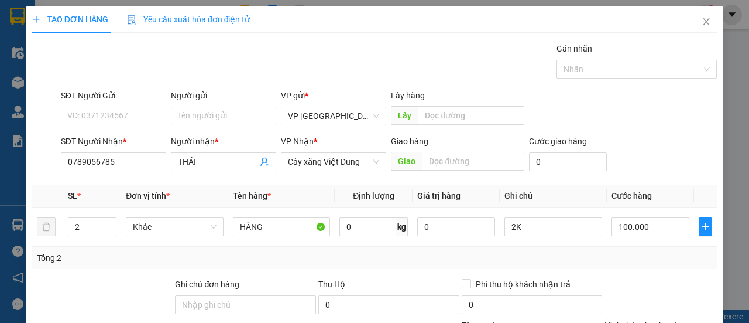
click at [662, 160] on div "SĐT Người Nhận * 0789056785 Người nhận * THÁI VP Nhận * Cây xăng Việt Dung Giao…" at bounding box center [389, 155] width 661 height 41
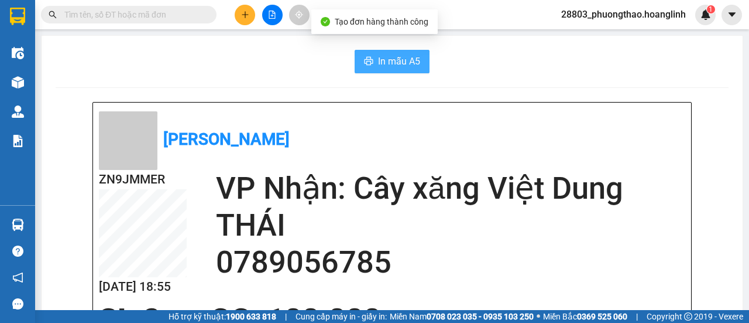
click at [420, 69] on button "In mẫu A5" at bounding box center [392, 61] width 75 height 23
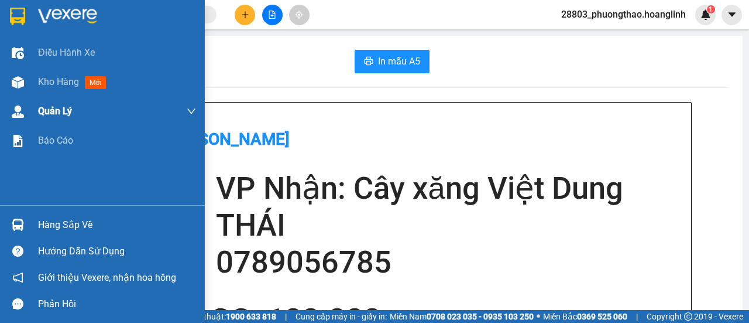
drag, startPoint x: 40, startPoint y: 73, endPoint x: 162, endPoint y: 109, distance: 127.1
click at [46, 73] on div "Kho hàng mới" at bounding box center [117, 81] width 158 height 29
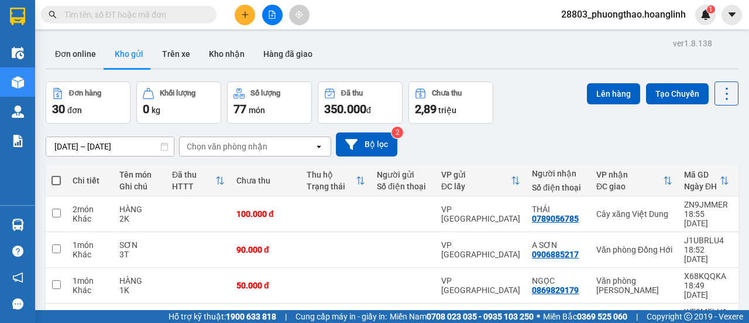
click at [230, 137] on div "Chọn văn phòng nhận" at bounding box center [247, 146] width 135 height 19
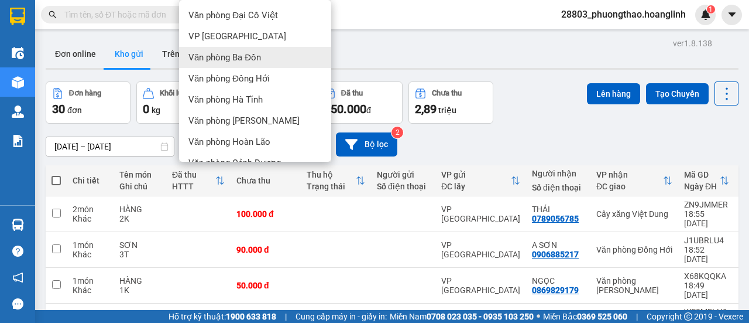
click at [264, 60] on div "Văn phòng Ba Đồn" at bounding box center [255, 57] width 152 height 21
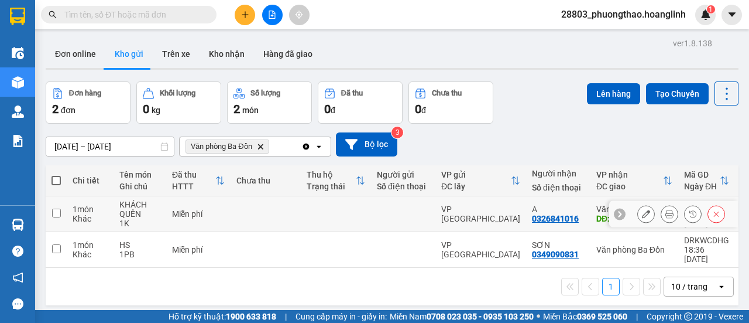
drag, startPoint x: 279, startPoint y: 208, endPoint x: 278, endPoint y: 249, distance: 41.6
click at [279, 214] on td at bounding box center [266, 214] width 70 height 36
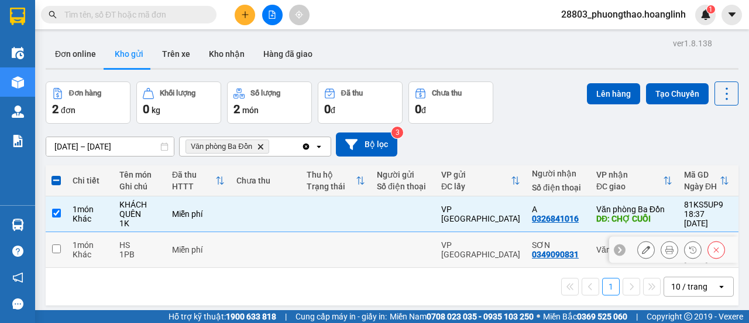
click at [277, 256] on td at bounding box center [266, 250] width 70 height 36
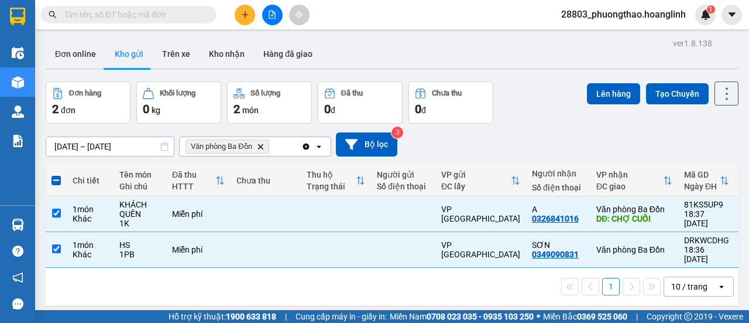
click at [237, 18] on button at bounding box center [245, 15] width 20 height 20
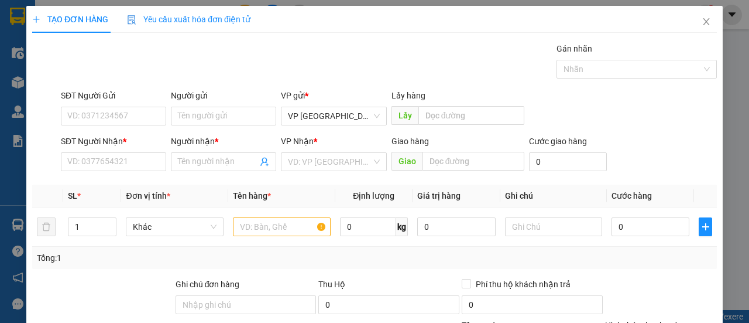
click at [246, 13] on div "Yêu cầu xuất hóa đơn điện tử" at bounding box center [189, 19] width 124 height 13
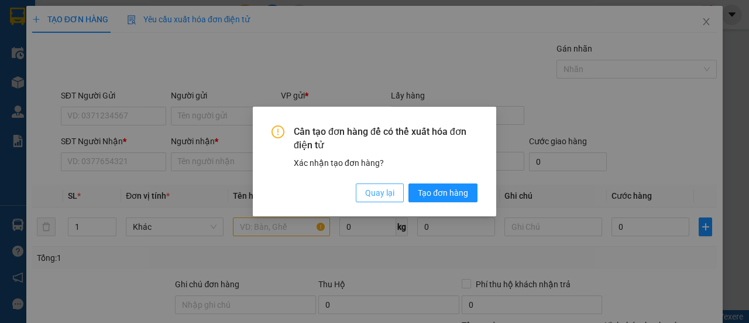
drag, startPoint x: 378, startPoint y: 191, endPoint x: 368, endPoint y: 194, distance: 11.1
click at [369, 194] on span "Quay lại" at bounding box center [379, 192] width 29 height 13
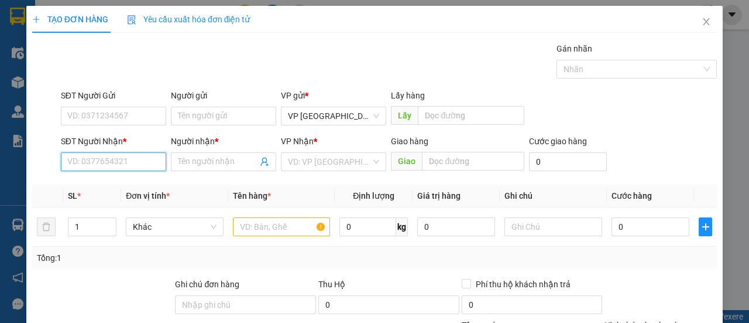
click at [119, 159] on input "SĐT Người Nhận *" at bounding box center [113, 161] width 105 height 19
click at [148, 179] on div "0983840795 - A HOÀNG" at bounding box center [112, 184] width 90 height 13
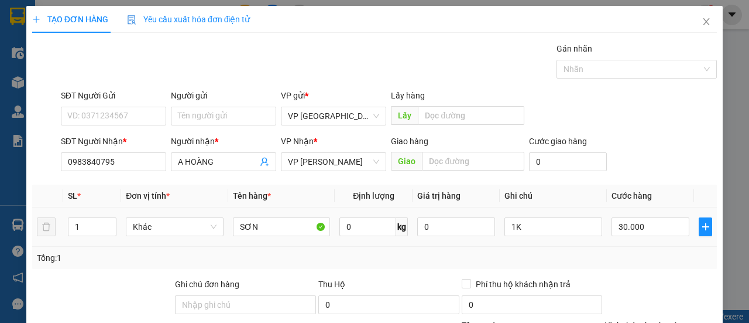
drag, startPoint x: 91, startPoint y: 210, endPoint x: 51, endPoint y: 210, distance: 40.4
click at [51, 210] on tr "1 Khác SƠN 0 kg 0 1K 30.000" at bounding box center [374, 226] width 685 height 39
click at [44, 227] on tr "1 Khác SƠN 0 kg 0 1K 30.000" at bounding box center [374, 226] width 685 height 39
drag, startPoint x: 533, startPoint y: 218, endPoint x: 525, endPoint y: 220, distance: 8.4
click at [525, 220] on input "1K" at bounding box center [554, 226] width 98 height 19
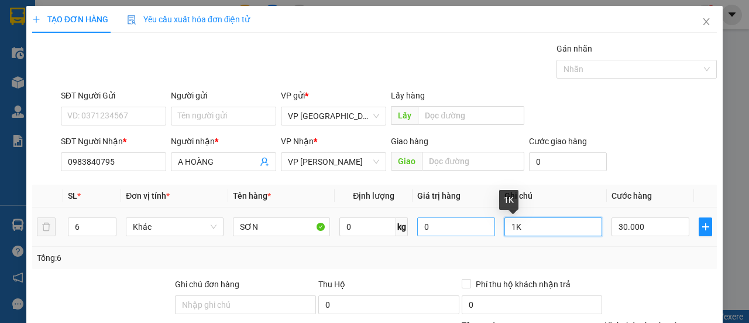
click at [464, 219] on tr "6 Khác SƠN 0 kg 0 1K 30.000" at bounding box center [374, 226] width 685 height 39
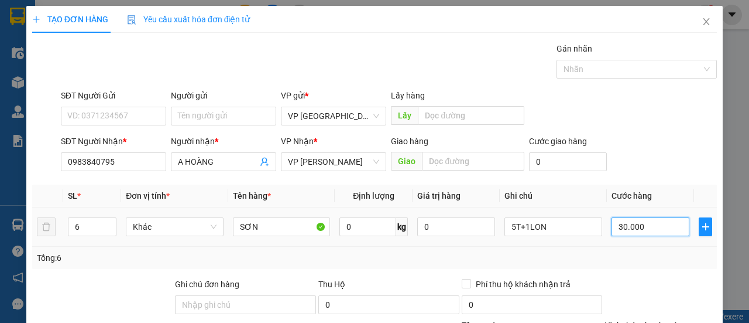
click at [616, 227] on input "30.000" at bounding box center [651, 226] width 78 height 19
click at [658, 122] on div "SĐT Người Gửi VD: 0371234567 Người gửi Tên người gửi VP gửi * VP [GEOGRAPHIC_DA…" at bounding box center [389, 109] width 661 height 41
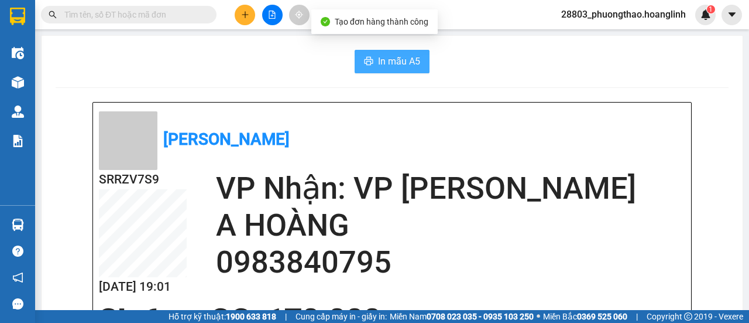
click at [385, 67] on span "In mẫu A5" at bounding box center [399, 61] width 42 height 15
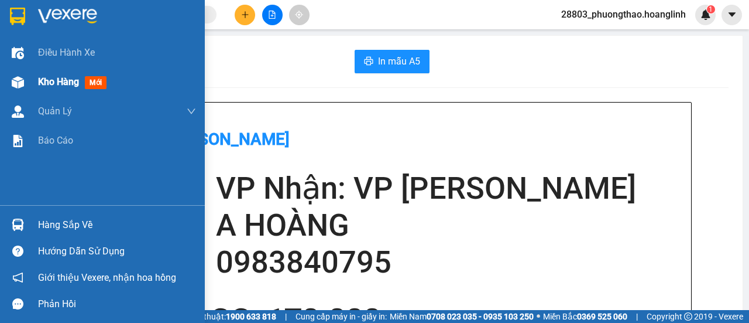
drag, startPoint x: 56, startPoint y: 77, endPoint x: 117, endPoint y: 87, distance: 61.1
click at [56, 77] on span "Kho hàng" at bounding box center [58, 81] width 41 height 11
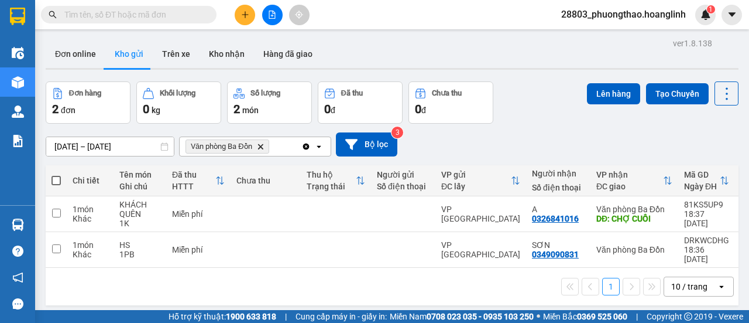
click at [318, 142] on icon "open" at bounding box center [318, 146] width 9 height 9
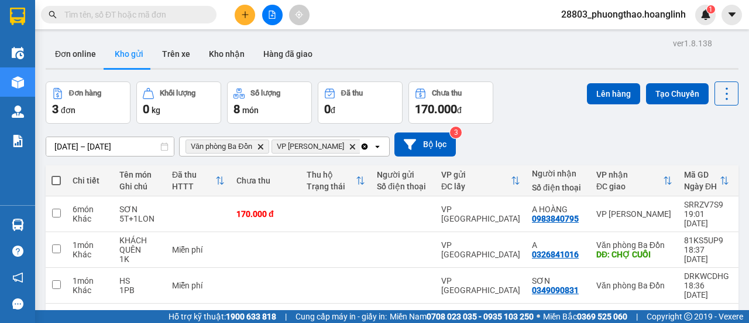
click at [60, 174] on label at bounding box center [56, 180] width 9 height 12
click at [56, 174] on input "checkbox" at bounding box center [56, 174] width 0 height 0
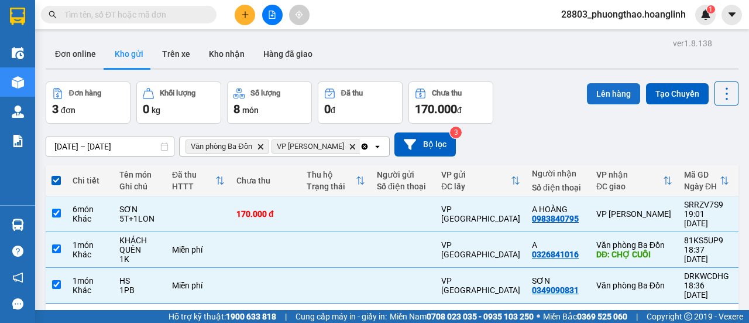
click at [614, 83] on button "Lên hàng" at bounding box center [613, 93] width 53 height 21
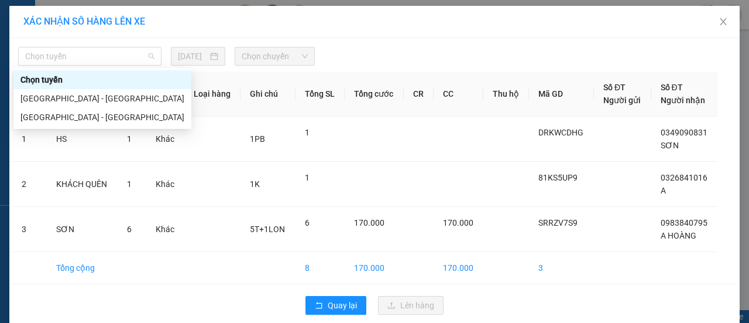
drag, startPoint x: 39, startPoint y: 54, endPoint x: 48, endPoint y: 70, distance: 18.1
click at [44, 65] on div "Chọn tuyến [DATE] Chọn chuyến STT Tên hàng SL ĐVT Loại hàng Ghi chú Tổng SL Tổn…" at bounding box center [374, 180] width 731 height 285
click at [56, 112] on div "[GEOGRAPHIC_DATA] - [GEOGRAPHIC_DATA]" at bounding box center [102, 117] width 164 height 13
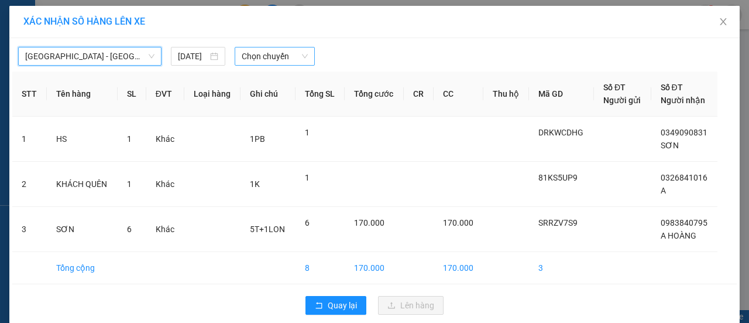
click at [302, 56] on div "Chọn chuyến" at bounding box center [275, 56] width 80 height 19
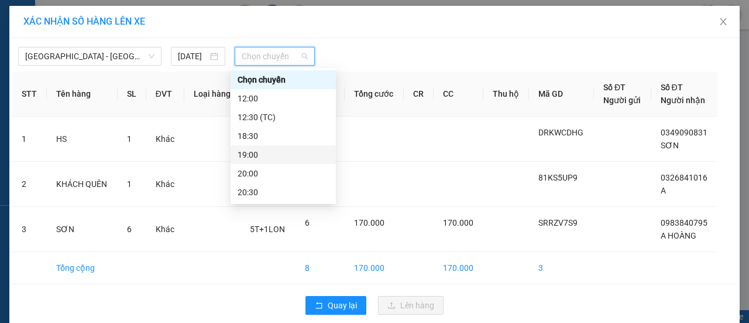
click at [254, 155] on div "19:00" at bounding box center [283, 154] width 91 height 13
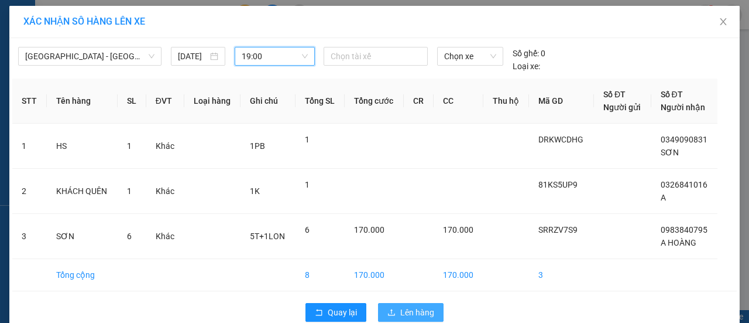
click at [412, 303] on button "Lên hàng" at bounding box center [411, 312] width 66 height 19
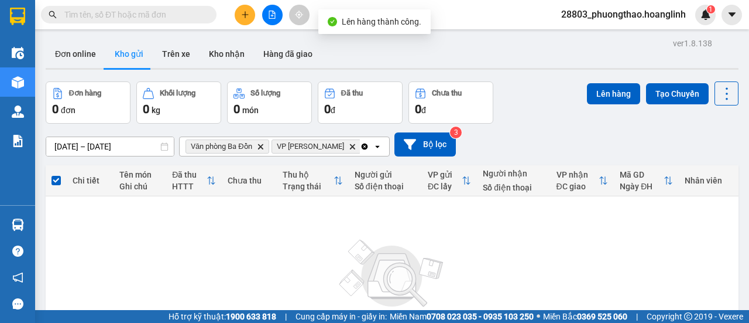
click at [362, 145] on icon "Clear all" at bounding box center [365, 146] width 6 height 6
